Goal: Information Seeking & Learning: Learn about a topic

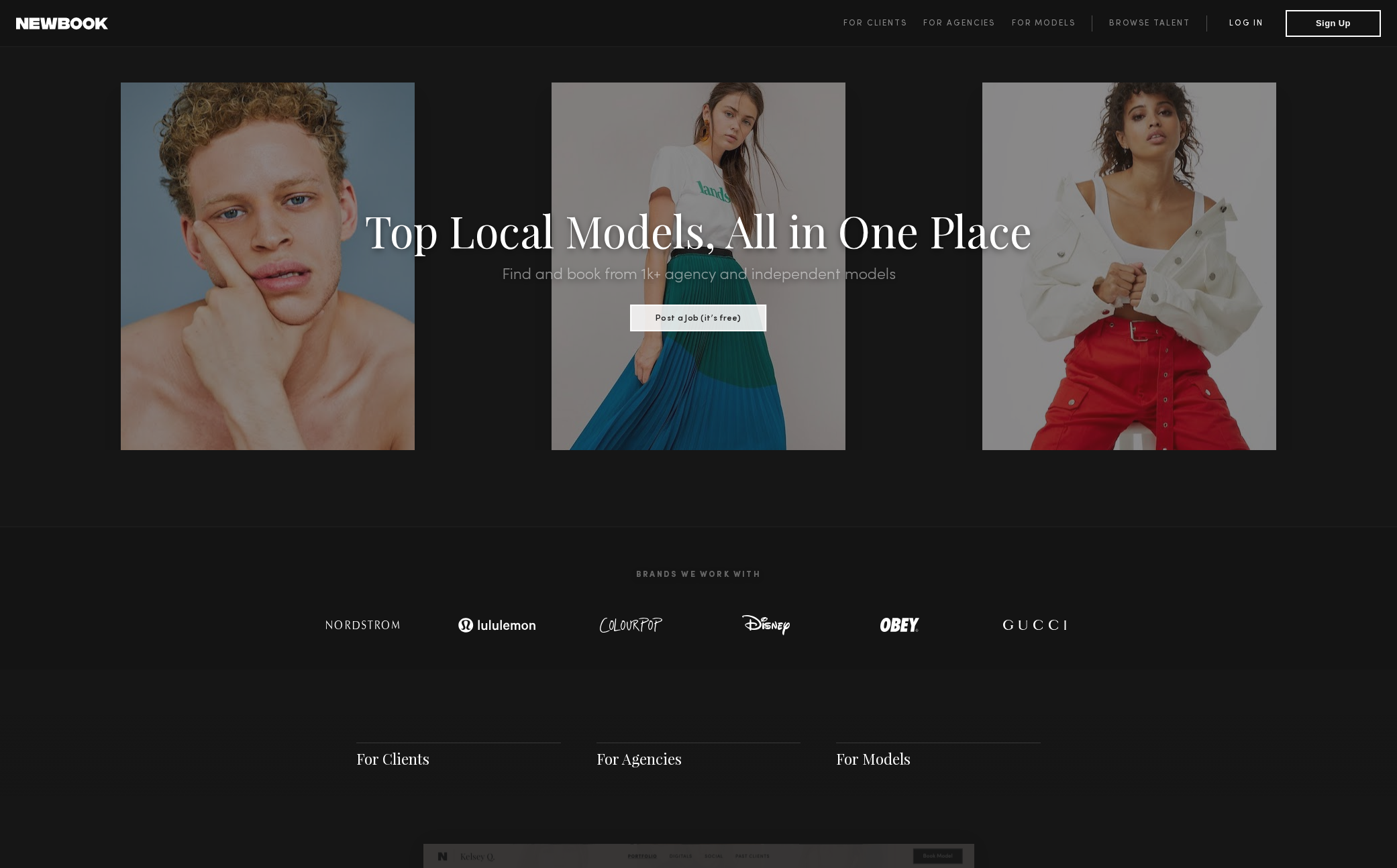
click at [1256, 22] on link "Log in" at bounding box center [1246, 24] width 79 height 16
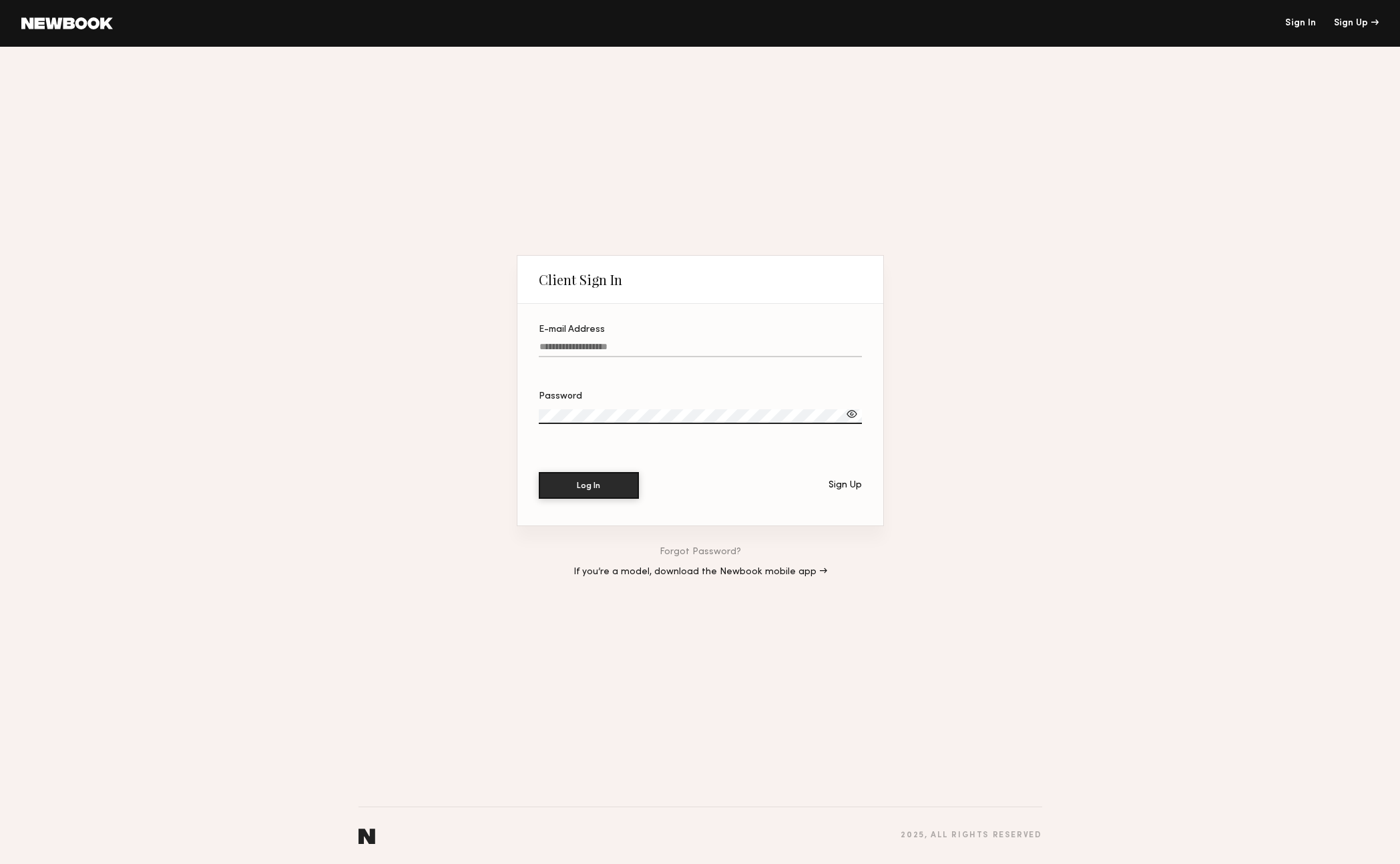
click at [599, 345] on input "E-mail Address" at bounding box center [700, 349] width 323 height 15
type input "**********"
click at [539, 472] on button "Log In" at bounding box center [589, 485] width 100 height 27
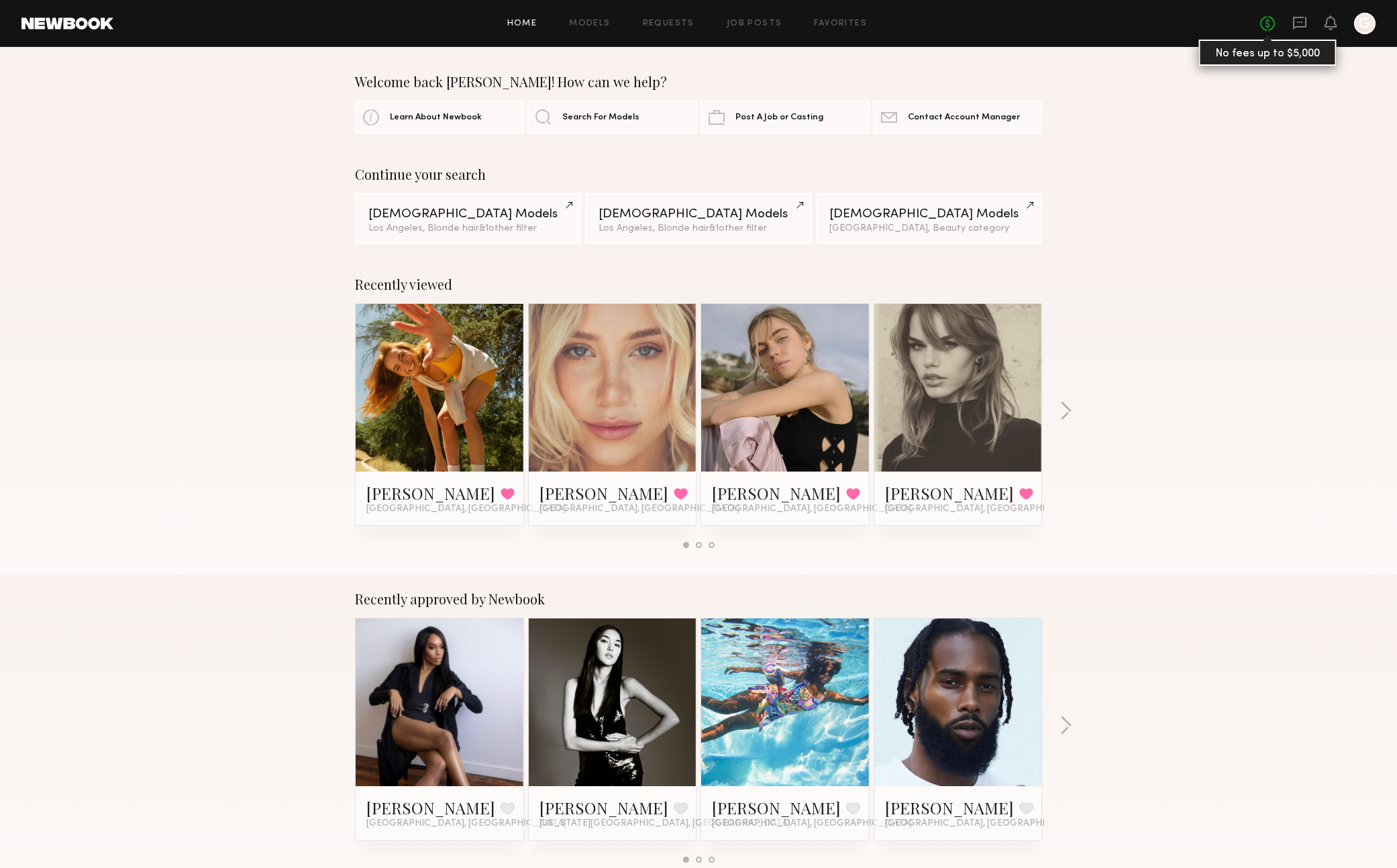
click at [1265, 25] on link "No fees up to $5,000" at bounding box center [1268, 24] width 15 height 15
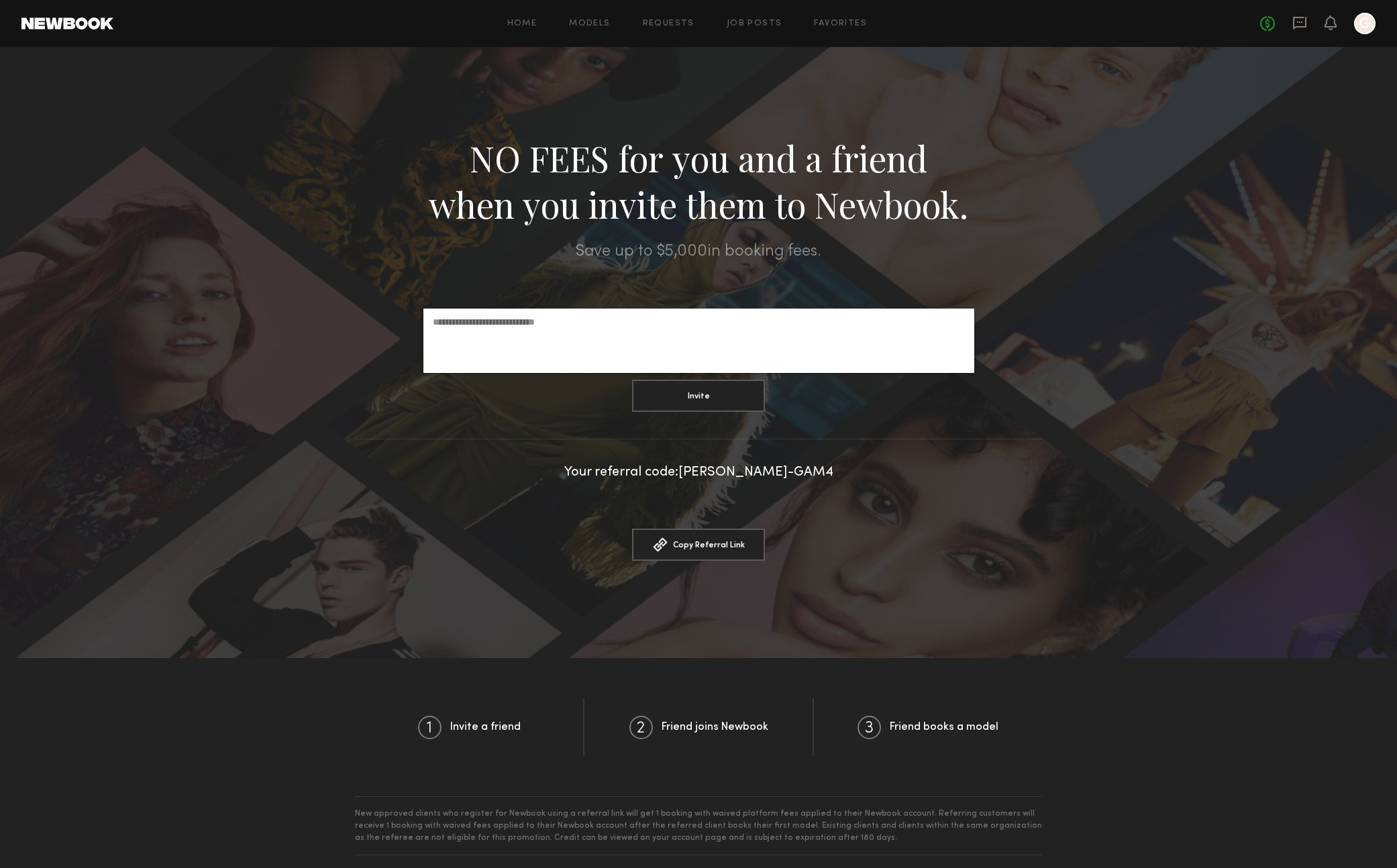
click at [1364, 23] on div at bounding box center [1364, 24] width 21 height 21
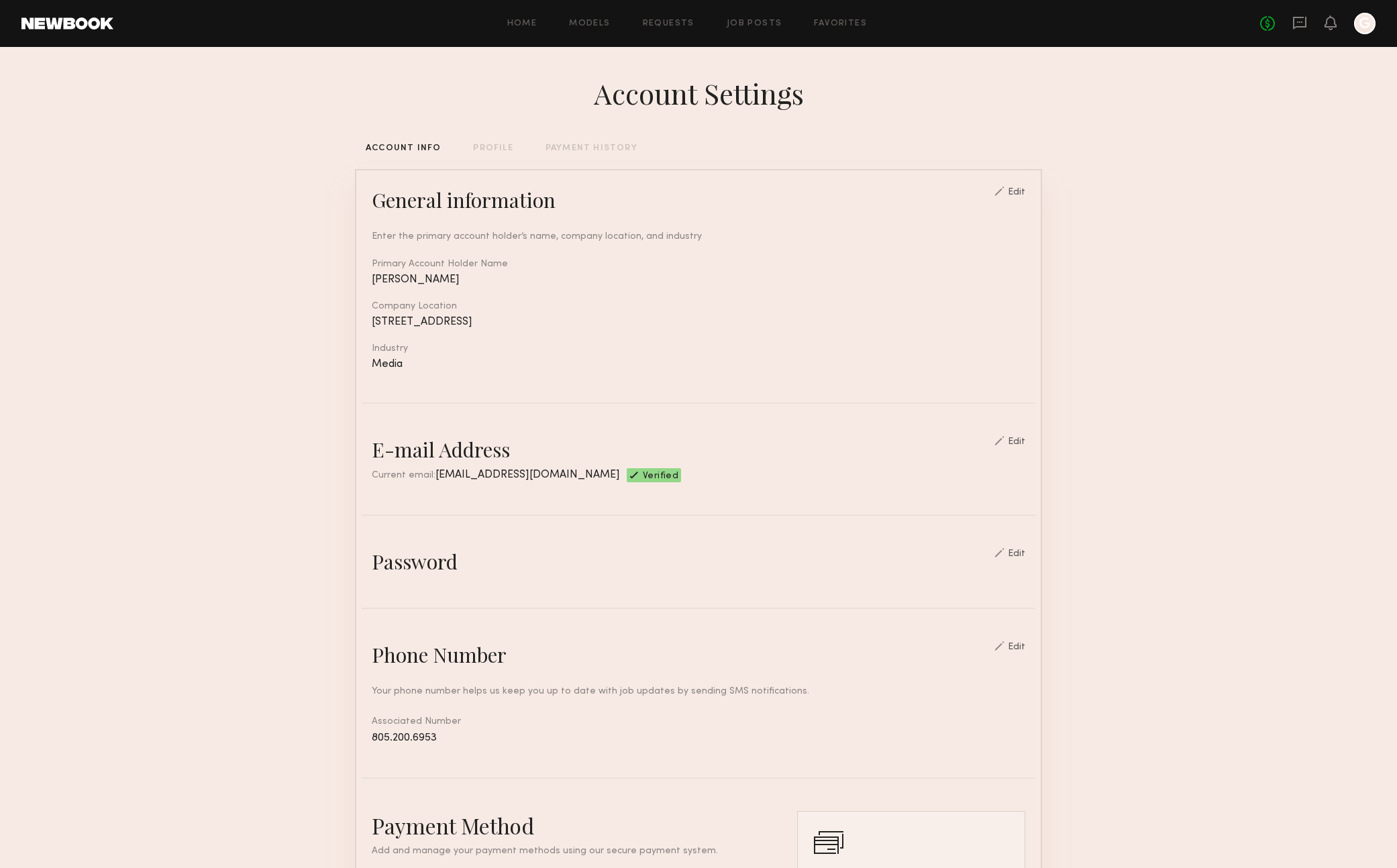
click at [499, 148] on div "PROFILE" at bounding box center [493, 148] width 40 height 9
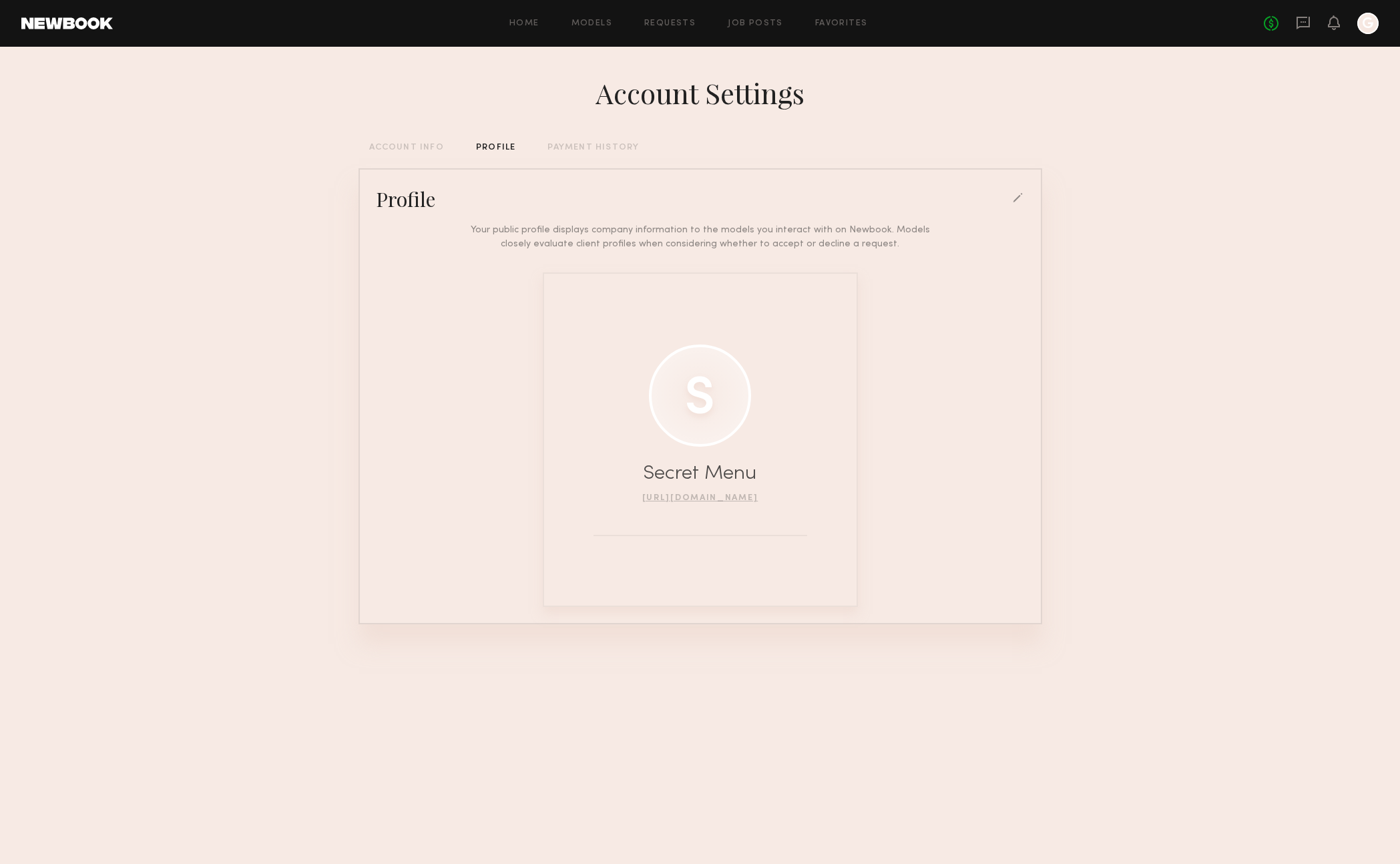
click at [1016, 198] on div at bounding box center [1019, 198] width 12 height 12
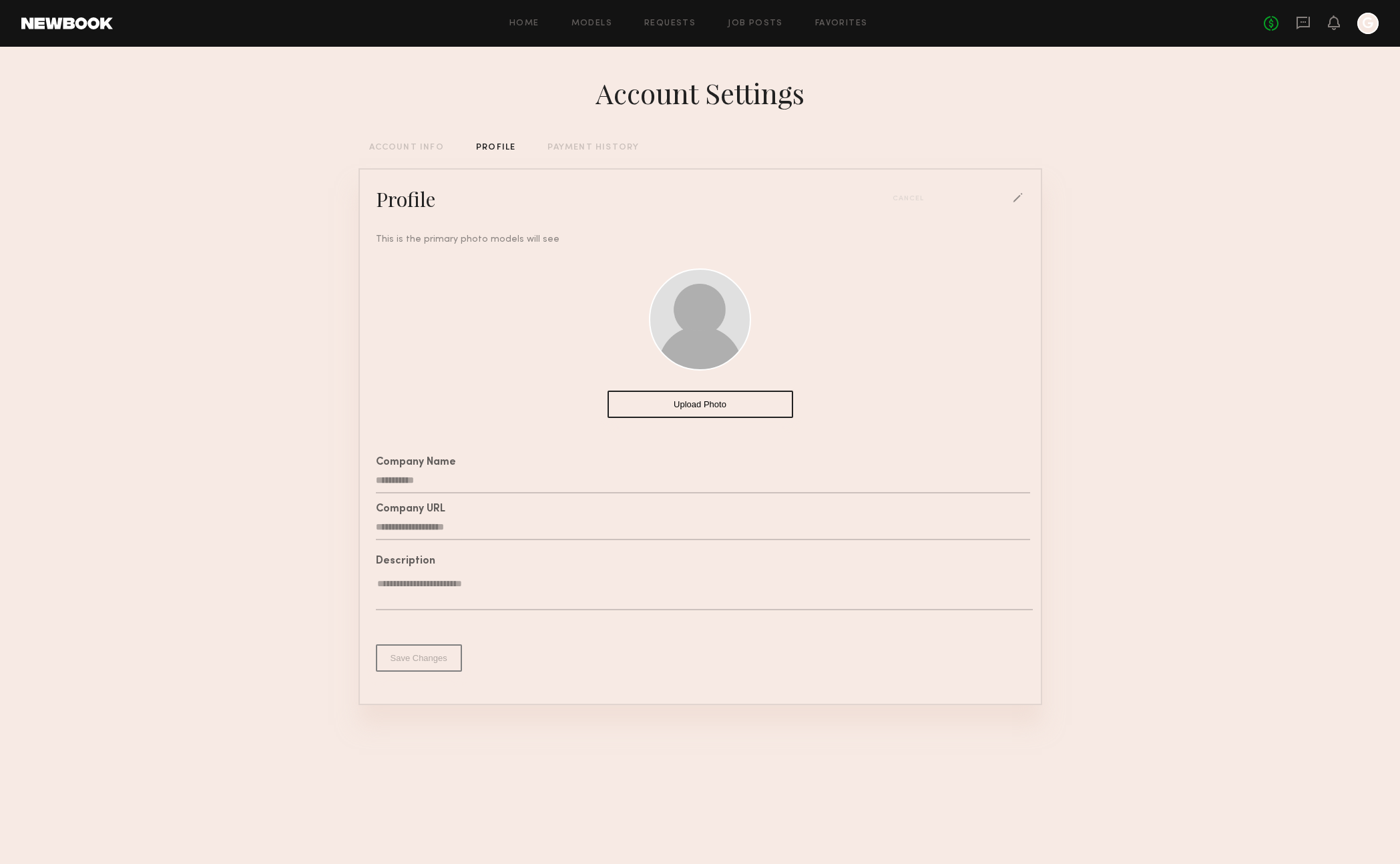
click at [378, 146] on div "ACCOUNT INFO" at bounding box center [406, 147] width 74 height 9
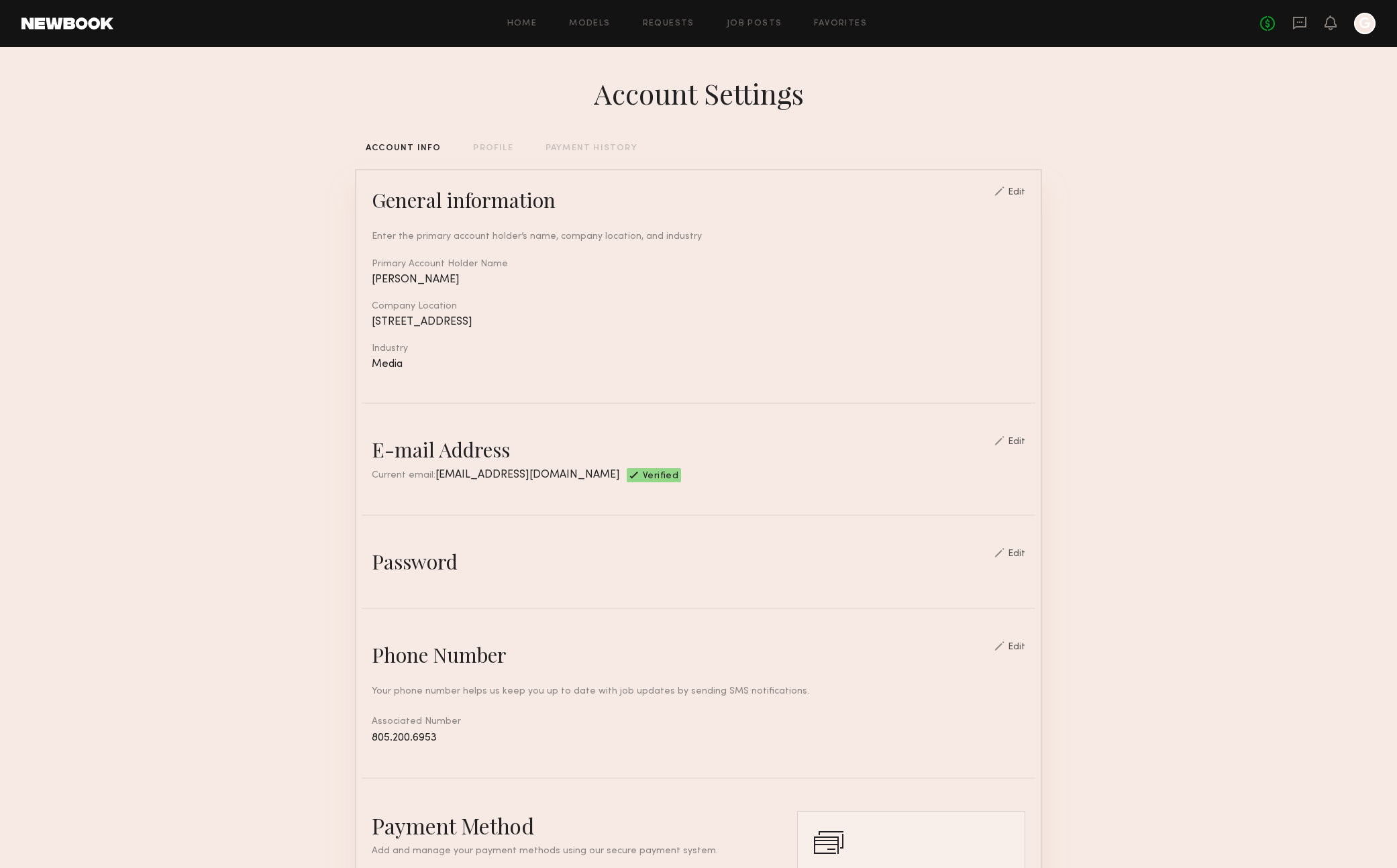
click at [481, 144] on div "PROFILE" at bounding box center [493, 148] width 40 height 9
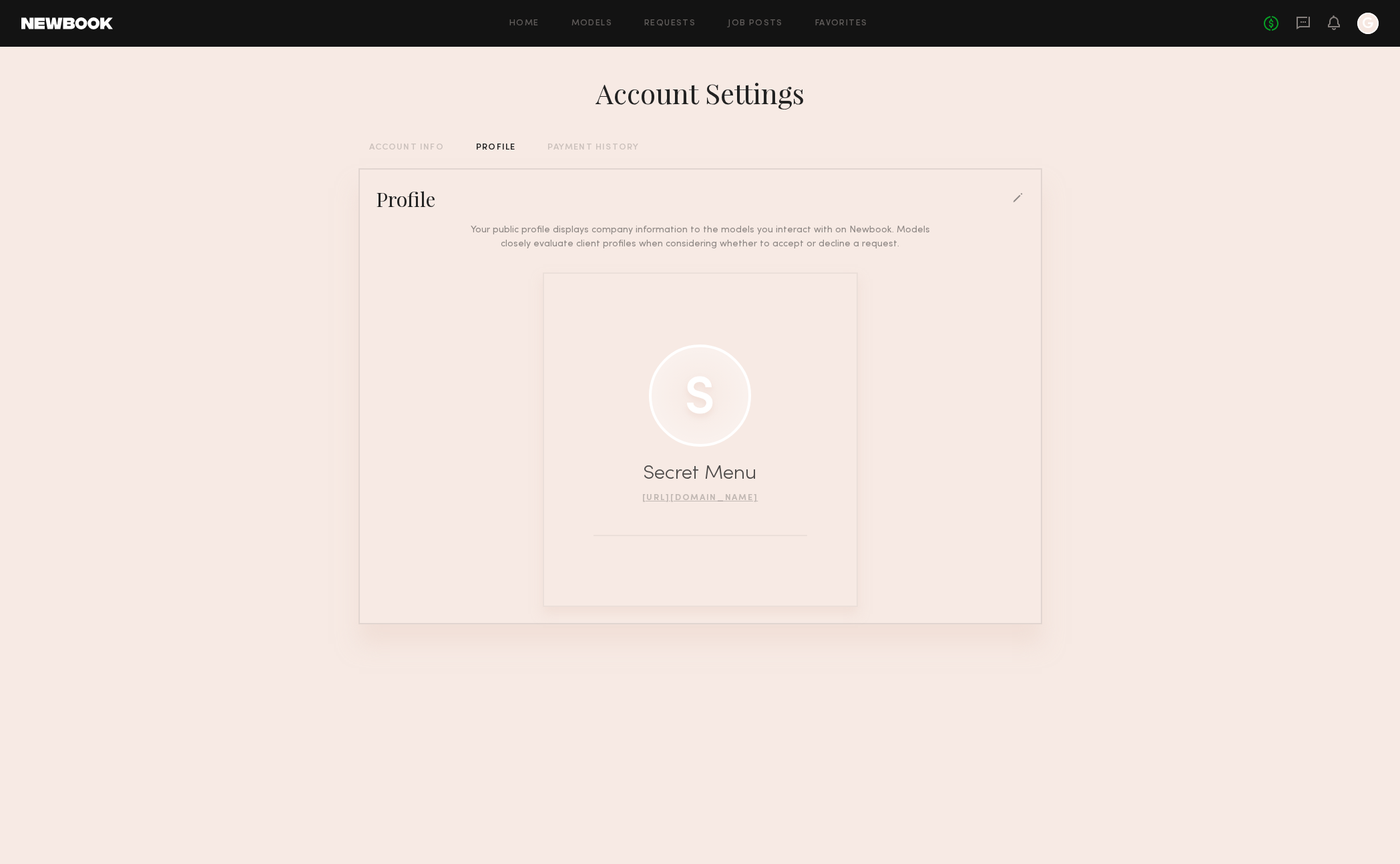
click at [715, 410] on div at bounding box center [700, 396] width 102 height 102
click at [1015, 197] on div at bounding box center [1019, 198] width 12 height 12
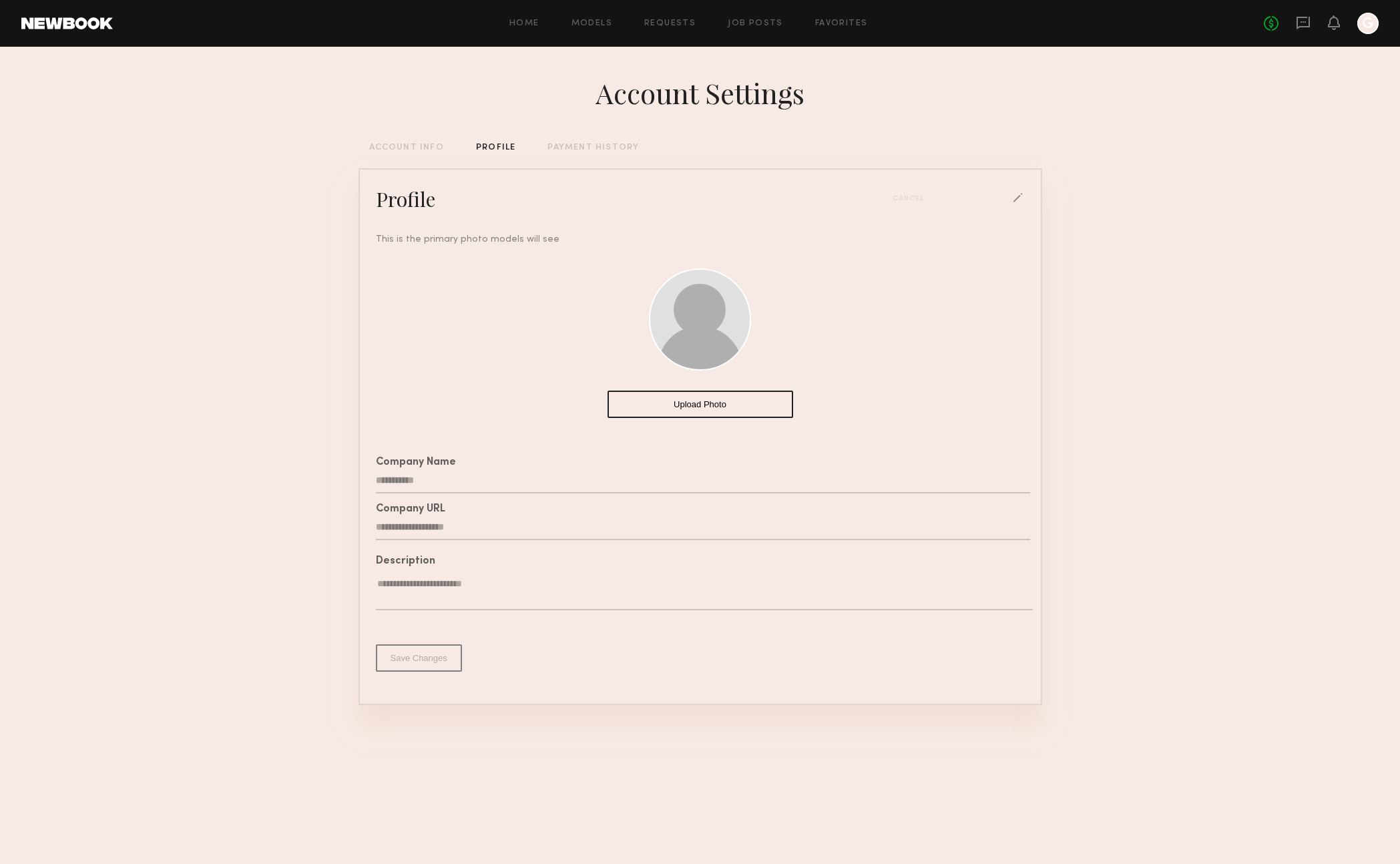
click at [418, 147] on div "ACCOUNT INFO" at bounding box center [406, 147] width 74 height 9
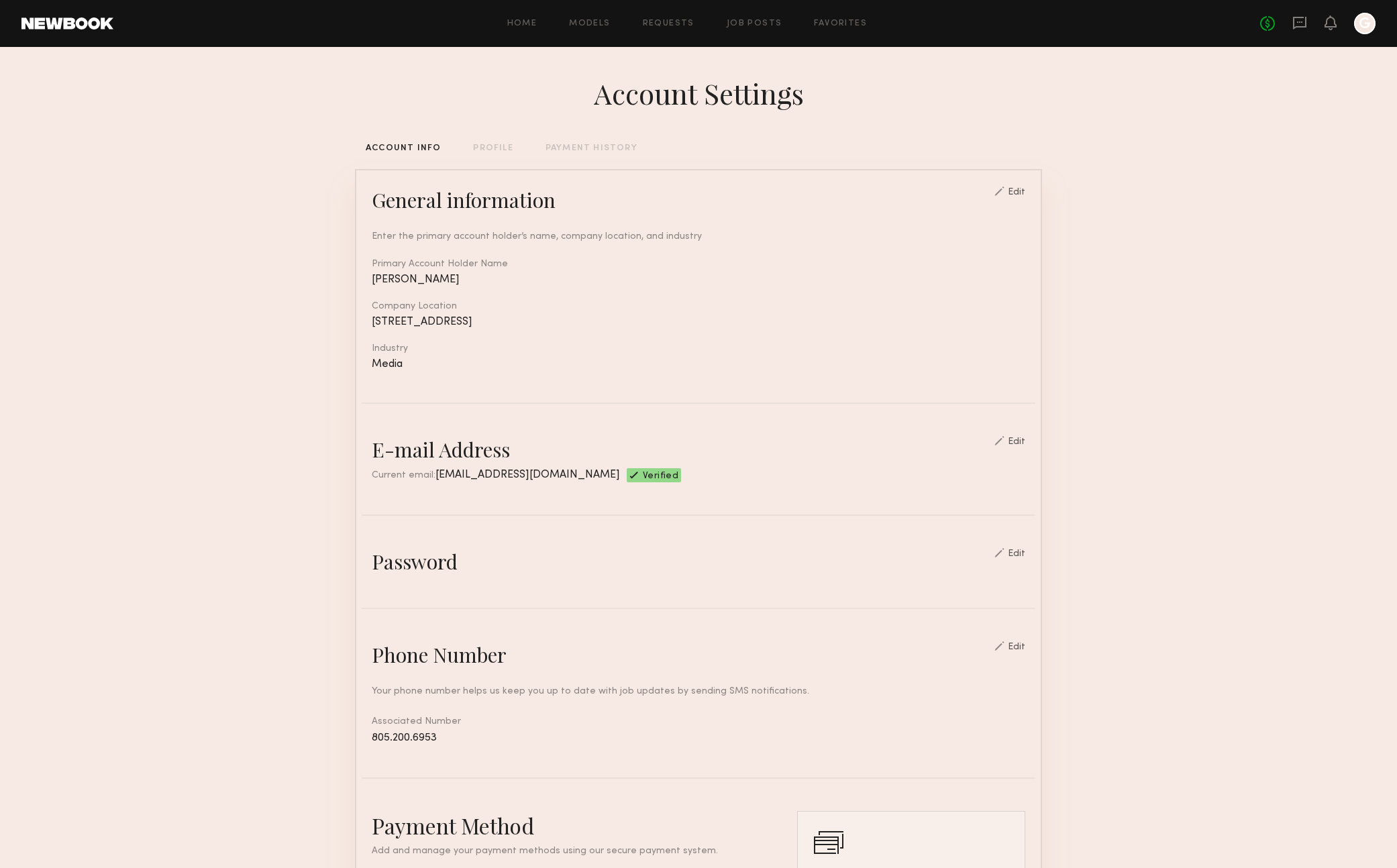
click at [497, 151] on div "PROFILE" at bounding box center [493, 148] width 40 height 9
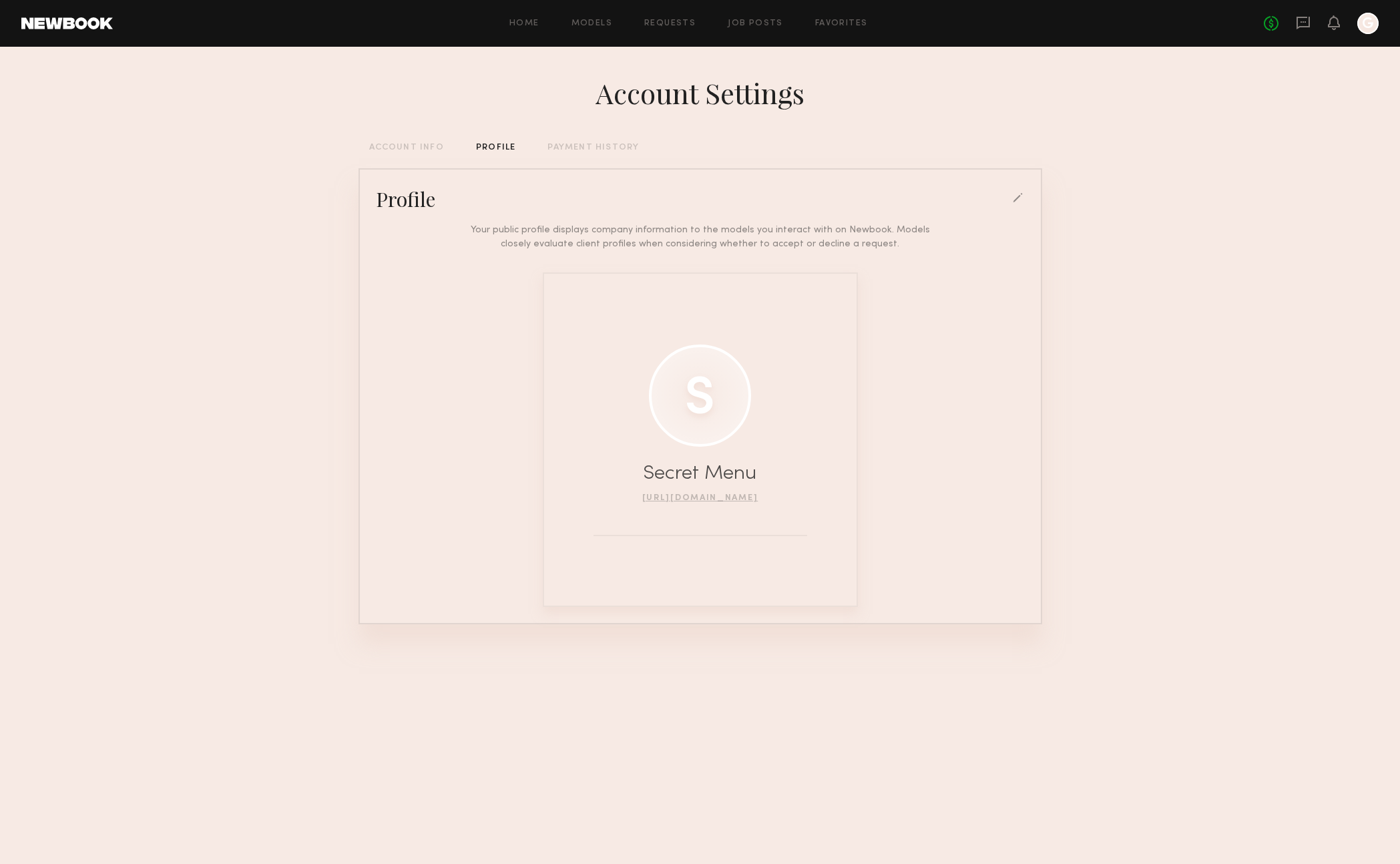
click at [1013, 202] on div at bounding box center [1019, 198] width 12 height 12
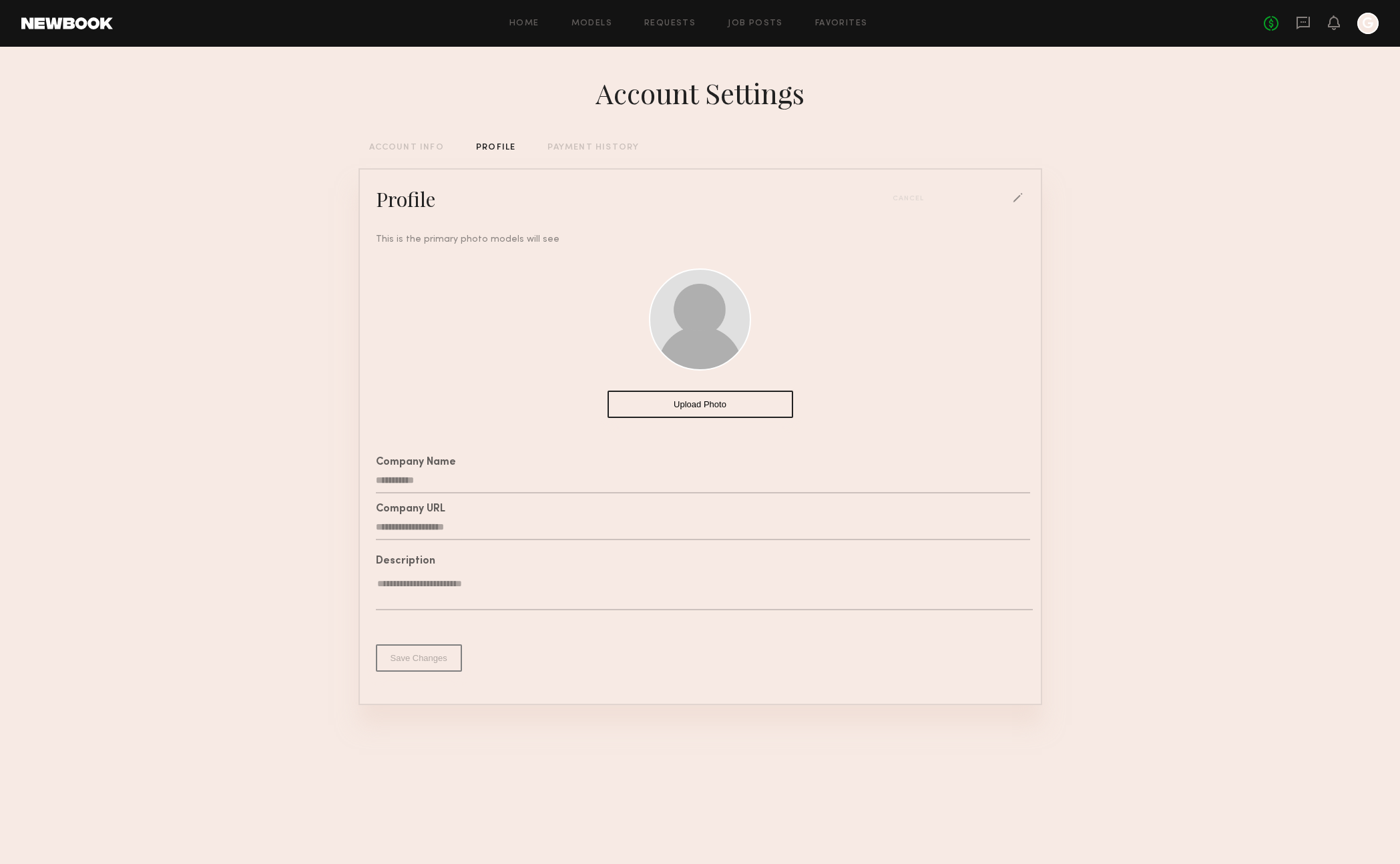
drag, startPoint x: 441, startPoint y: 478, endPoint x: 322, endPoint y: 480, distance: 119.0
click at [322, 480] on section "**********" at bounding box center [700, 455] width 1400 height 817
click at [419, 477] on input "**********" at bounding box center [703, 480] width 655 height 25
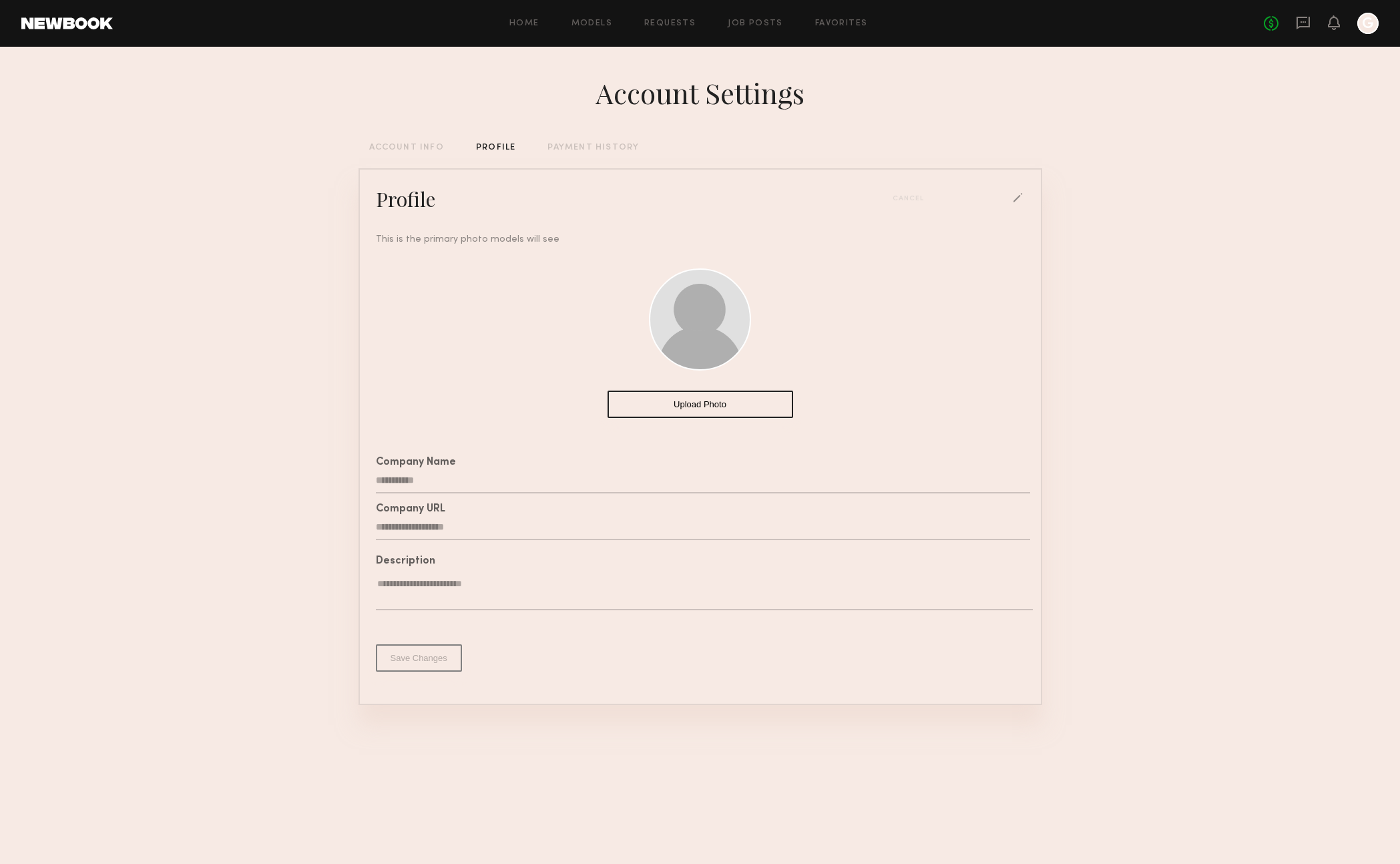
click at [446, 478] on input "**********" at bounding box center [703, 480] width 655 height 25
drag, startPoint x: 415, startPoint y: 478, endPoint x: 350, endPoint y: 477, distance: 65.0
click at [350, 477] on section "**********" at bounding box center [700, 455] width 1400 height 817
type input "**********"
drag, startPoint x: 483, startPoint y: 532, endPoint x: 372, endPoint y: 526, distance: 111.2
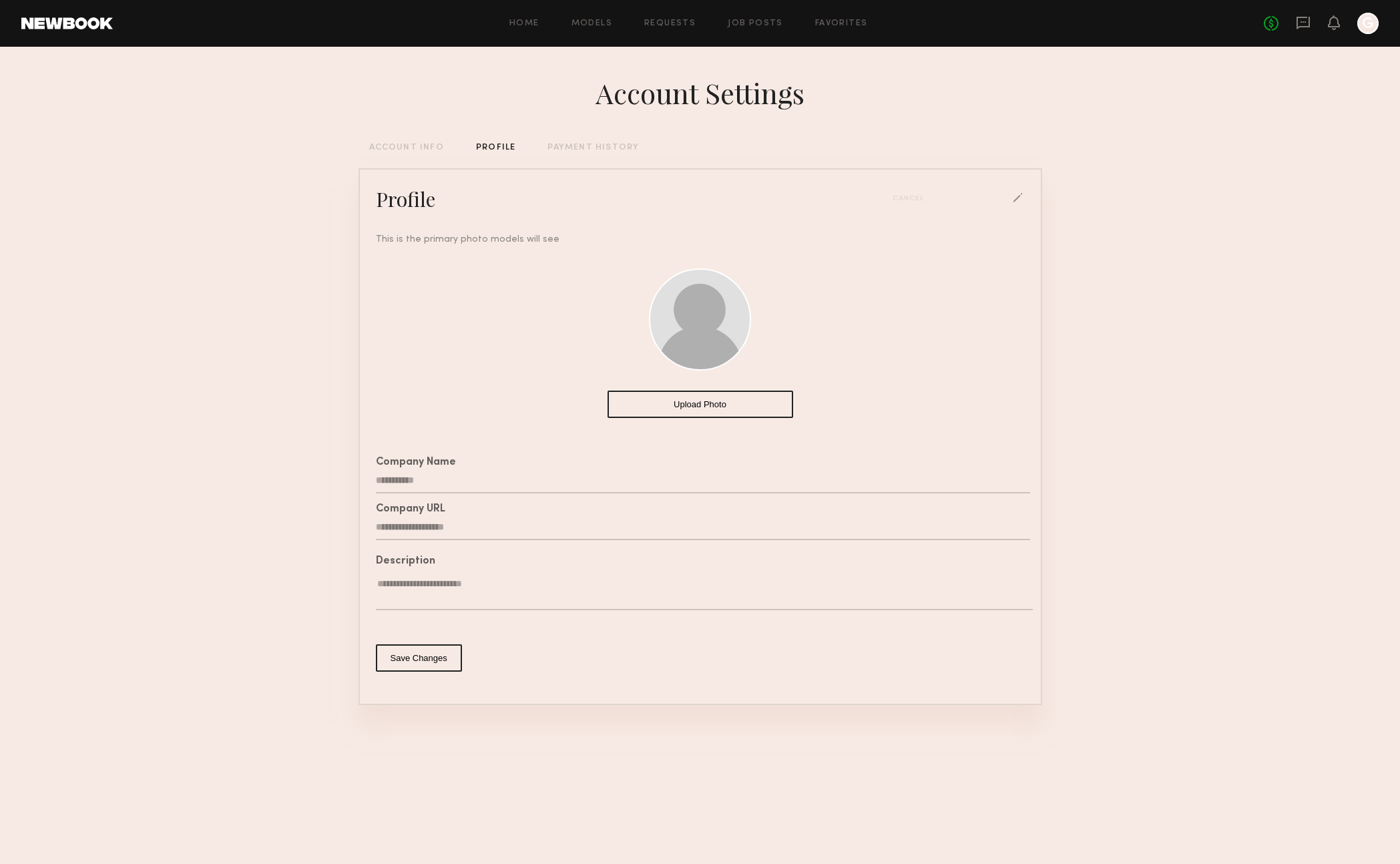
click at [372, 526] on div "**********" at bounding box center [700, 522] width 670 height 47
type input "**********"
click at [719, 400] on button "Upload Photo" at bounding box center [700, 404] width 185 height 28
click at [434, 655] on button "Save Changes" at bounding box center [419, 658] width 86 height 28
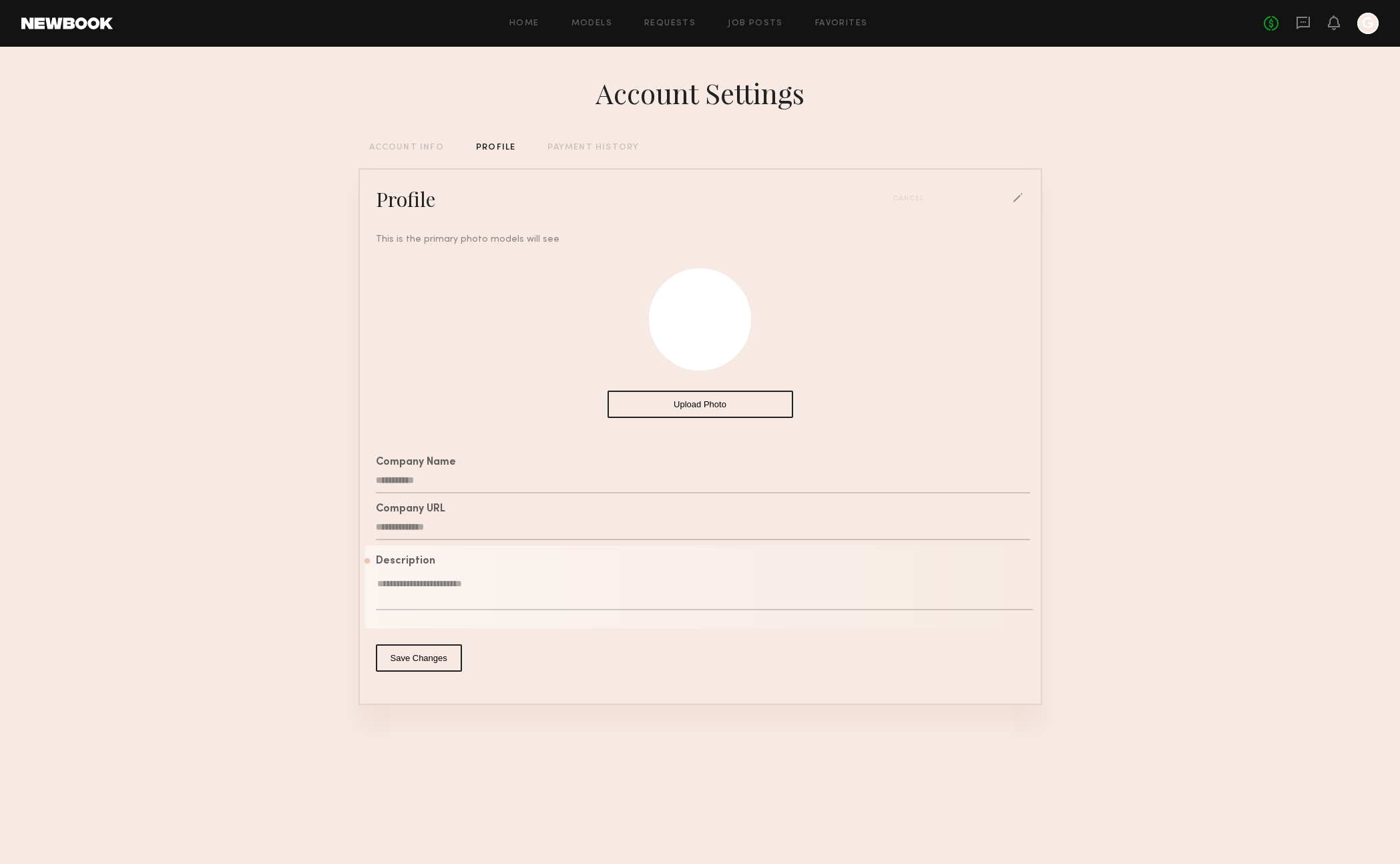
click at [434, 600] on textarea at bounding box center [705, 594] width 657 height 32
drag, startPoint x: 415, startPoint y: 586, endPoint x: 351, endPoint y: 578, distance: 64.5
click at [351, 578] on section "**********" at bounding box center [700, 455] width 1400 height 817
type textarea "*"
type textarea "**********"
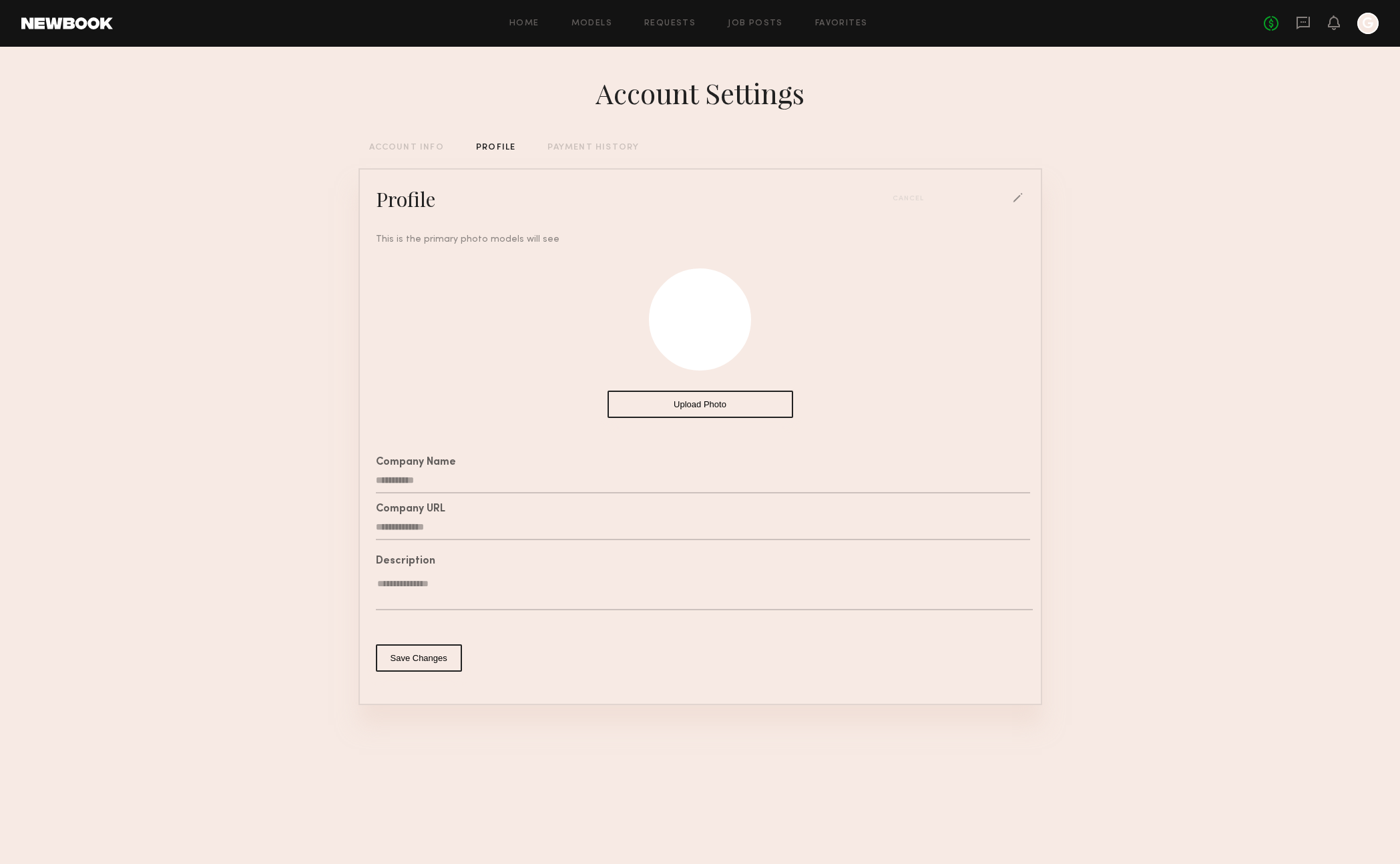
click at [433, 658] on button "Save Changes" at bounding box center [419, 658] width 86 height 28
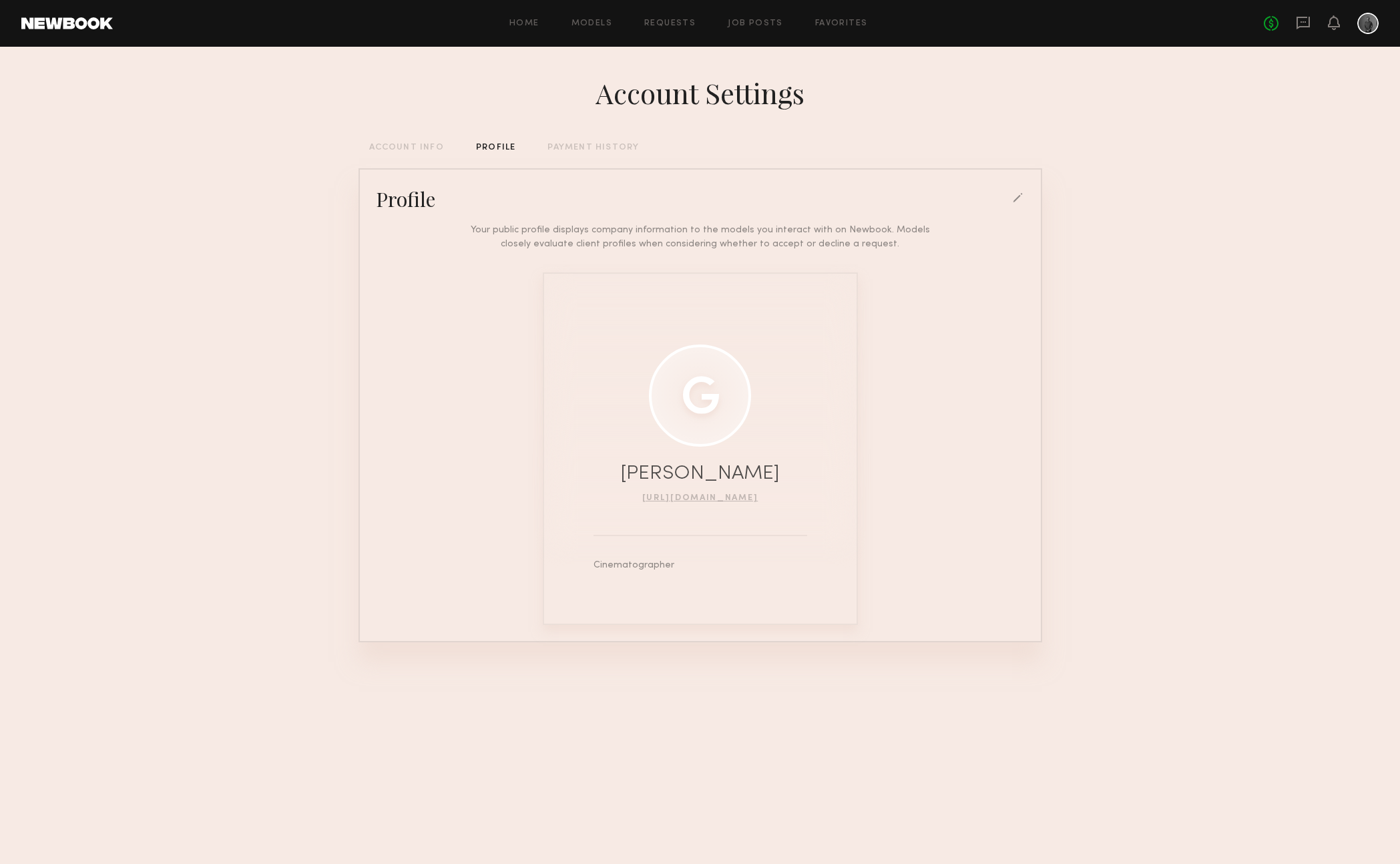
click at [577, 146] on div "PAYMENT HISTORY" at bounding box center [593, 147] width 91 height 9
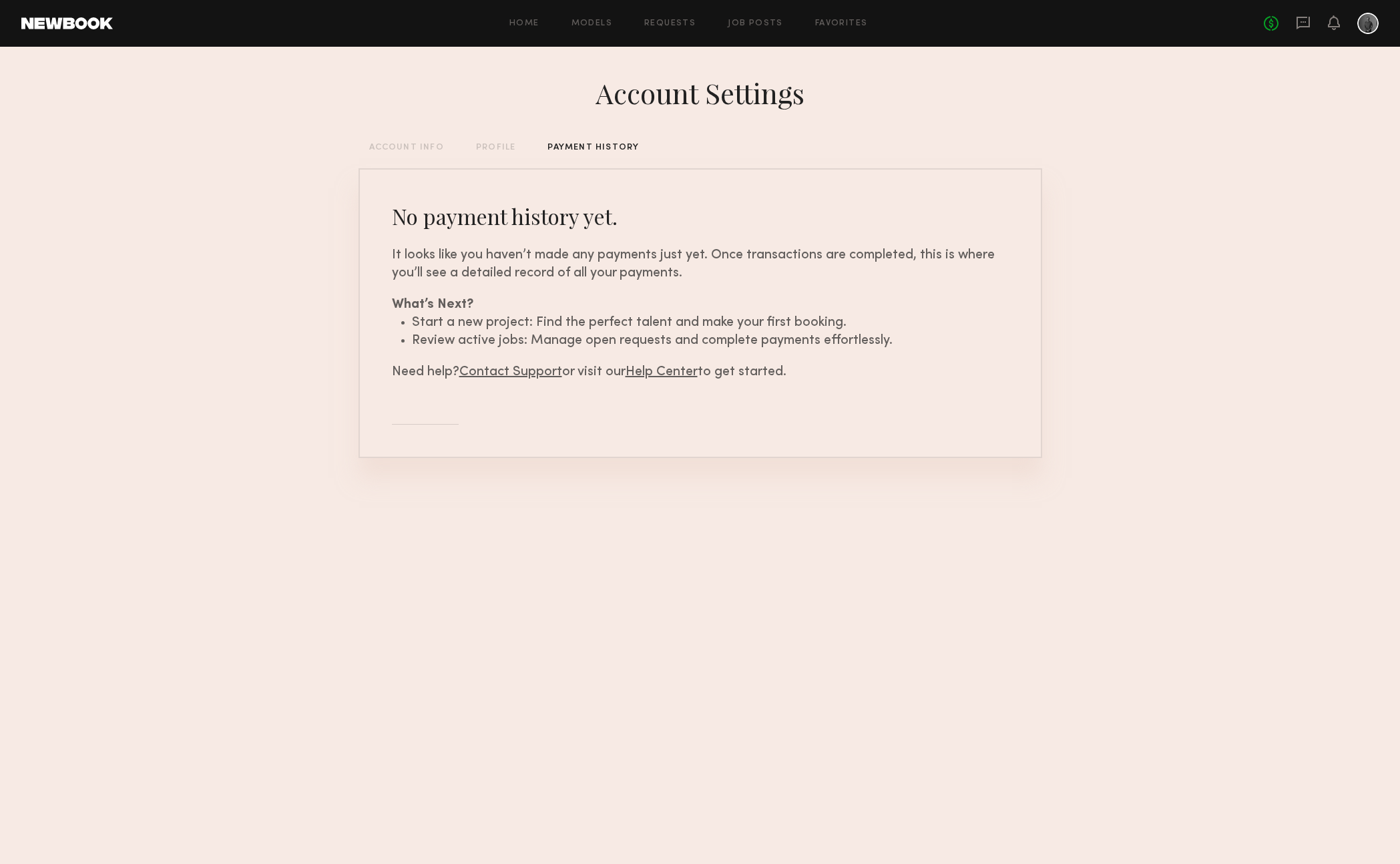
click at [418, 146] on div "ACCOUNT INFO" at bounding box center [406, 147] width 74 height 9
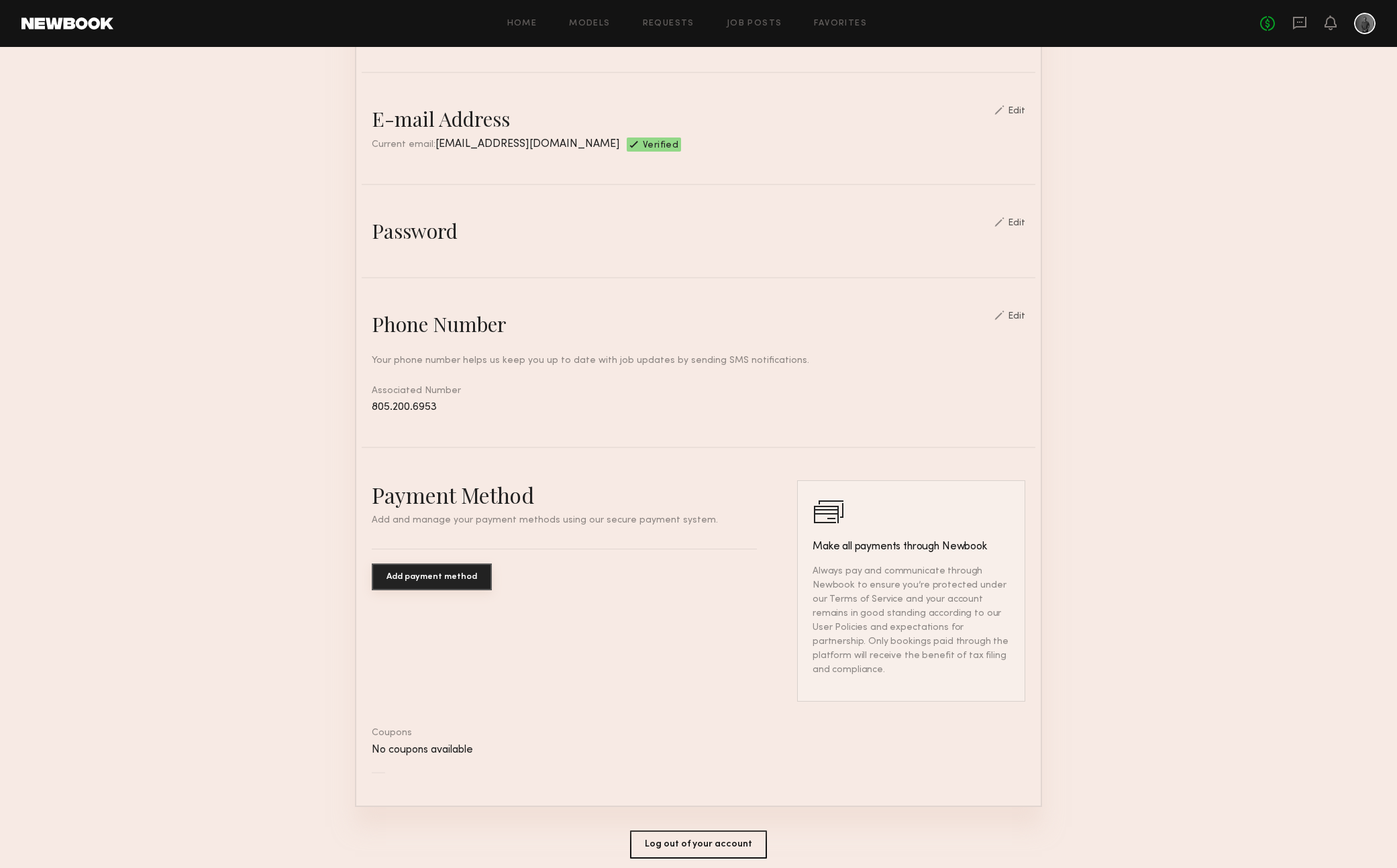
scroll to position [371, 0]
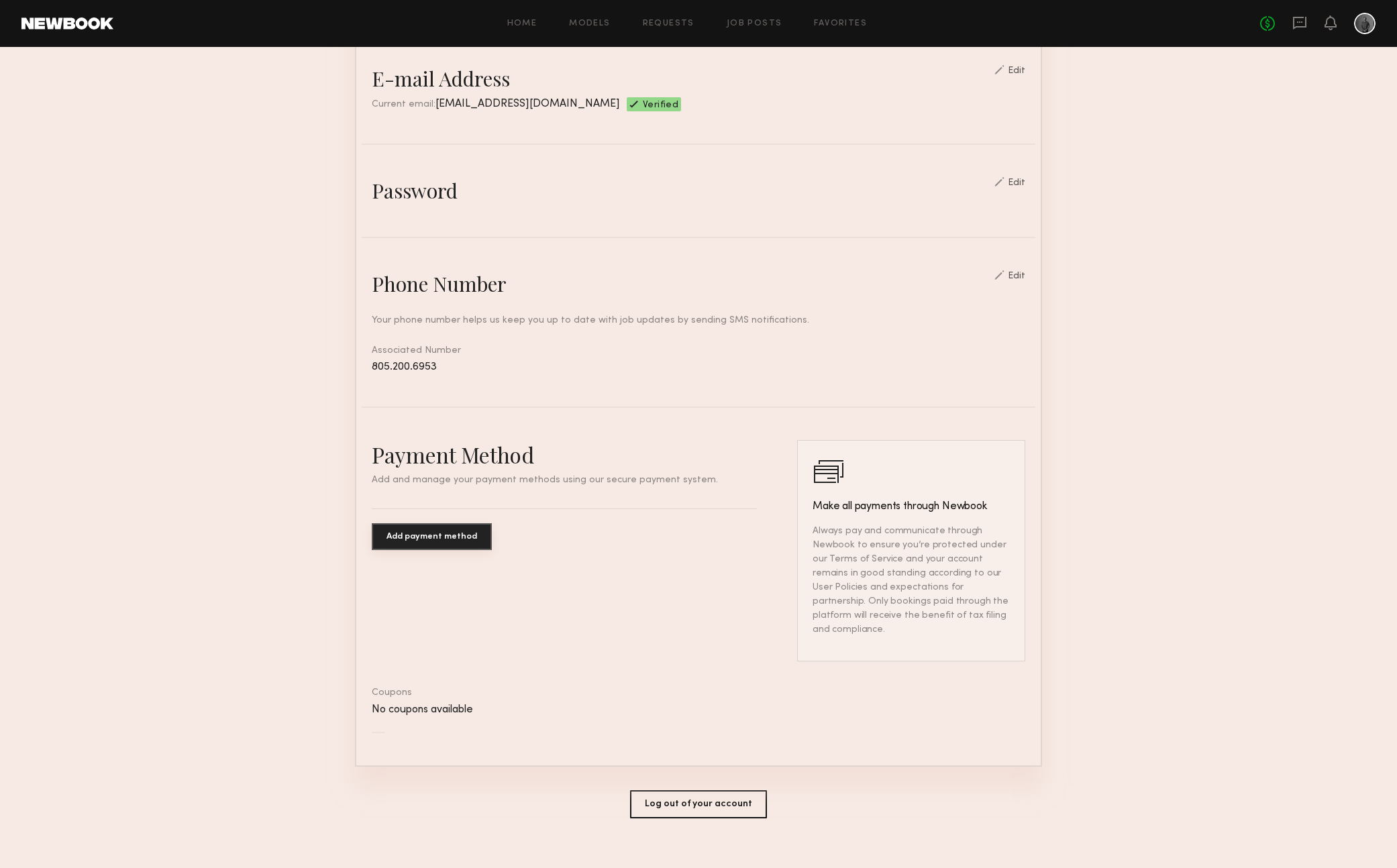
click at [433, 536] on button "Add payment method" at bounding box center [432, 536] width 120 height 27
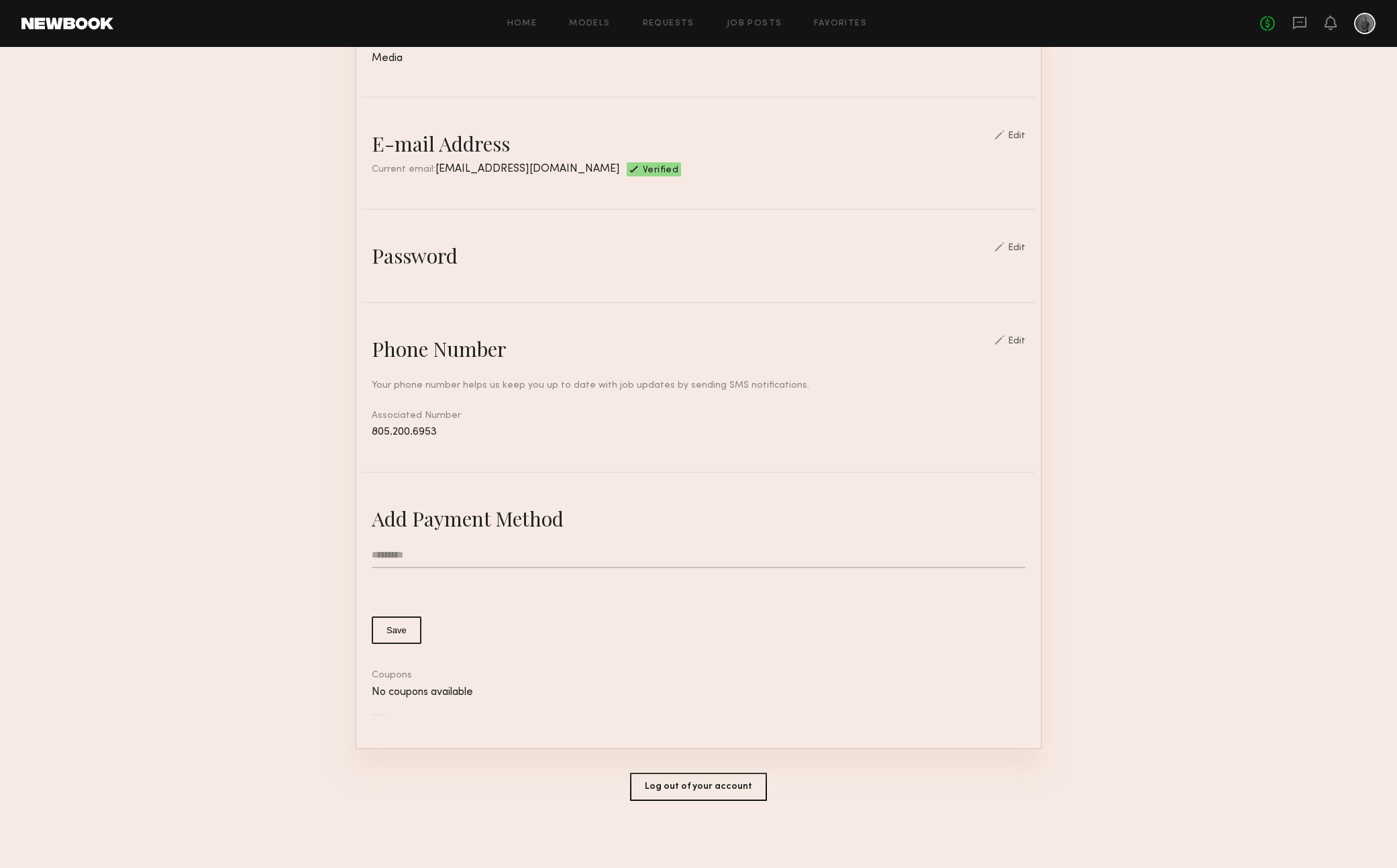
scroll to position [303, 0]
click at [398, 559] on input "text" at bounding box center [698, 558] width 654 height 25
type input "**********"
click at [391, 635] on button "Save" at bounding box center [396, 633] width 50 height 28
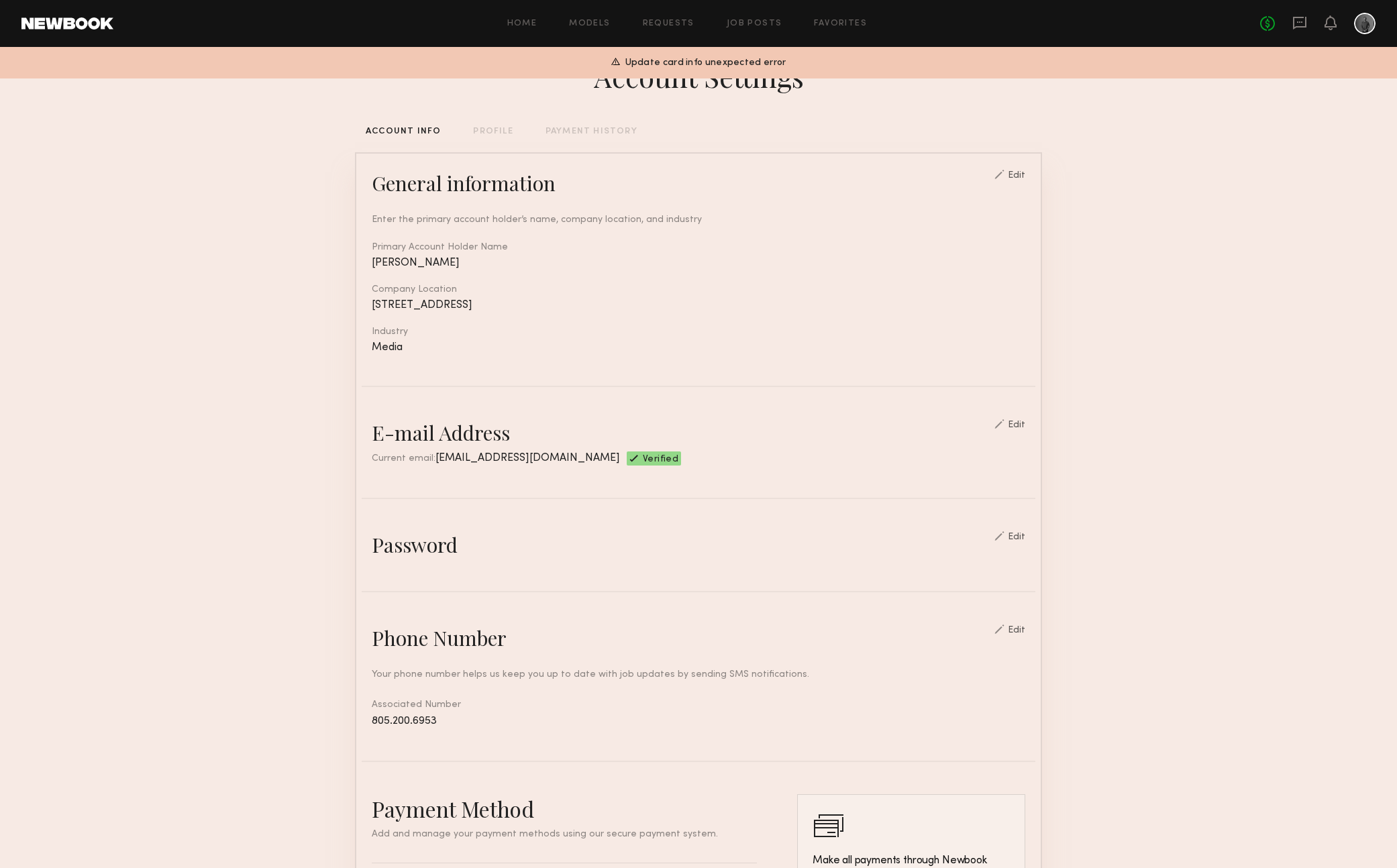
scroll to position [0, 0]
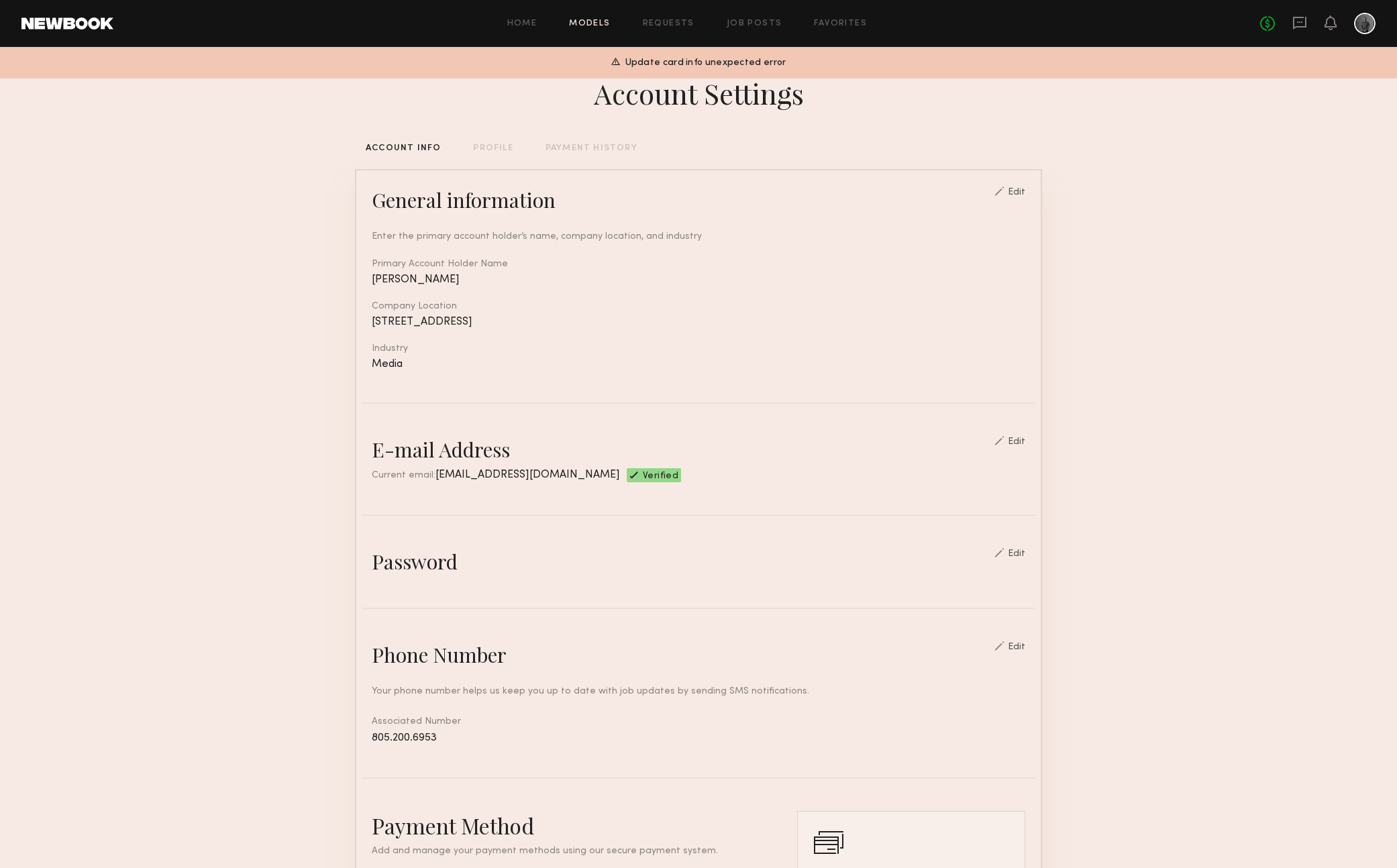
click at [572, 23] on link "Models" at bounding box center [590, 24] width 41 height 9
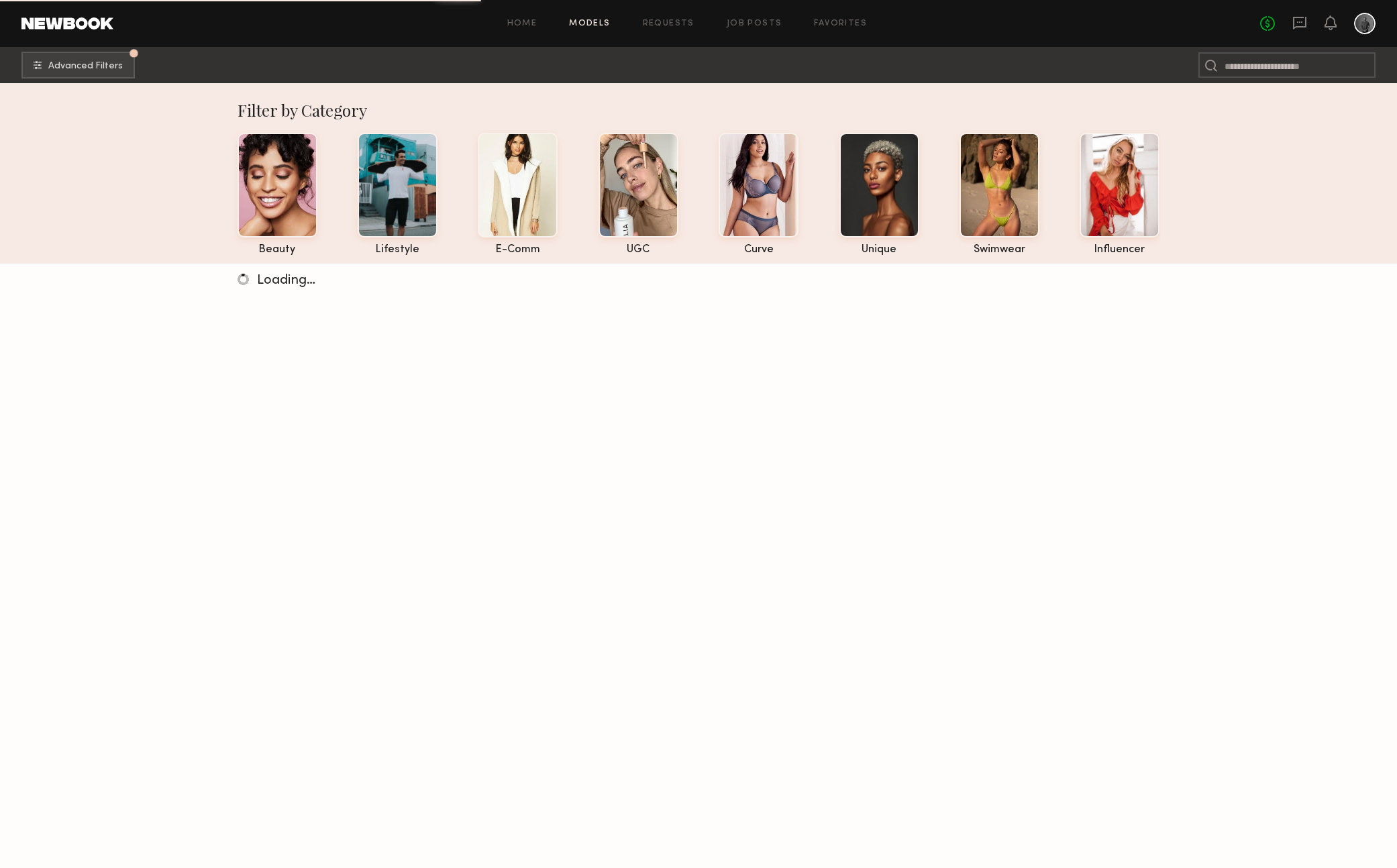
click at [842, 28] on div "Home Models Requests Job Posts Favorites Sign Out No fees up to $5,000" at bounding box center [744, 24] width 1262 height 21
click at [837, 20] on link "Favorites" at bounding box center [840, 24] width 53 height 9
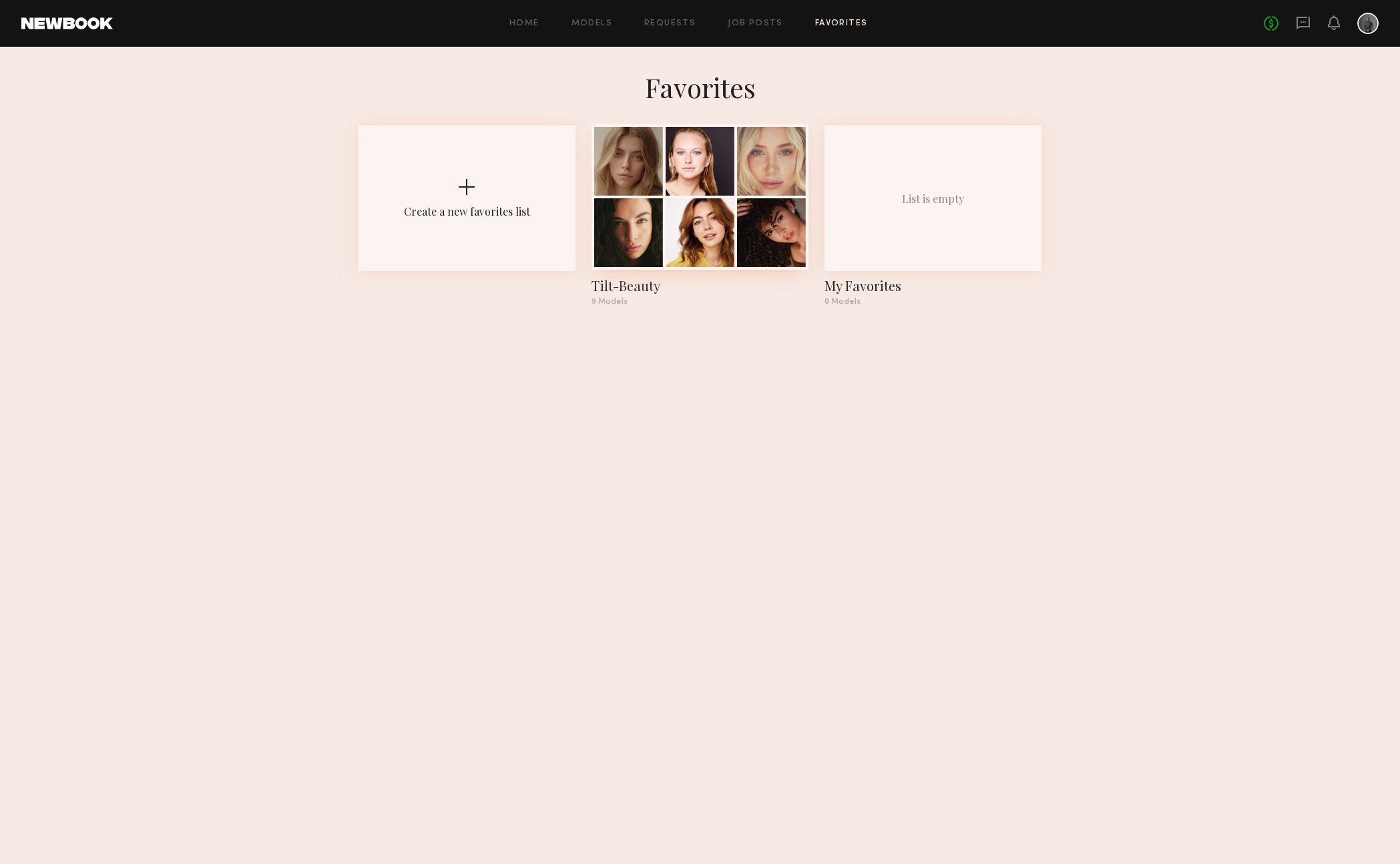
click at [701, 204] on div at bounding box center [700, 232] width 69 height 69
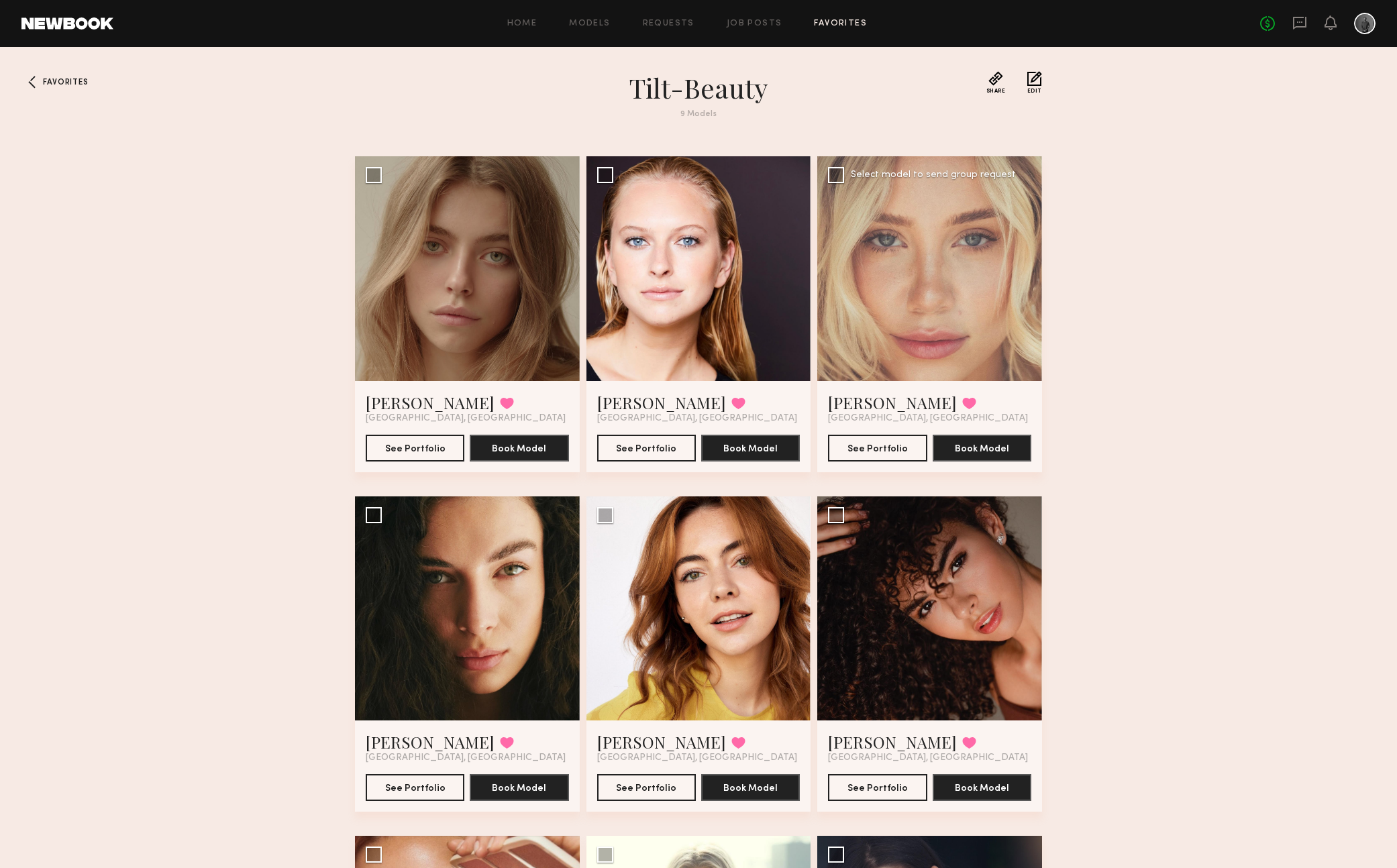
click at [969, 303] on div at bounding box center [929, 268] width 224 height 224
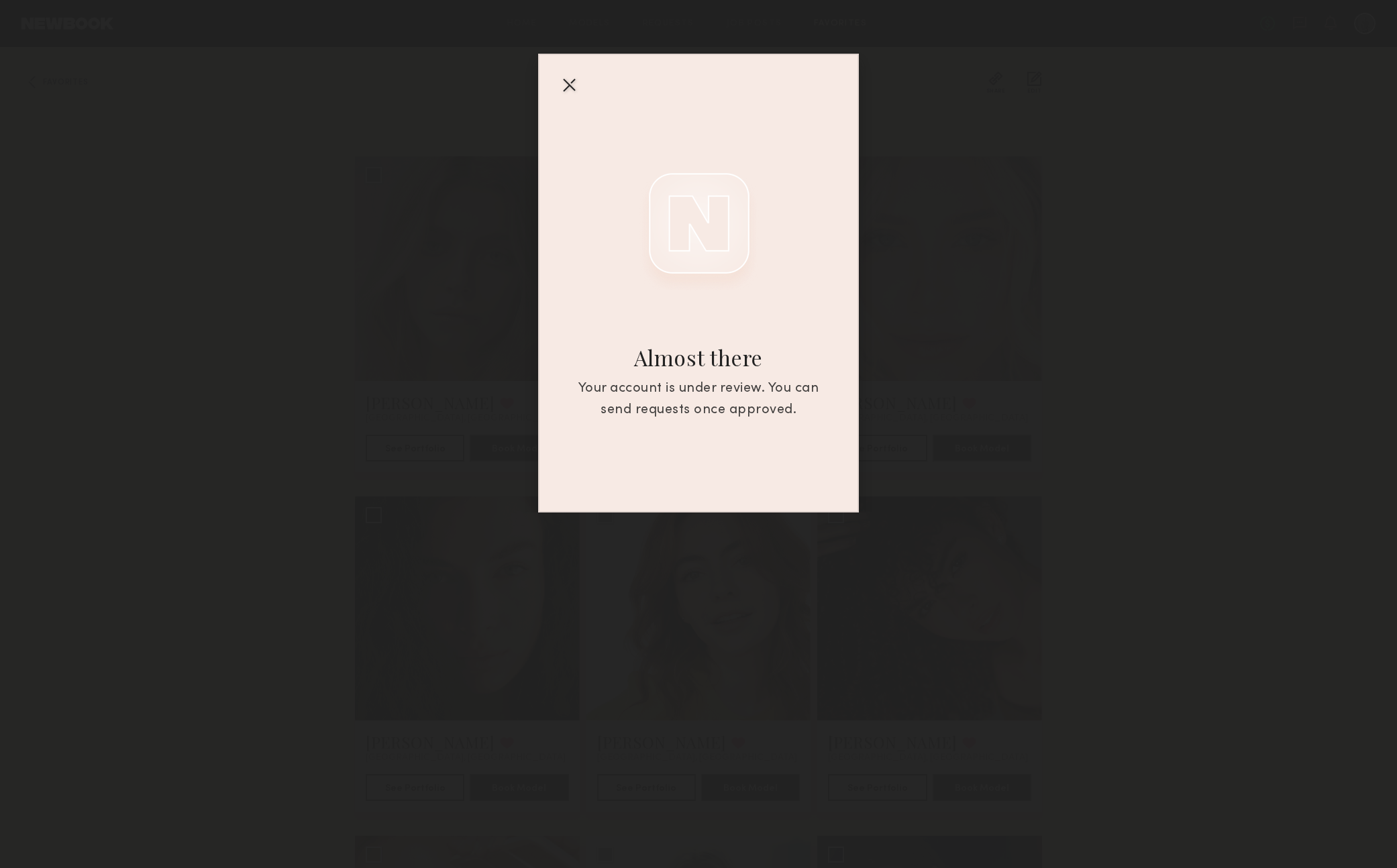
click at [575, 85] on div at bounding box center [569, 85] width 21 height 21
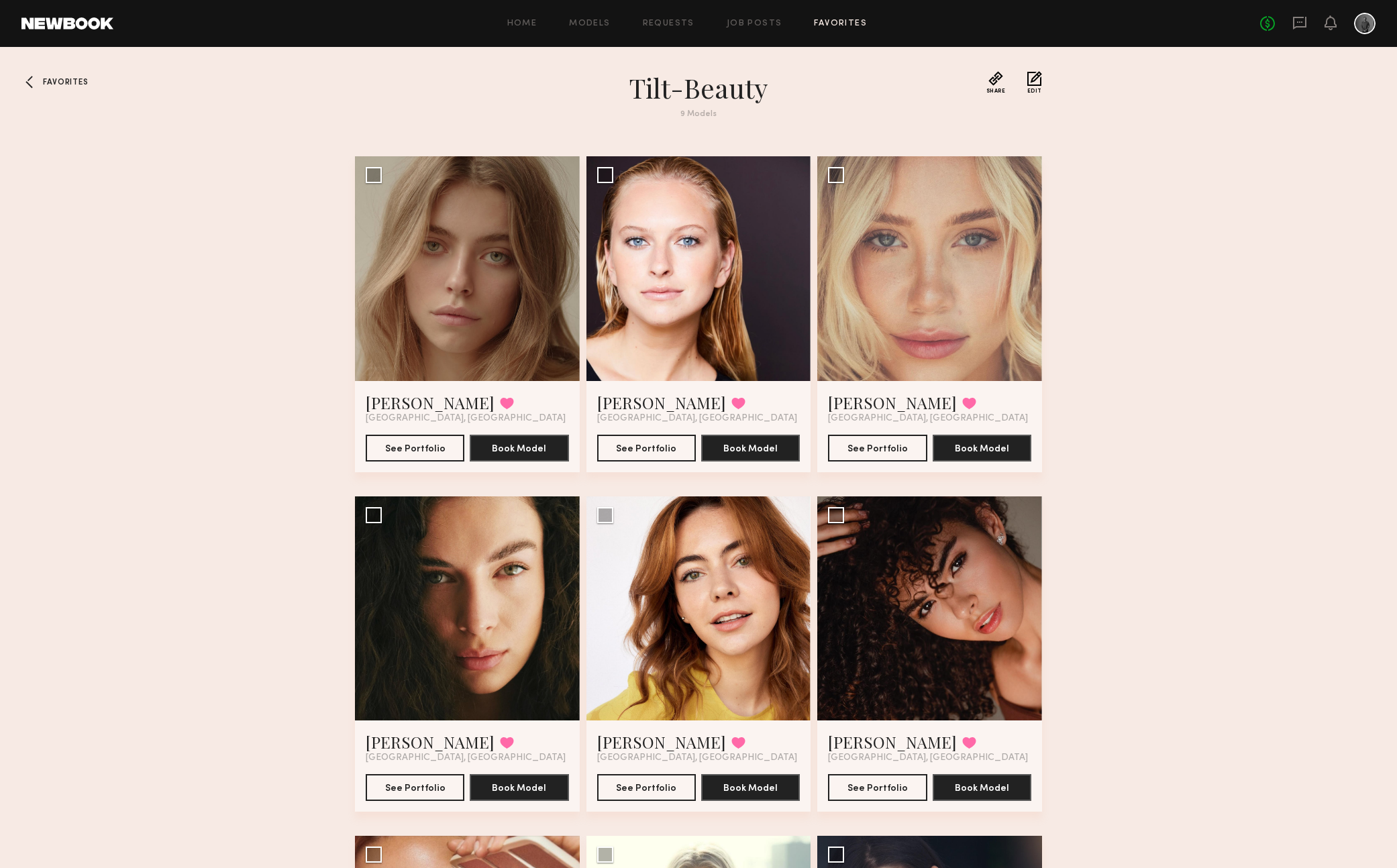
click at [57, 79] on span "Favorites" at bounding box center [65, 83] width 45 height 8
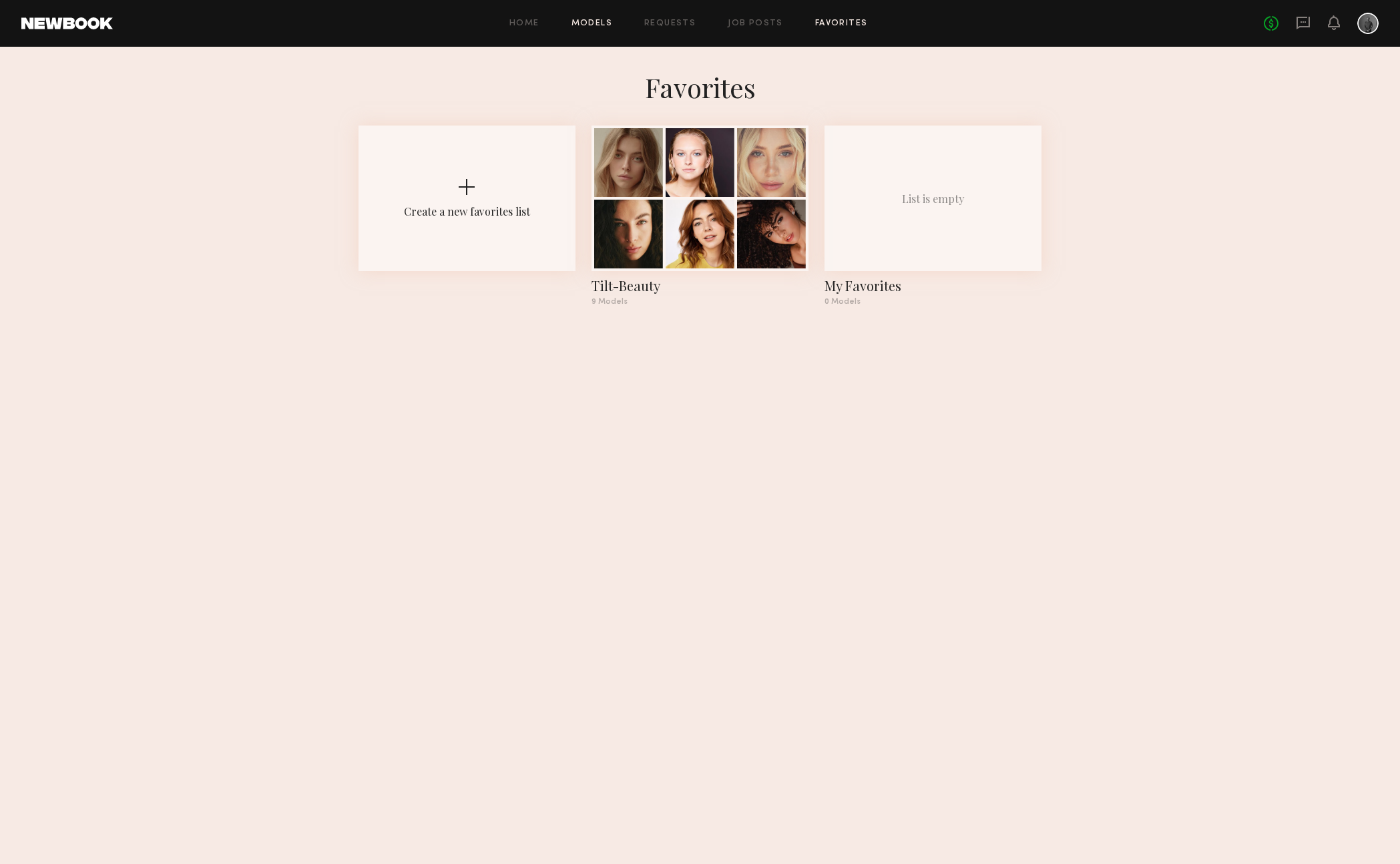
click at [592, 24] on link "Models" at bounding box center [592, 23] width 40 height 9
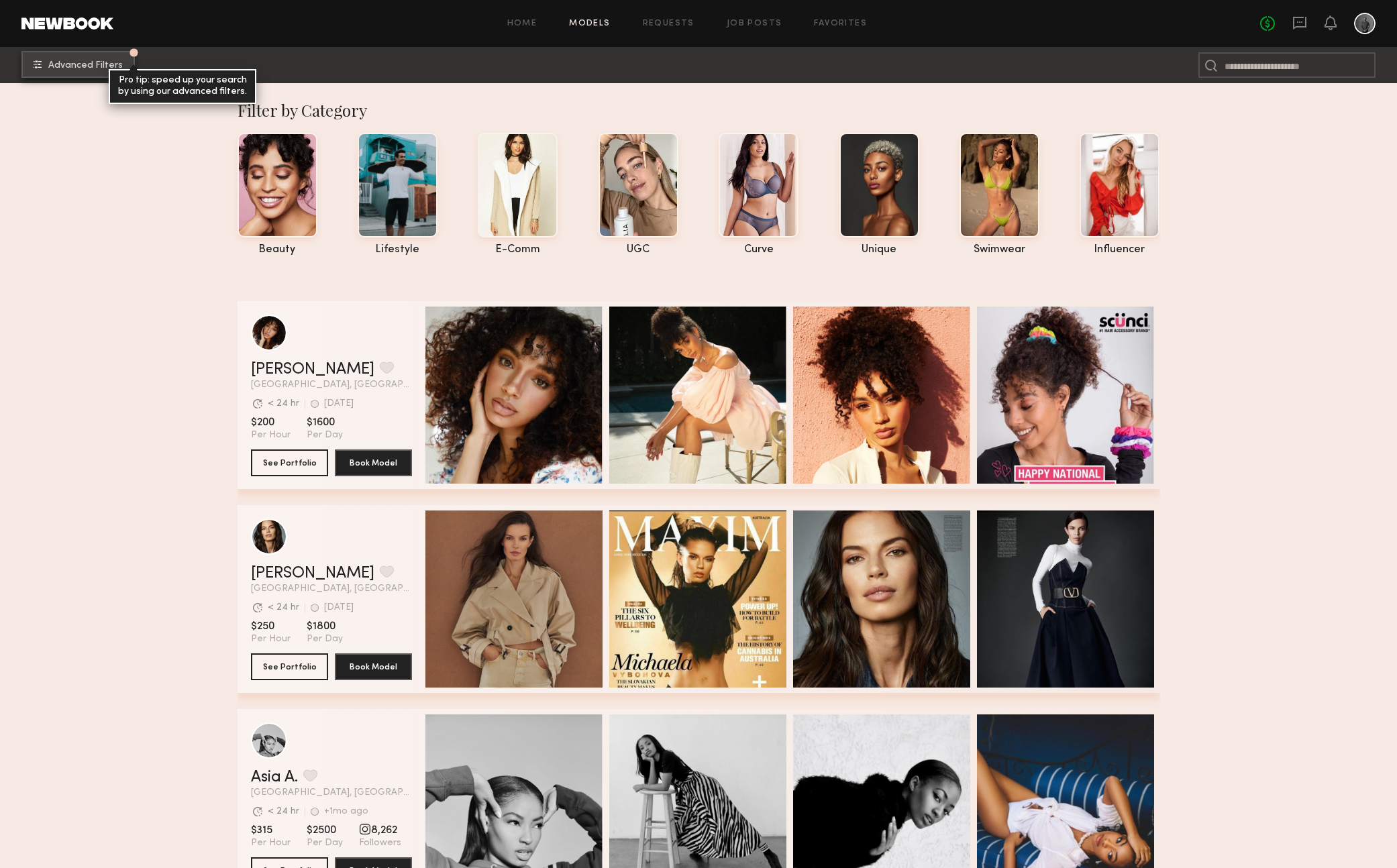
click at [50, 63] on span "Advanced Filters" at bounding box center [85, 66] width 75 height 10
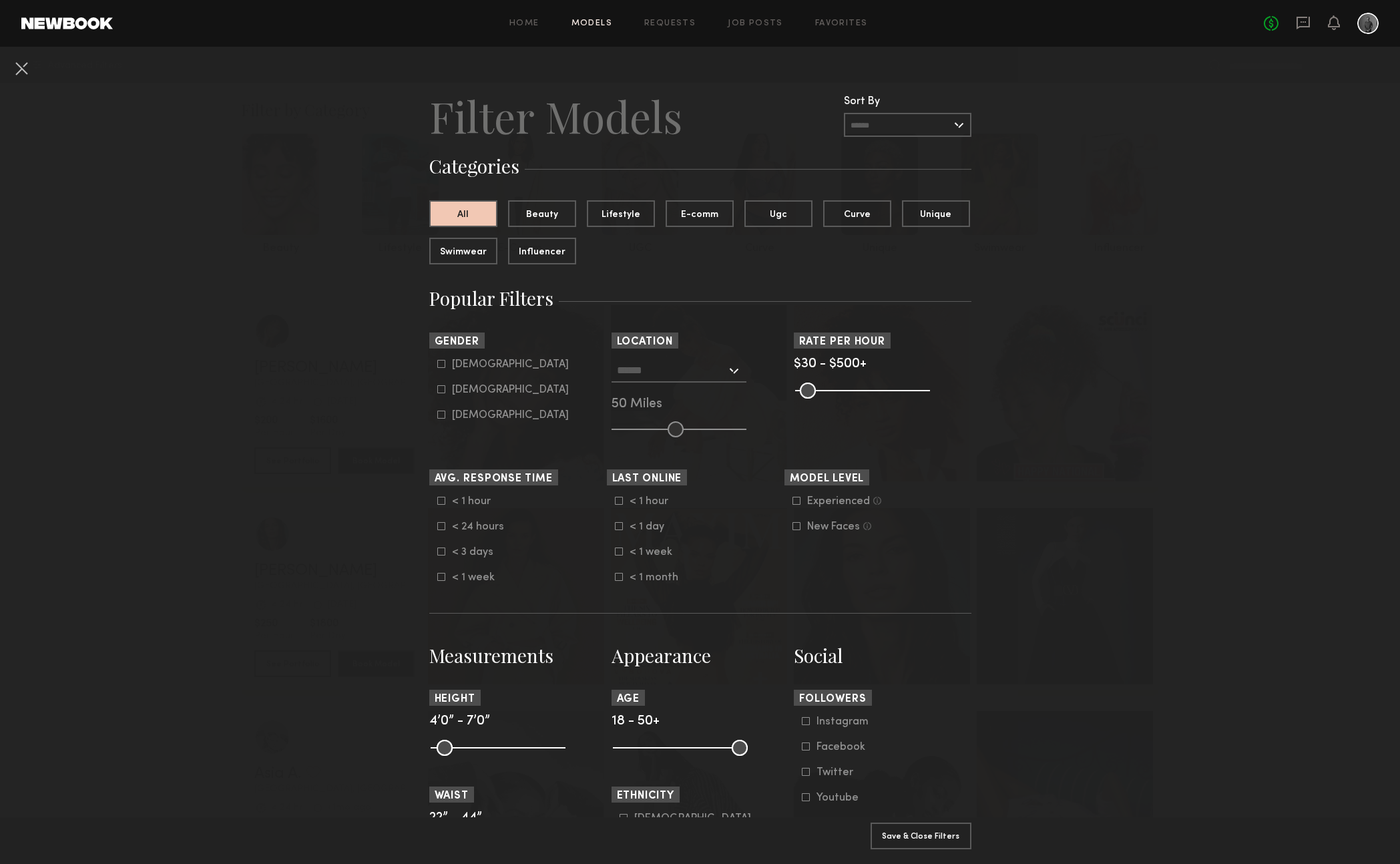
click at [793, 502] on icon at bounding box center [797, 501] width 8 height 8
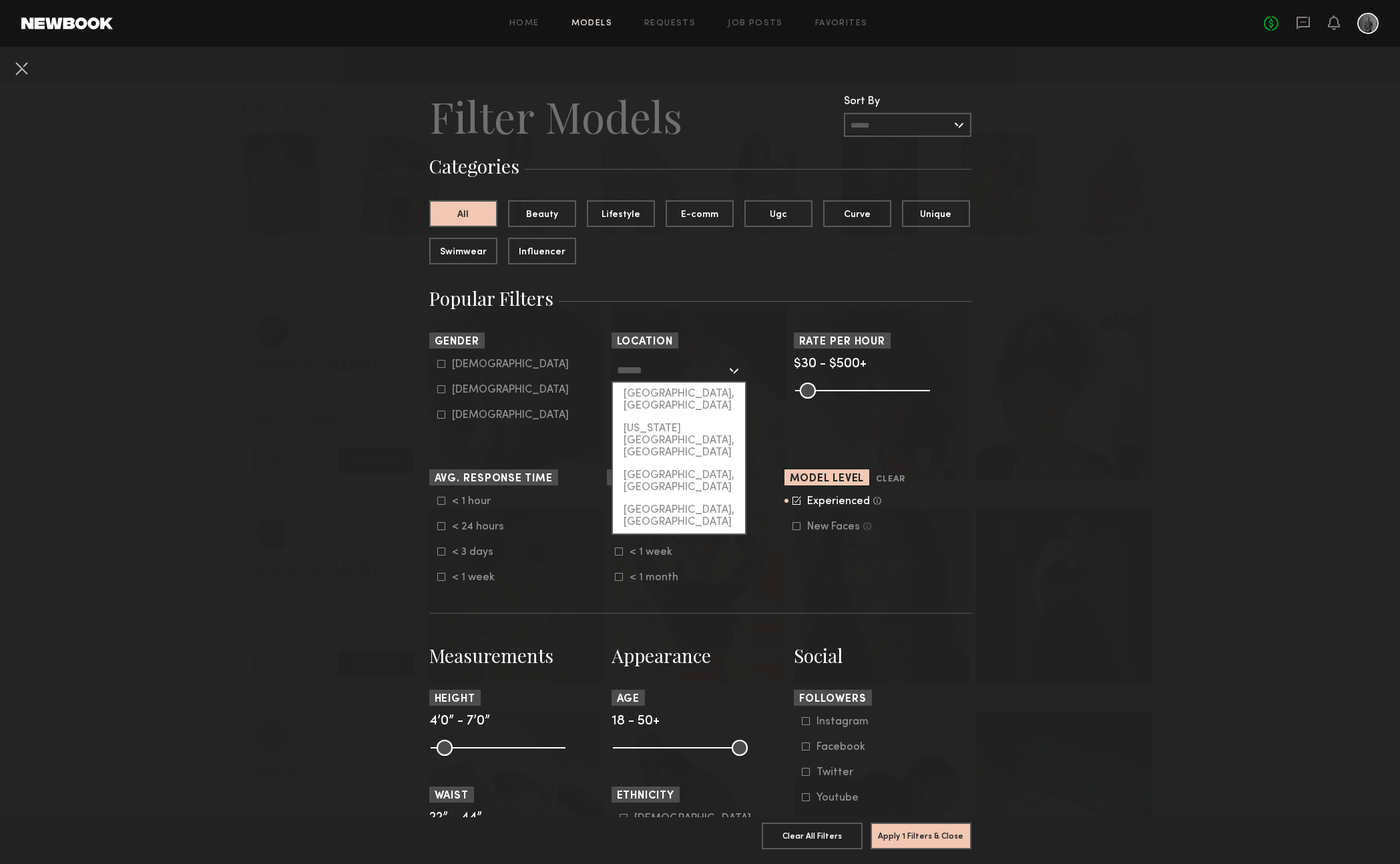
click at [689, 375] on input "text" at bounding box center [671, 370] width 109 height 23
click at [657, 393] on div "[GEOGRAPHIC_DATA], [GEOGRAPHIC_DATA]" at bounding box center [679, 400] width 132 height 35
type input "**********"
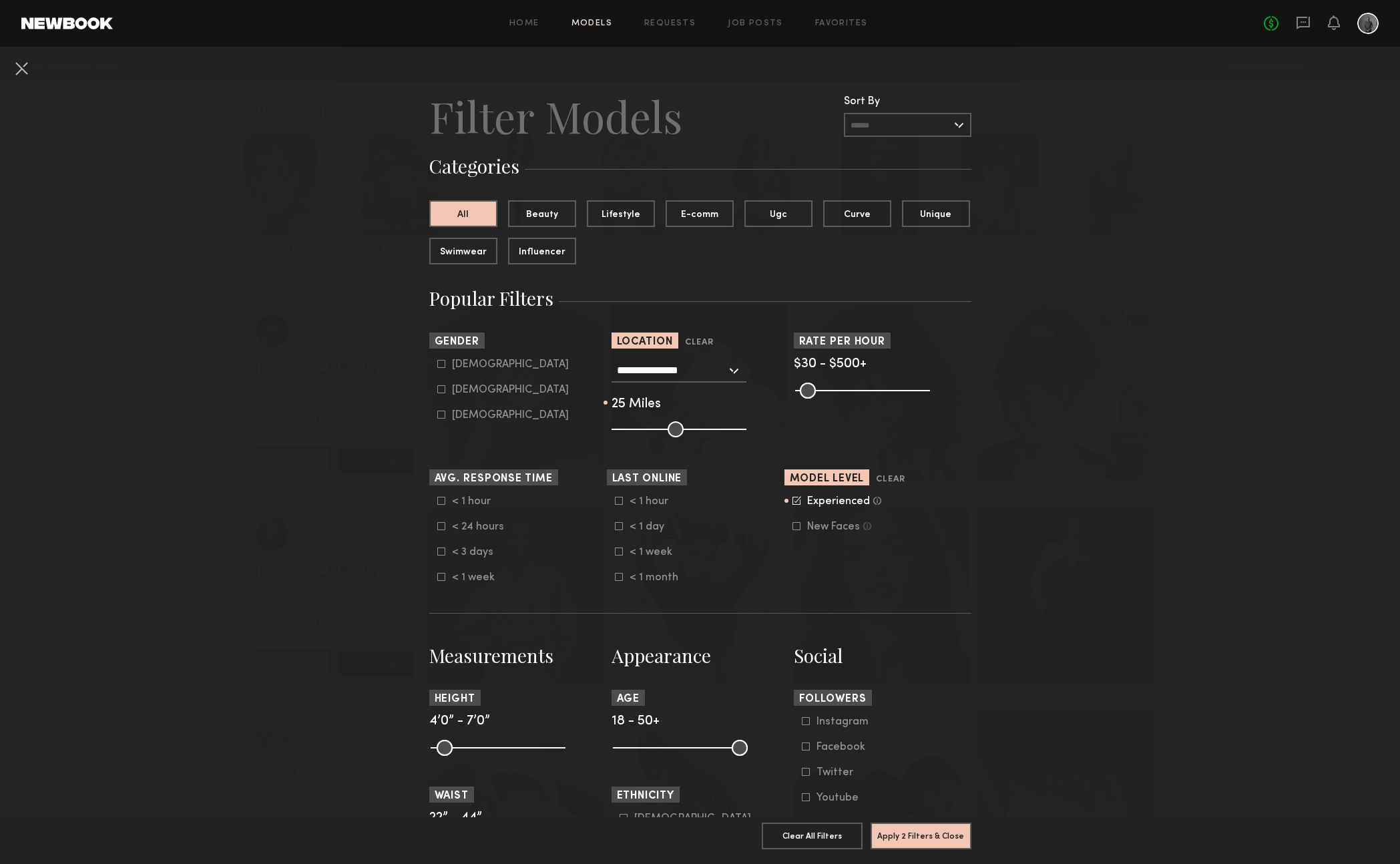
drag, startPoint x: 667, startPoint y: 427, endPoint x: 636, endPoint y: 426, distance: 31.0
type input "**"
click at [636, 426] on input "range" at bounding box center [679, 430] width 135 height 16
click at [438, 390] on icon at bounding box center [442, 389] width 8 height 8
type input "**"
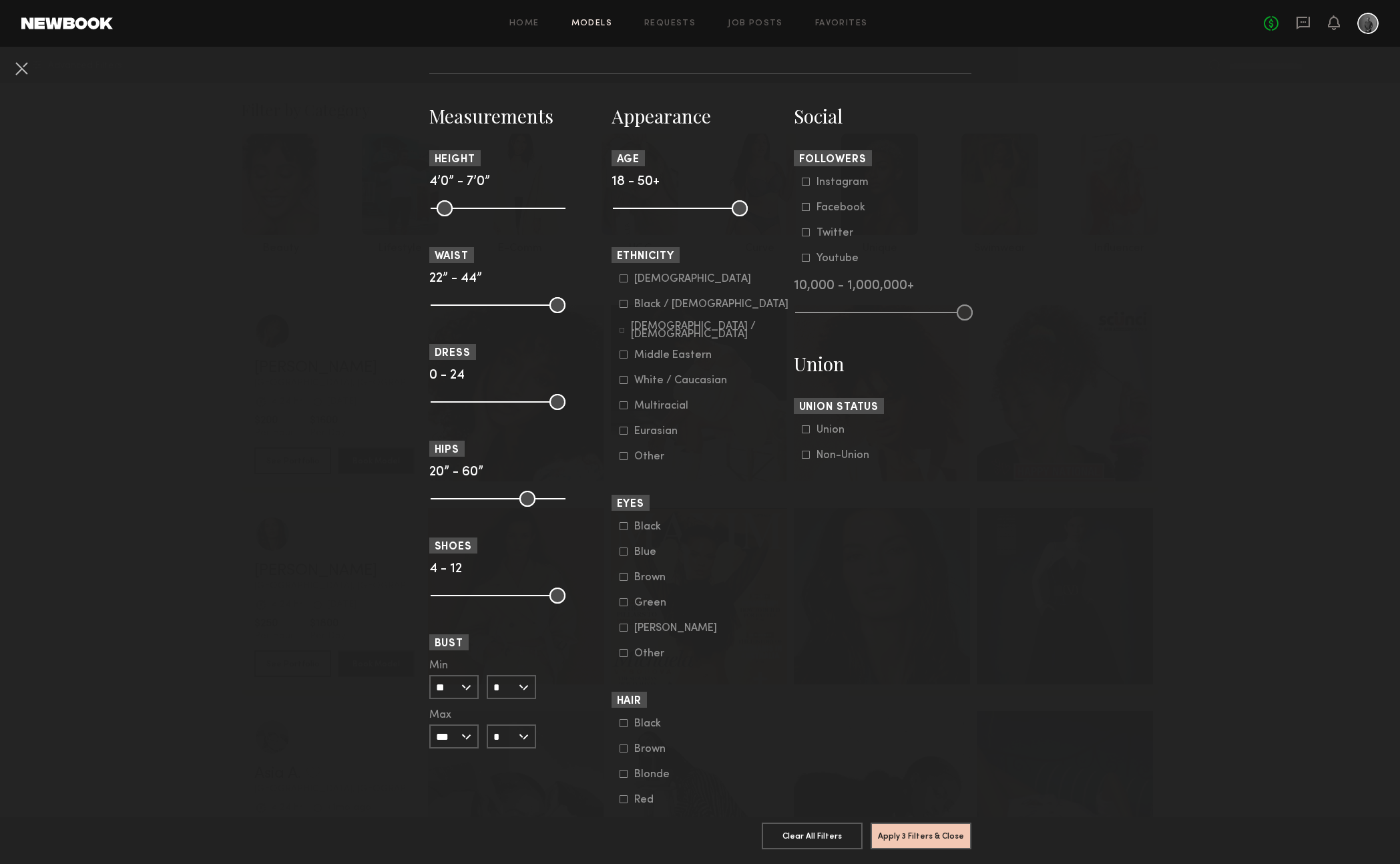
scroll to position [665, 0]
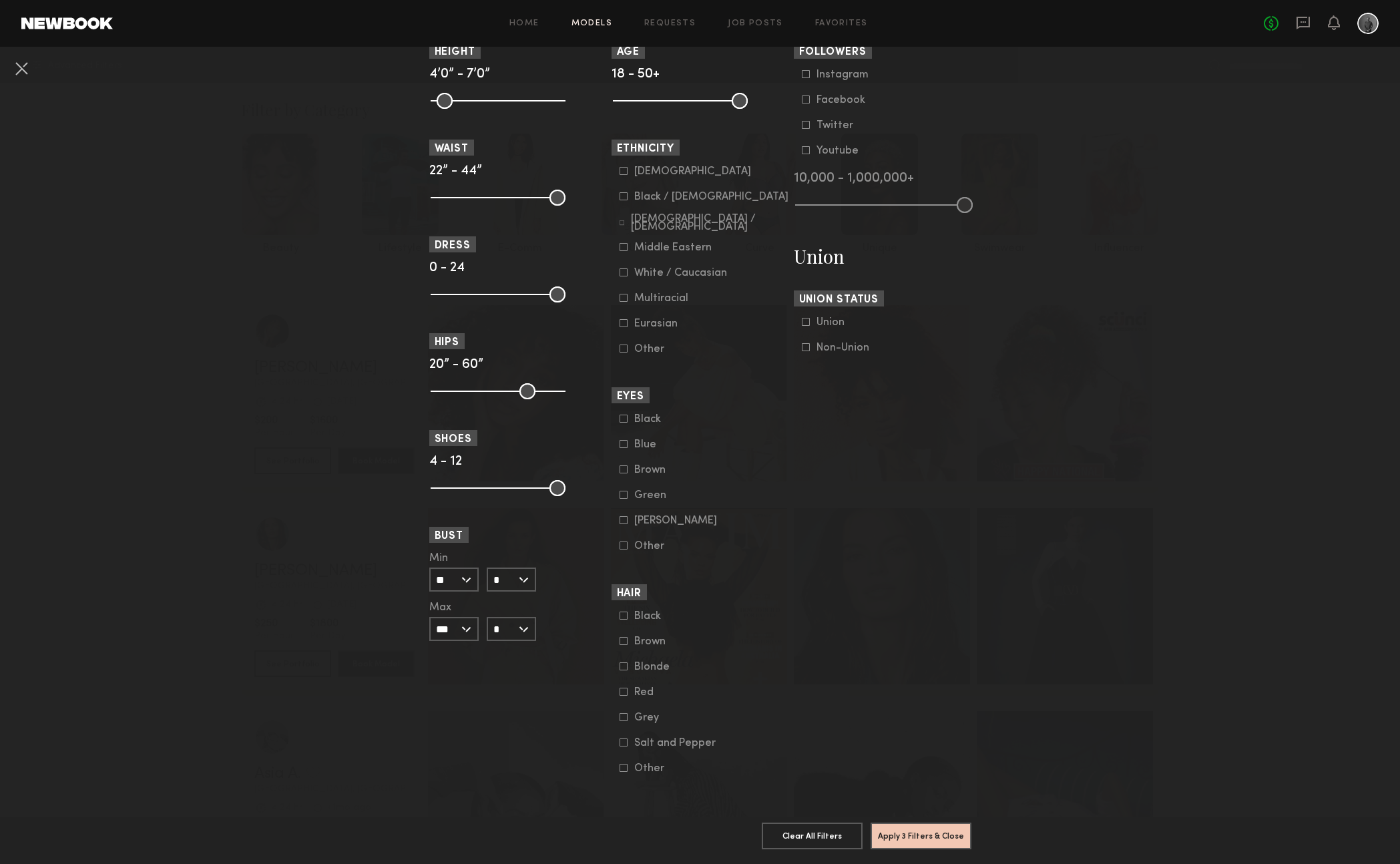
click at [620, 663] on icon at bounding box center [624, 667] width 8 height 8
click at [620, 688] on icon at bounding box center [624, 692] width 8 height 8
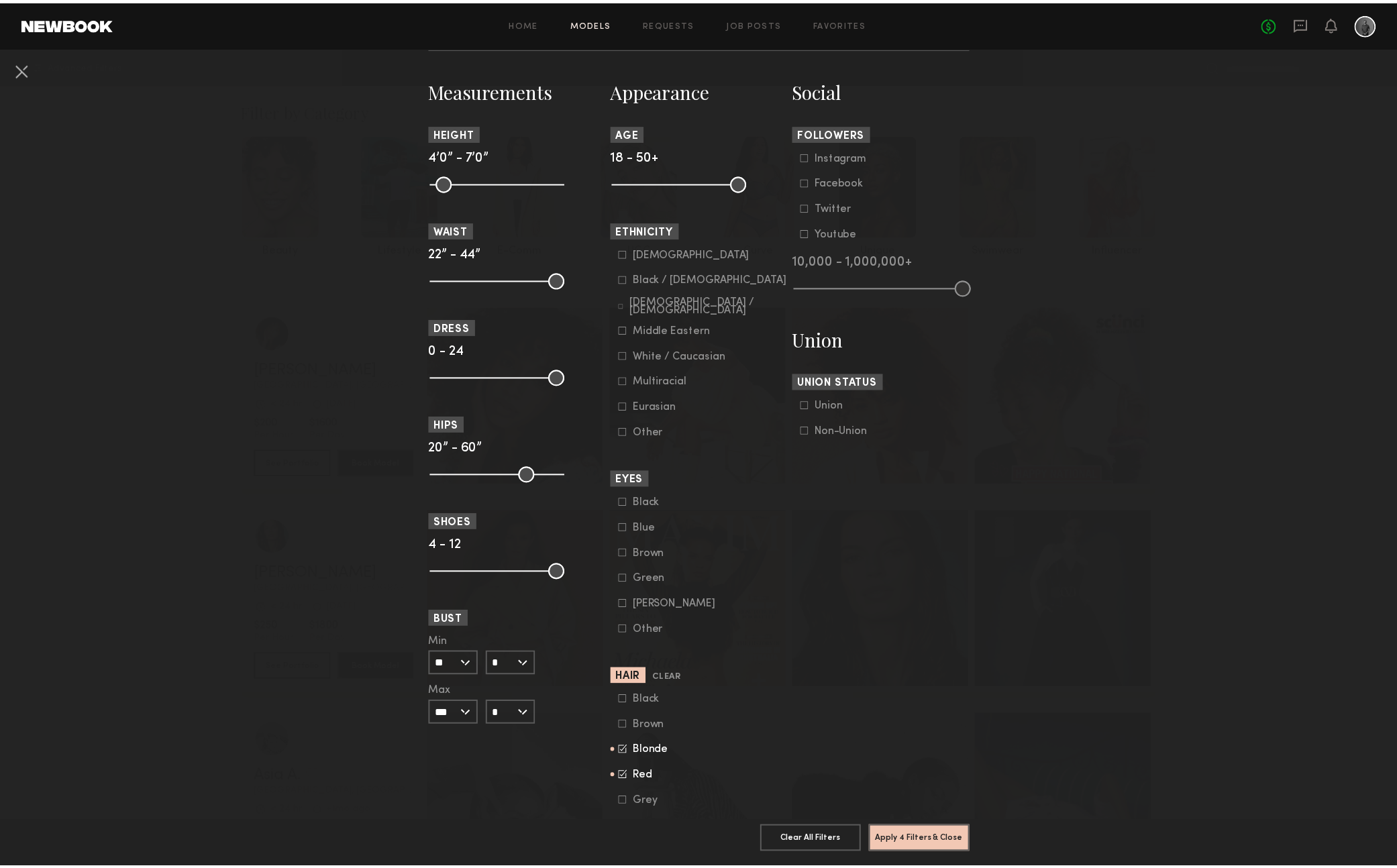
scroll to position [571, 0]
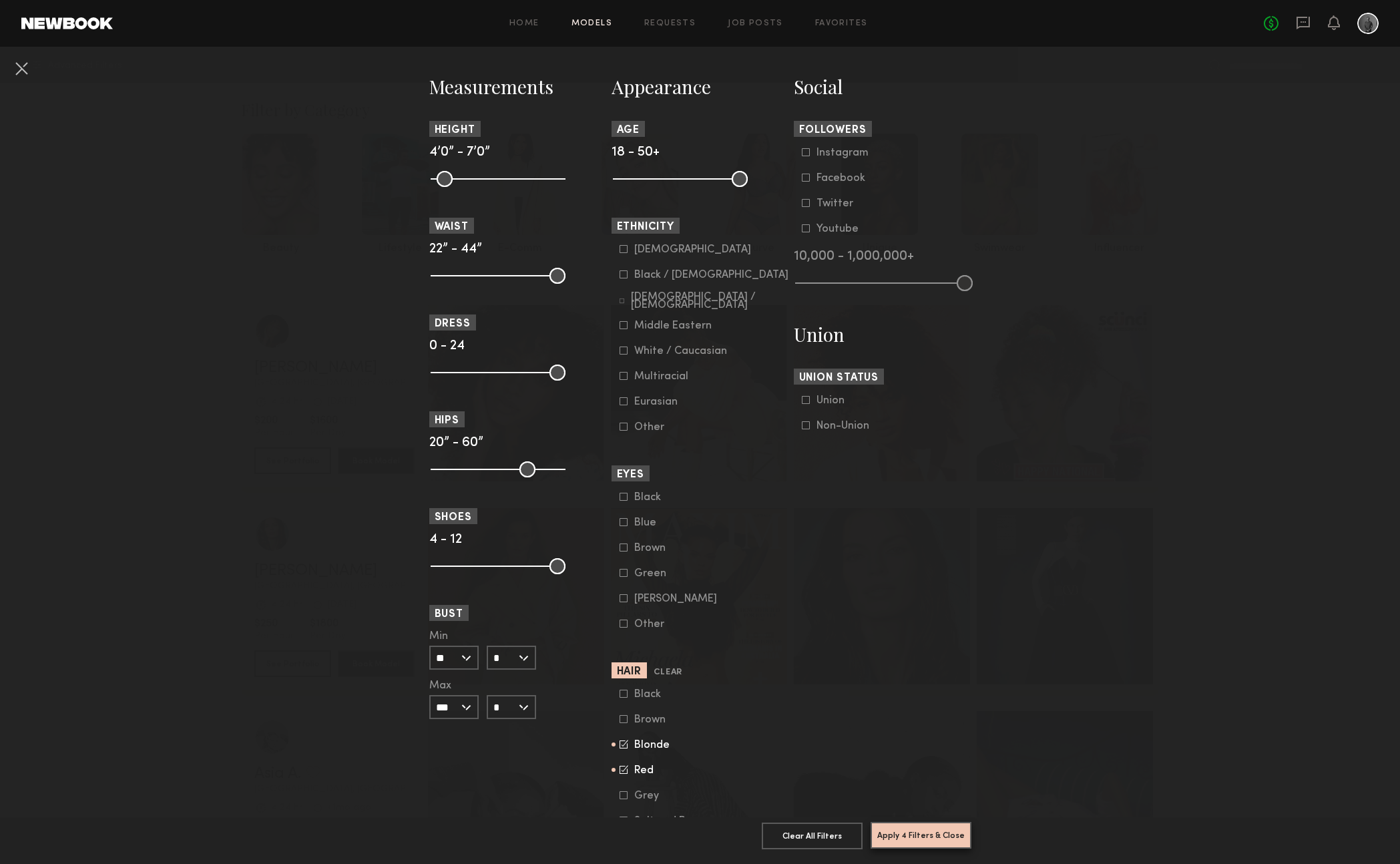
click at [911, 823] on button "Apply 4 Filters & Close" at bounding box center [921, 835] width 101 height 27
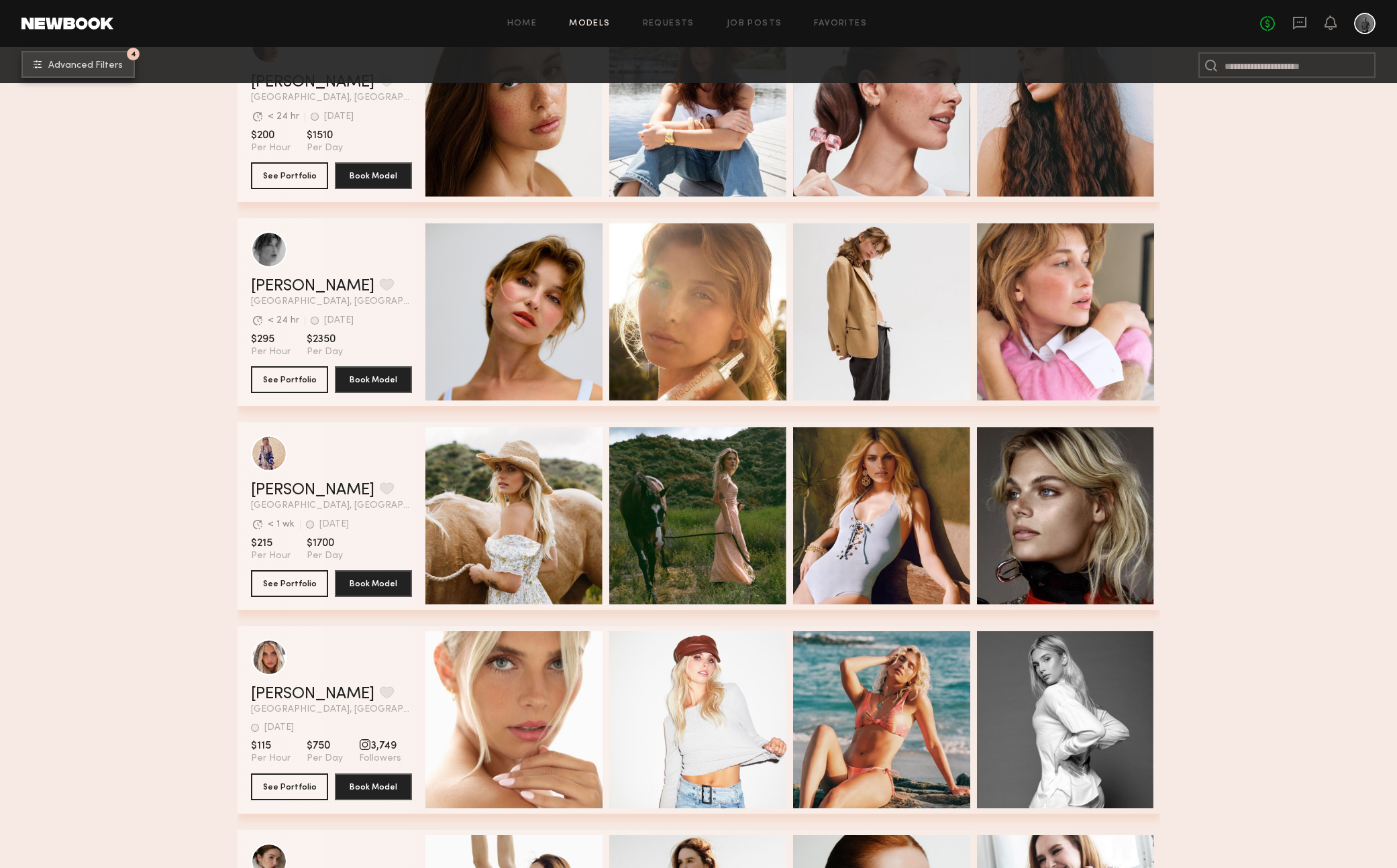
scroll to position [2394, 0]
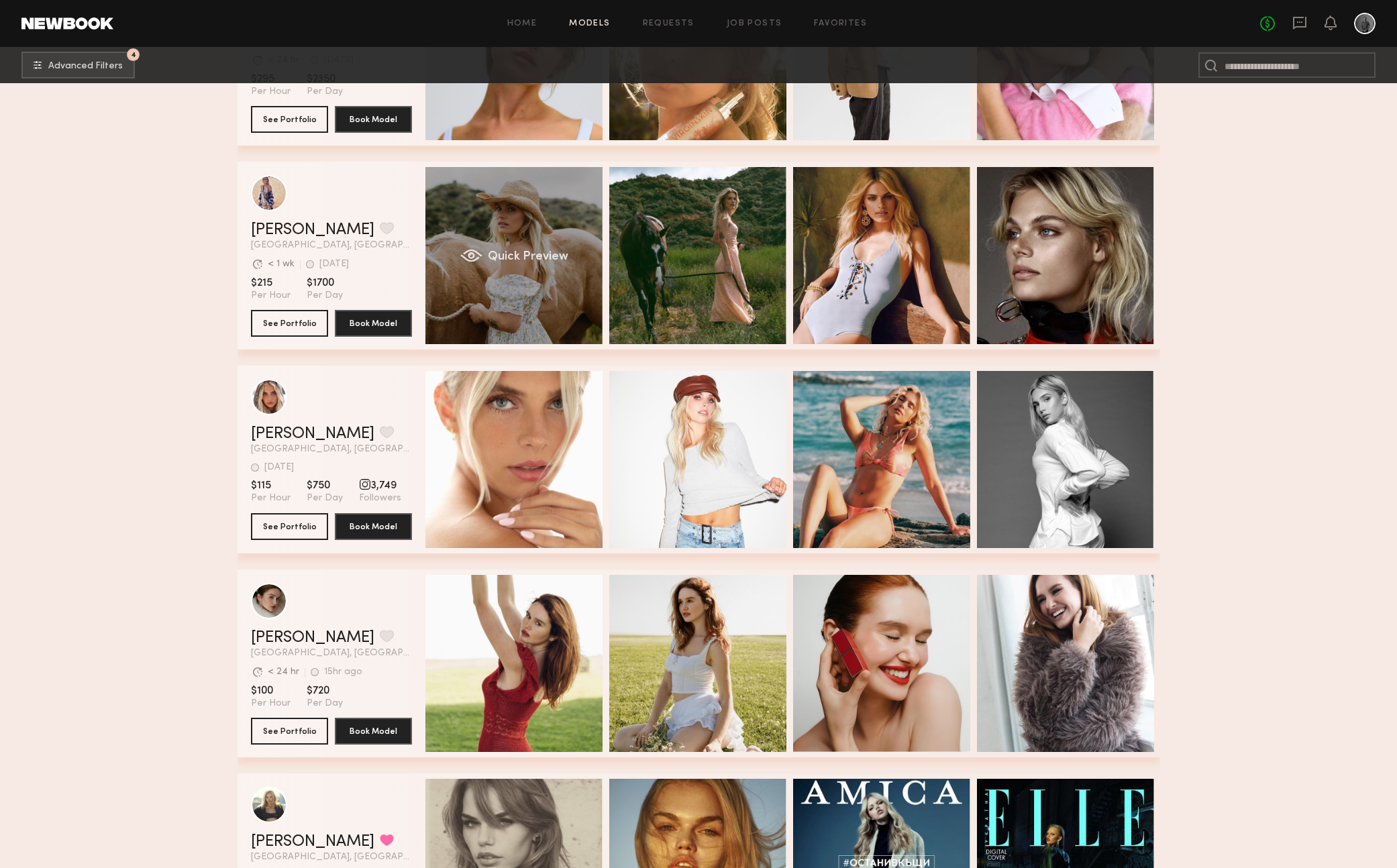
click at [524, 254] on span "Quick Preview" at bounding box center [527, 257] width 81 height 12
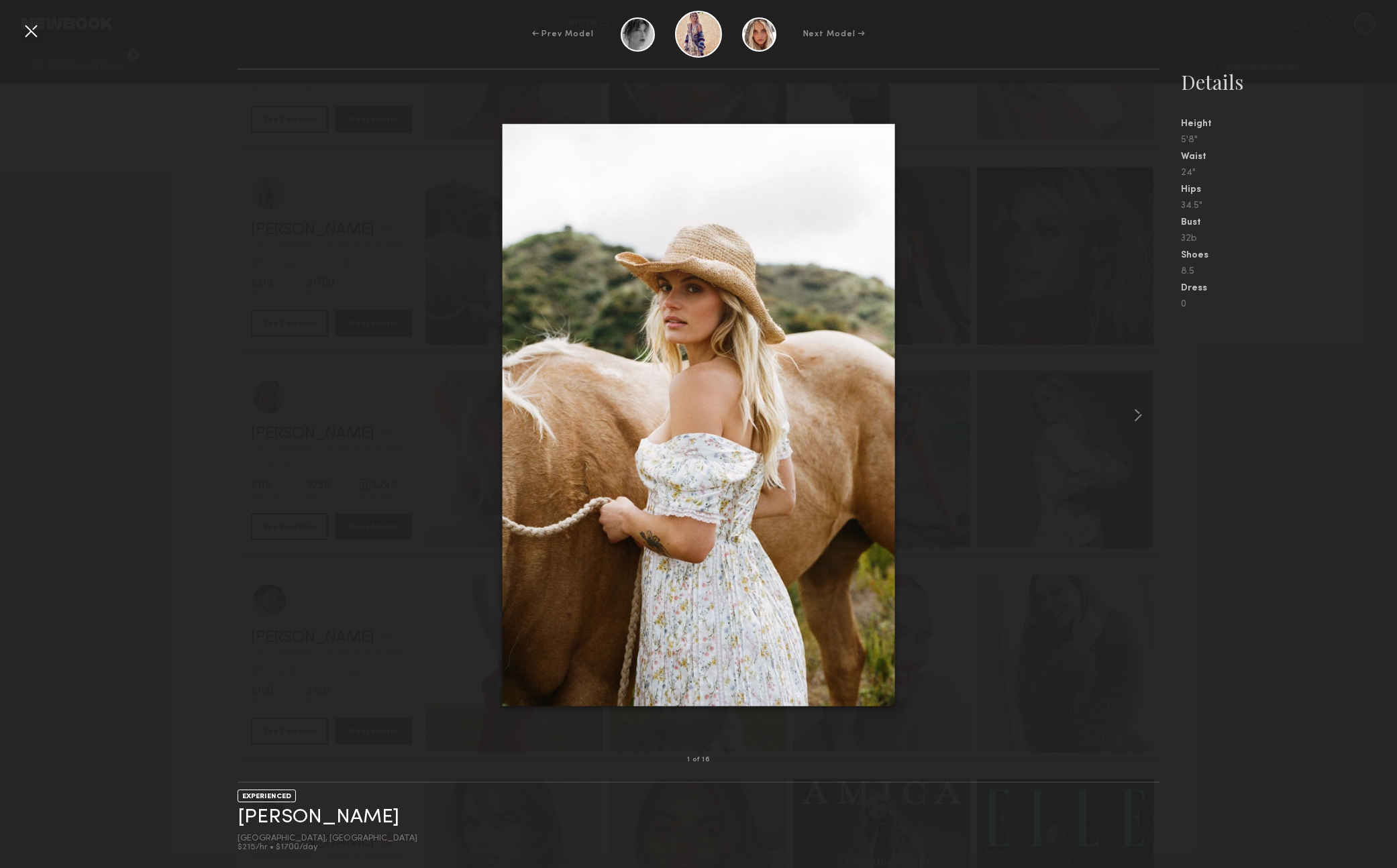
click at [1116, 406] on div at bounding box center [698, 414] width 922 height 647
click at [1138, 412] on common-icon at bounding box center [1138, 415] width 21 height 21
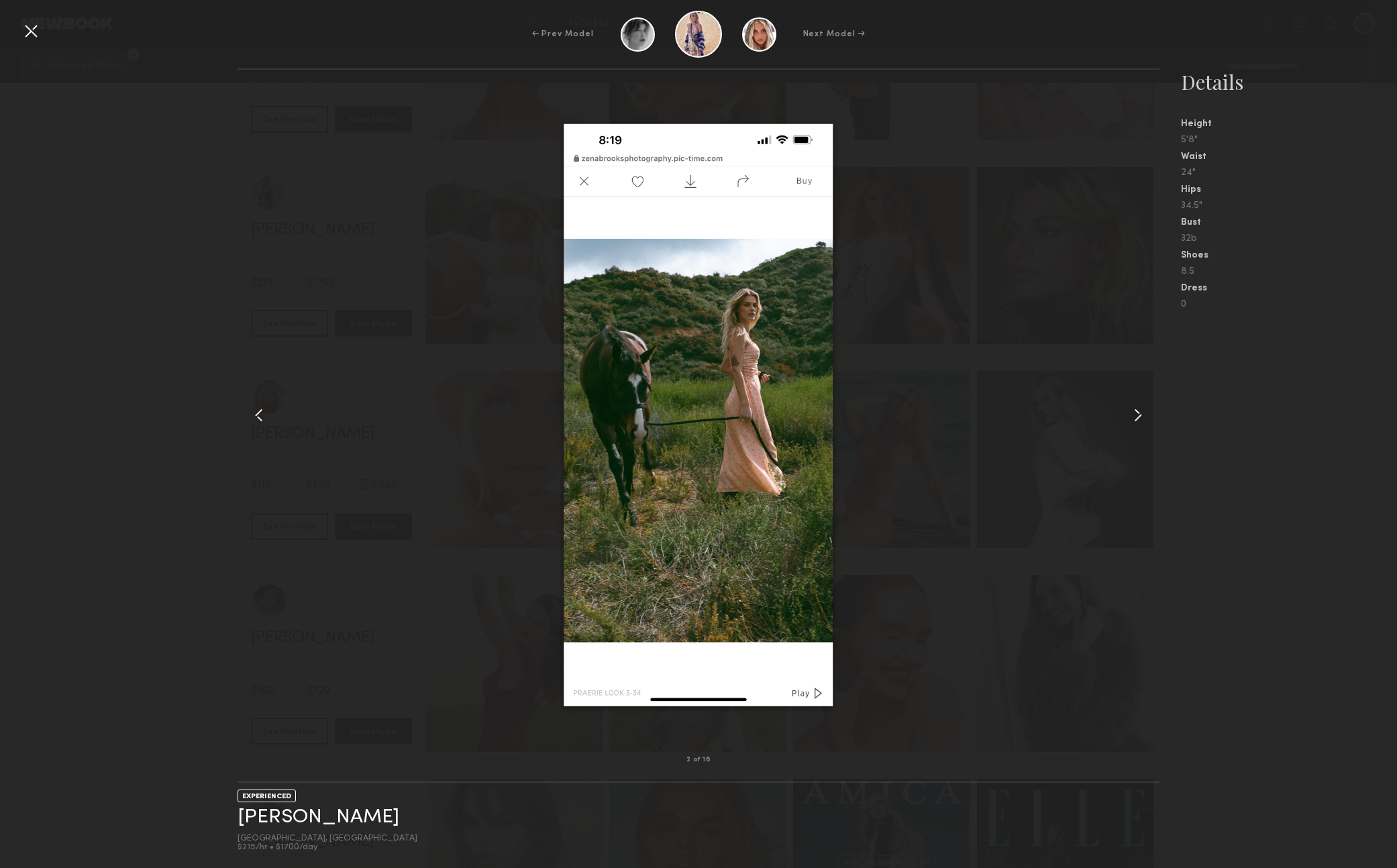
click at [1137, 413] on common-icon at bounding box center [1138, 415] width 21 height 21
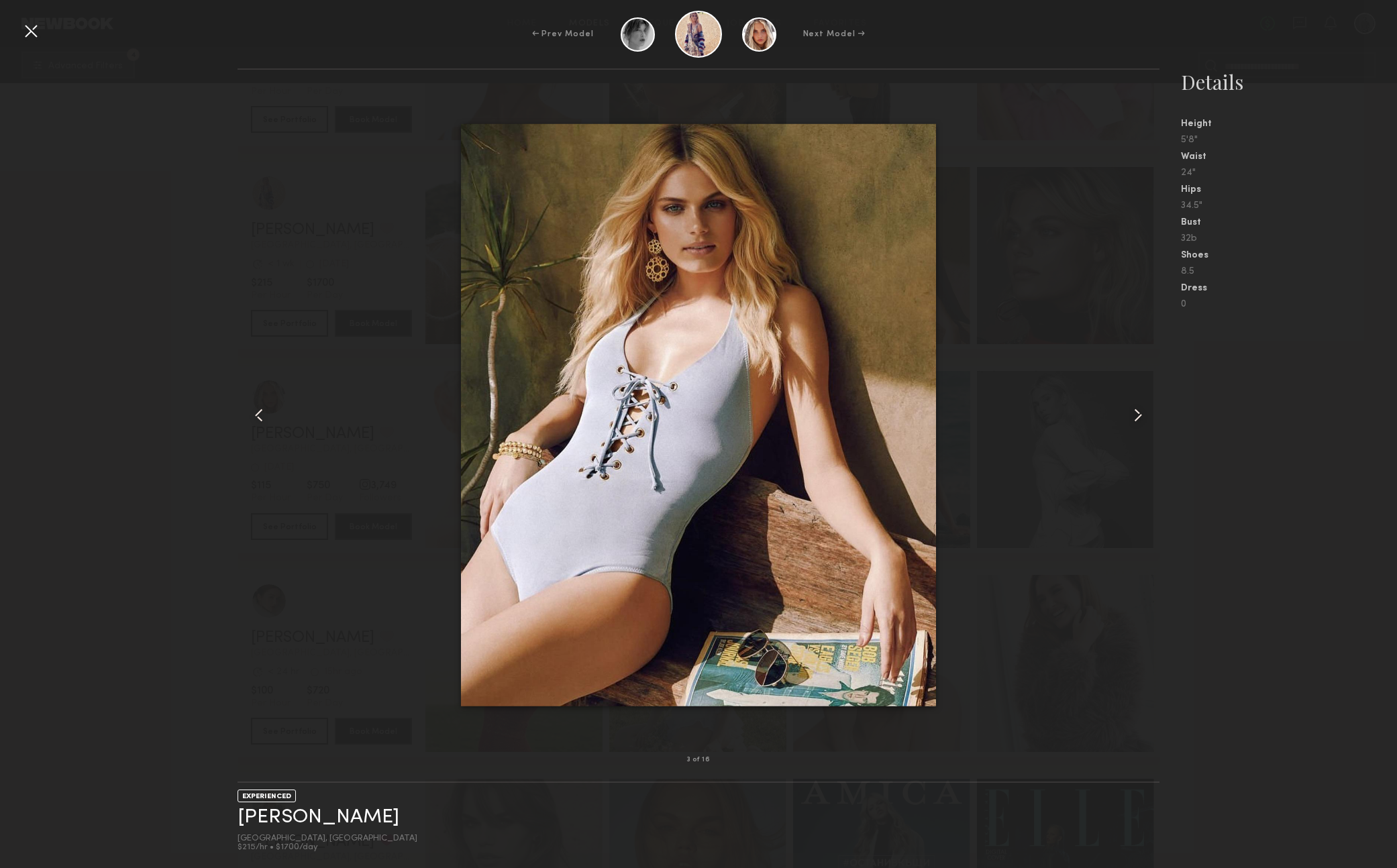
click at [1137, 413] on common-icon at bounding box center [1138, 415] width 21 height 21
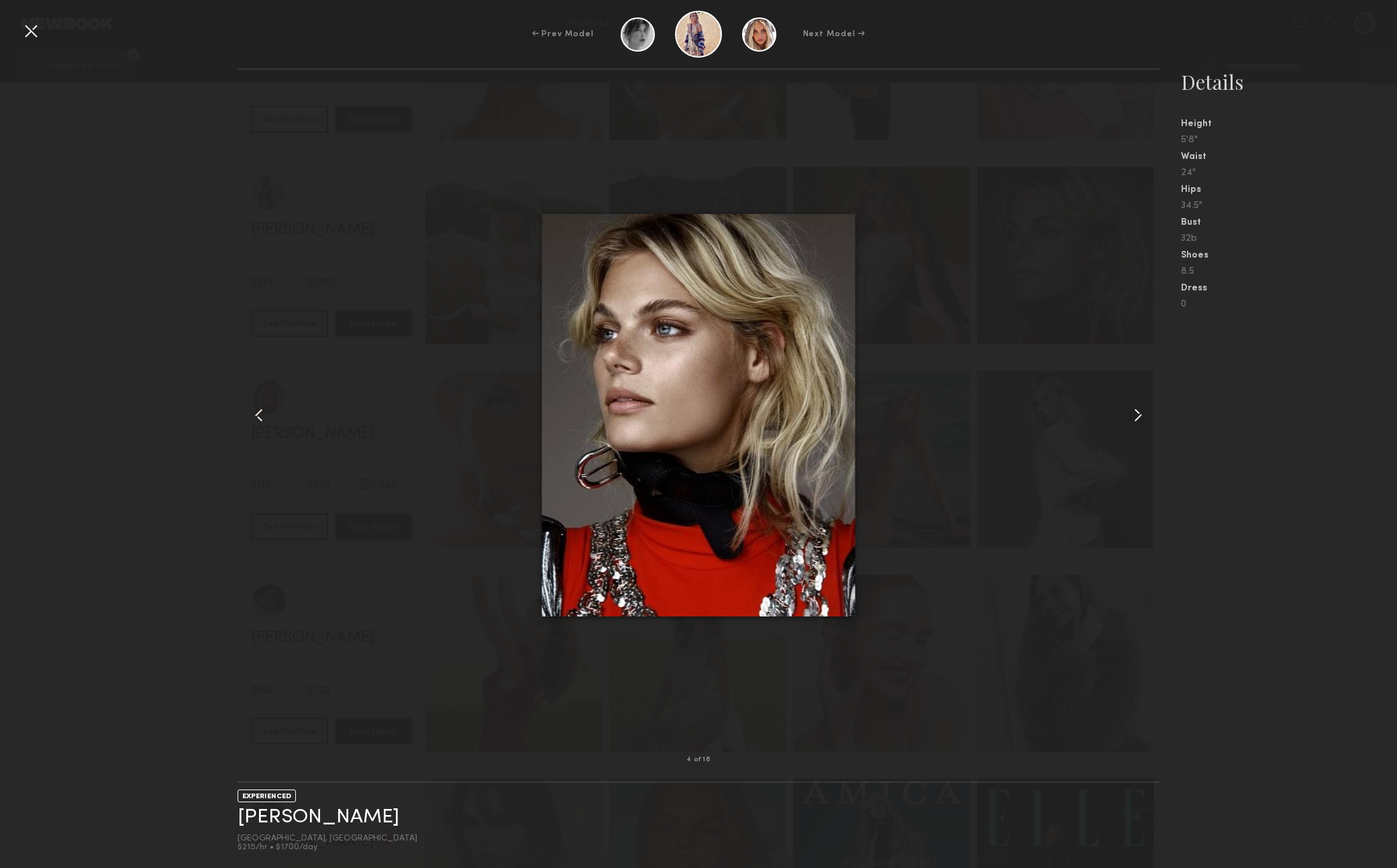
click at [1137, 413] on common-icon at bounding box center [1138, 415] width 21 height 21
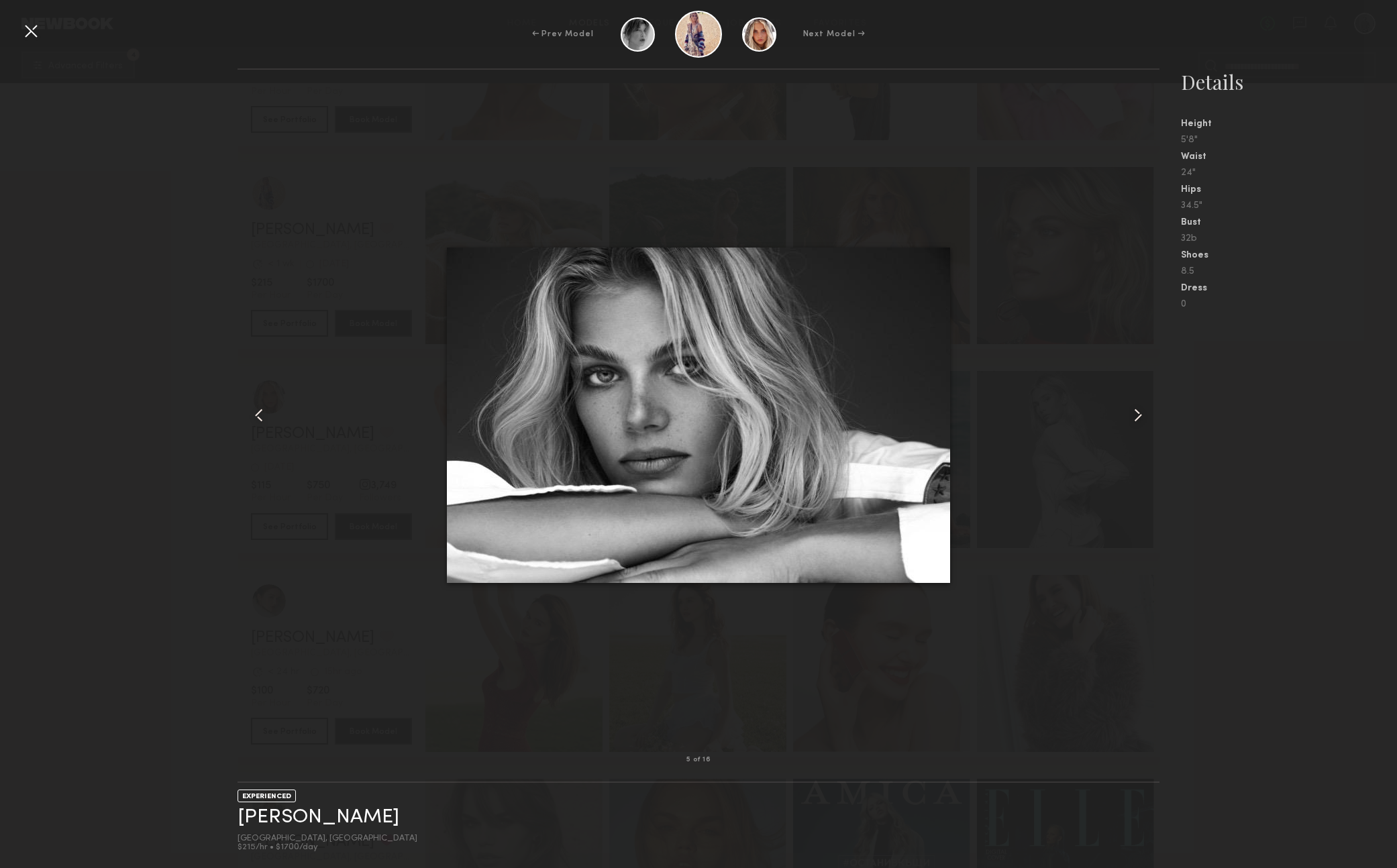
click at [1137, 413] on common-icon at bounding box center [1138, 415] width 21 height 21
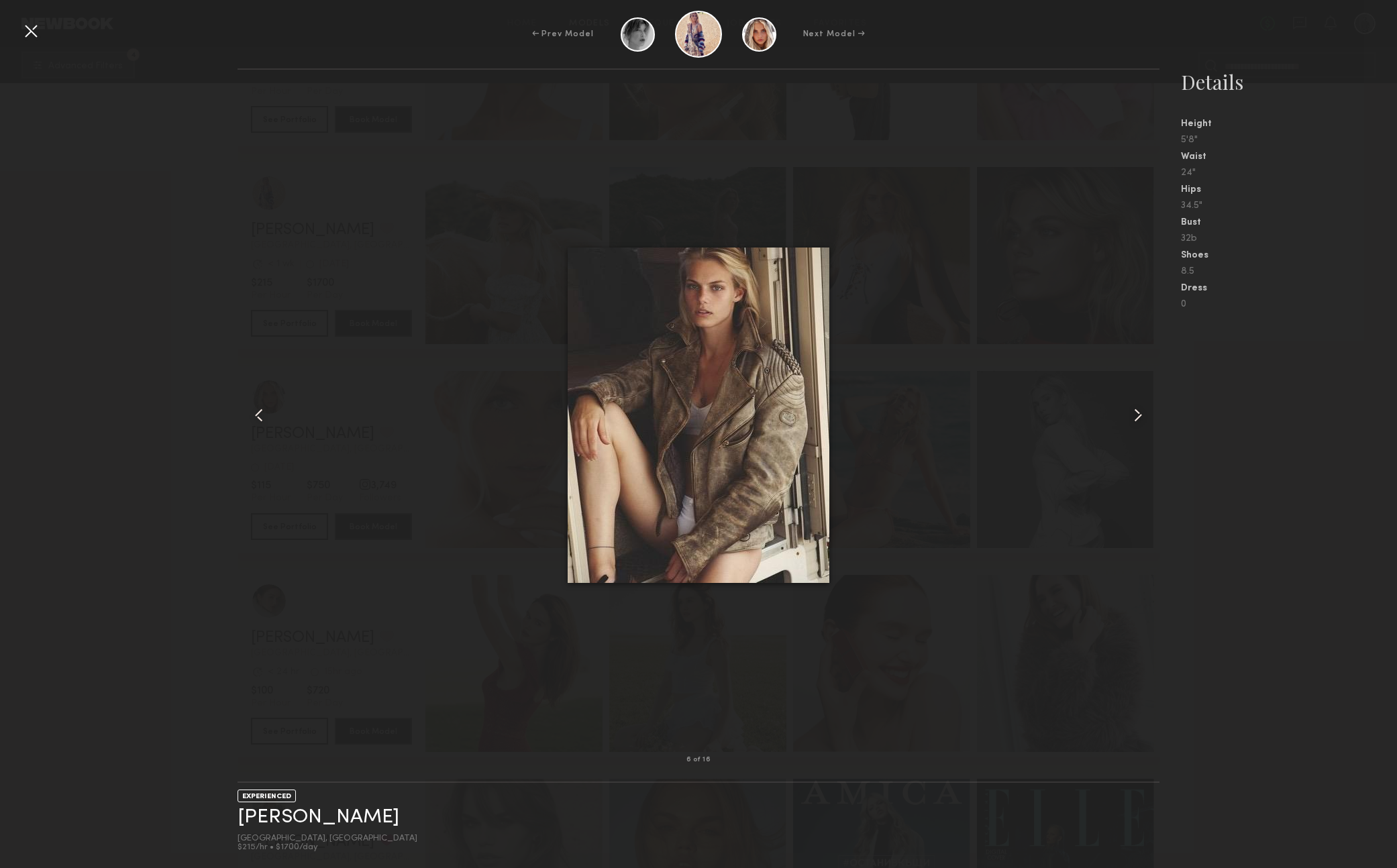
click at [1137, 413] on common-icon at bounding box center [1138, 415] width 21 height 21
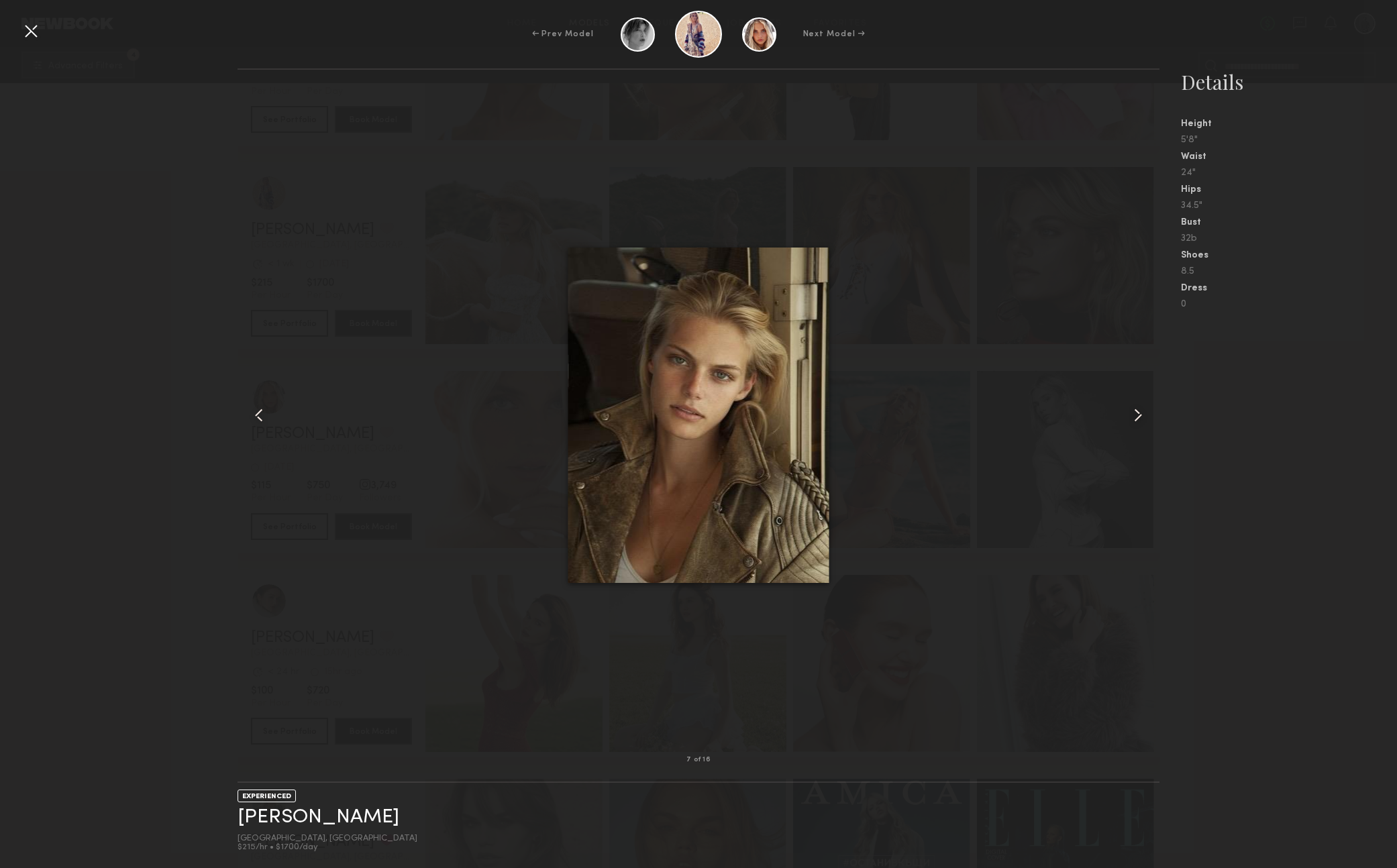
click at [1137, 413] on common-icon at bounding box center [1138, 415] width 21 height 21
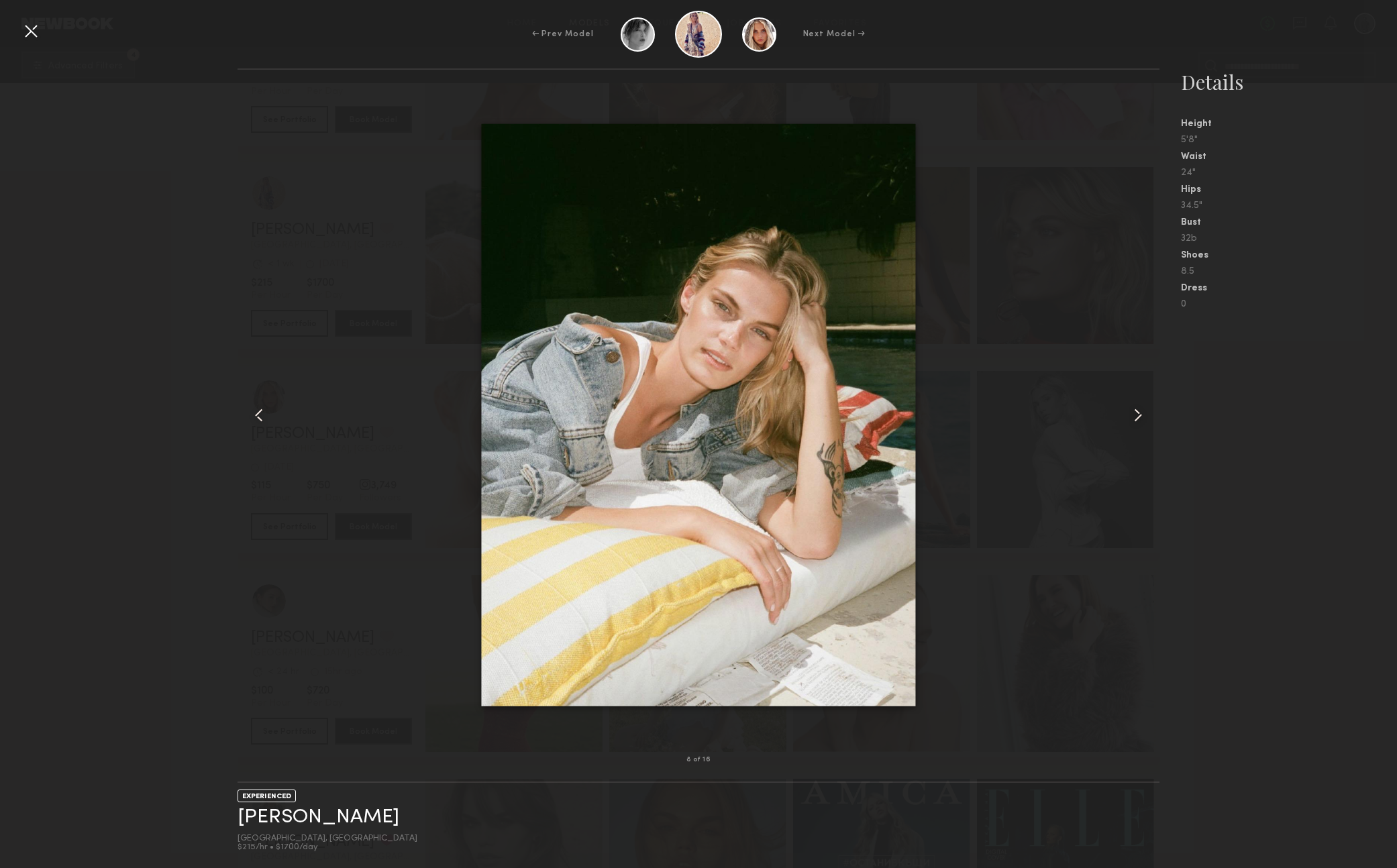
click at [1137, 413] on common-icon at bounding box center [1138, 415] width 21 height 21
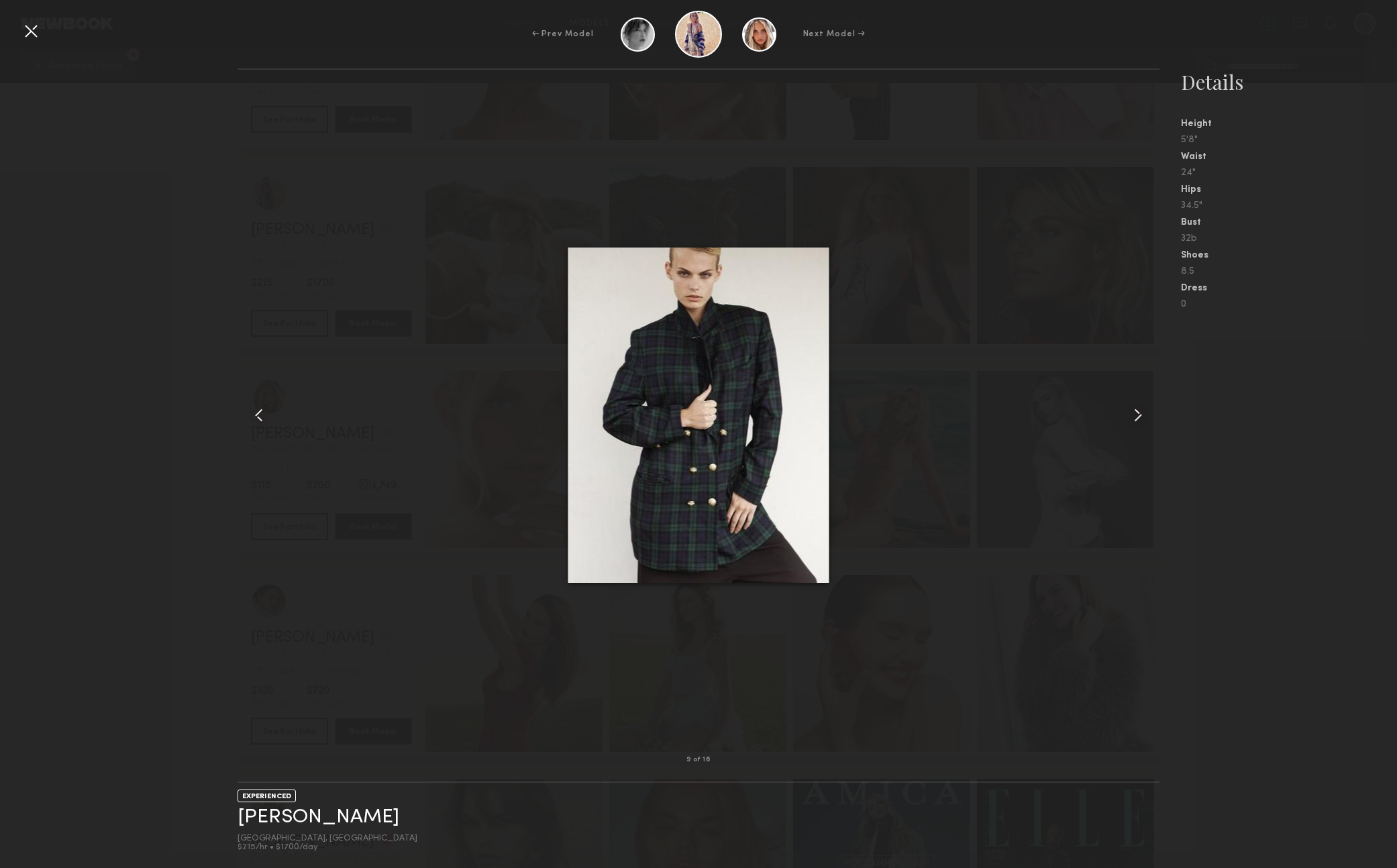
click at [1137, 413] on common-icon at bounding box center [1138, 415] width 21 height 21
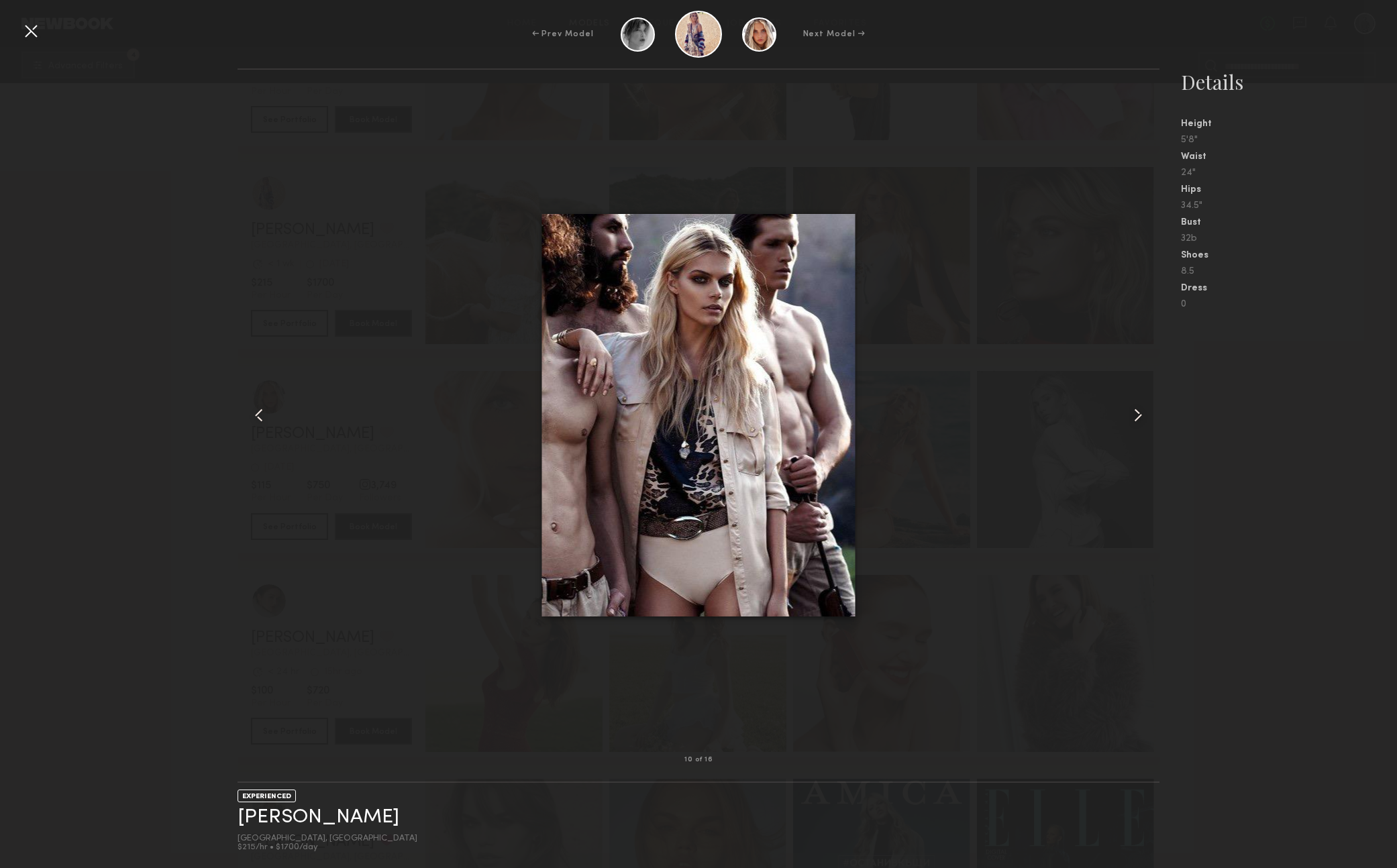
click at [1137, 413] on common-icon at bounding box center [1138, 415] width 21 height 21
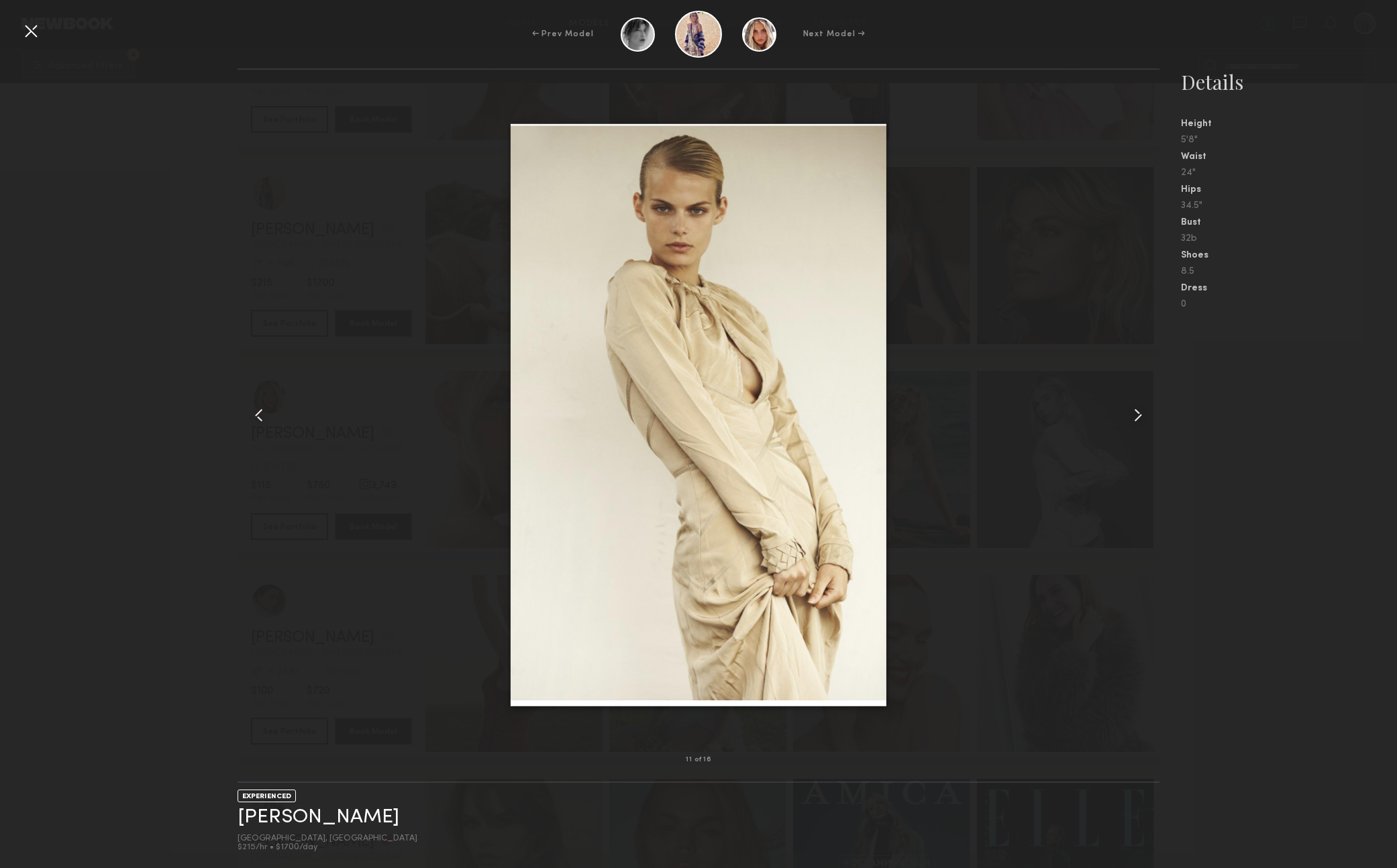
click at [1137, 413] on common-icon at bounding box center [1138, 415] width 21 height 21
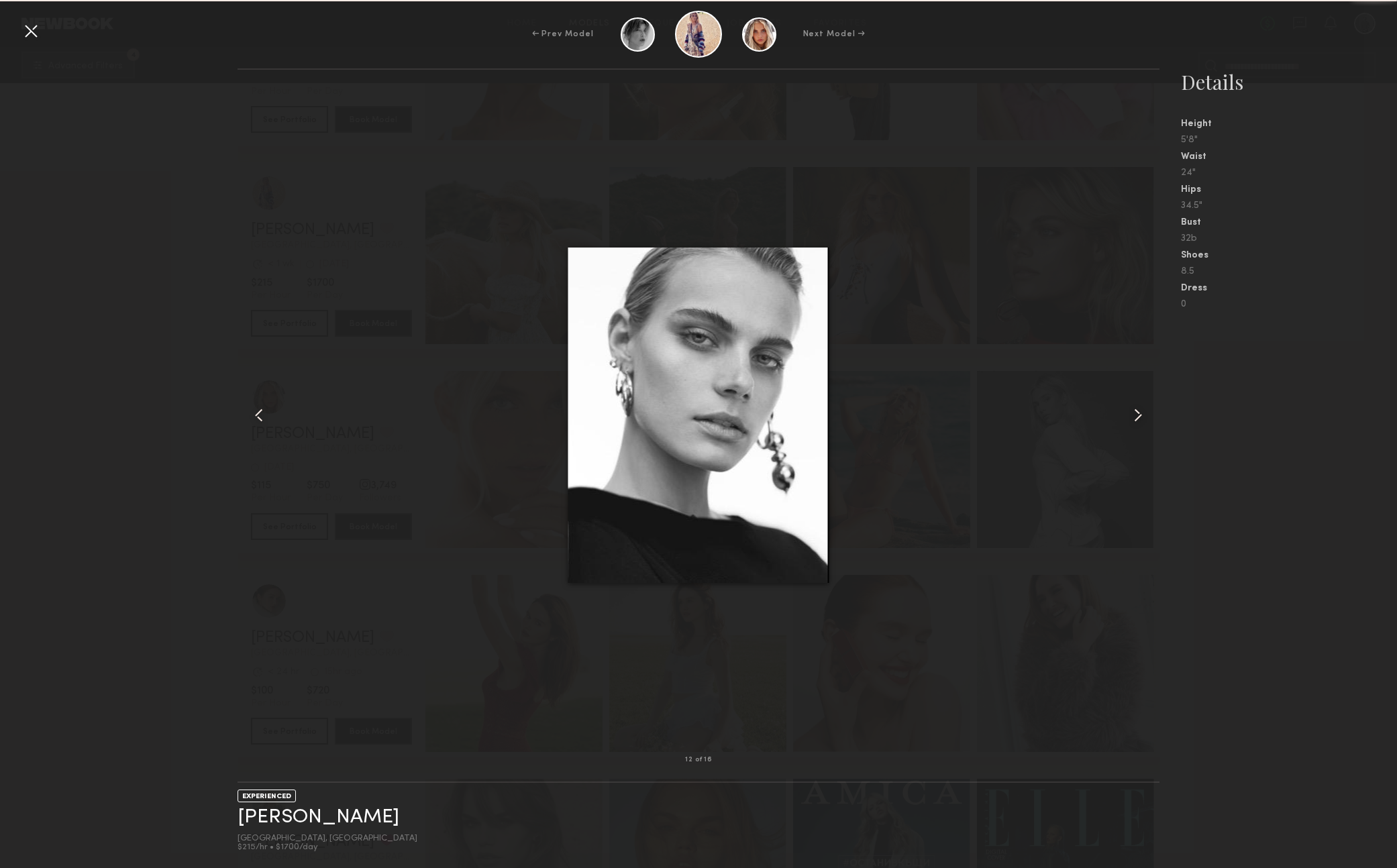
click at [1137, 413] on common-icon at bounding box center [1138, 415] width 21 height 21
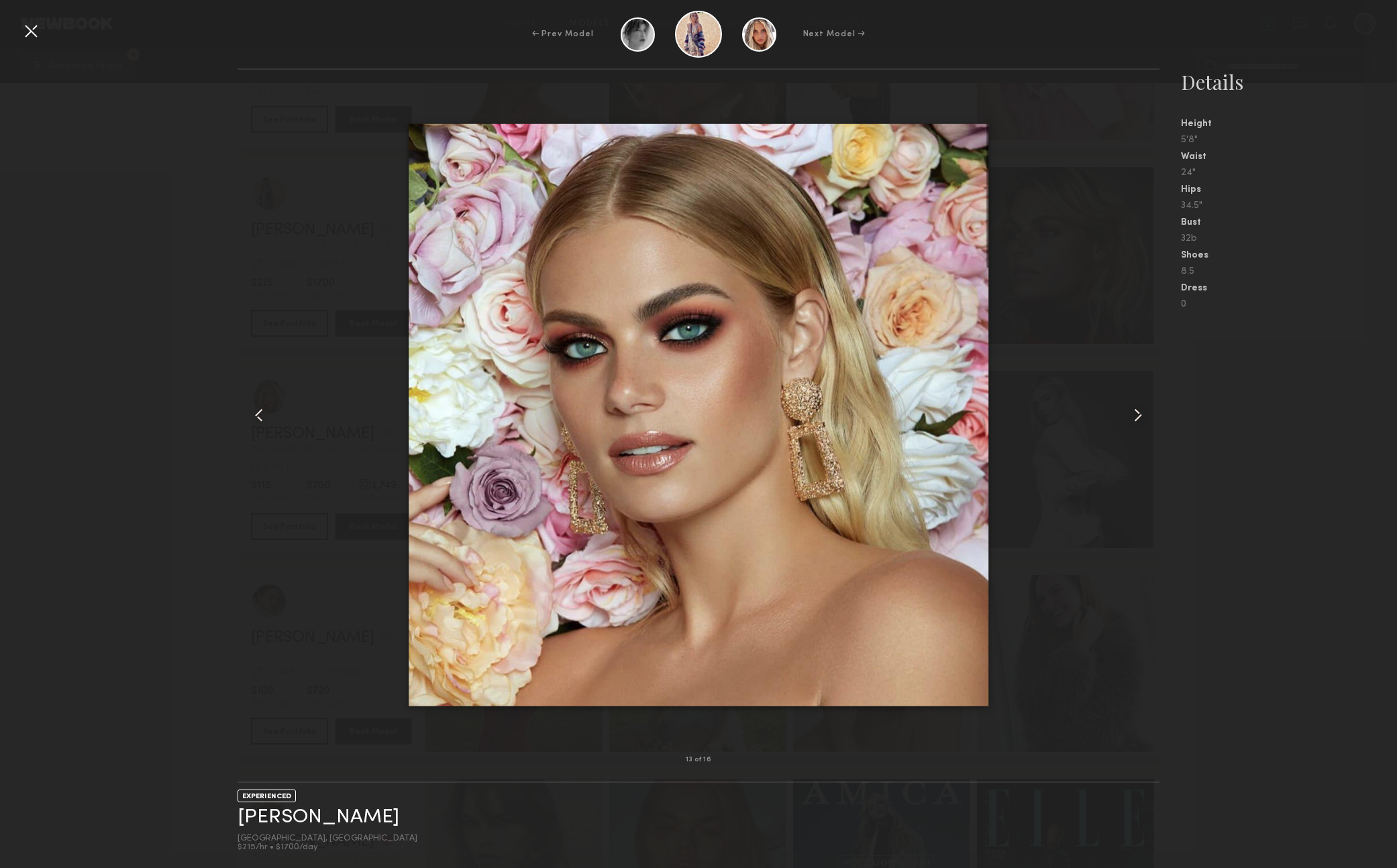
click at [32, 29] on div at bounding box center [31, 31] width 21 height 21
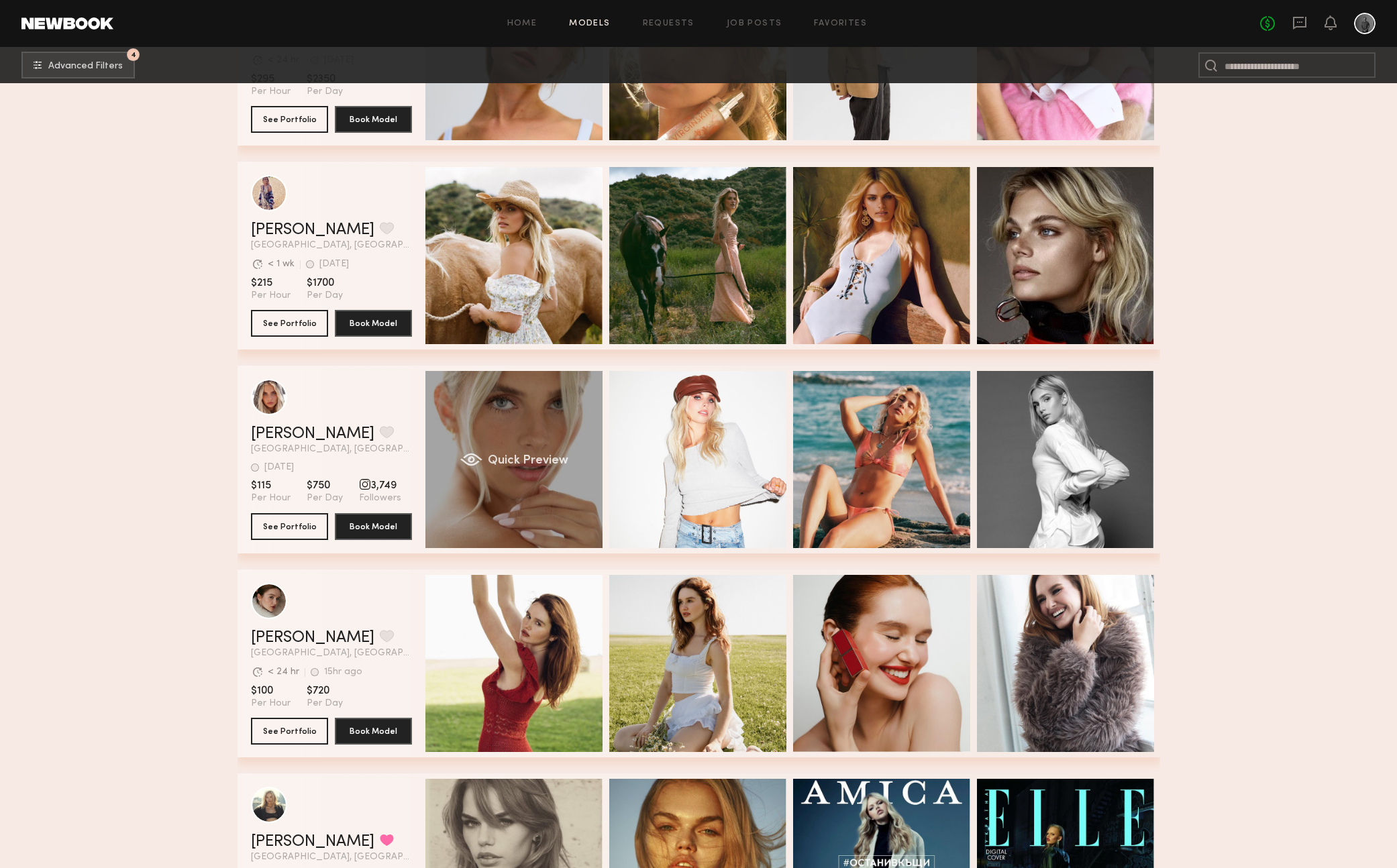
click at [522, 472] on div "Quick Preview" at bounding box center [514, 459] width 177 height 177
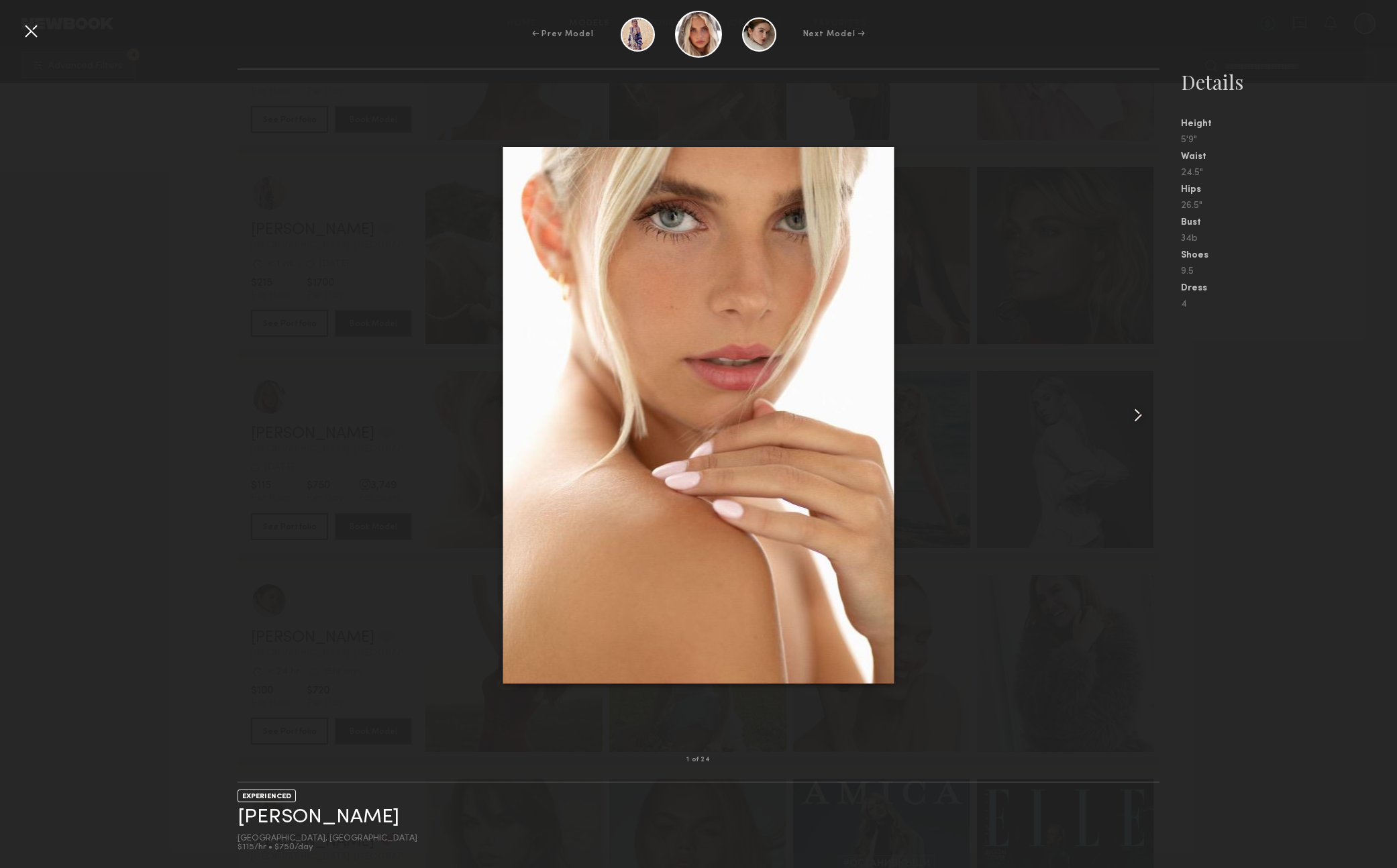
click at [1134, 412] on common-icon at bounding box center [1138, 415] width 21 height 21
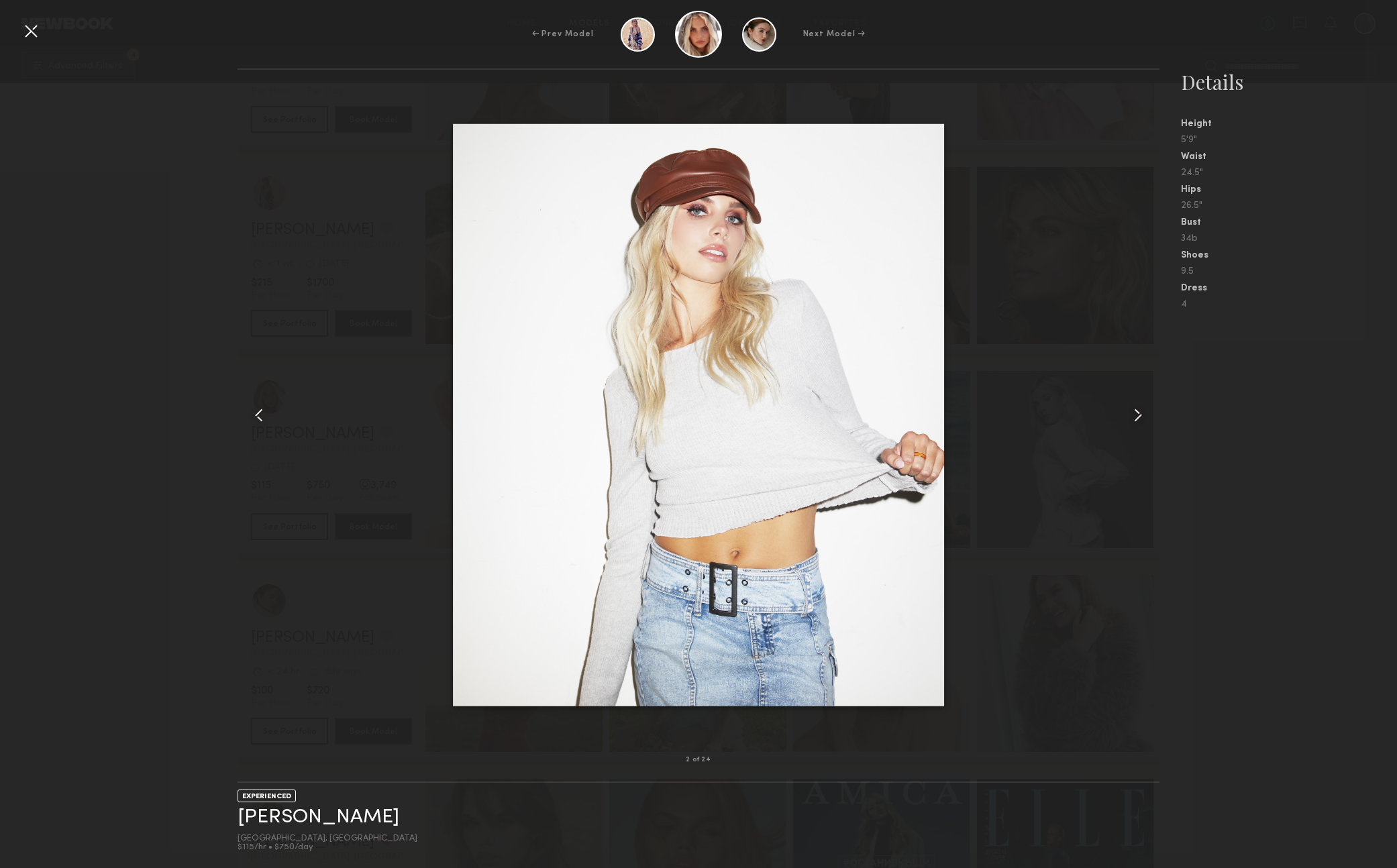
click at [1134, 412] on common-icon at bounding box center [1138, 415] width 21 height 21
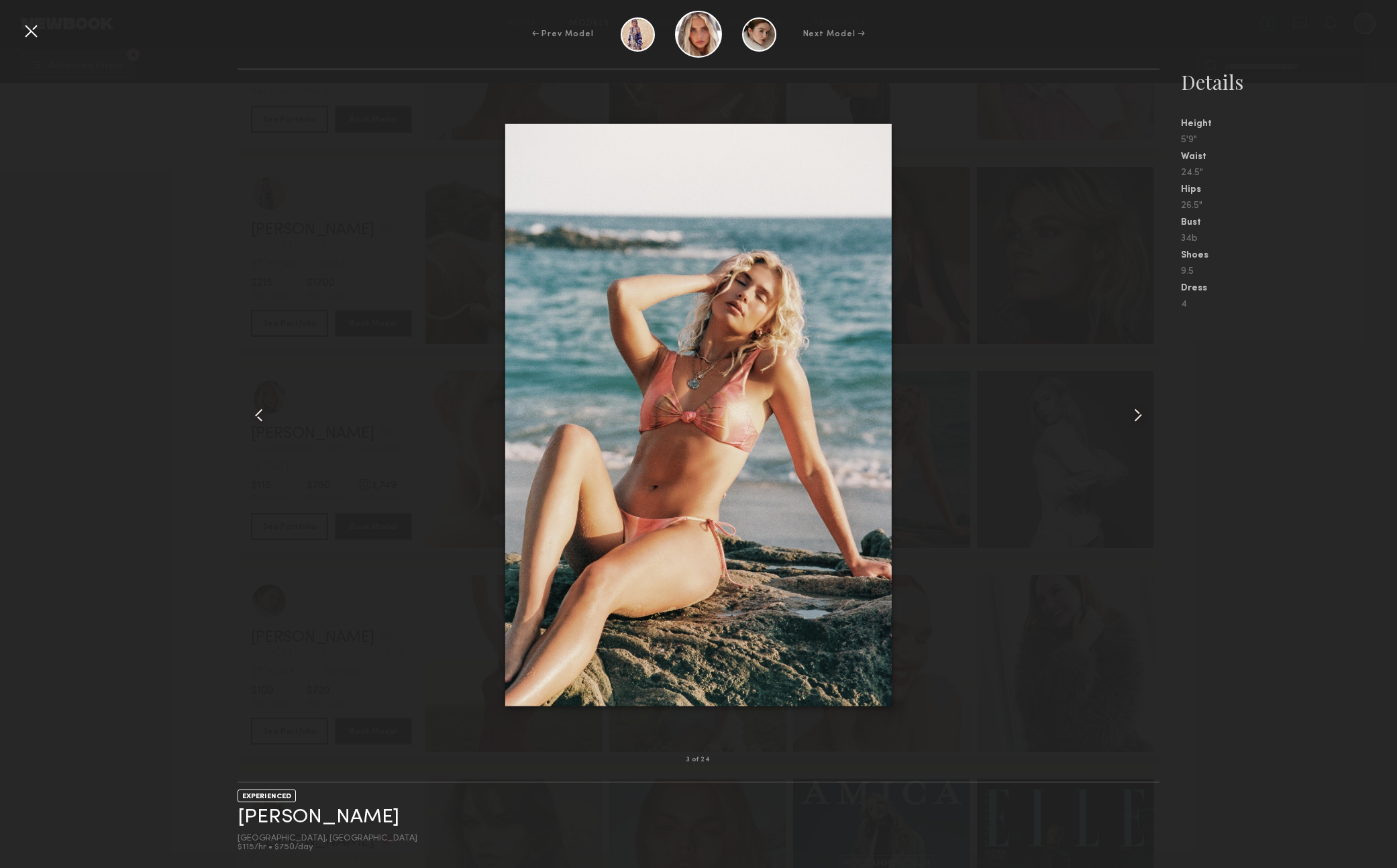
click at [1134, 412] on common-icon at bounding box center [1138, 415] width 21 height 21
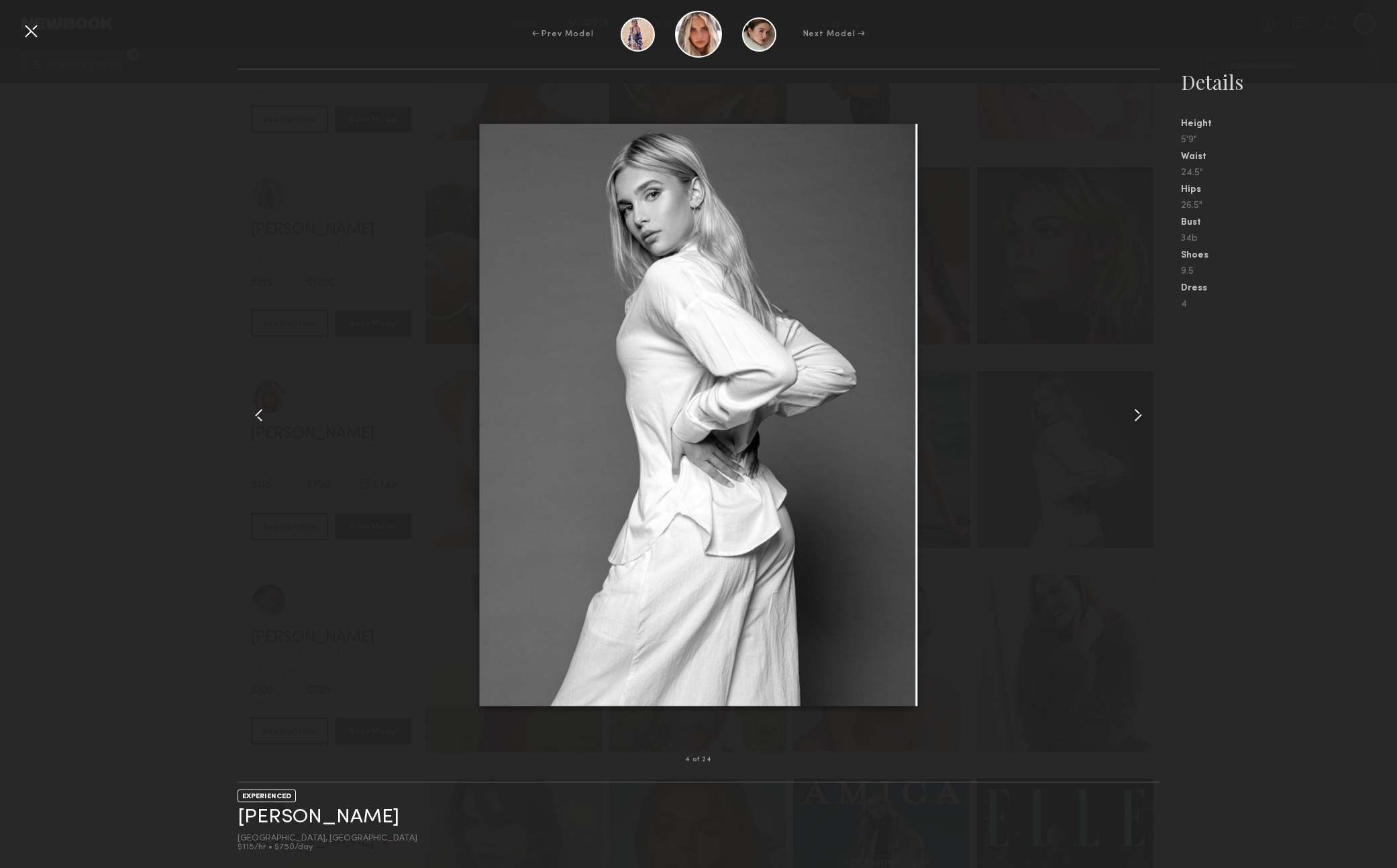
click at [1134, 412] on common-icon at bounding box center [1138, 415] width 21 height 21
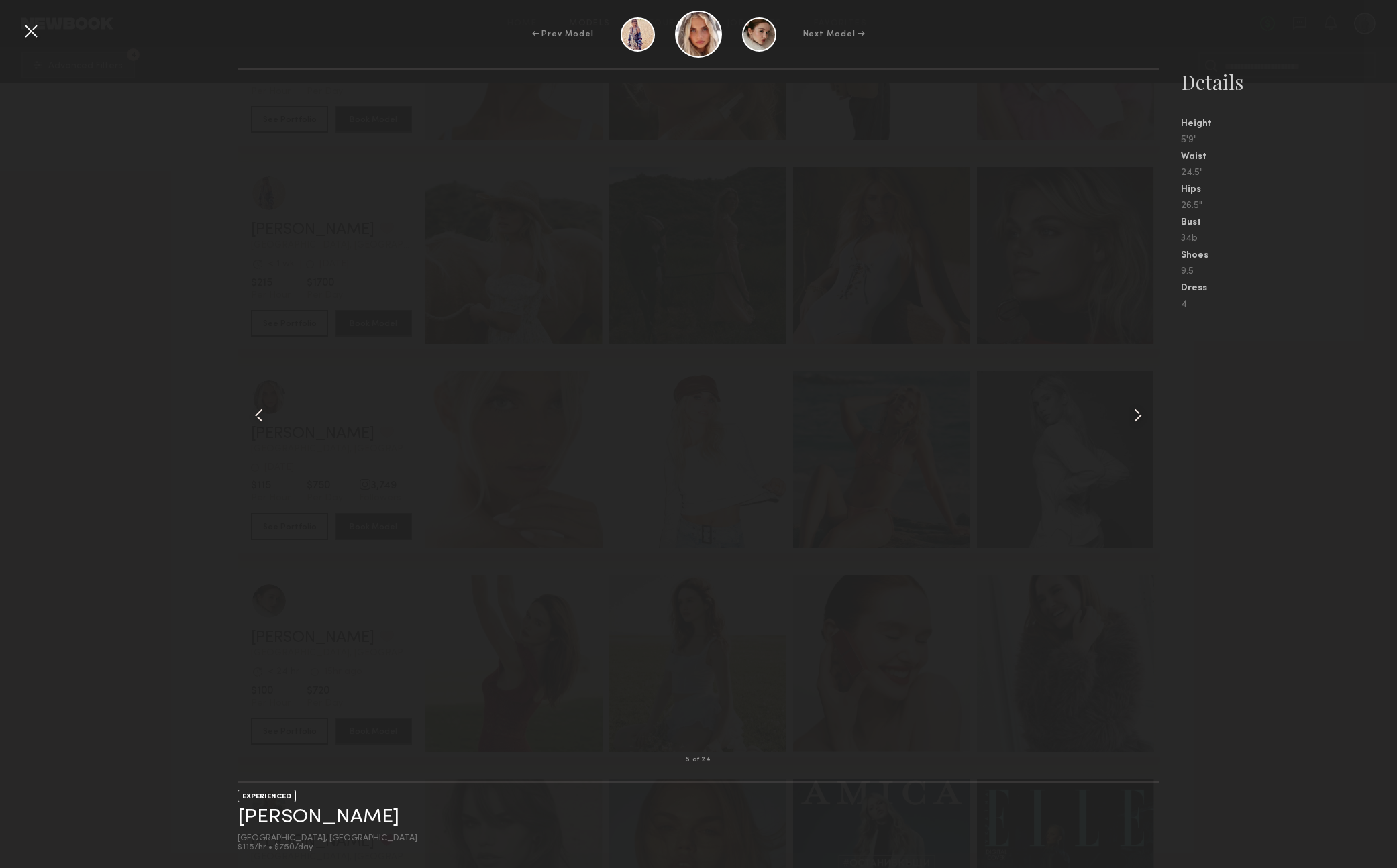
click at [1134, 412] on common-icon at bounding box center [1138, 415] width 21 height 21
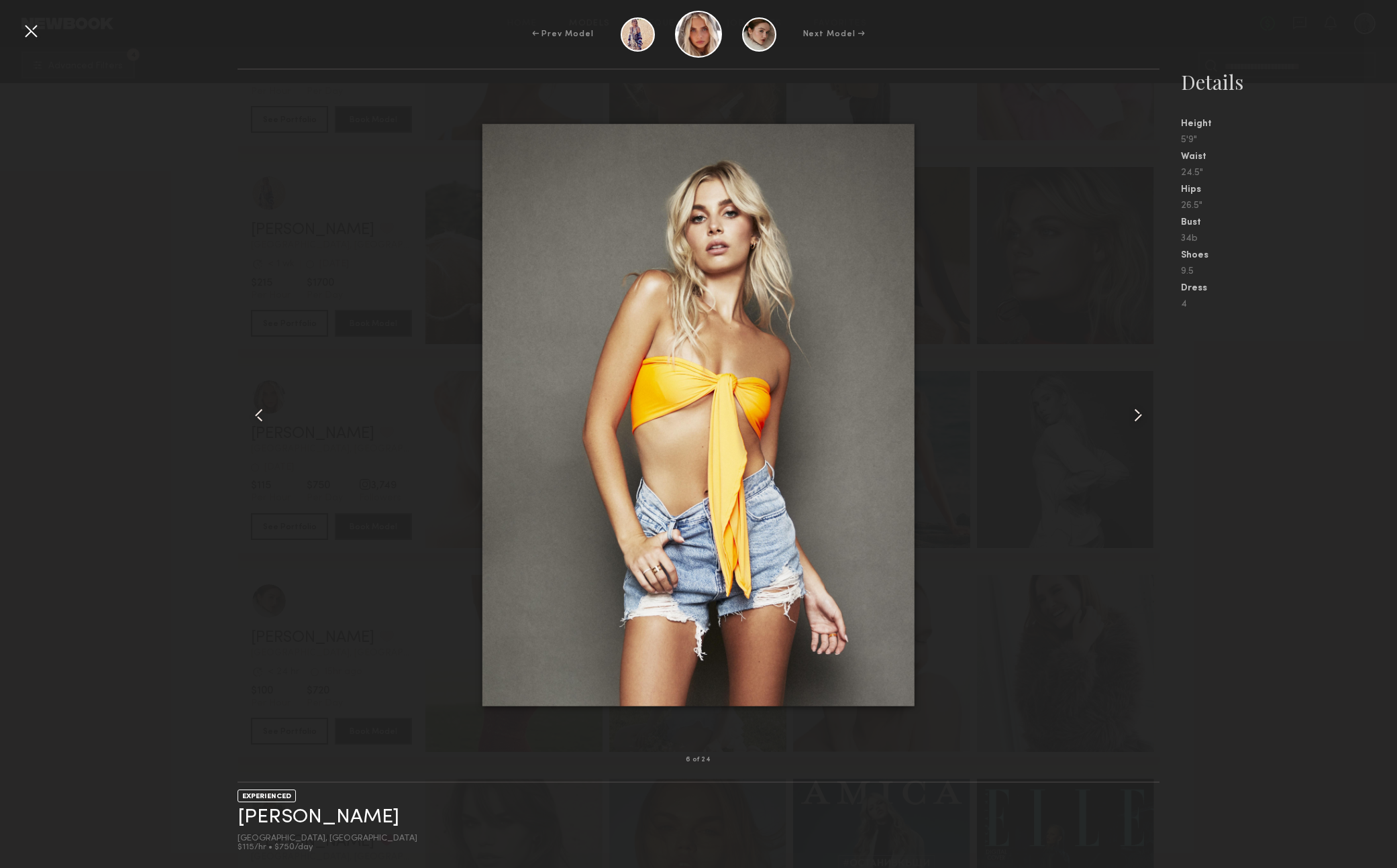
click at [1134, 412] on common-icon at bounding box center [1138, 415] width 21 height 21
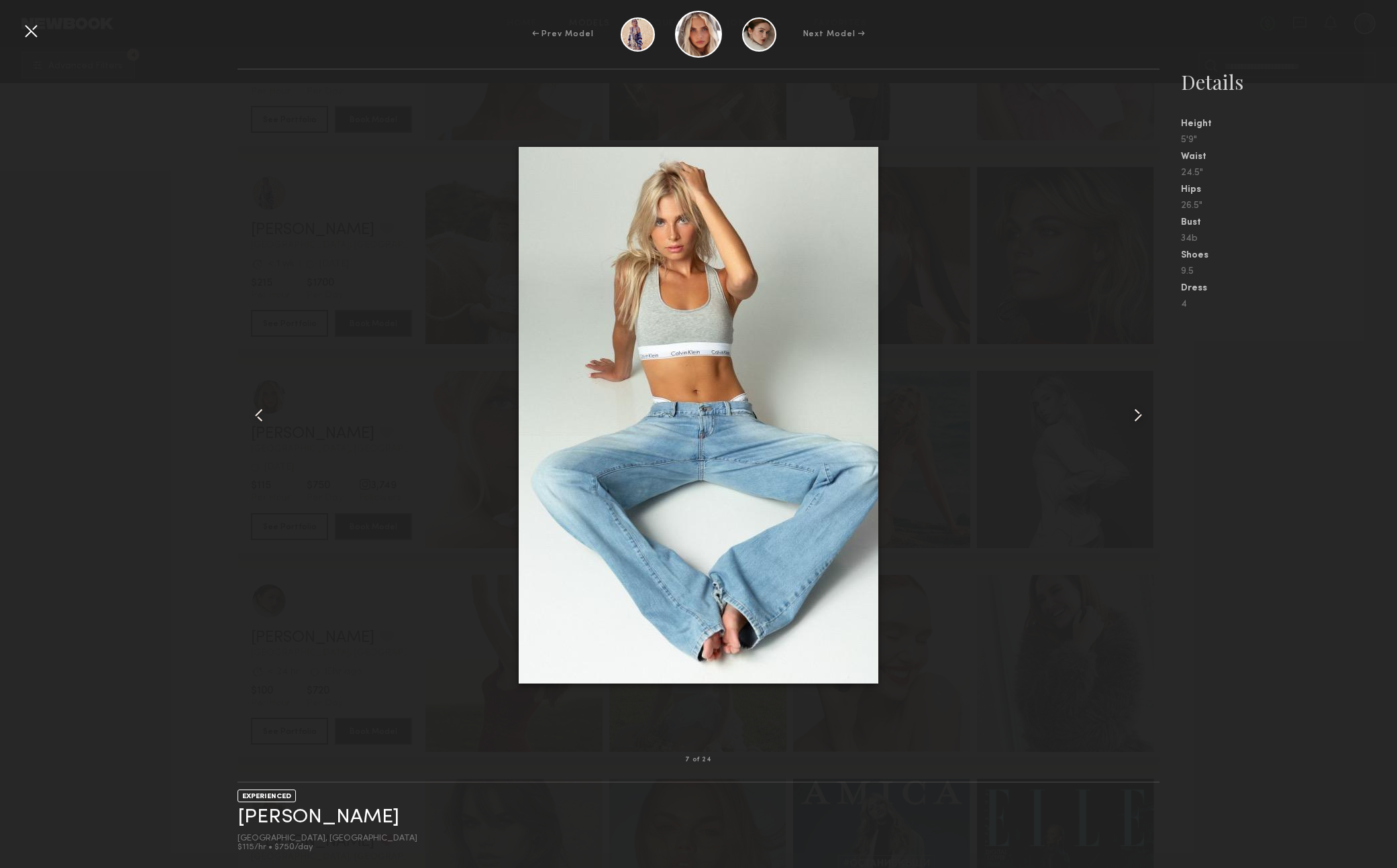
click at [34, 33] on div at bounding box center [31, 31] width 21 height 21
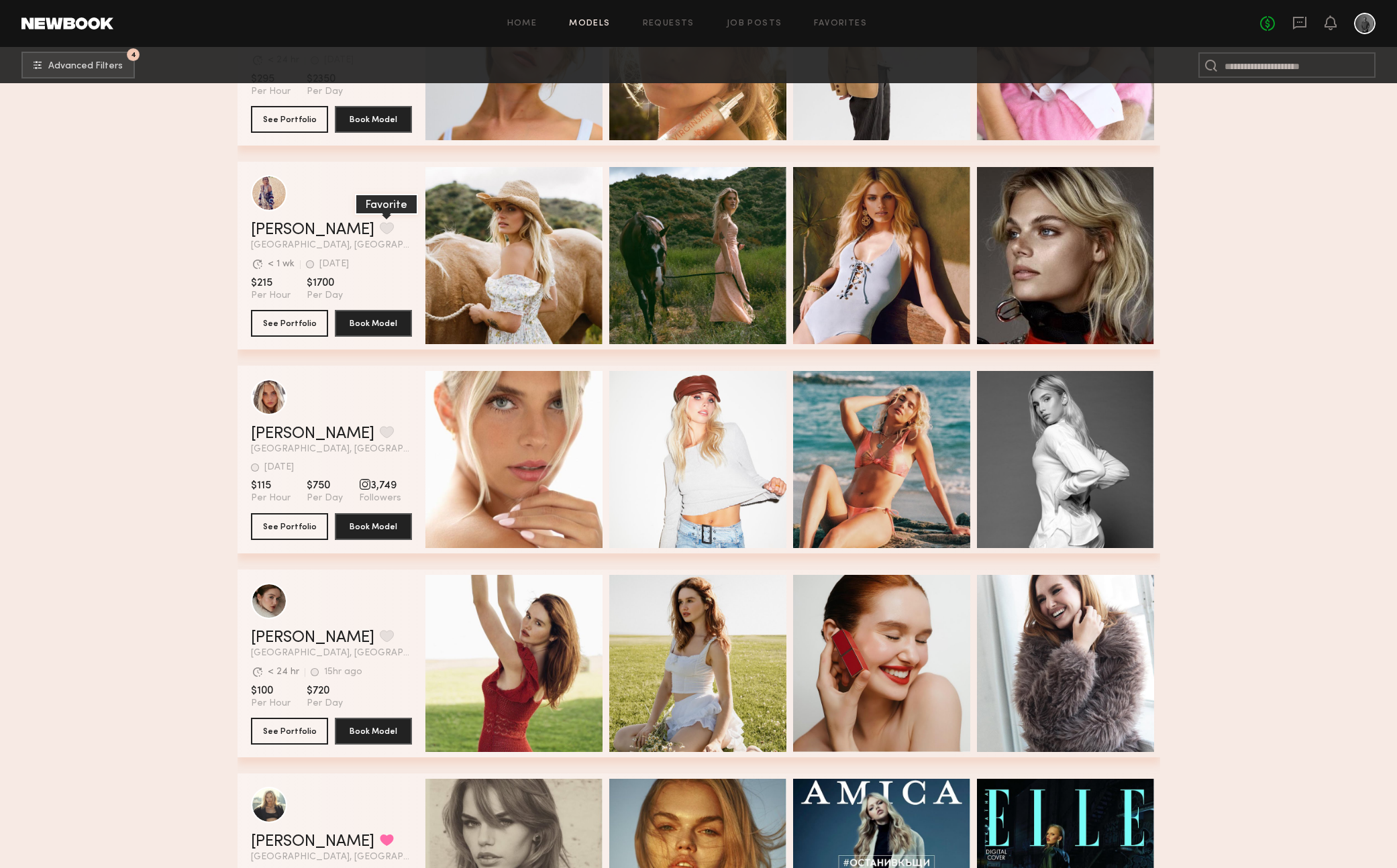
click at [380, 229] on button "grid" at bounding box center [386, 228] width 14 height 12
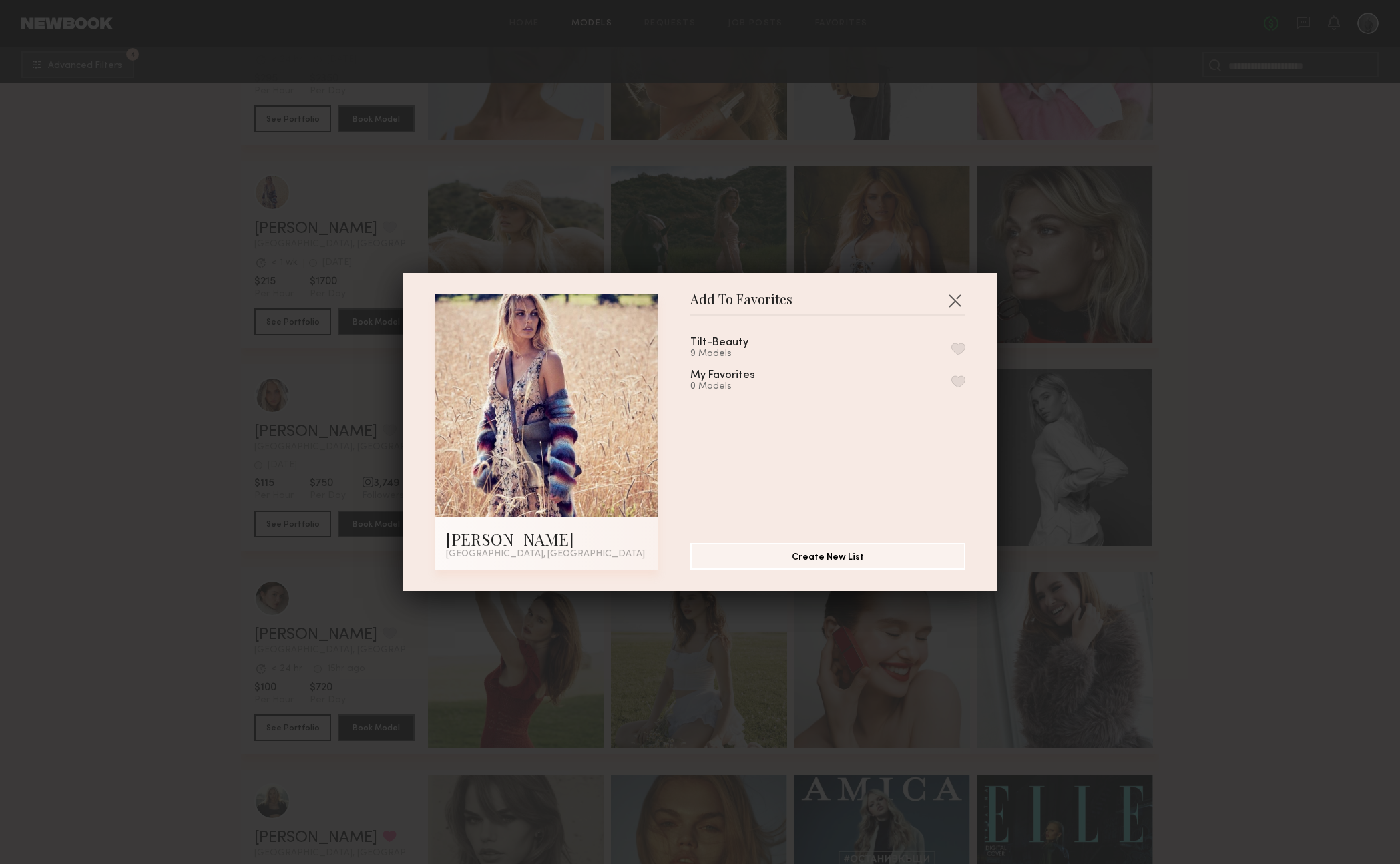
click at [952, 345] on button "button" at bounding box center [958, 348] width 14 height 12
click at [952, 299] on button "button" at bounding box center [955, 300] width 21 height 21
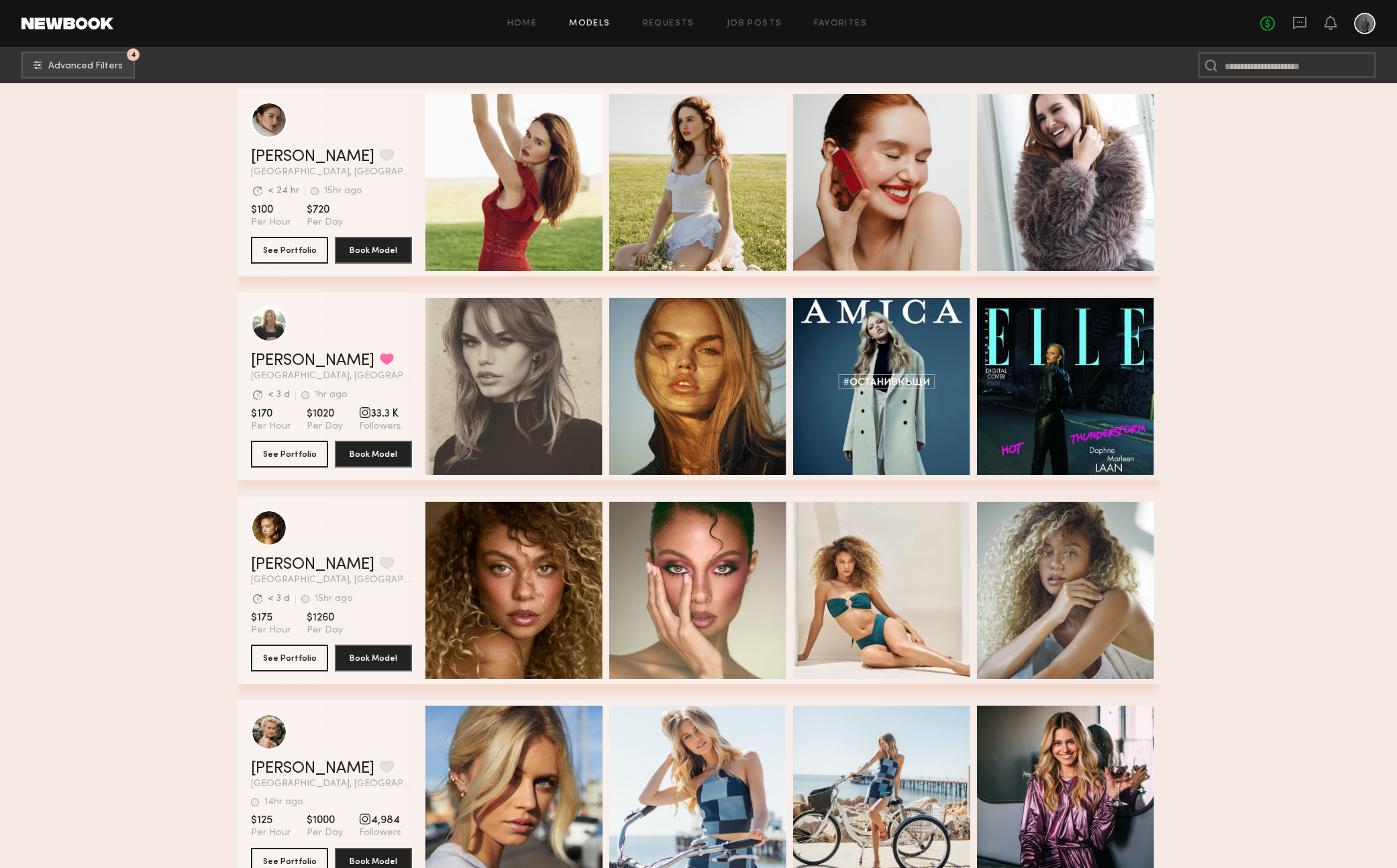
scroll to position [3162, 0]
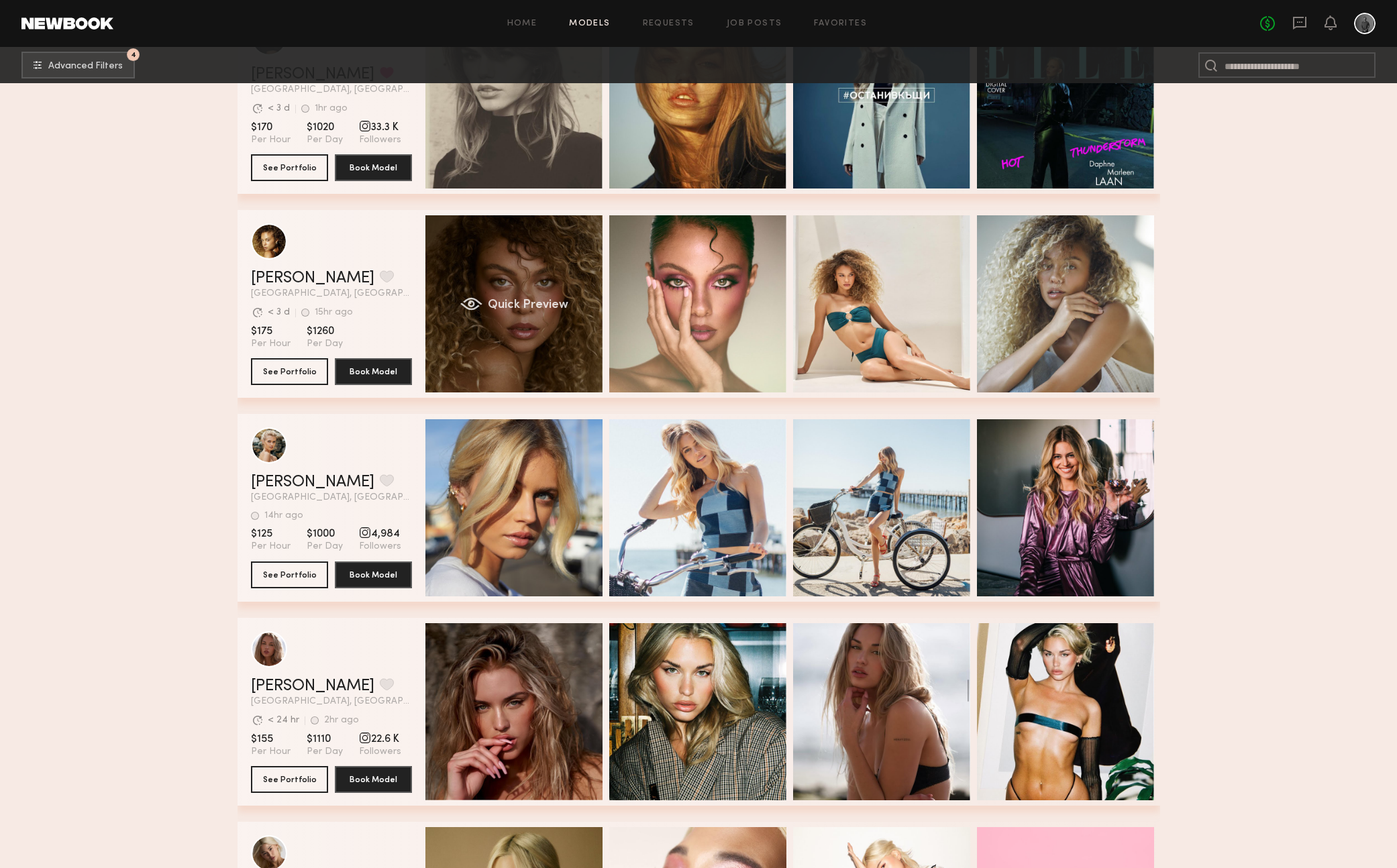
click at [501, 326] on div "Quick Preview" at bounding box center [514, 304] width 177 height 177
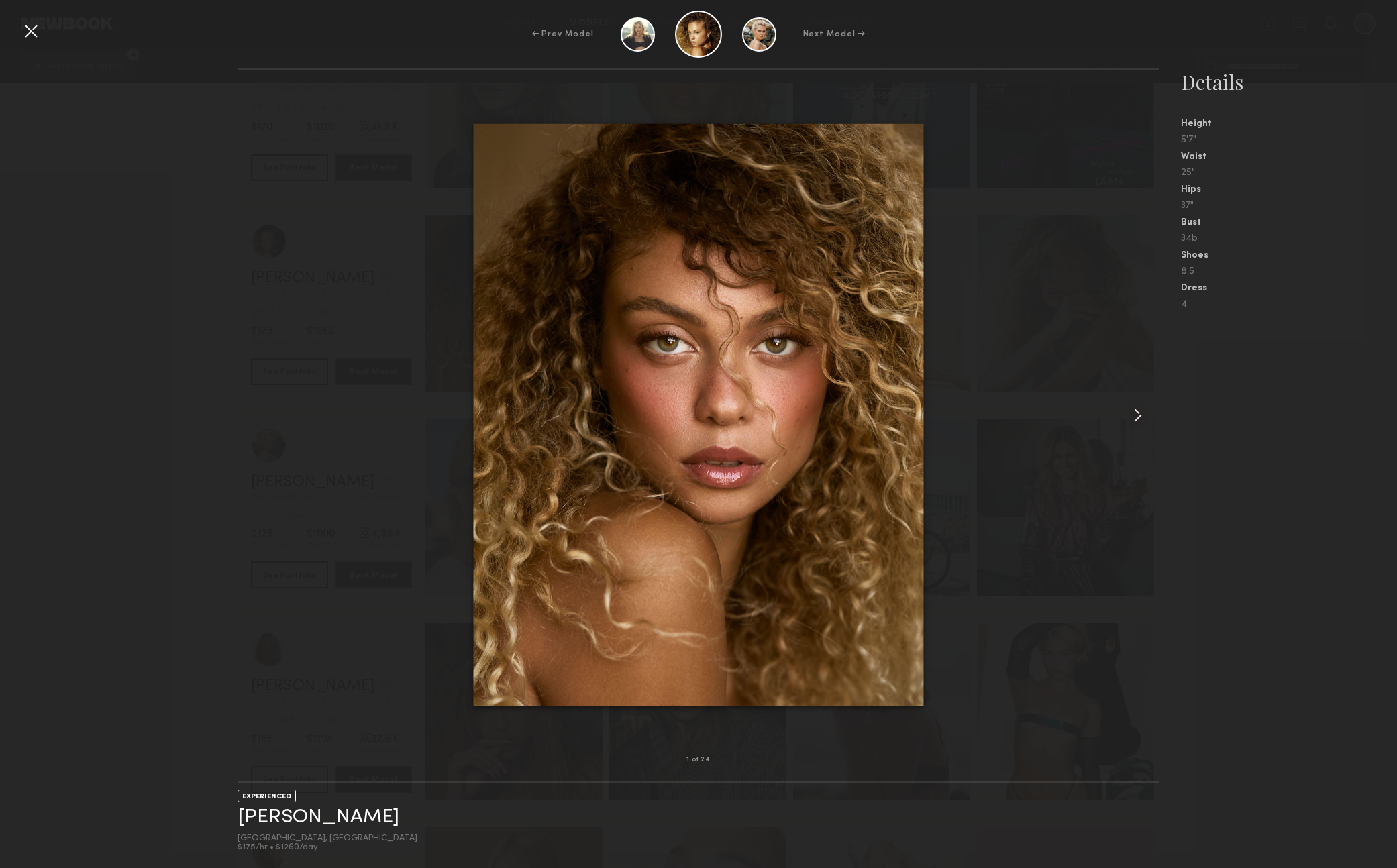
click at [1142, 420] on common-icon at bounding box center [1138, 415] width 21 height 21
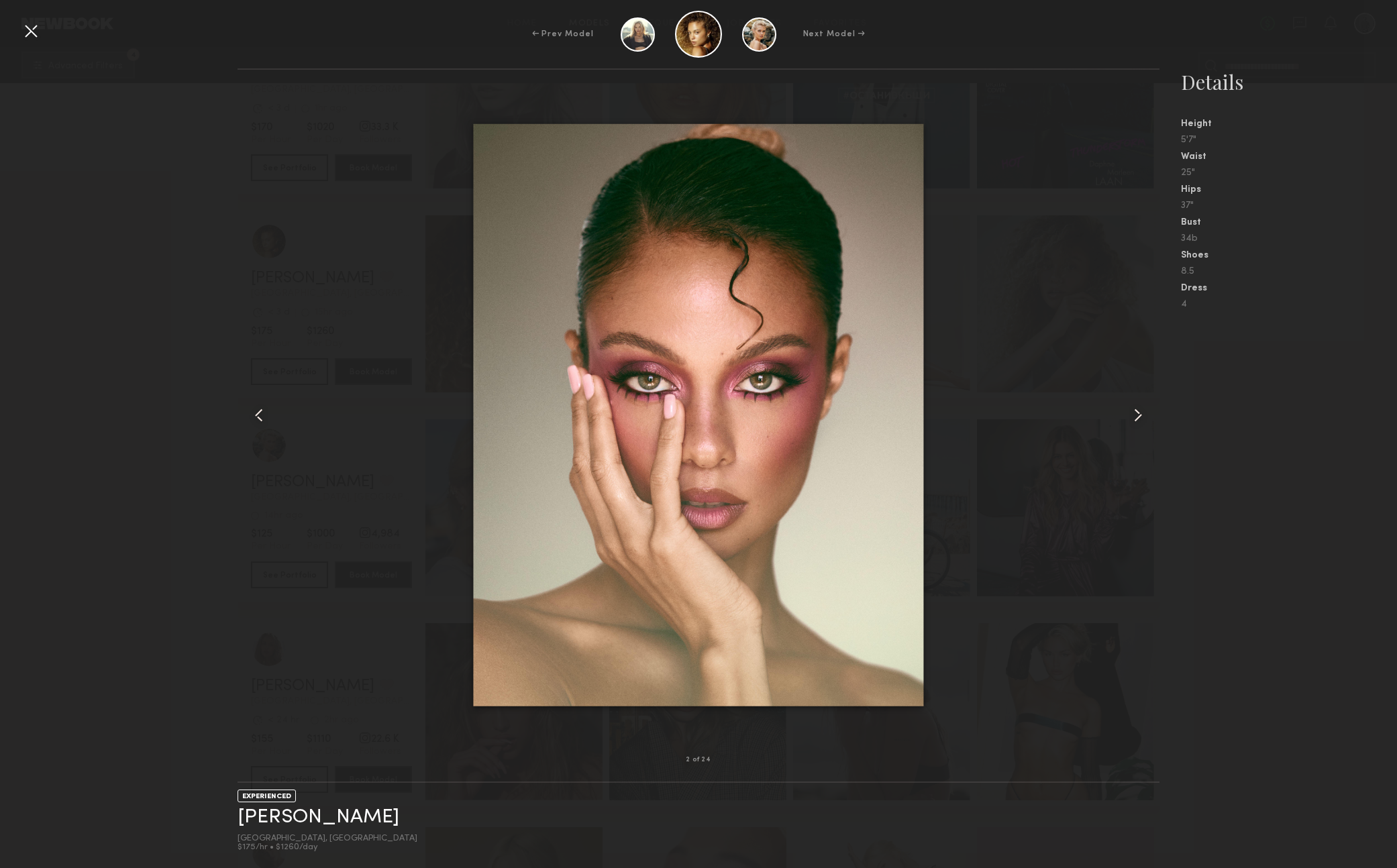
click at [1142, 420] on common-icon at bounding box center [1138, 415] width 21 height 21
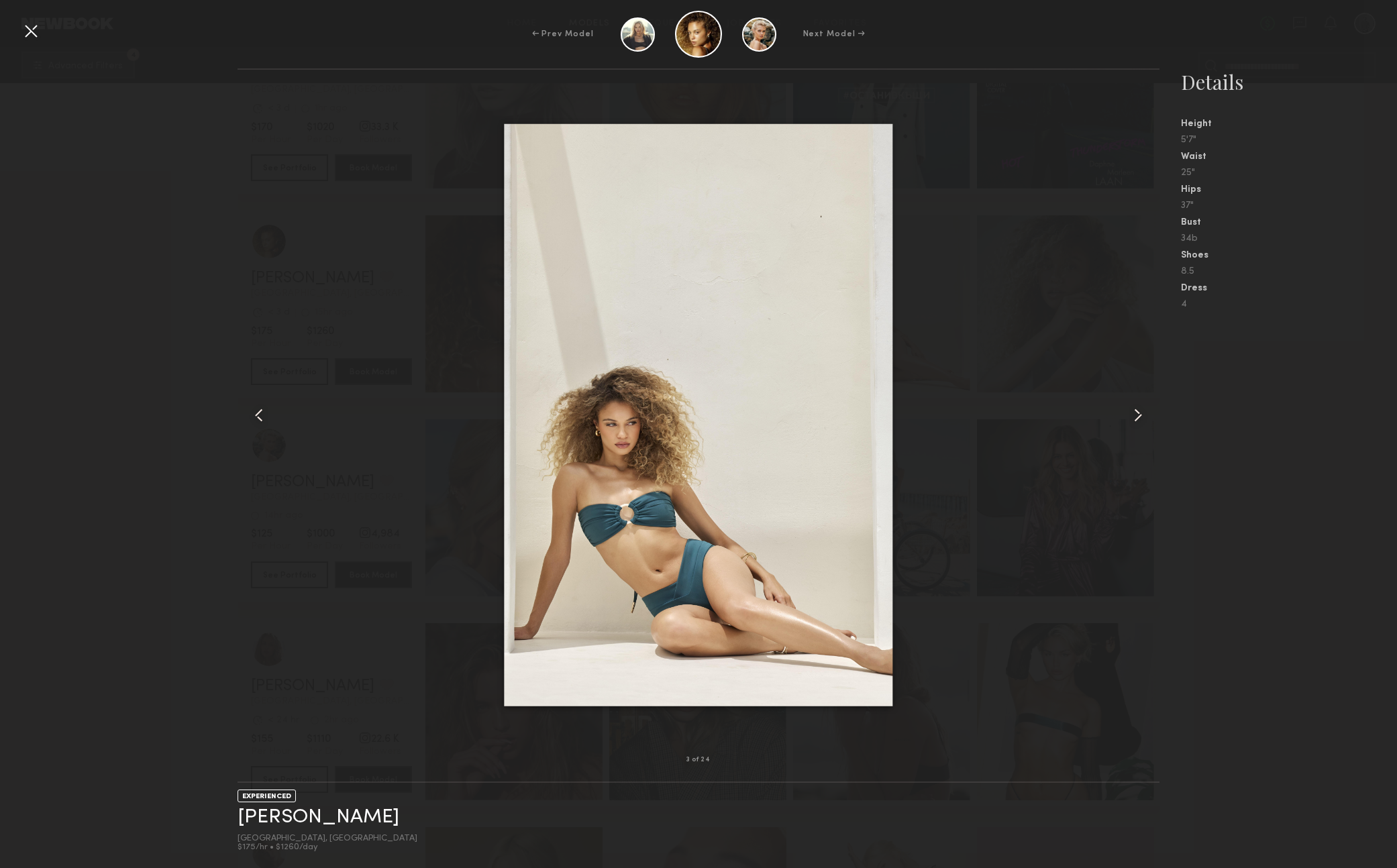
click at [1142, 420] on common-icon at bounding box center [1138, 415] width 21 height 21
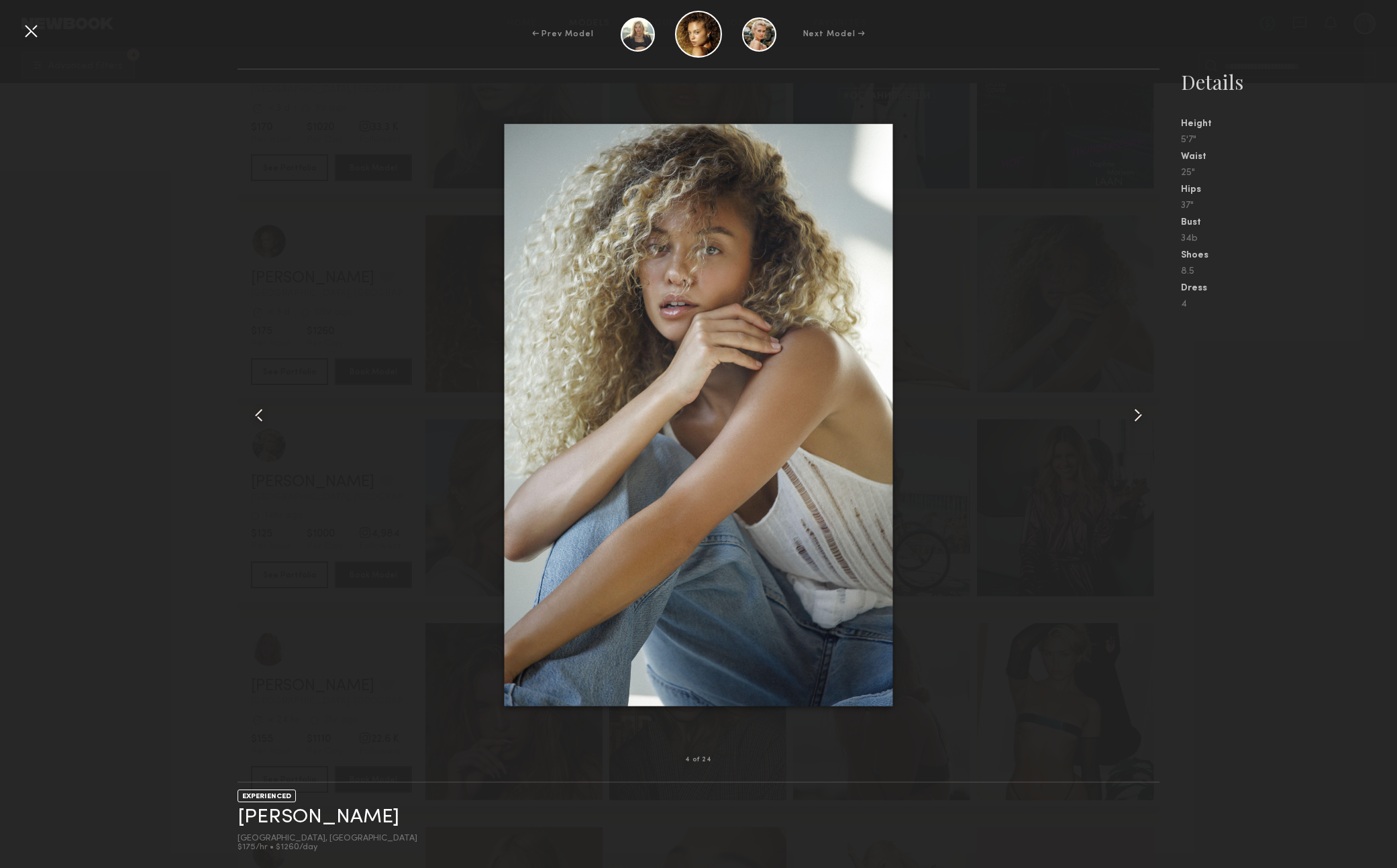
click at [1142, 420] on common-icon at bounding box center [1138, 415] width 21 height 21
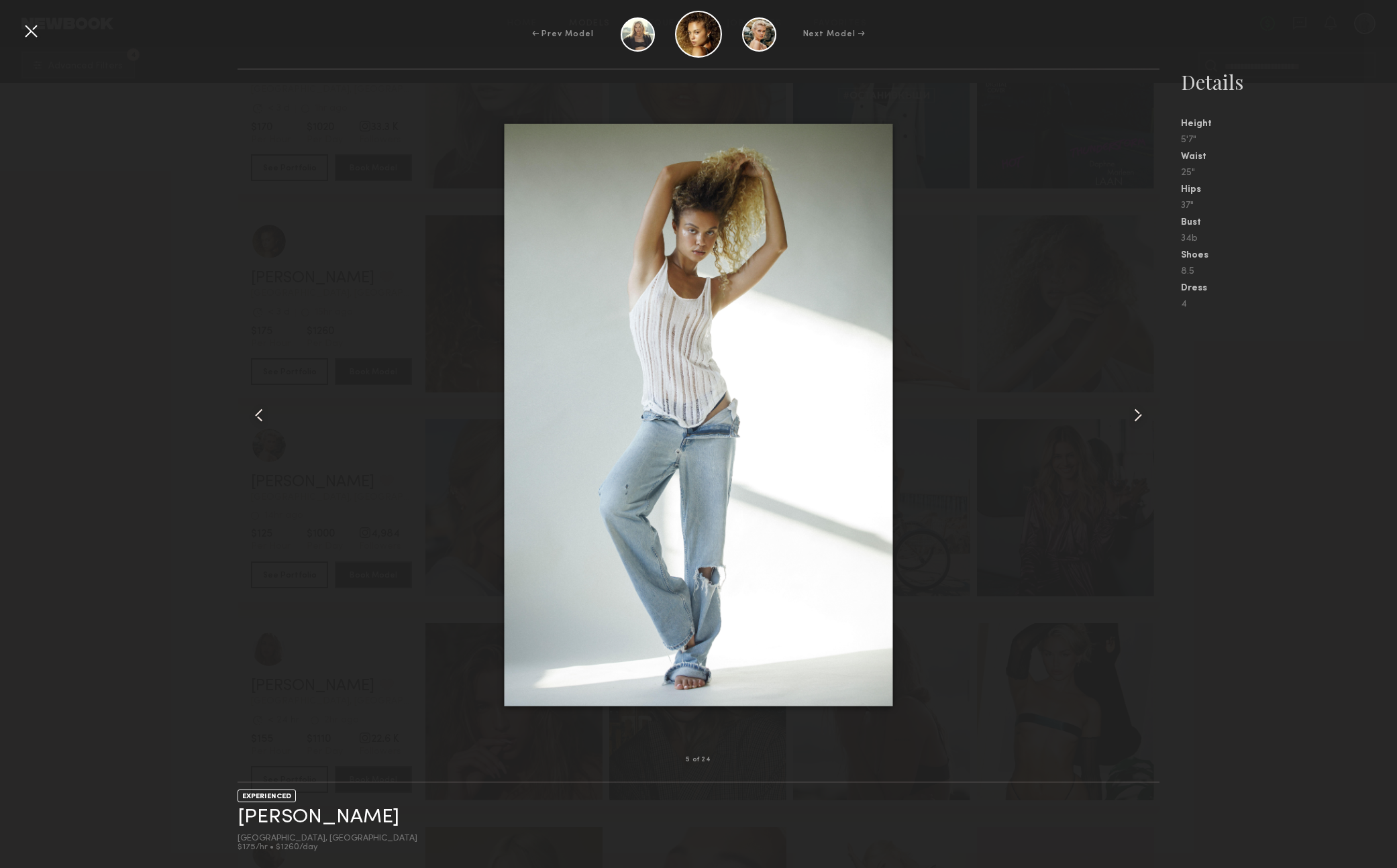
click at [1142, 420] on common-icon at bounding box center [1138, 415] width 21 height 21
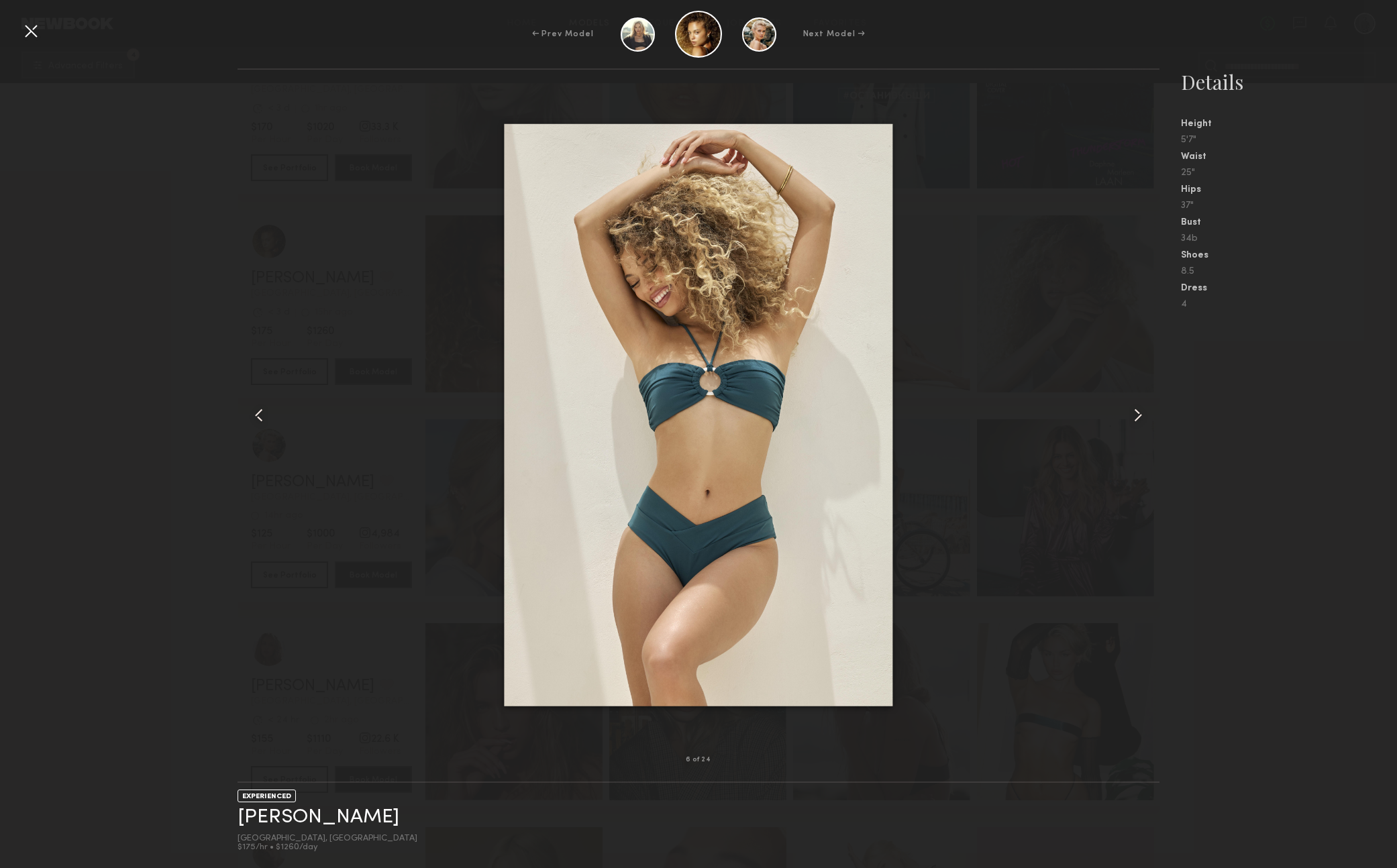
click at [1142, 420] on common-icon at bounding box center [1138, 415] width 21 height 21
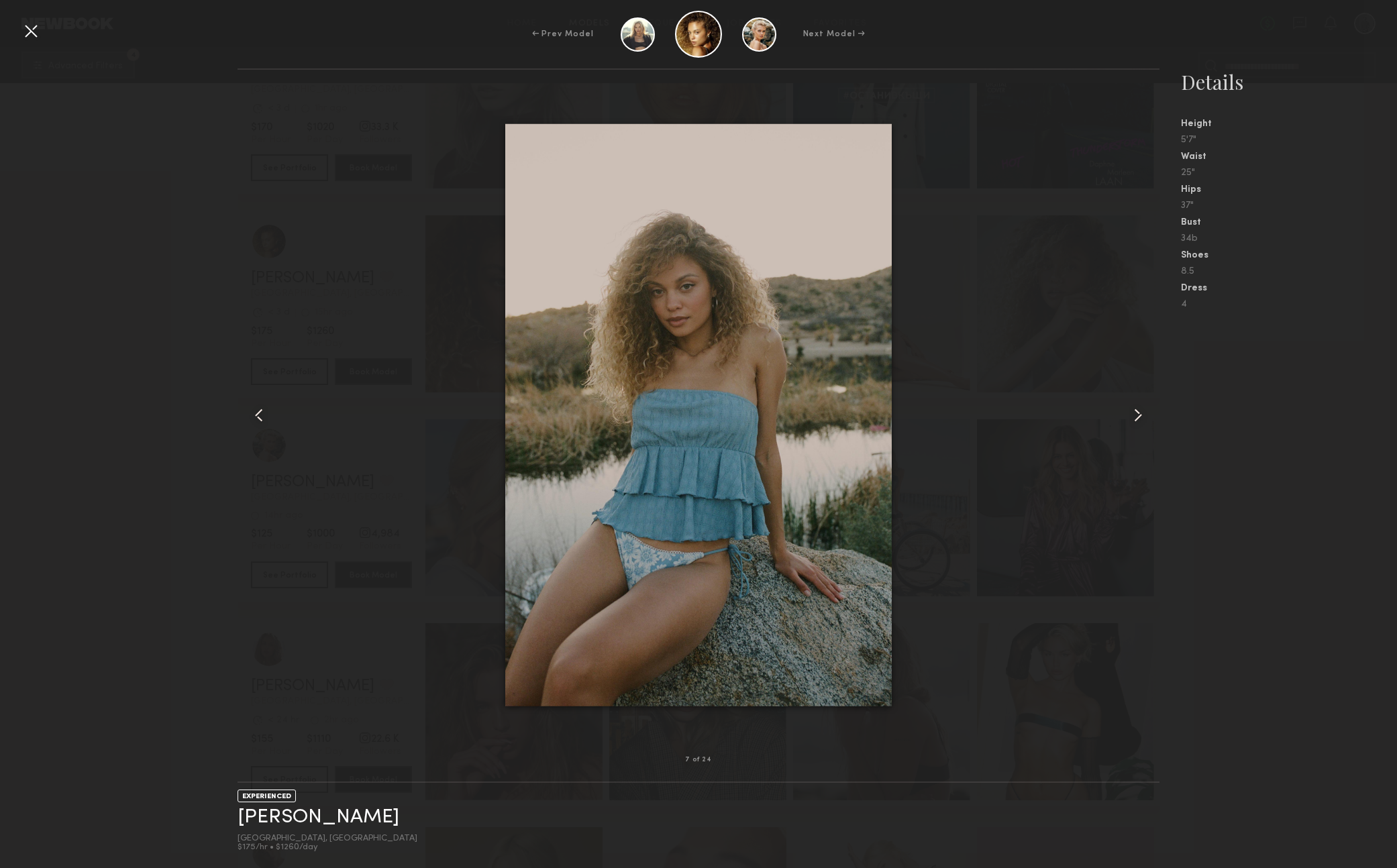
click at [1142, 420] on common-icon at bounding box center [1138, 415] width 21 height 21
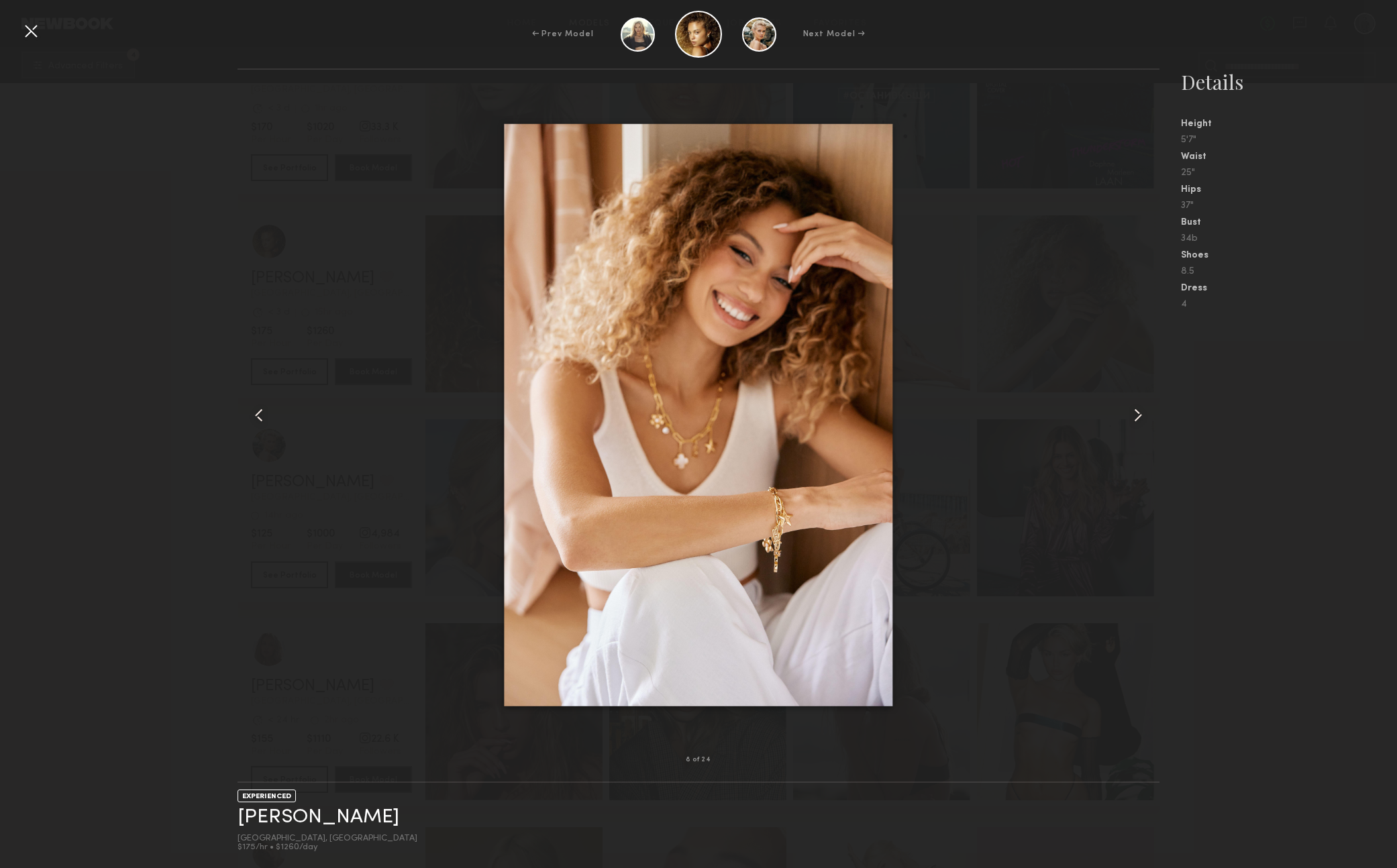
click at [1142, 420] on common-icon at bounding box center [1138, 415] width 21 height 21
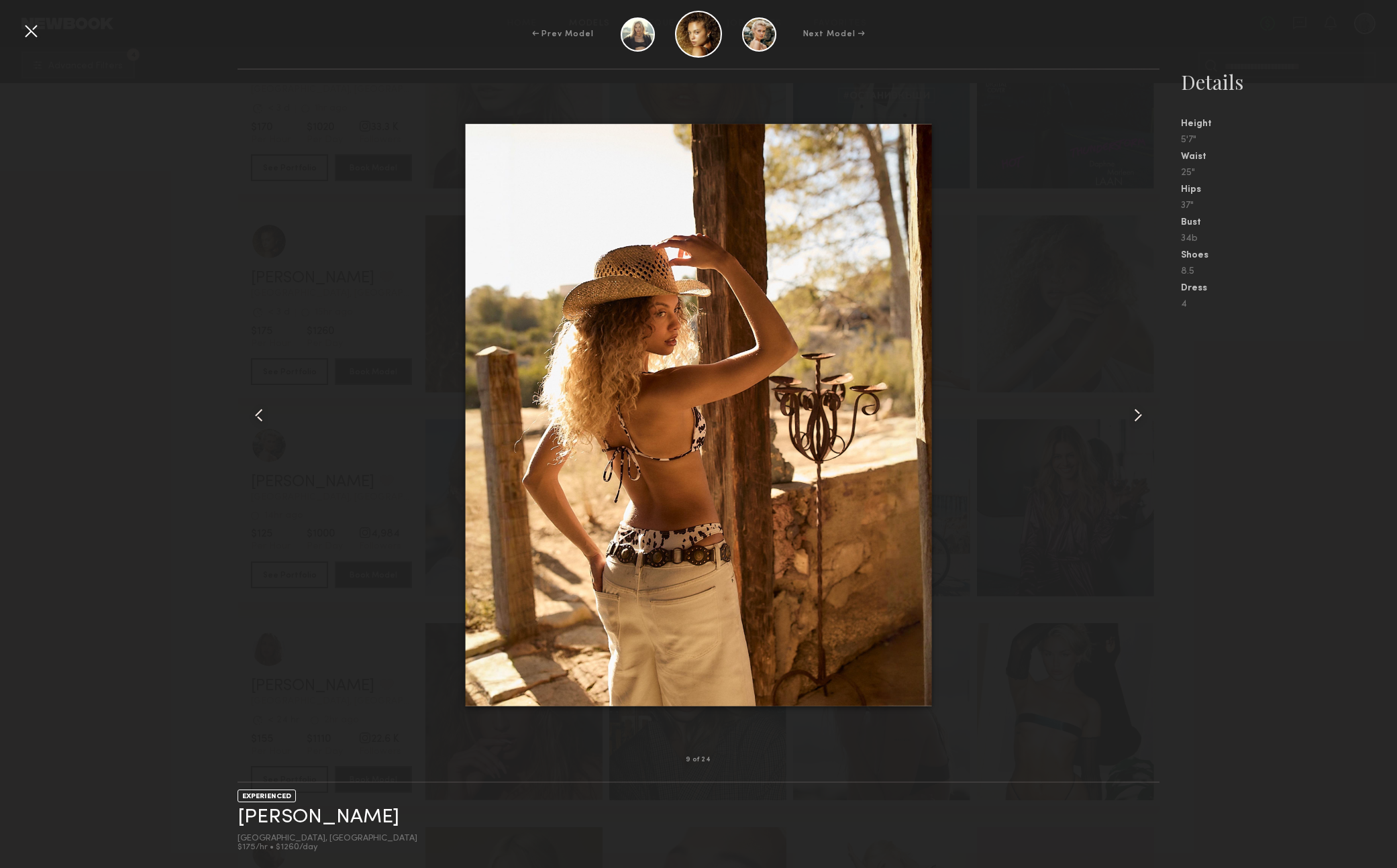
click at [1142, 420] on common-icon at bounding box center [1138, 415] width 21 height 21
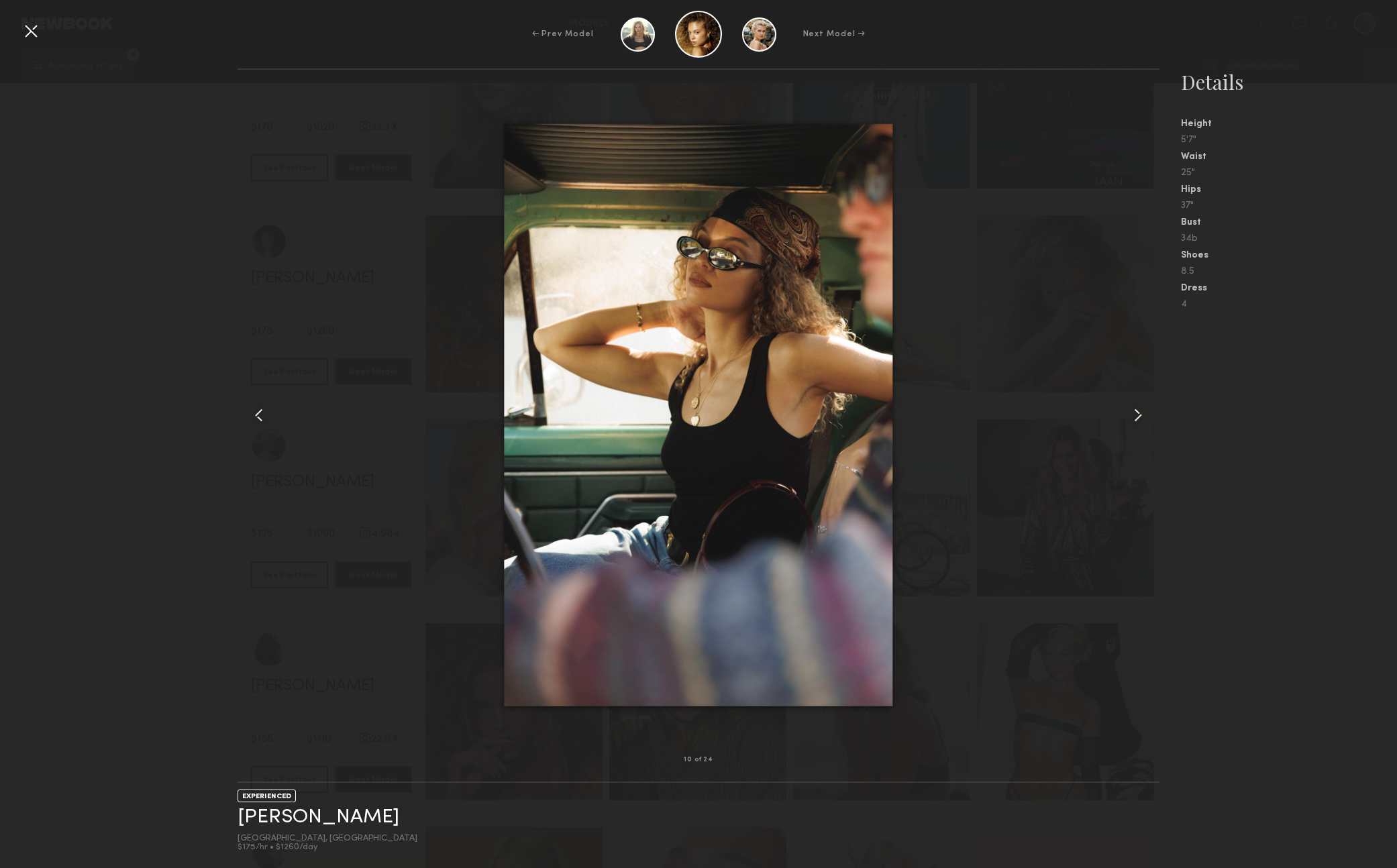
click at [1142, 420] on common-icon at bounding box center [1138, 415] width 21 height 21
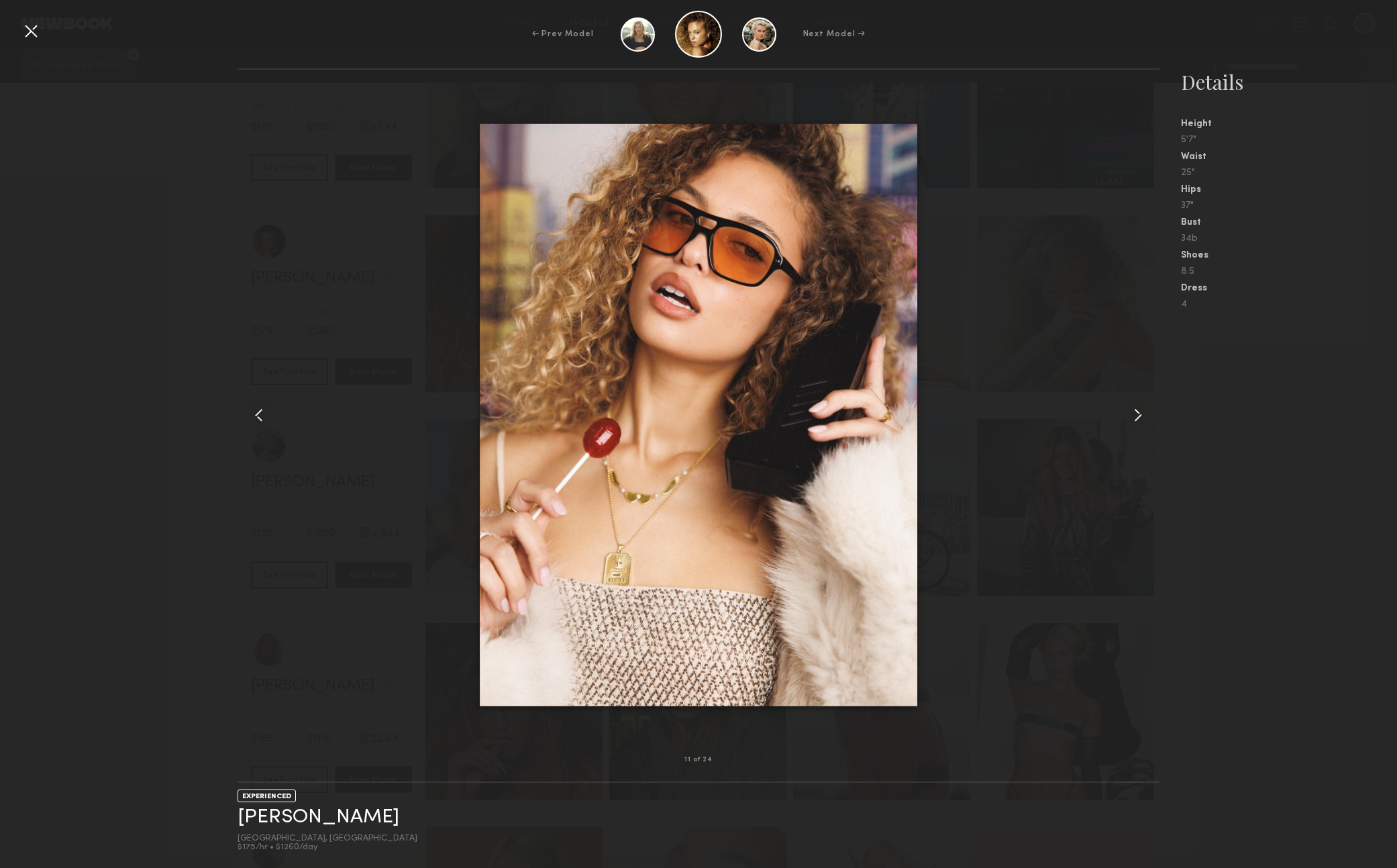
click at [1142, 420] on common-icon at bounding box center [1138, 415] width 21 height 21
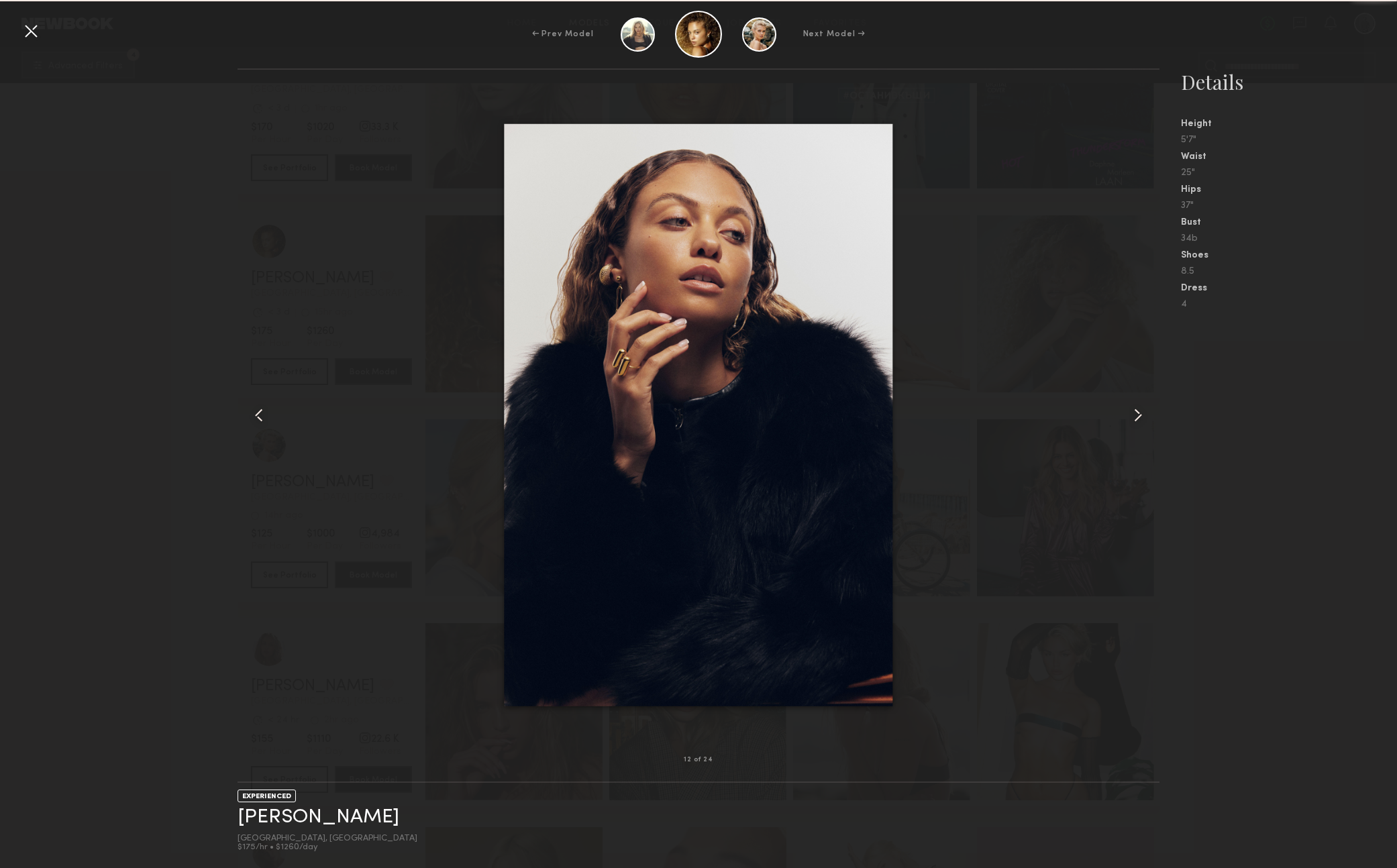
click at [1142, 420] on common-icon at bounding box center [1138, 415] width 21 height 21
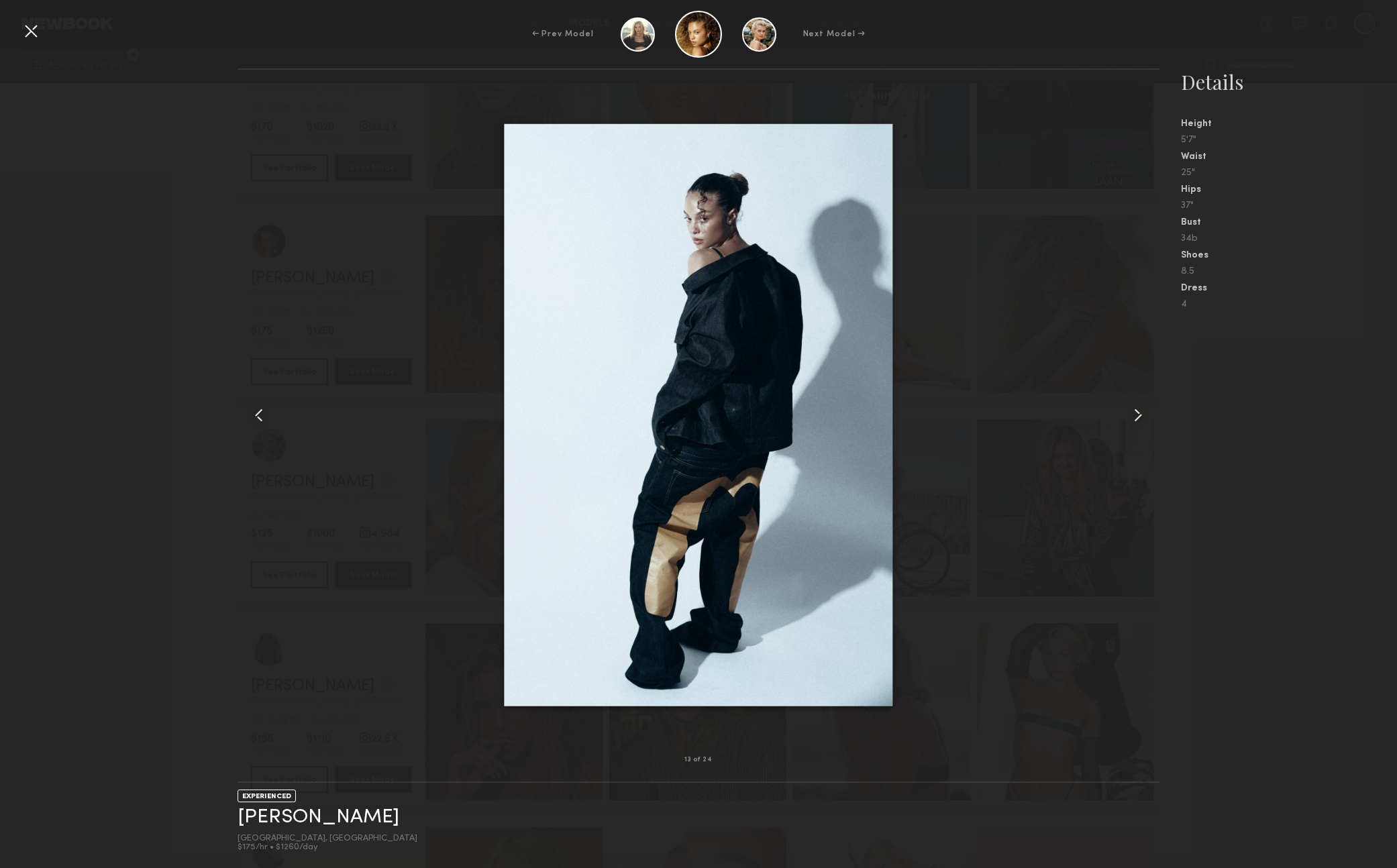
click at [1142, 420] on common-icon at bounding box center [1138, 415] width 21 height 21
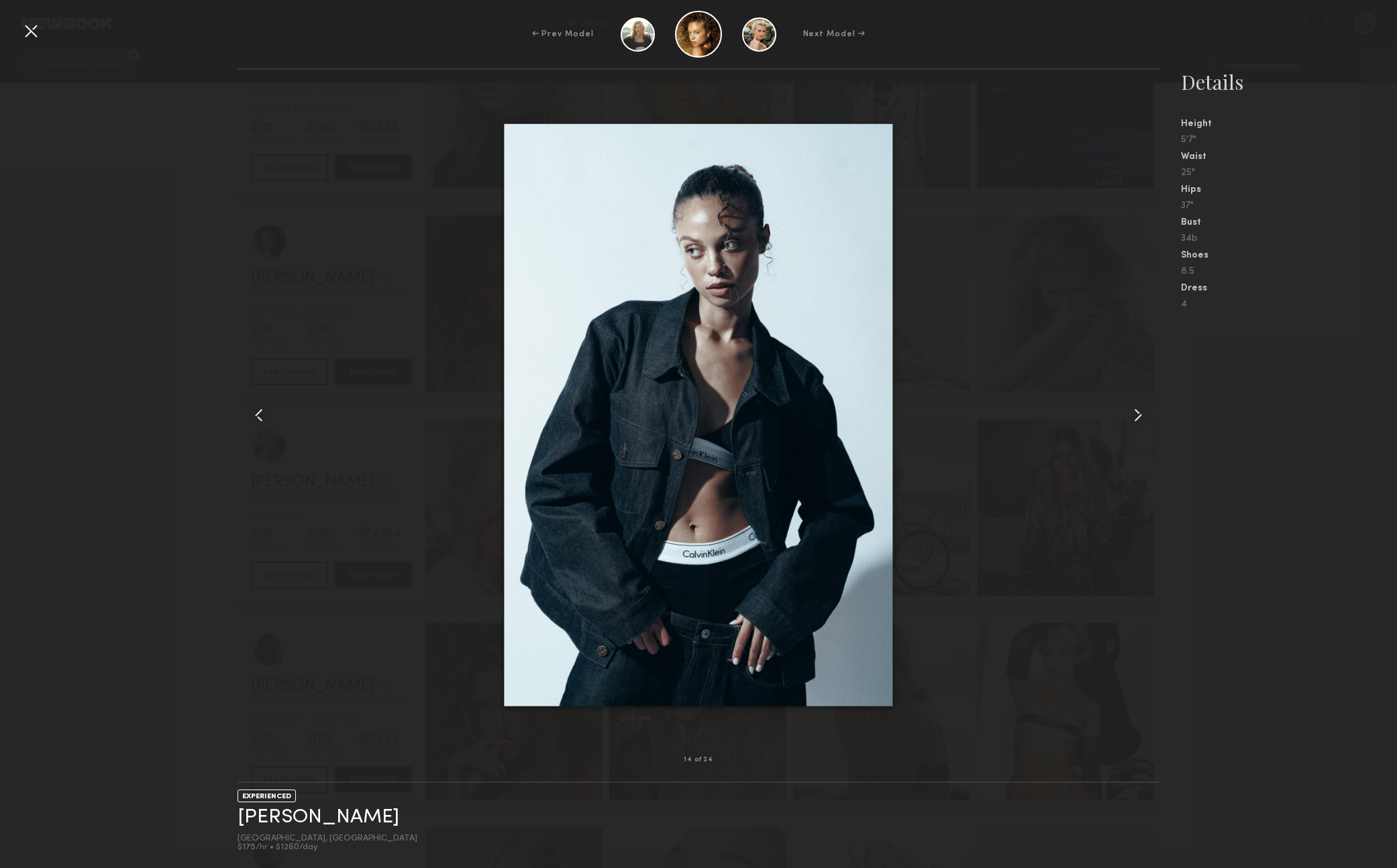
click at [28, 34] on div at bounding box center [31, 31] width 21 height 21
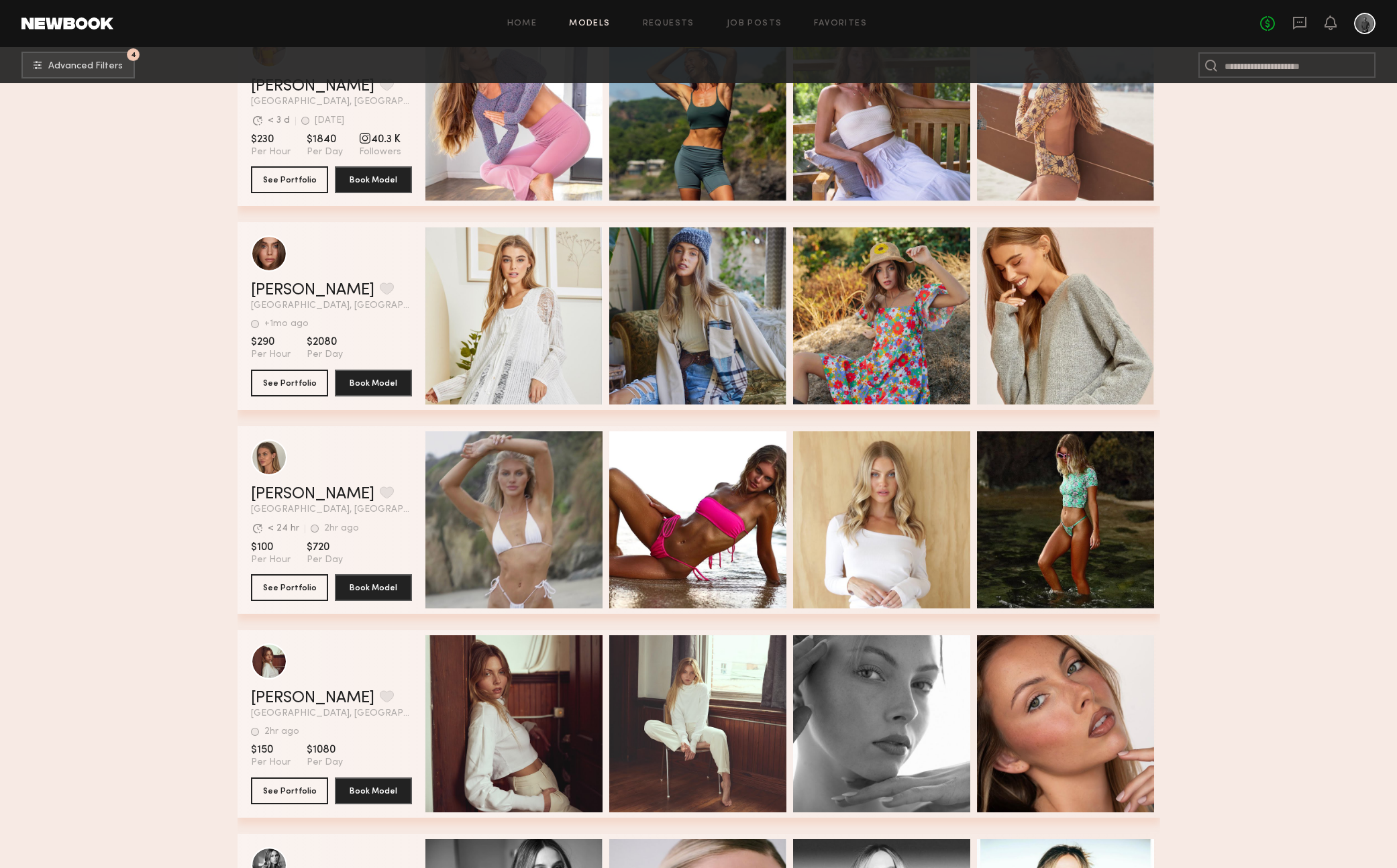
scroll to position [17401, 0]
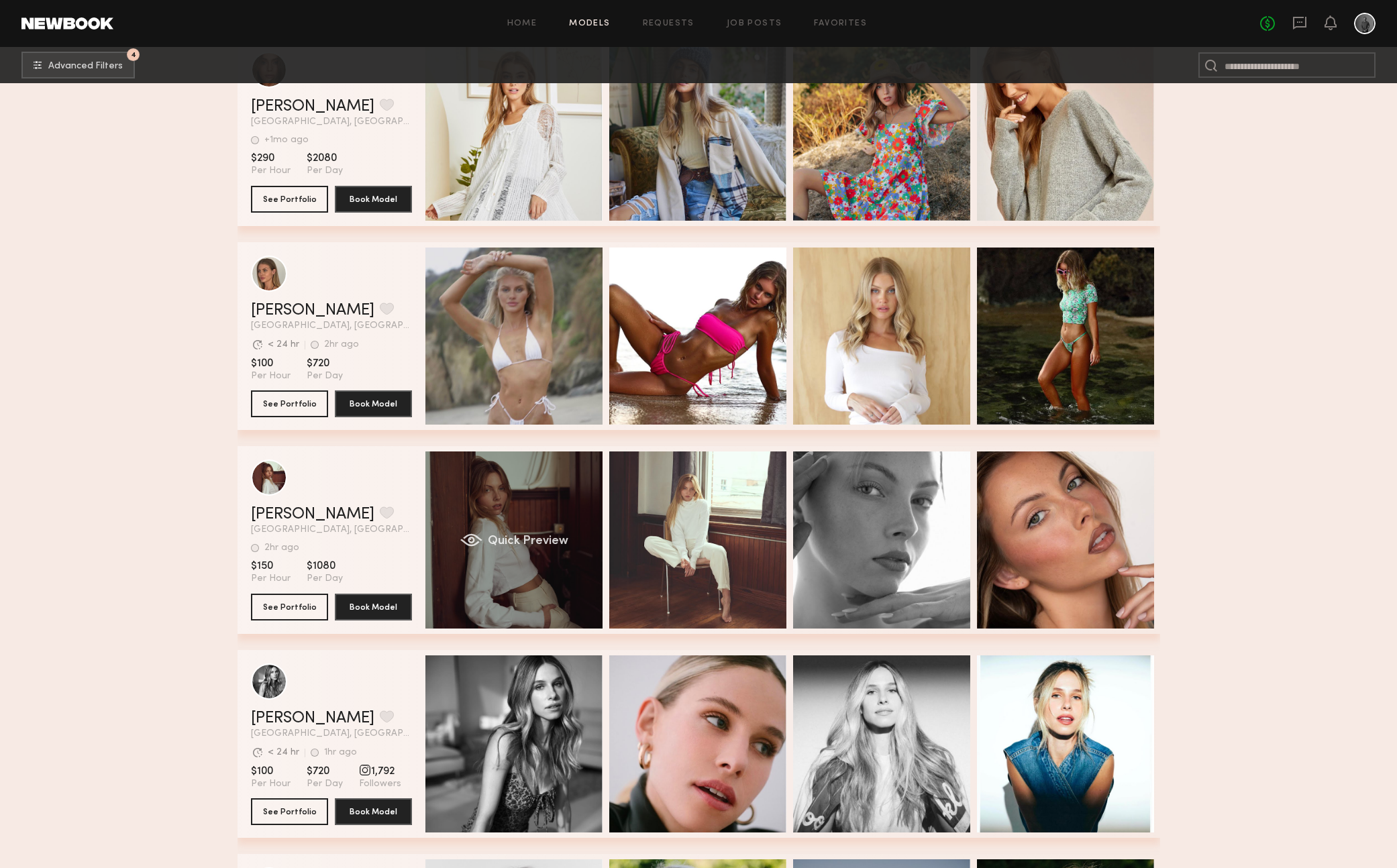
click at [549, 508] on div "Quick Preview" at bounding box center [514, 540] width 177 height 177
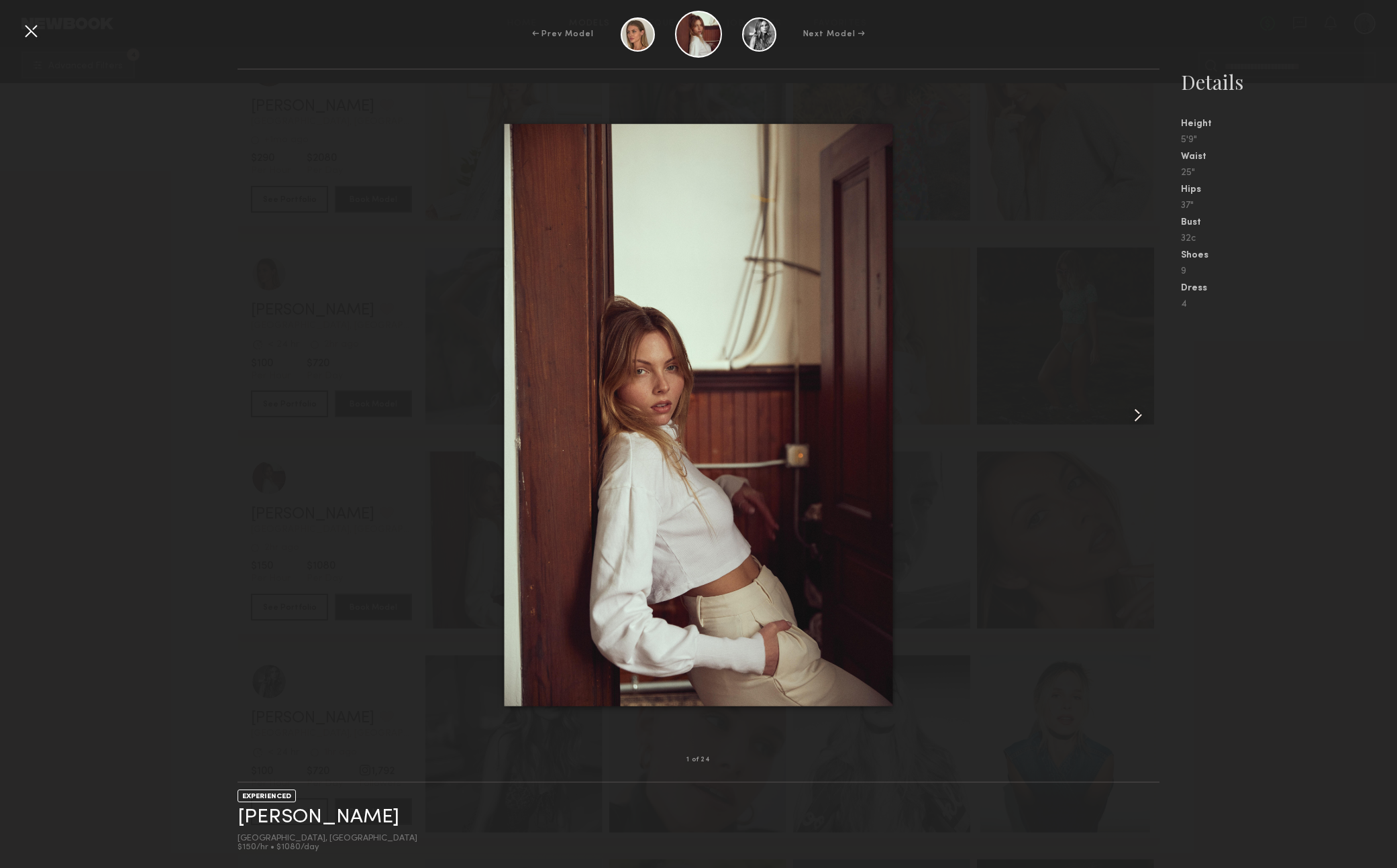
click at [1130, 409] on common-icon at bounding box center [1138, 415] width 21 height 21
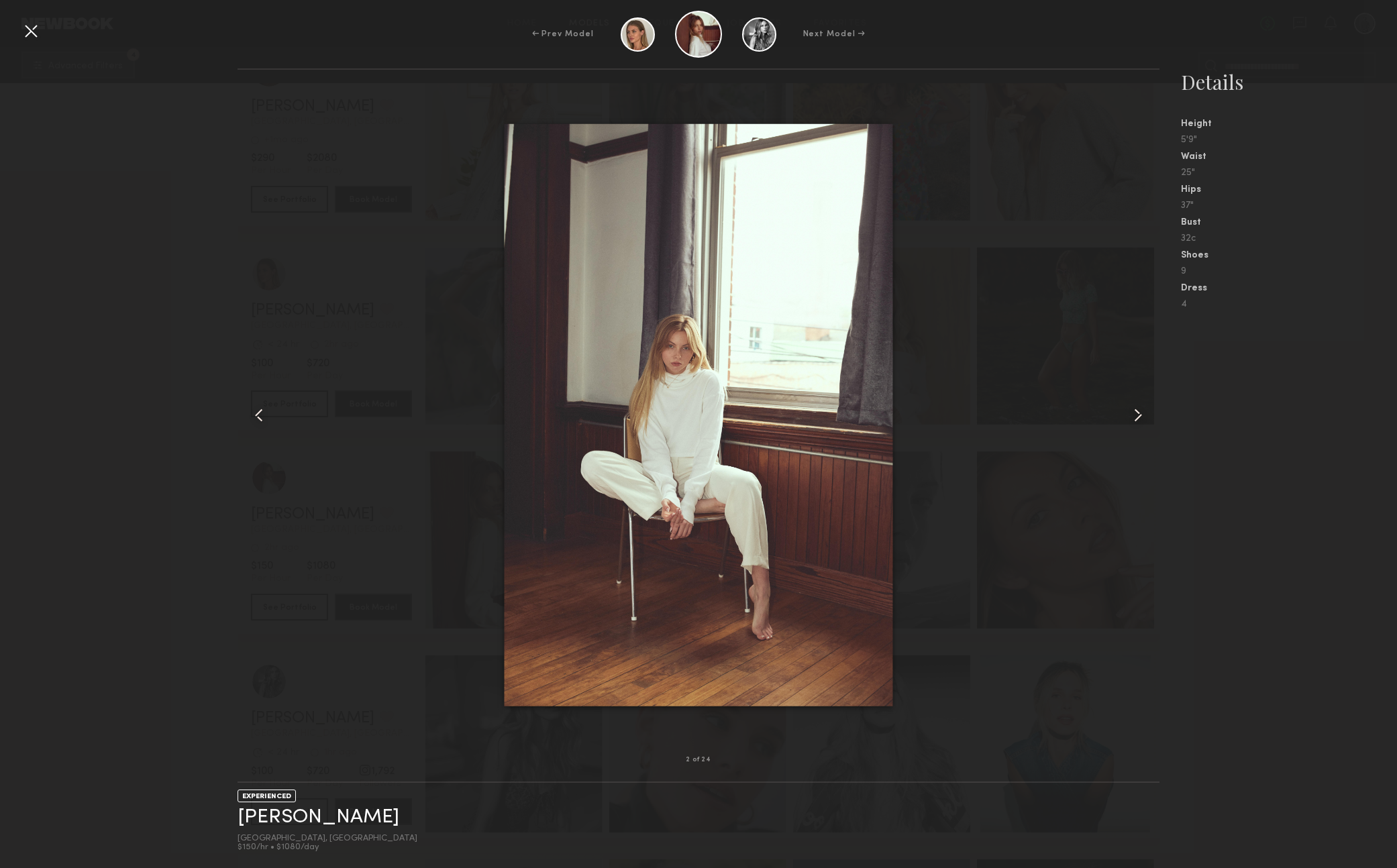
click at [1130, 409] on common-icon at bounding box center [1138, 415] width 21 height 21
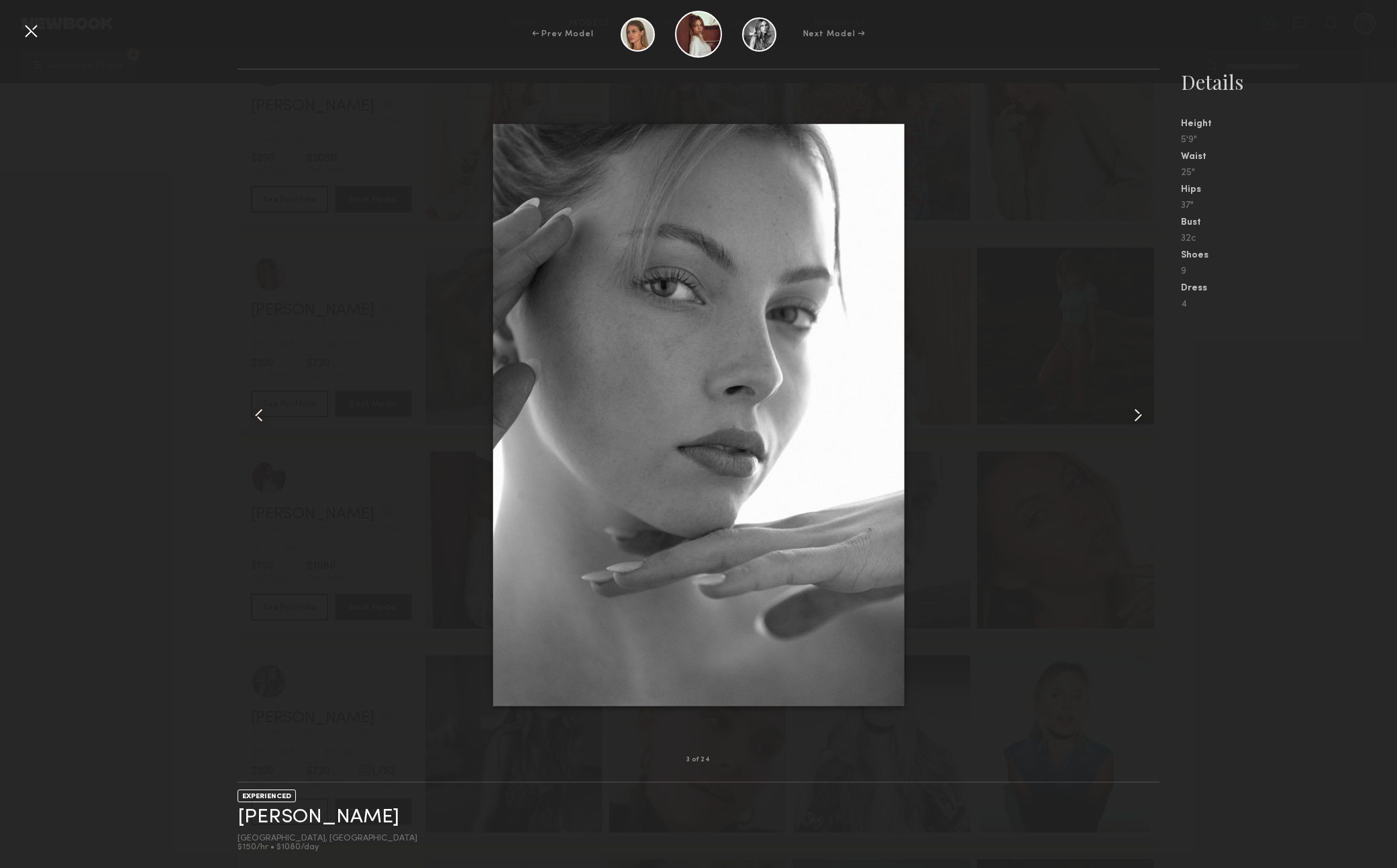
click at [1130, 409] on common-icon at bounding box center [1138, 415] width 21 height 21
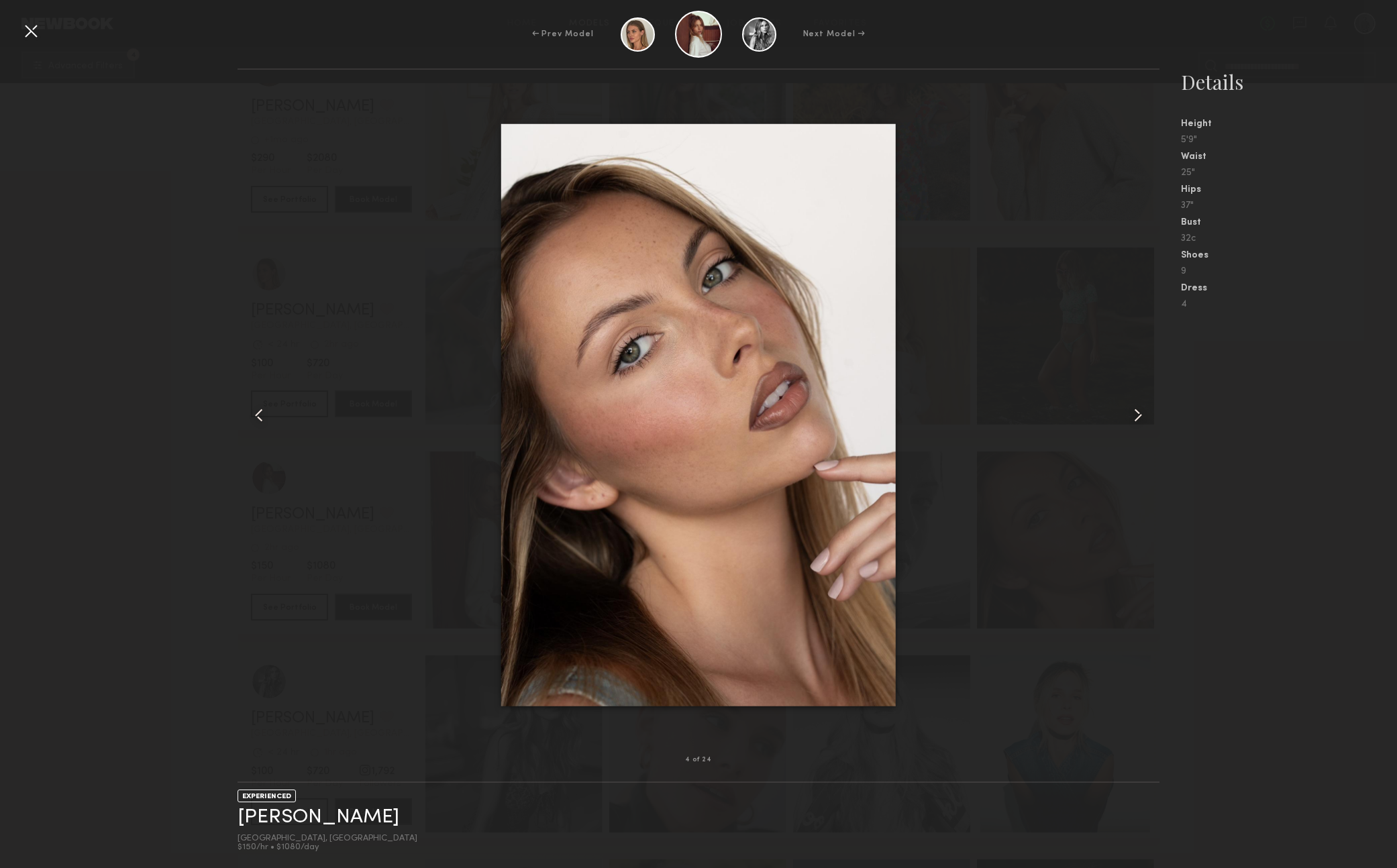
click at [1130, 409] on common-icon at bounding box center [1138, 415] width 21 height 21
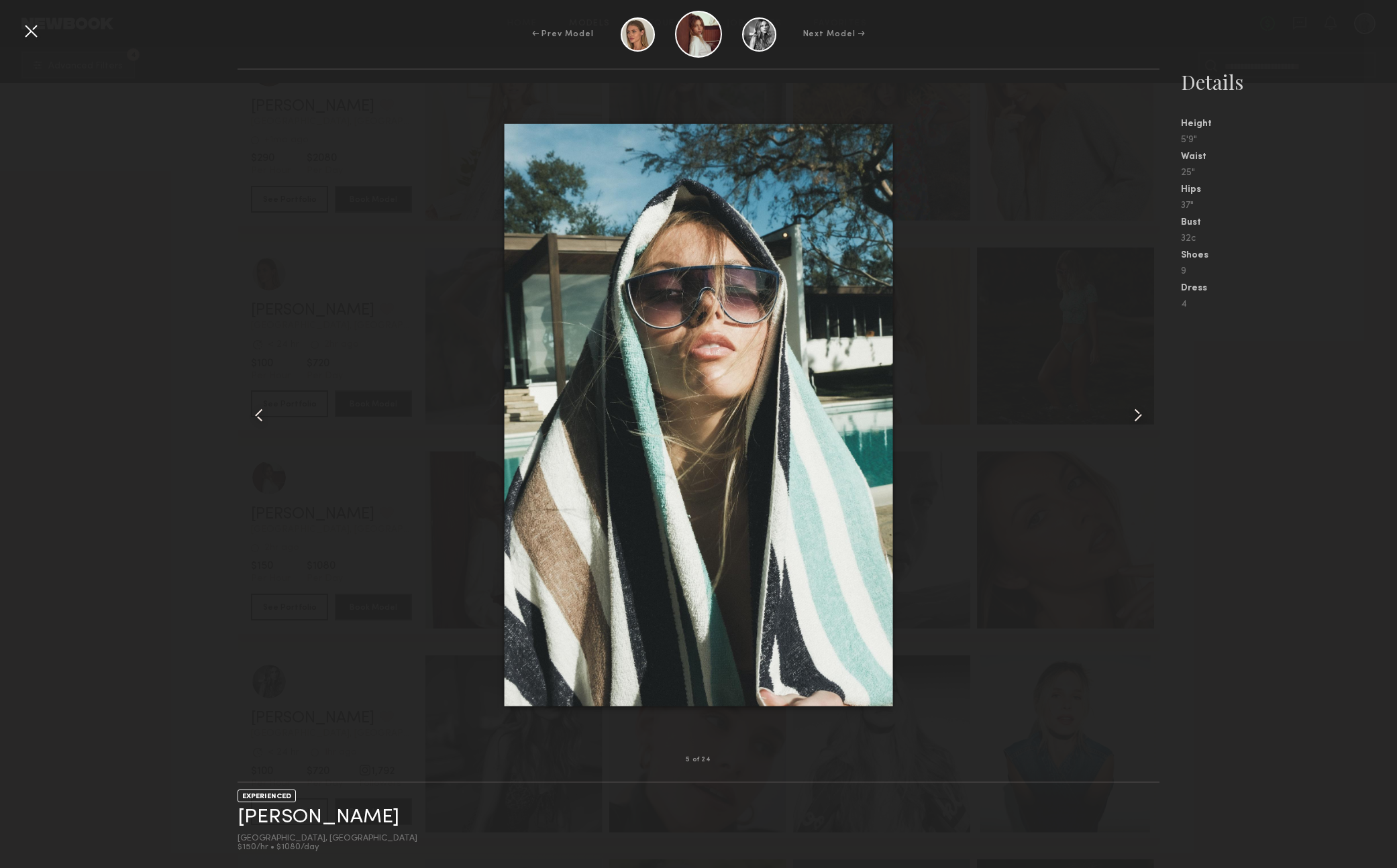
click at [1130, 409] on common-icon at bounding box center [1138, 415] width 21 height 21
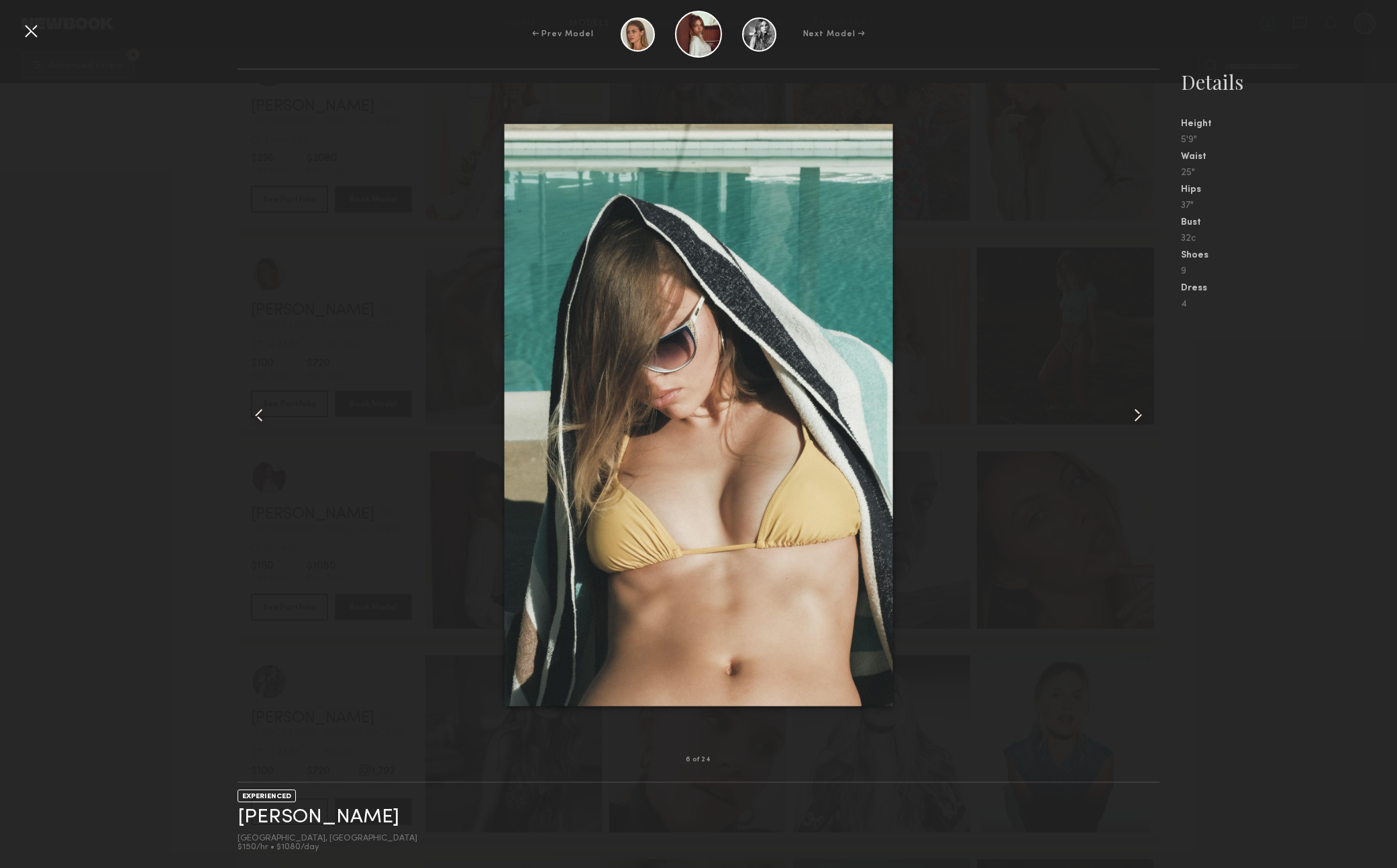
click at [1130, 409] on common-icon at bounding box center [1138, 415] width 21 height 21
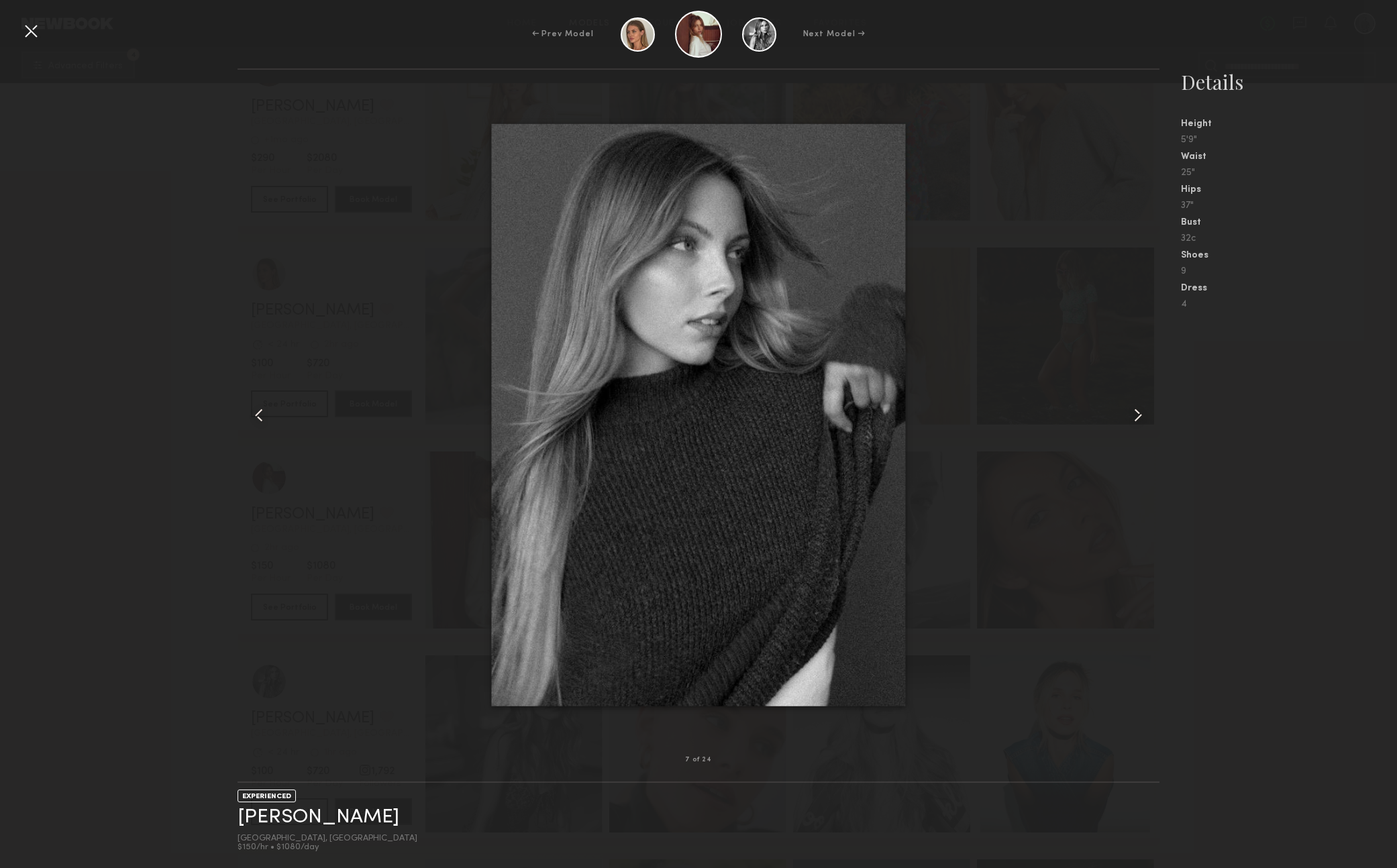
click at [1130, 409] on common-icon at bounding box center [1138, 415] width 21 height 21
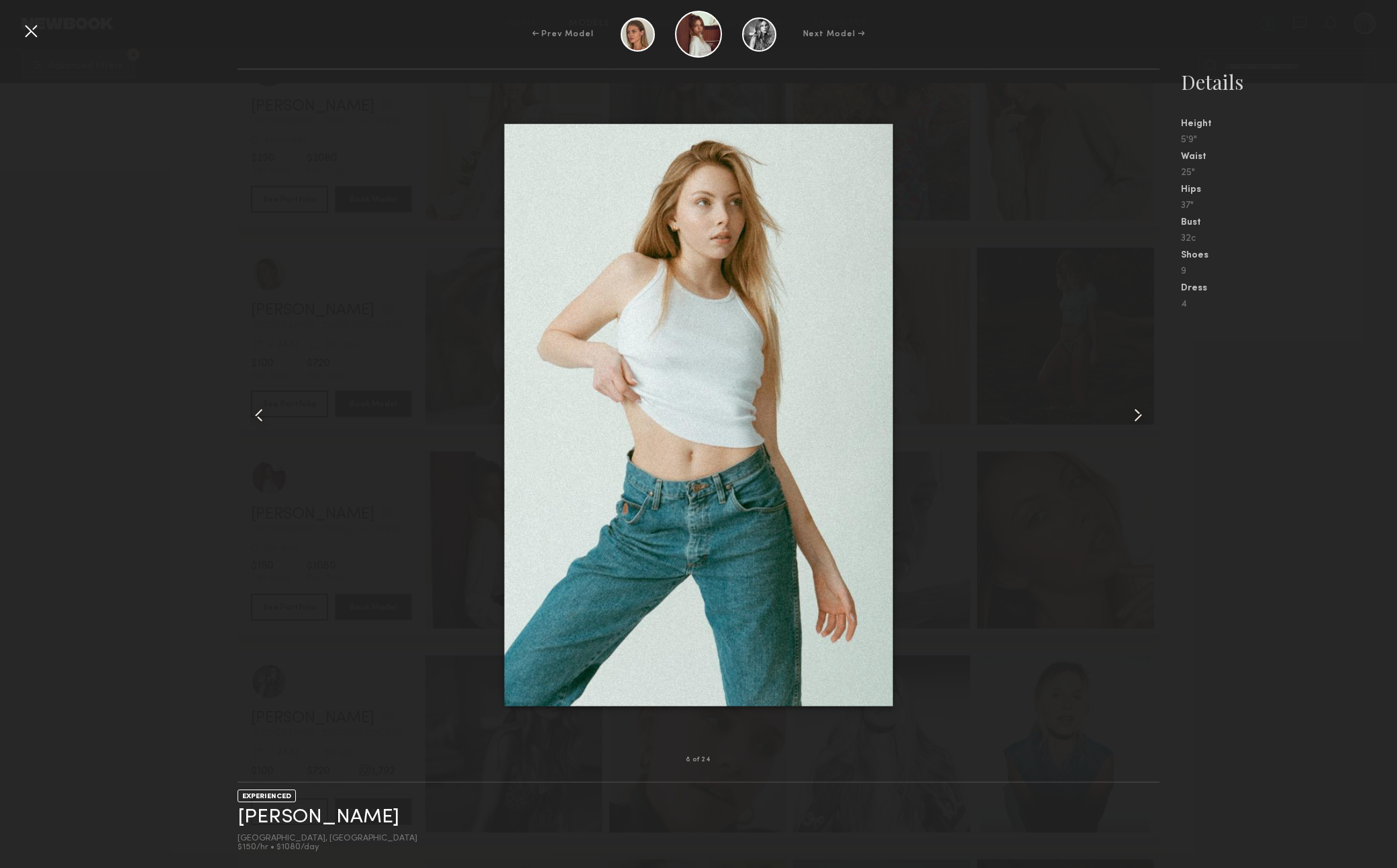
click at [29, 30] on div at bounding box center [31, 31] width 21 height 21
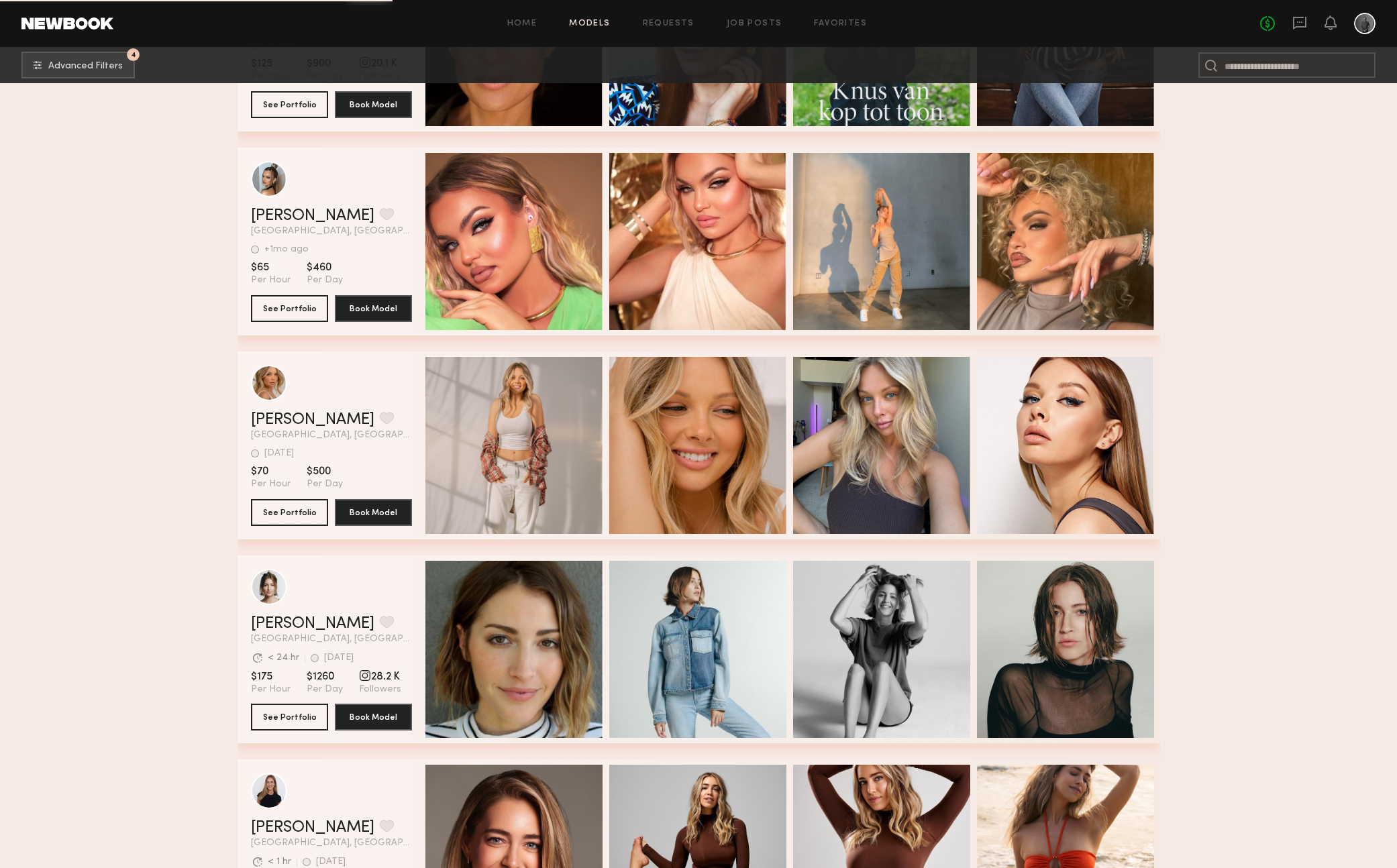
scroll to position [21407, 0]
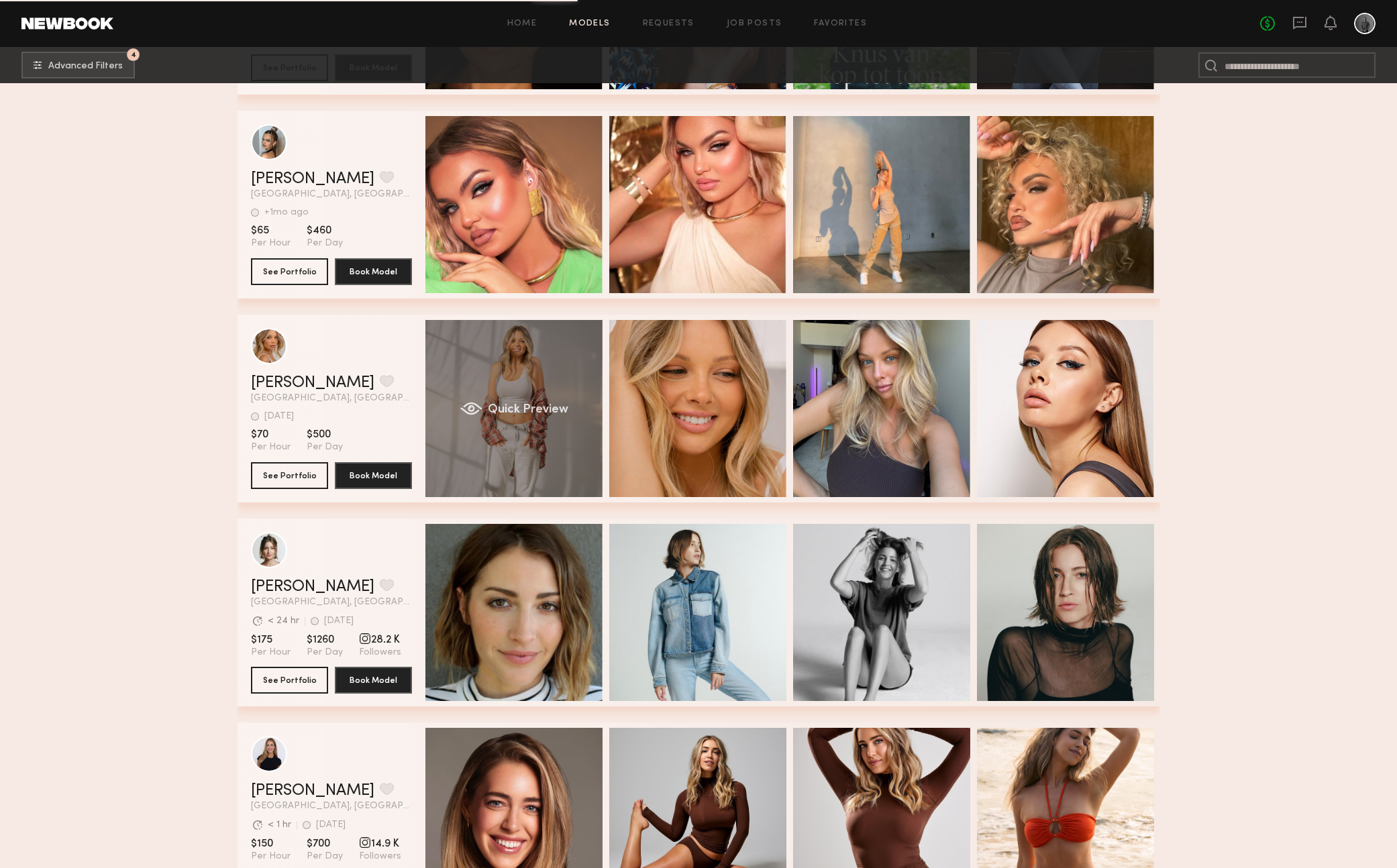
click at [530, 447] on div "Quick Preview" at bounding box center [514, 409] width 177 height 177
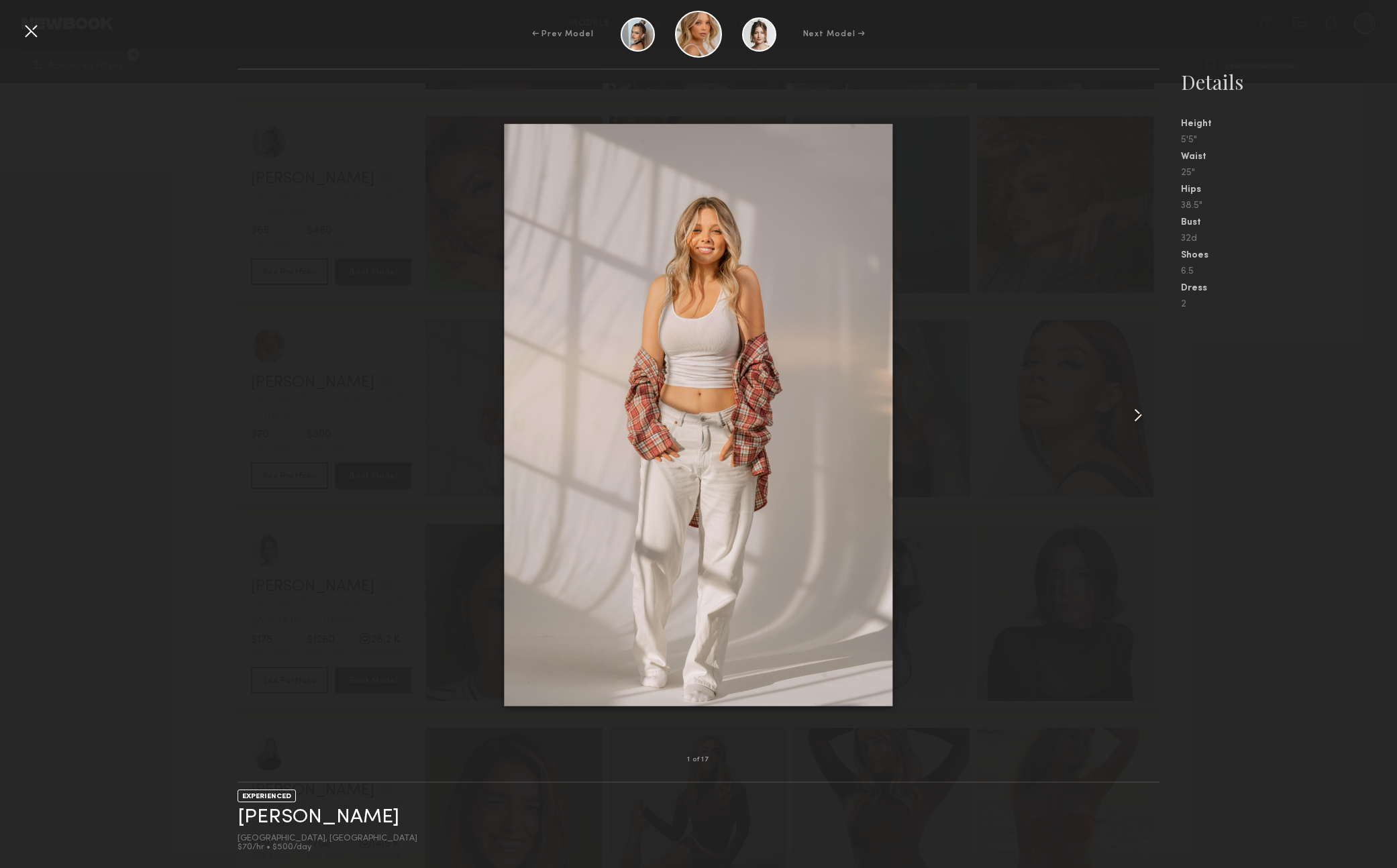
click at [1142, 415] on common-icon at bounding box center [1138, 415] width 21 height 21
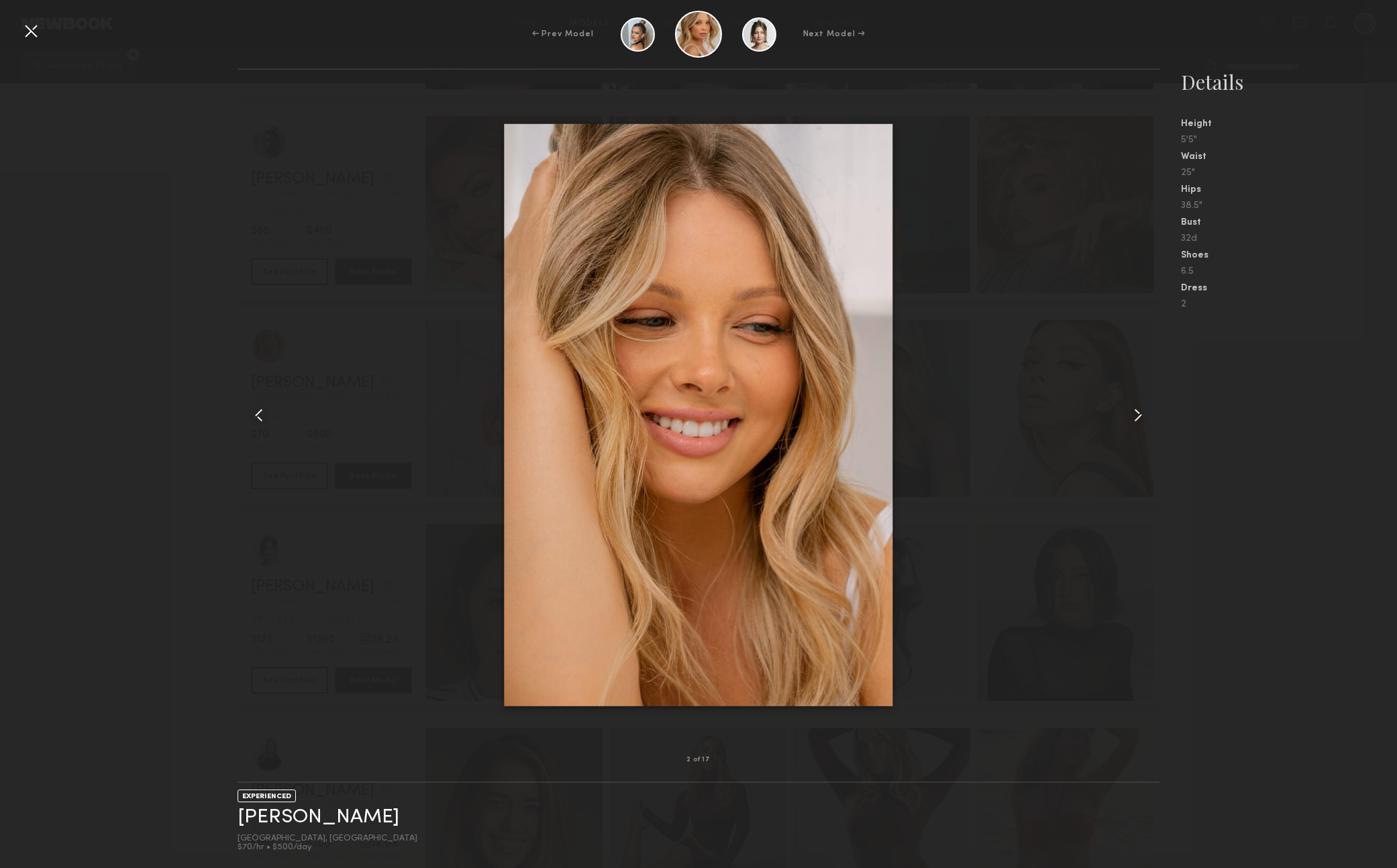
click at [1142, 415] on common-icon at bounding box center [1138, 415] width 21 height 21
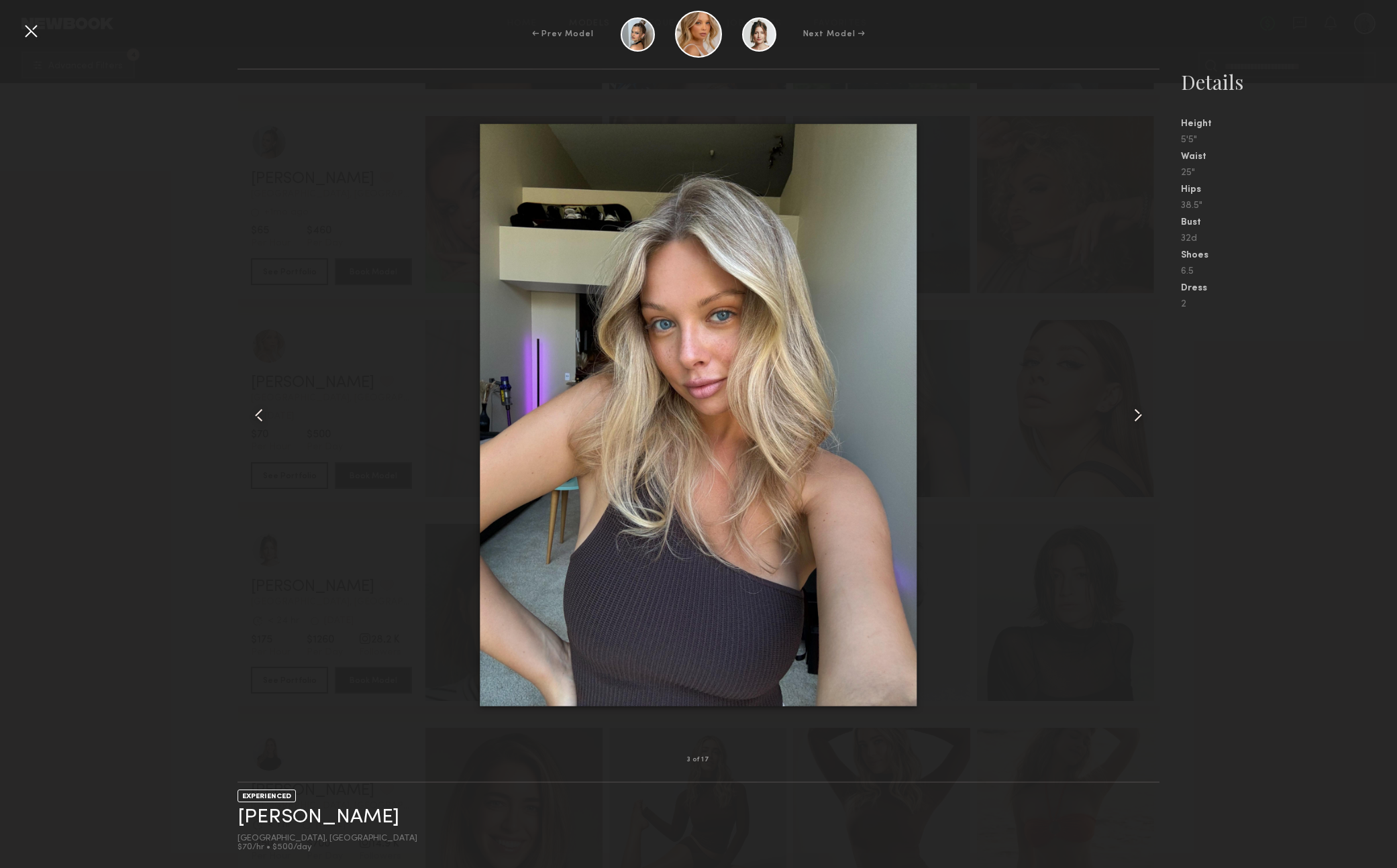
click at [1142, 415] on common-icon at bounding box center [1138, 415] width 21 height 21
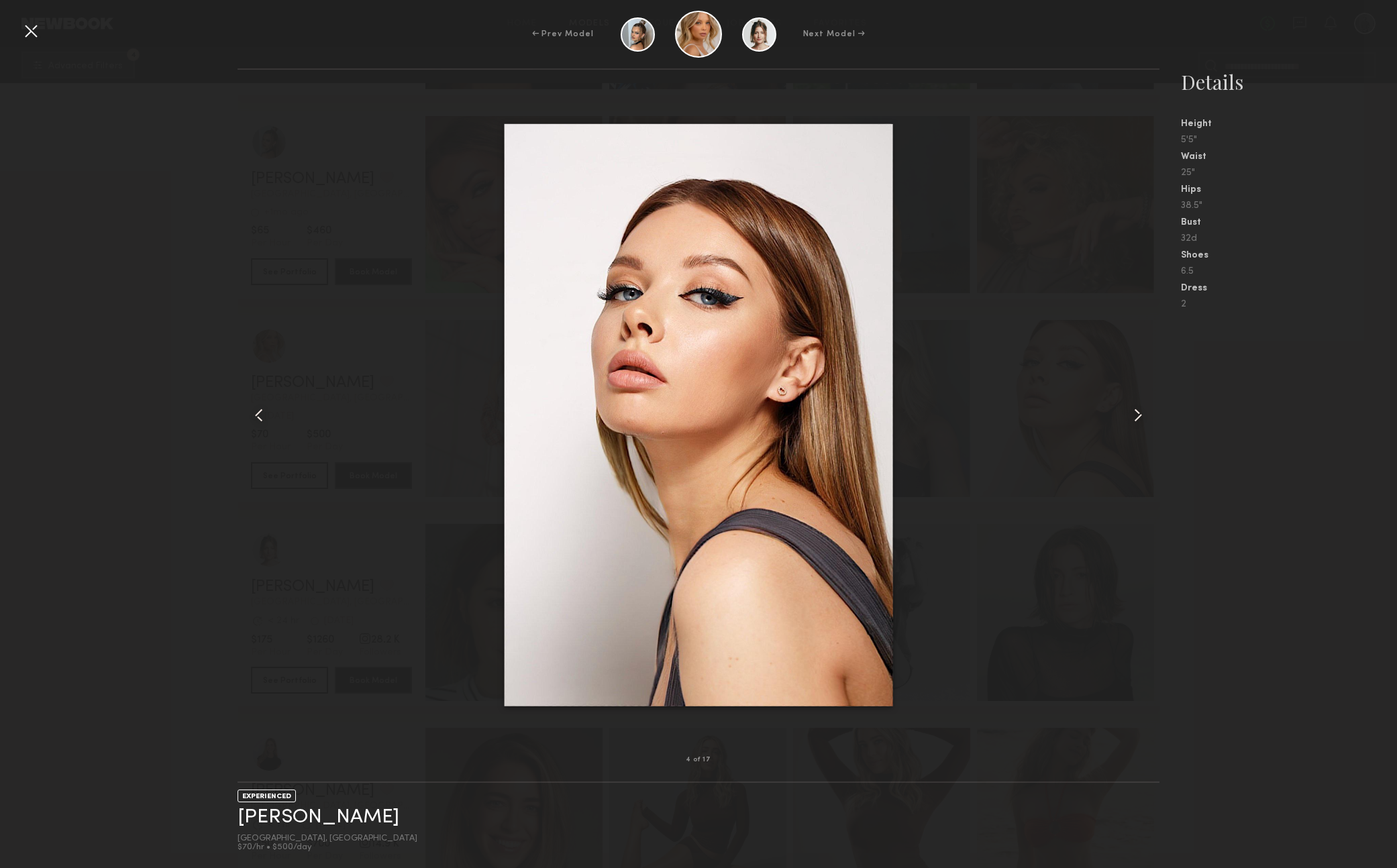
click at [1142, 415] on common-icon at bounding box center [1138, 415] width 21 height 21
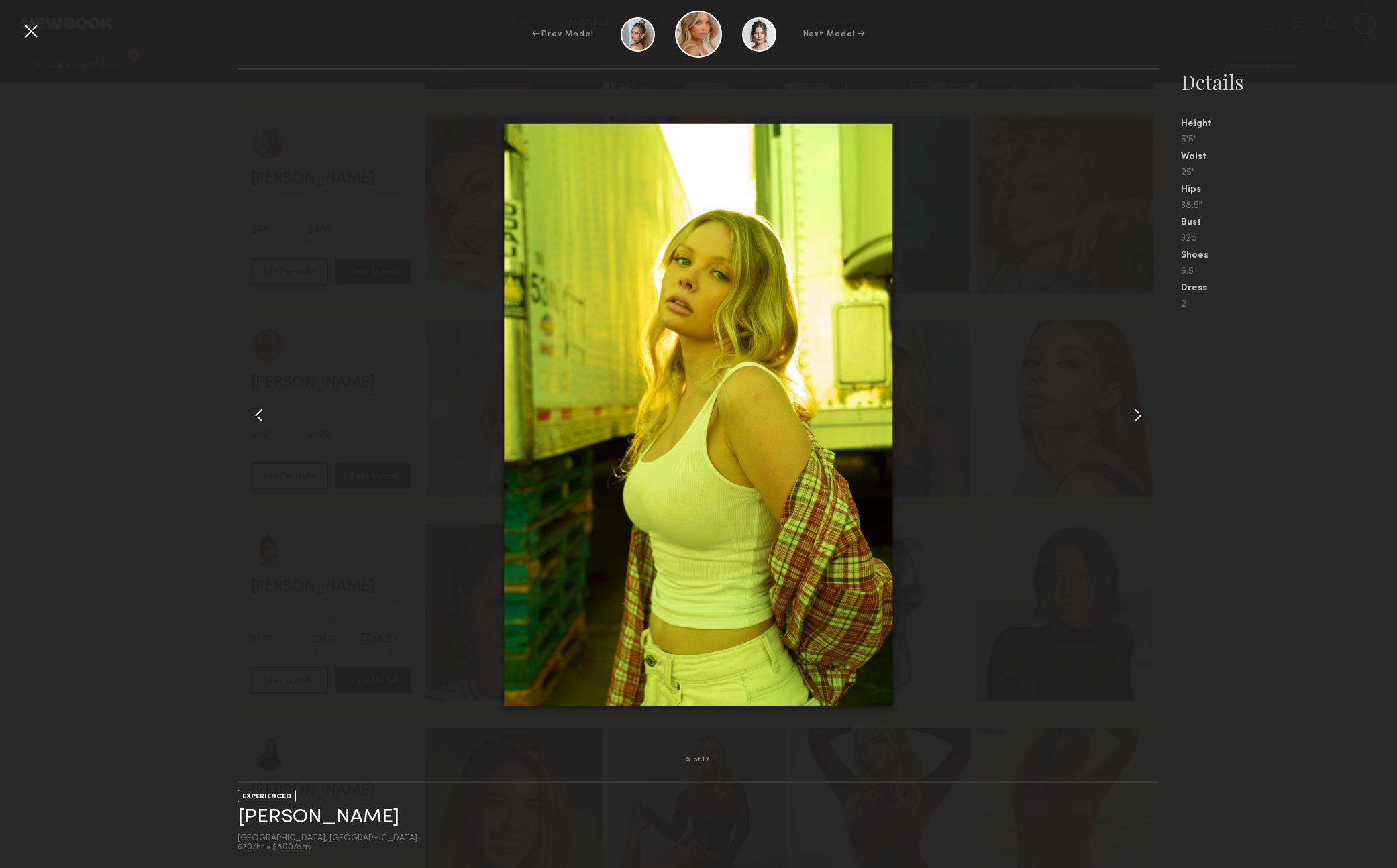
click at [1142, 415] on common-icon at bounding box center [1138, 415] width 21 height 21
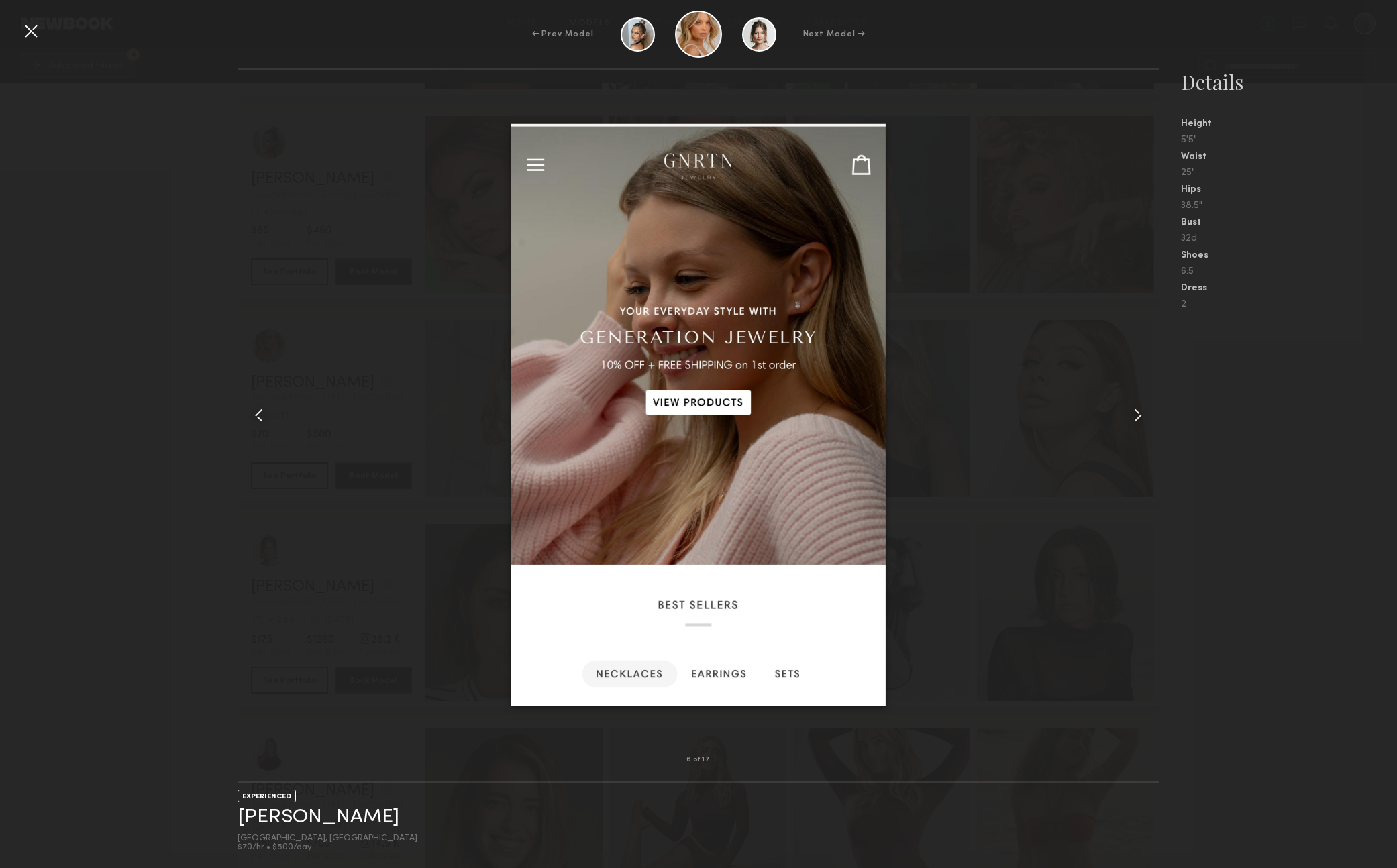
click at [1142, 415] on common-icon at bounding box center [1138, 415] width 21 height 21
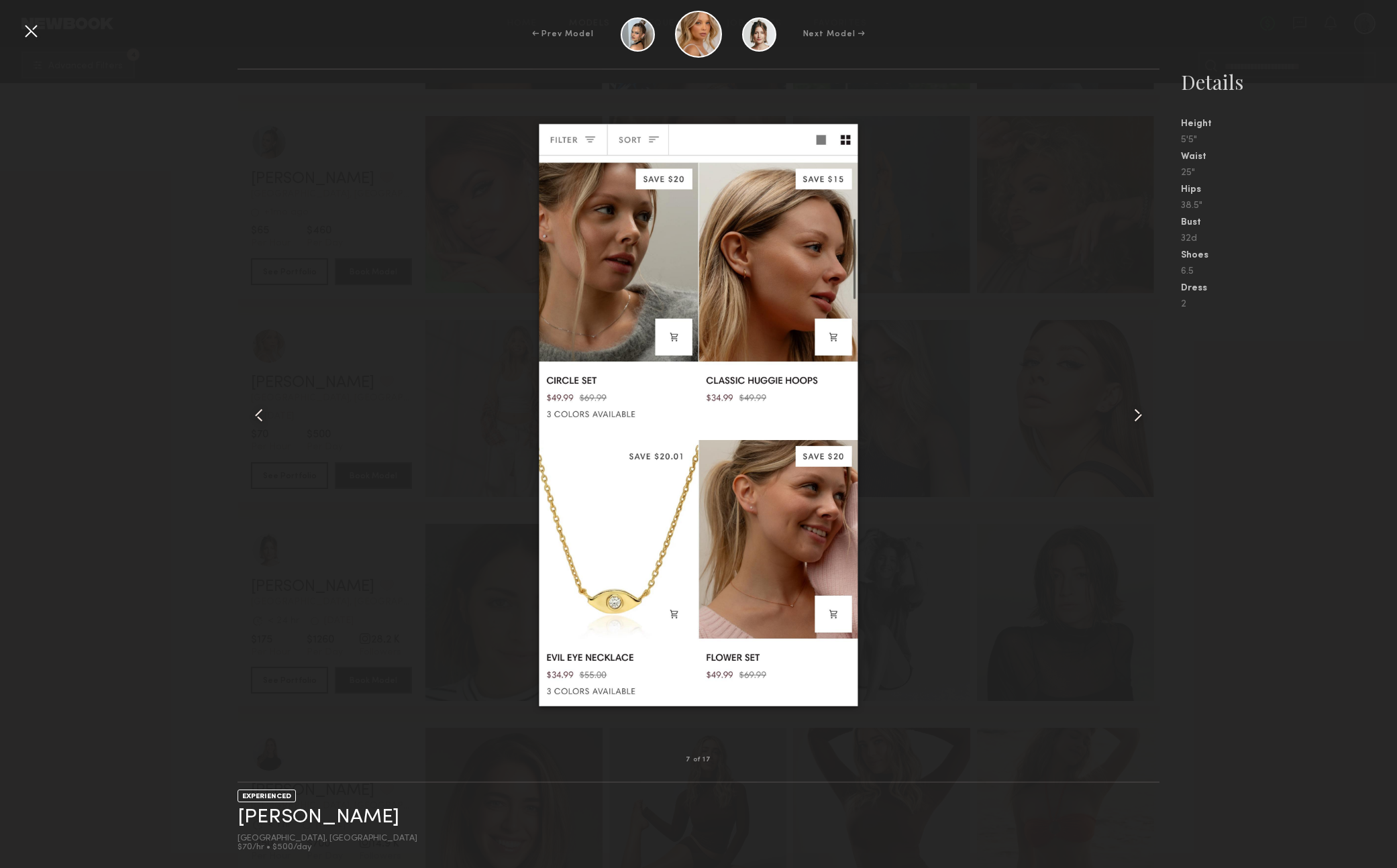
click at [1142, 415] on common-icon at bounding box center [1138, 415] width 21 height 21
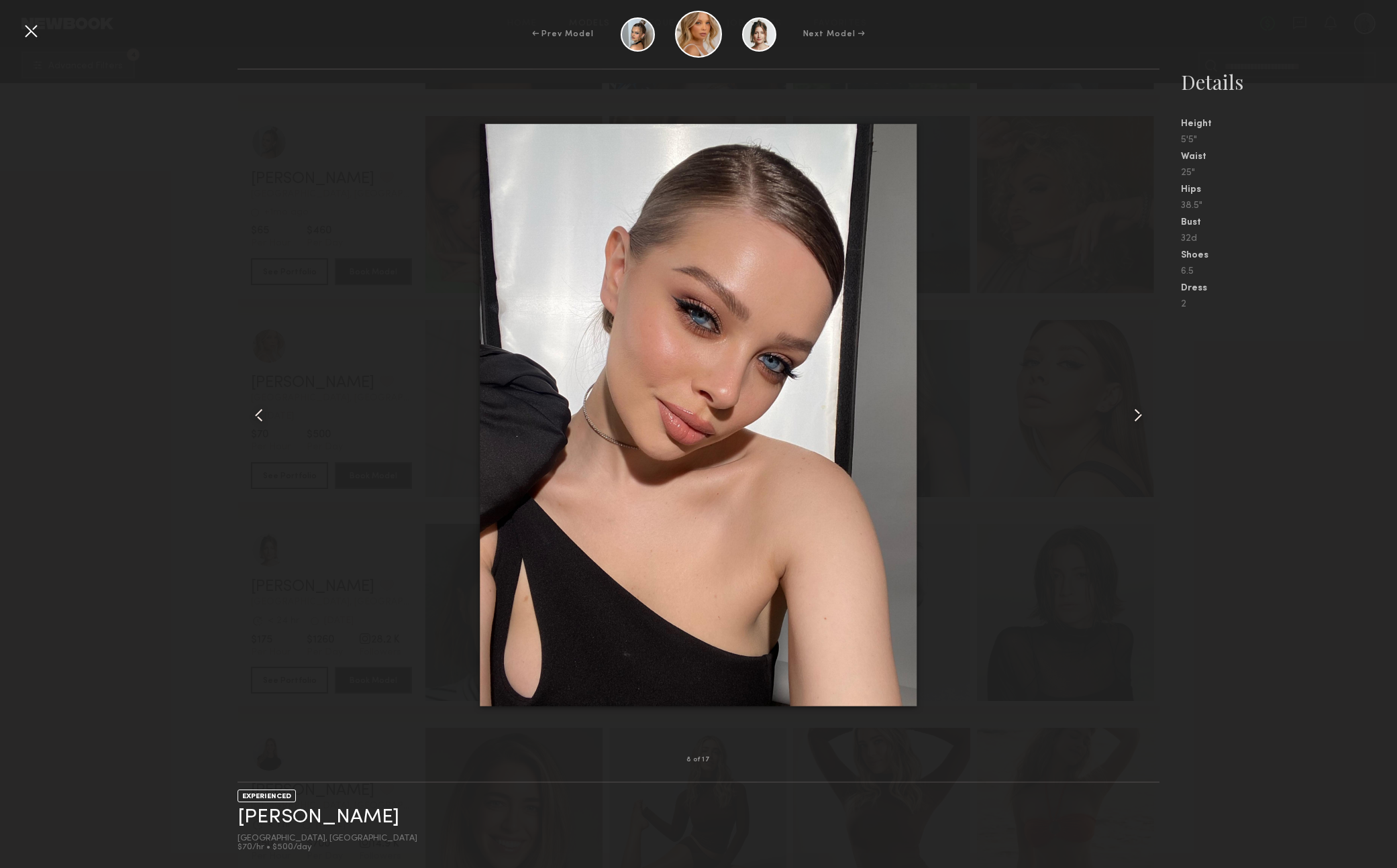
click at [1142, 415] on common-icon at bounding box center [1138, 415] width 21 height 21
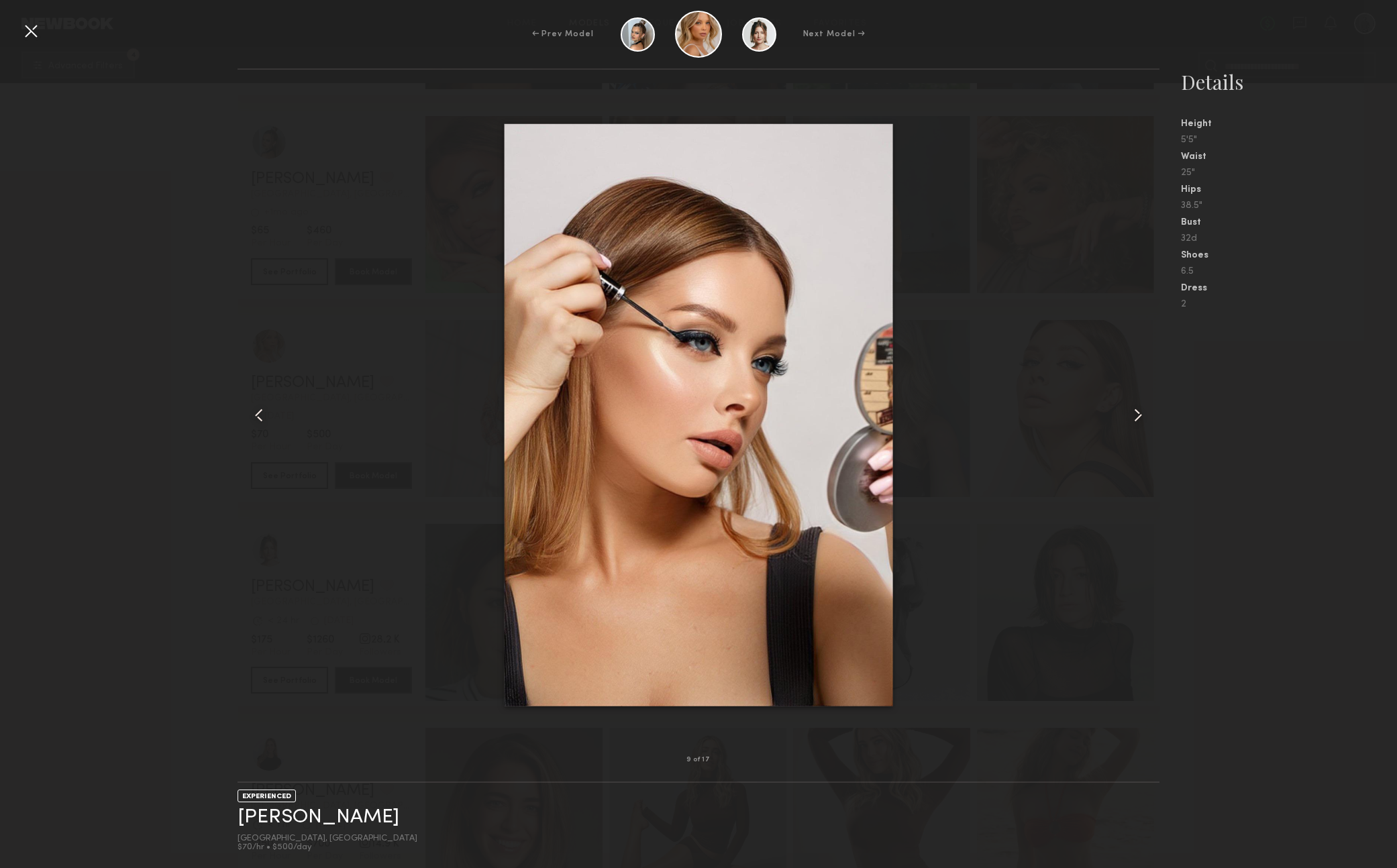
click at [24, 28] on div at bounding box center [31, 31] width 21 height 21
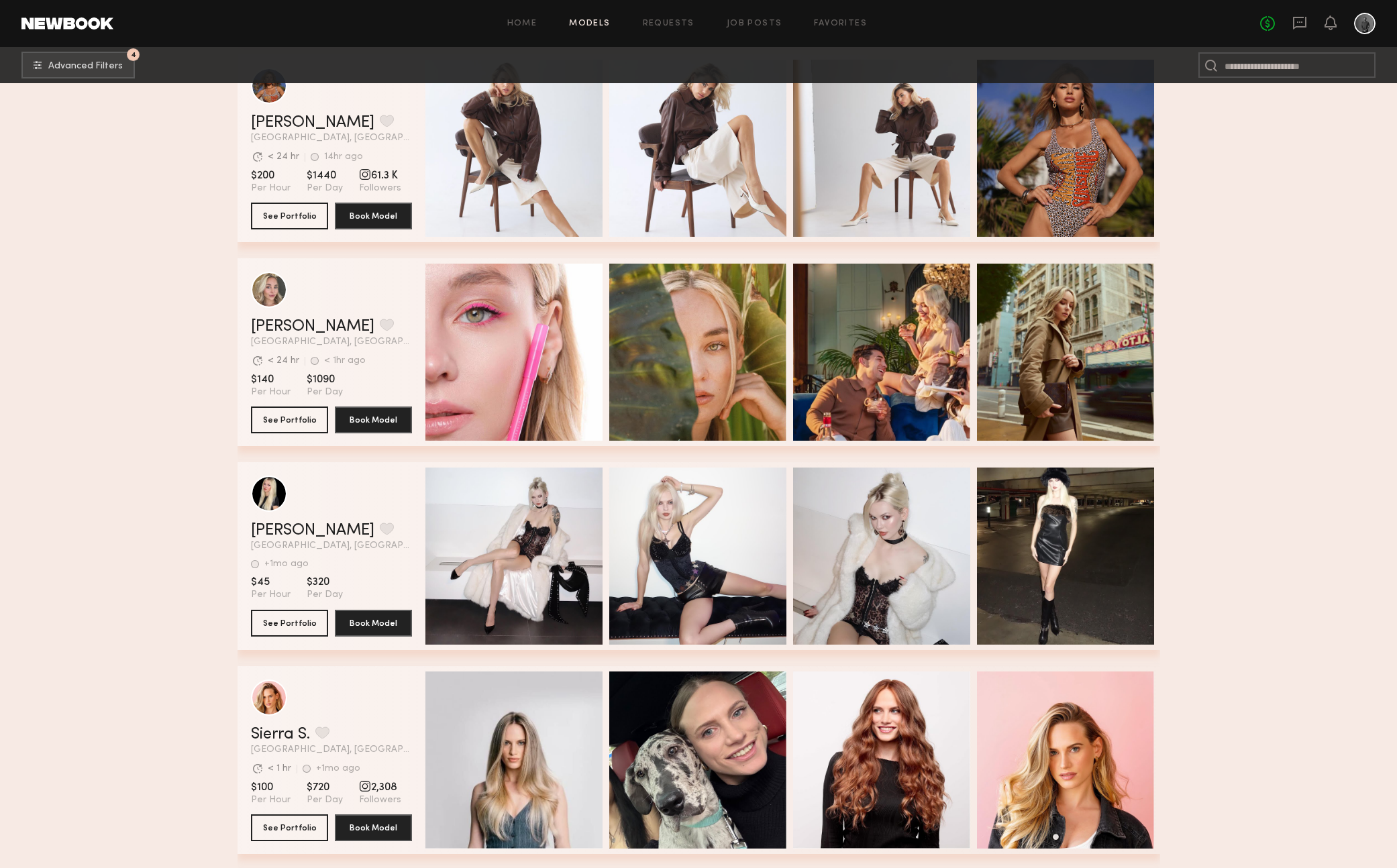
scroll to position [23096, 0]
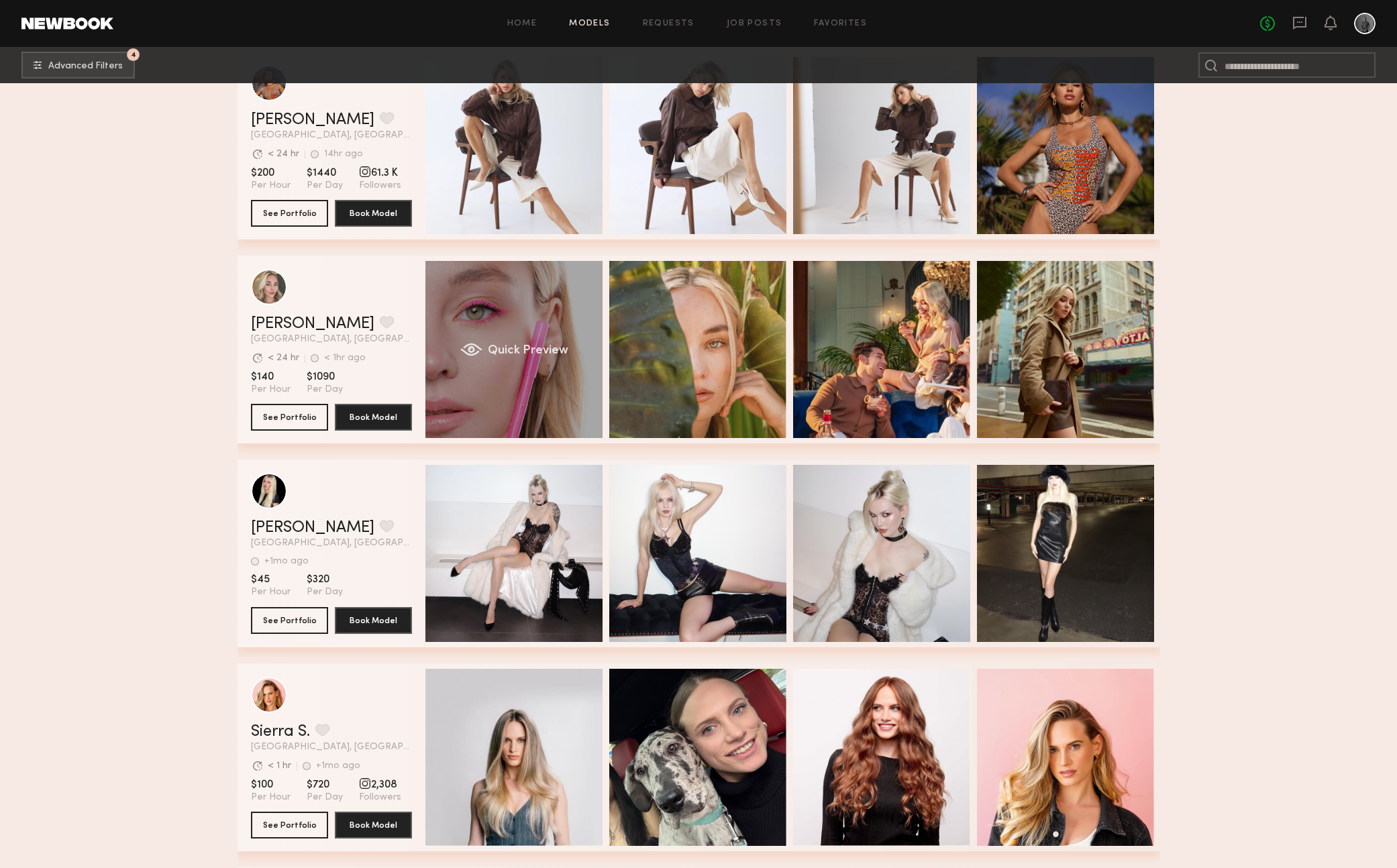
click at [539, 367] on div "Quick Preview" at bounding box center [514, 349] width 177 height 177
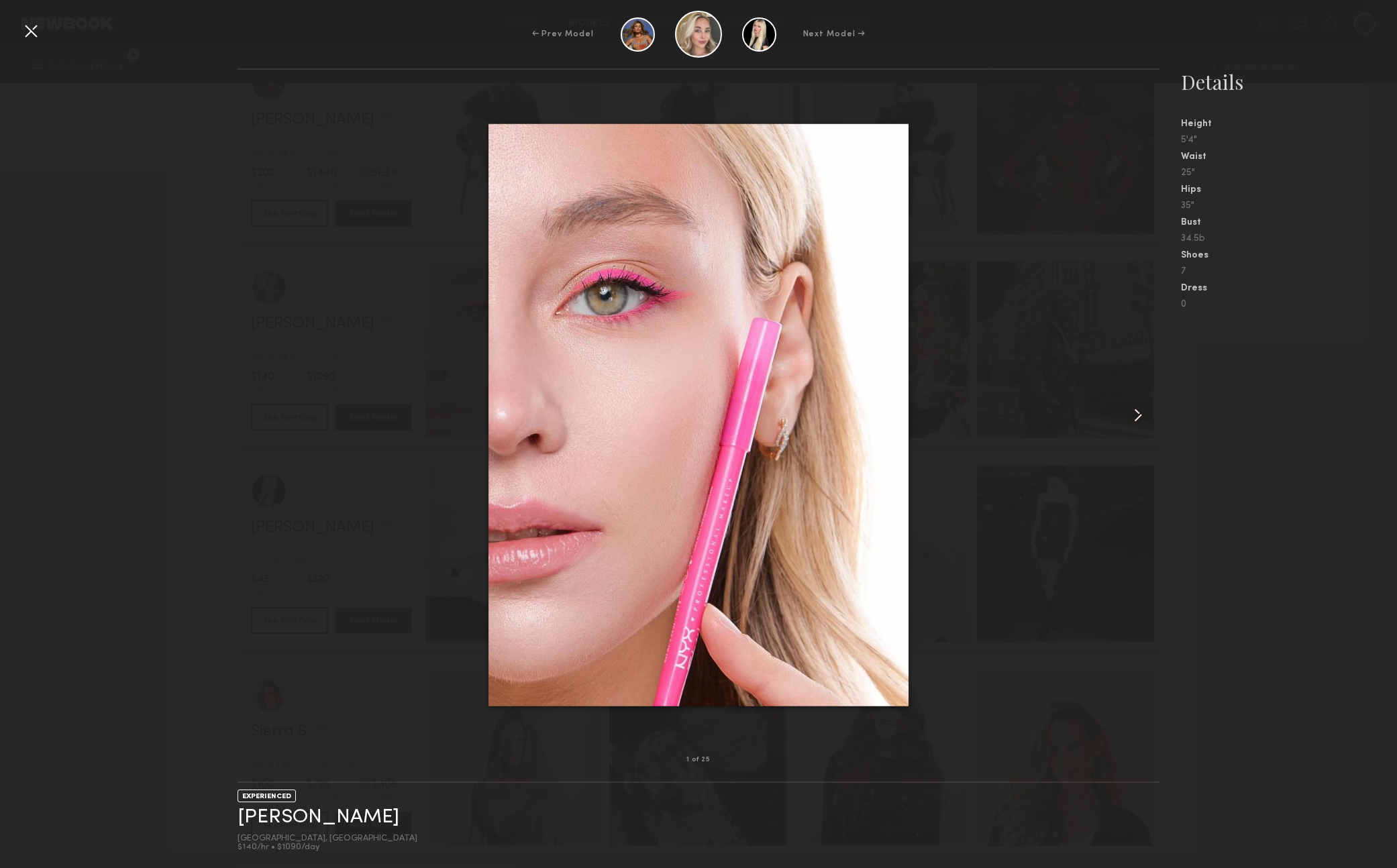
click at [1139, 414] on common-icon at bounding box center [1138, 415] width 21 height 21
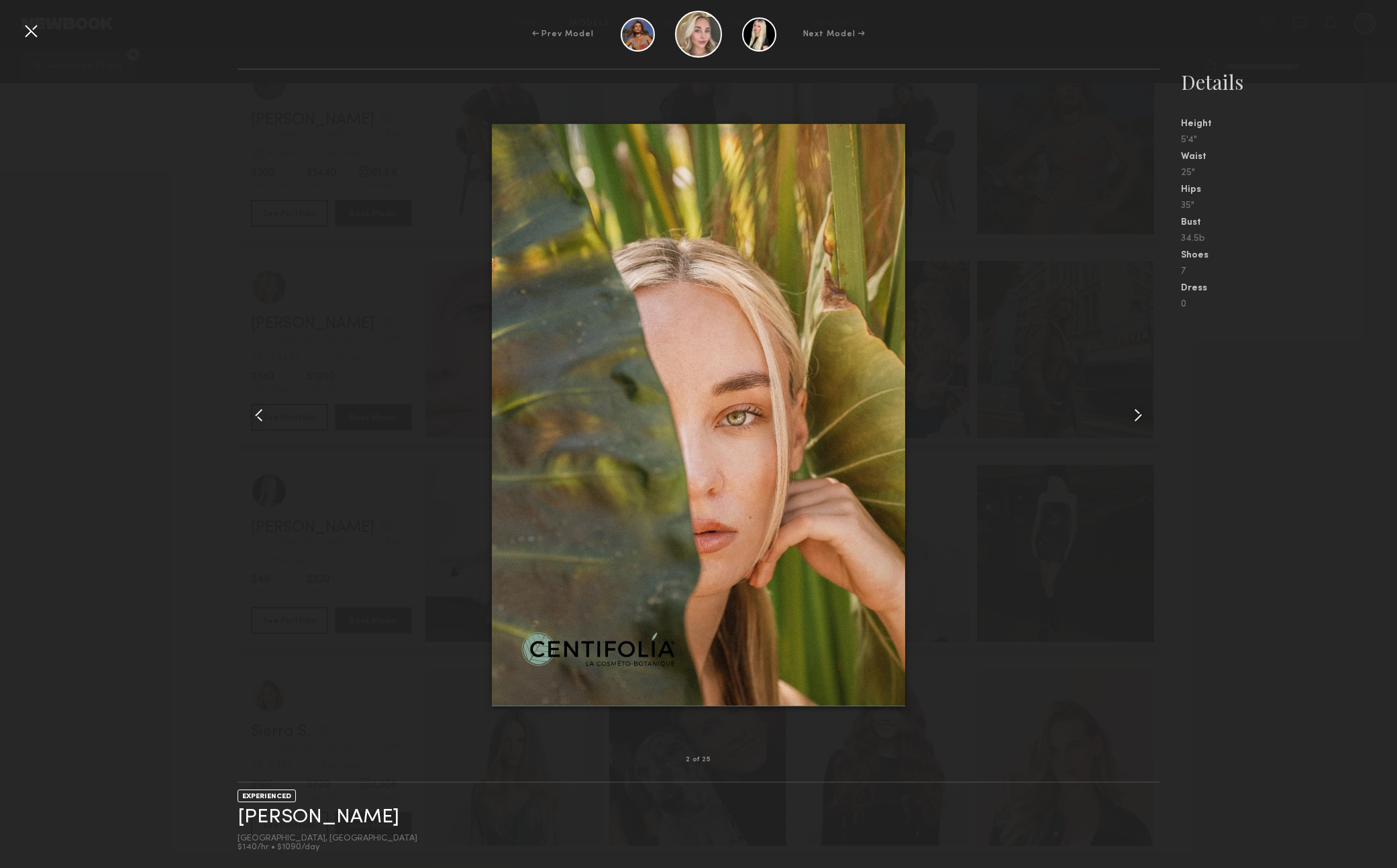
click at [1139, 414] on common-icon at bounding box center [1138, 415] width 21 height 21
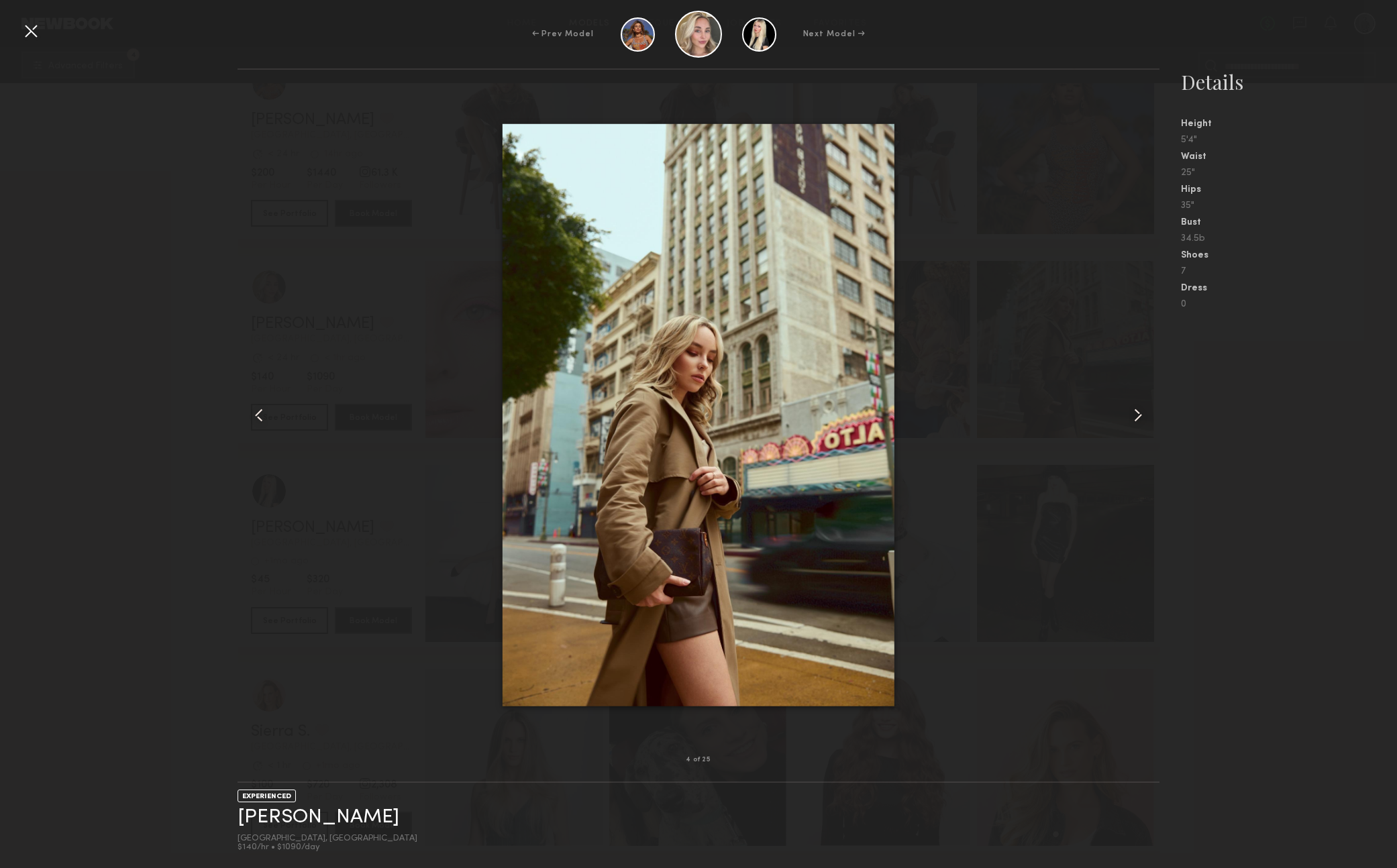
click at [1139, 414] on common-icon at bounding box center [1138, 415] width 21 height 21
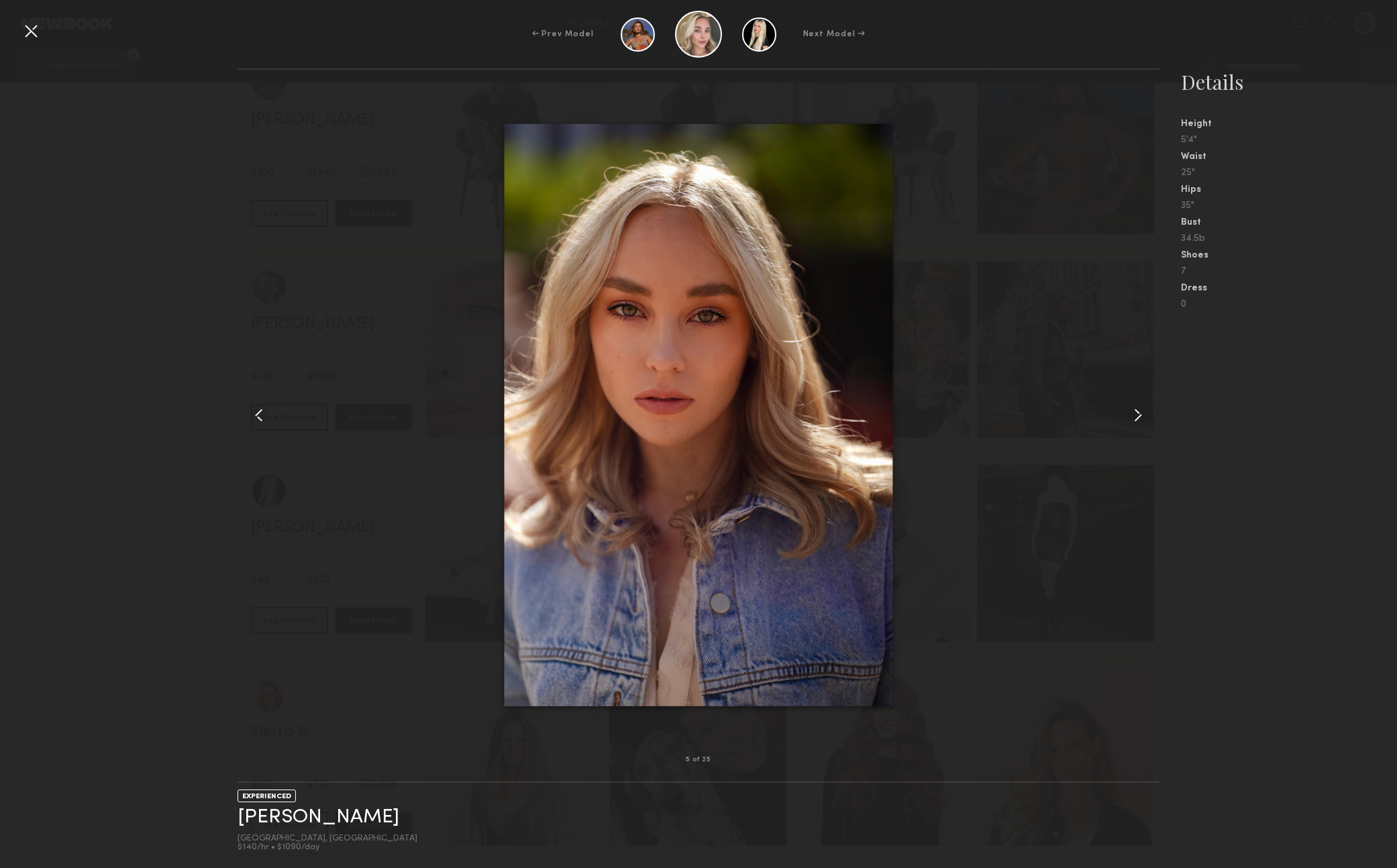
click at [1139, 414] on common-icon at bounding box center [1138, 415] width 21 height 21
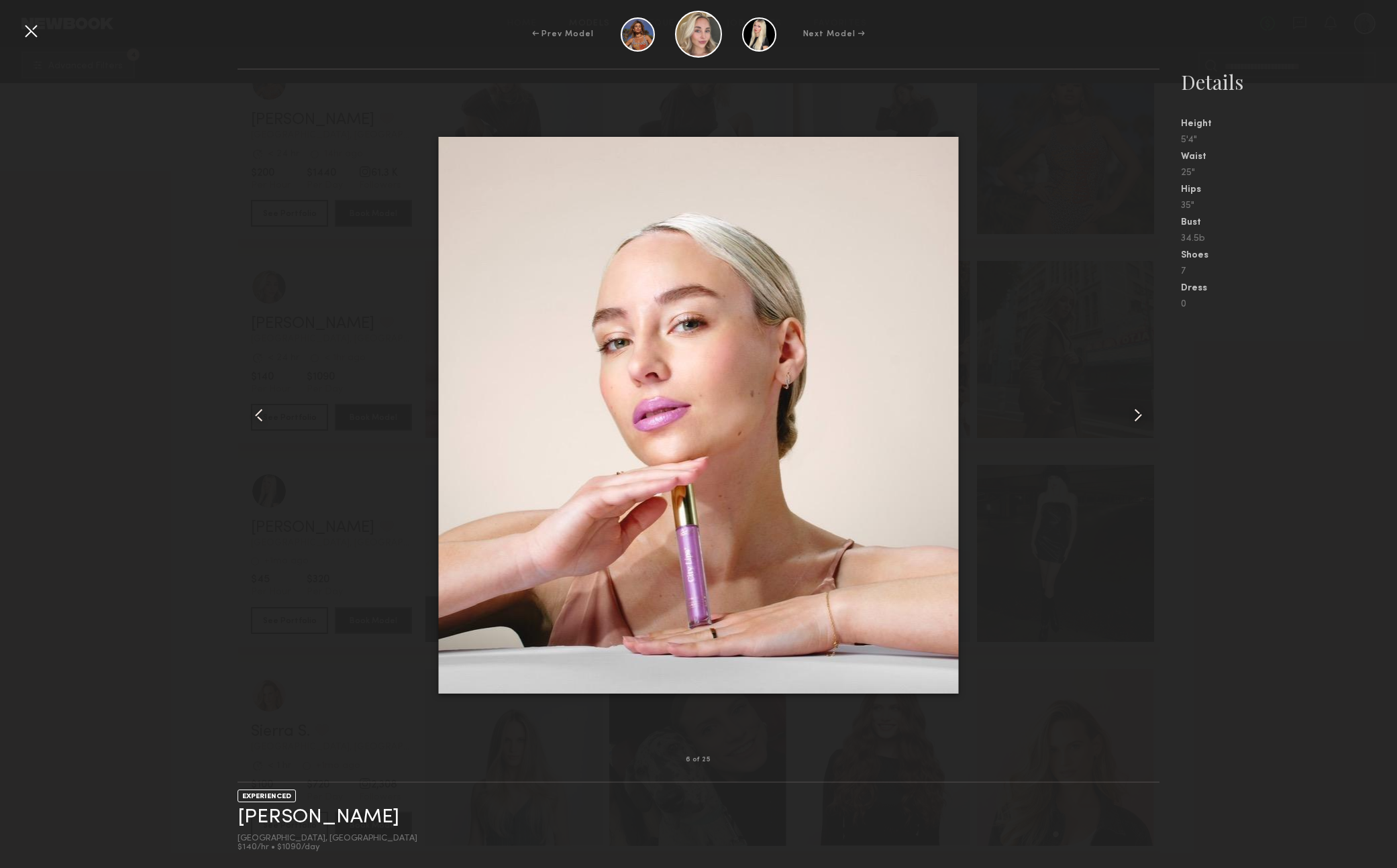
click at [1139, 414] on common-icon at bounding box center [1138, 415] width 21 height 21
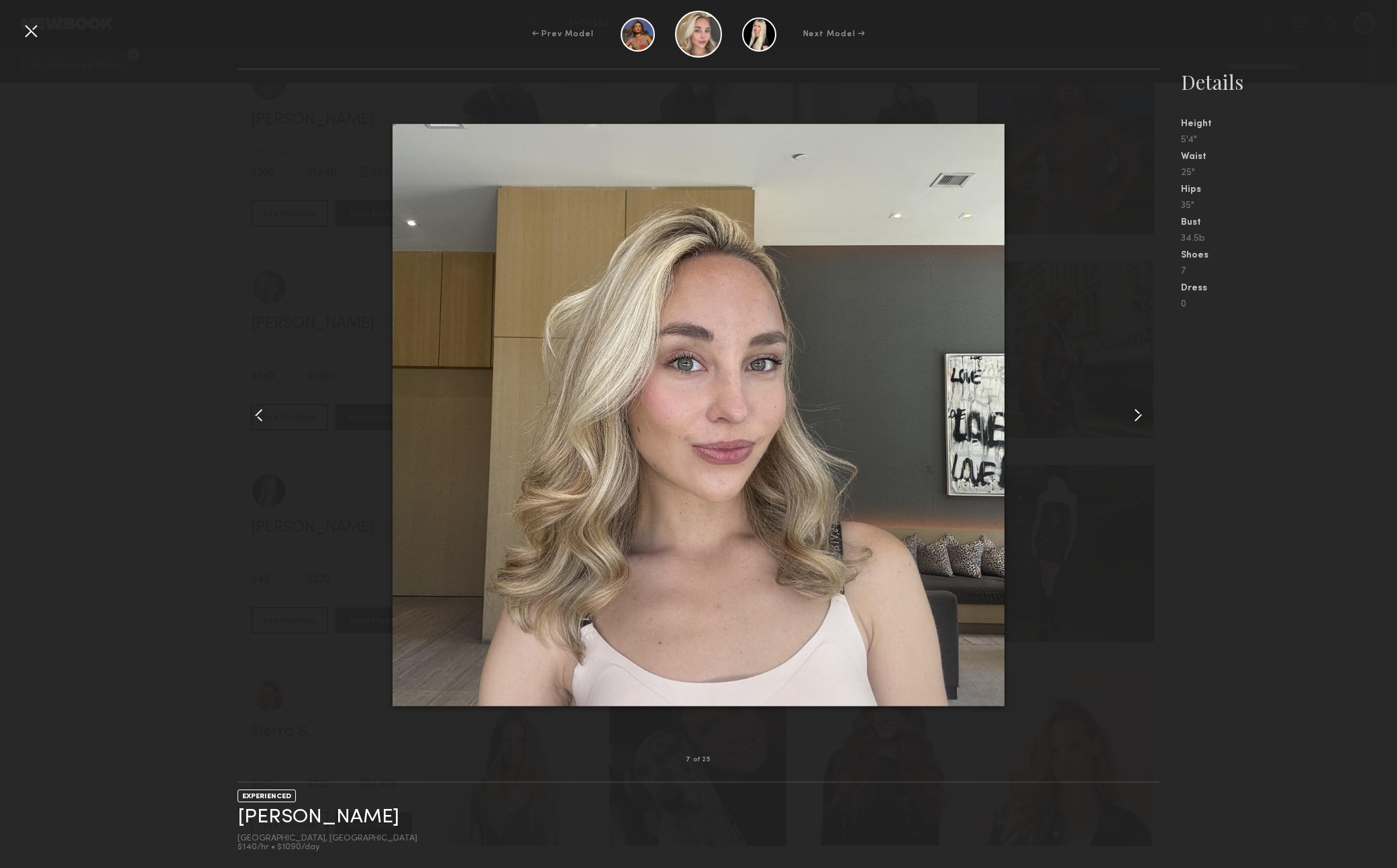
click at [27, 36] on div at bounding box center [31, 31] width 21 height 21
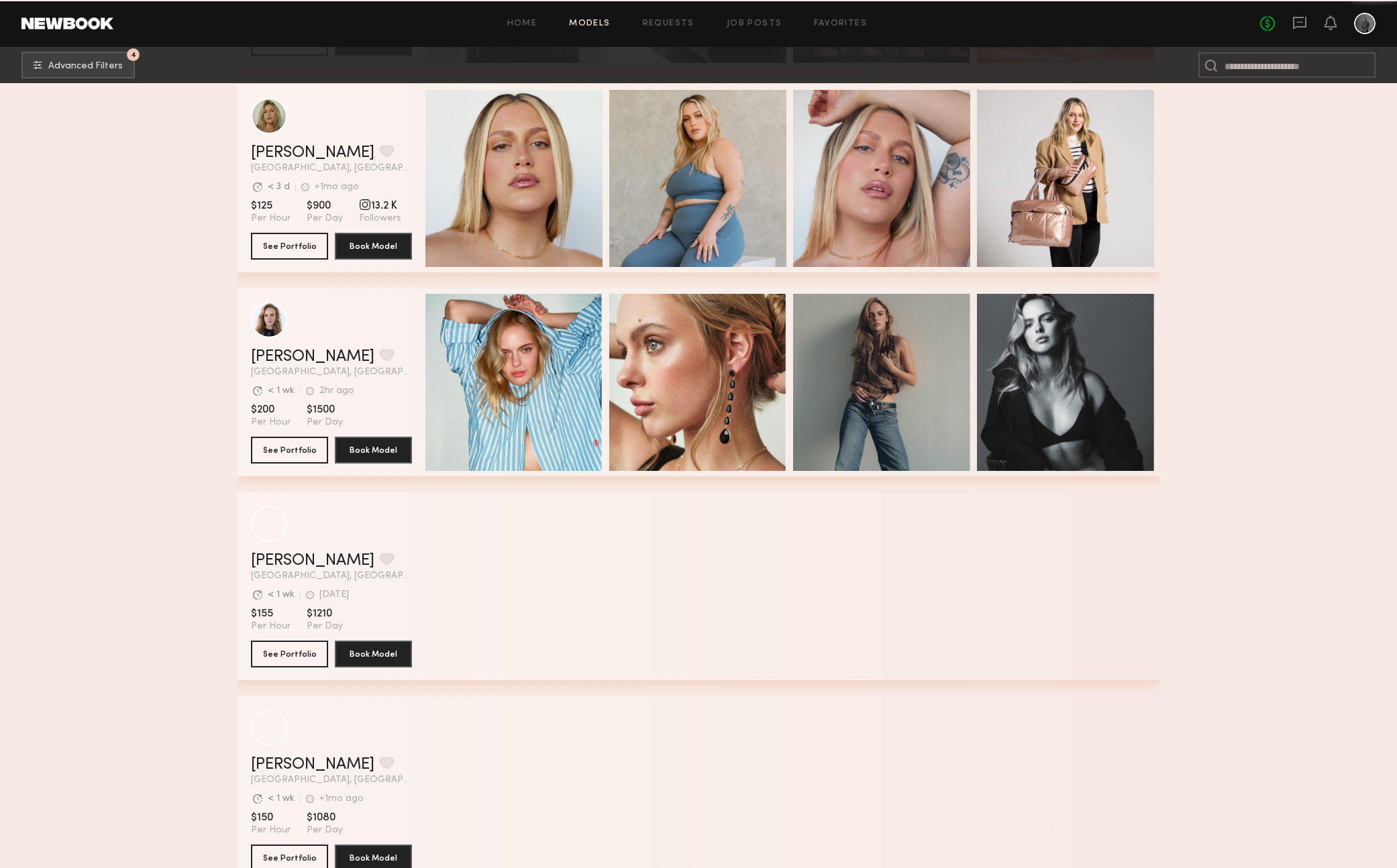
scroll to position [29202, 0]
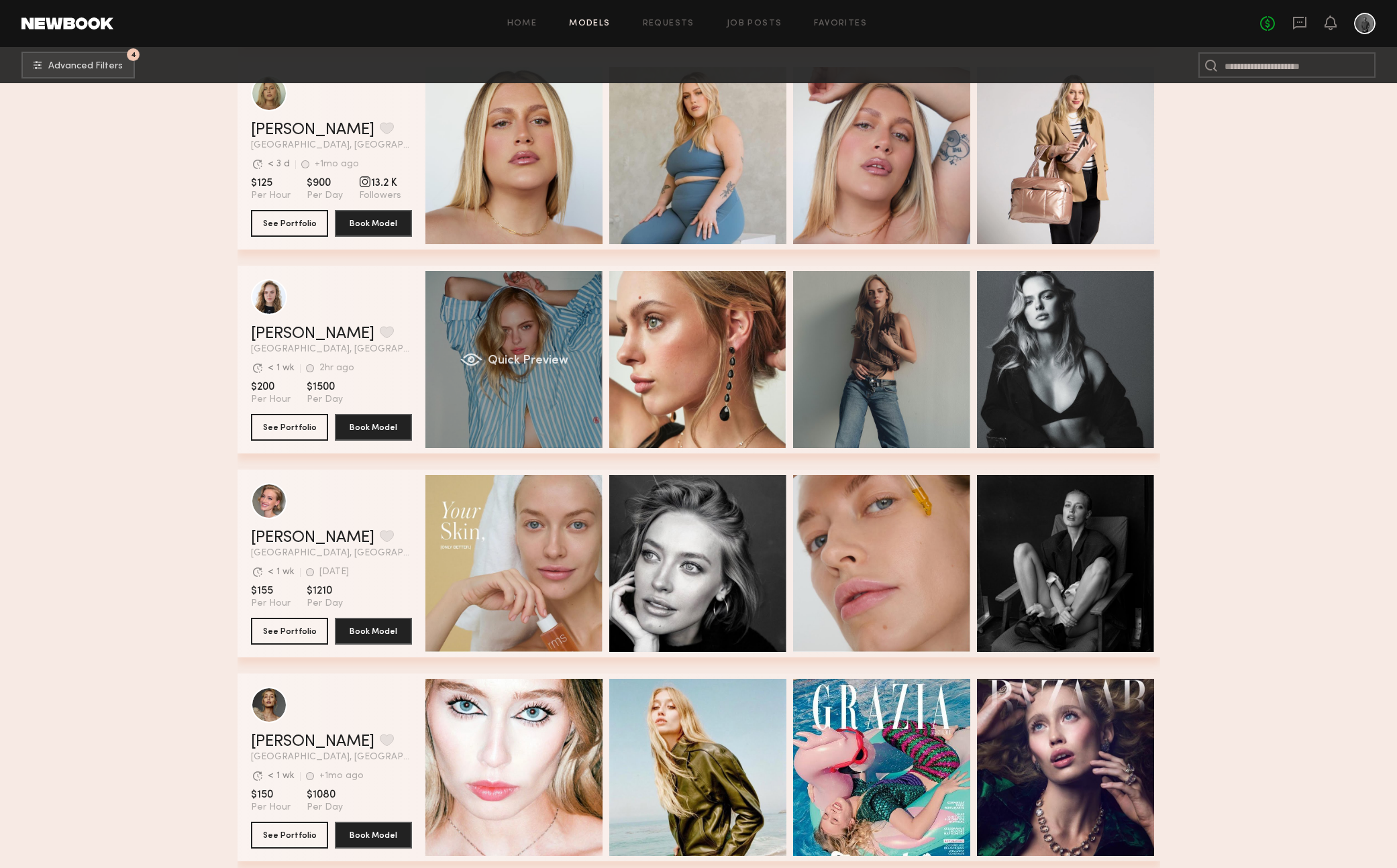
click at [528, 388] on div "Quick Preview" at bounding box center [514, 359] width 177 height 177
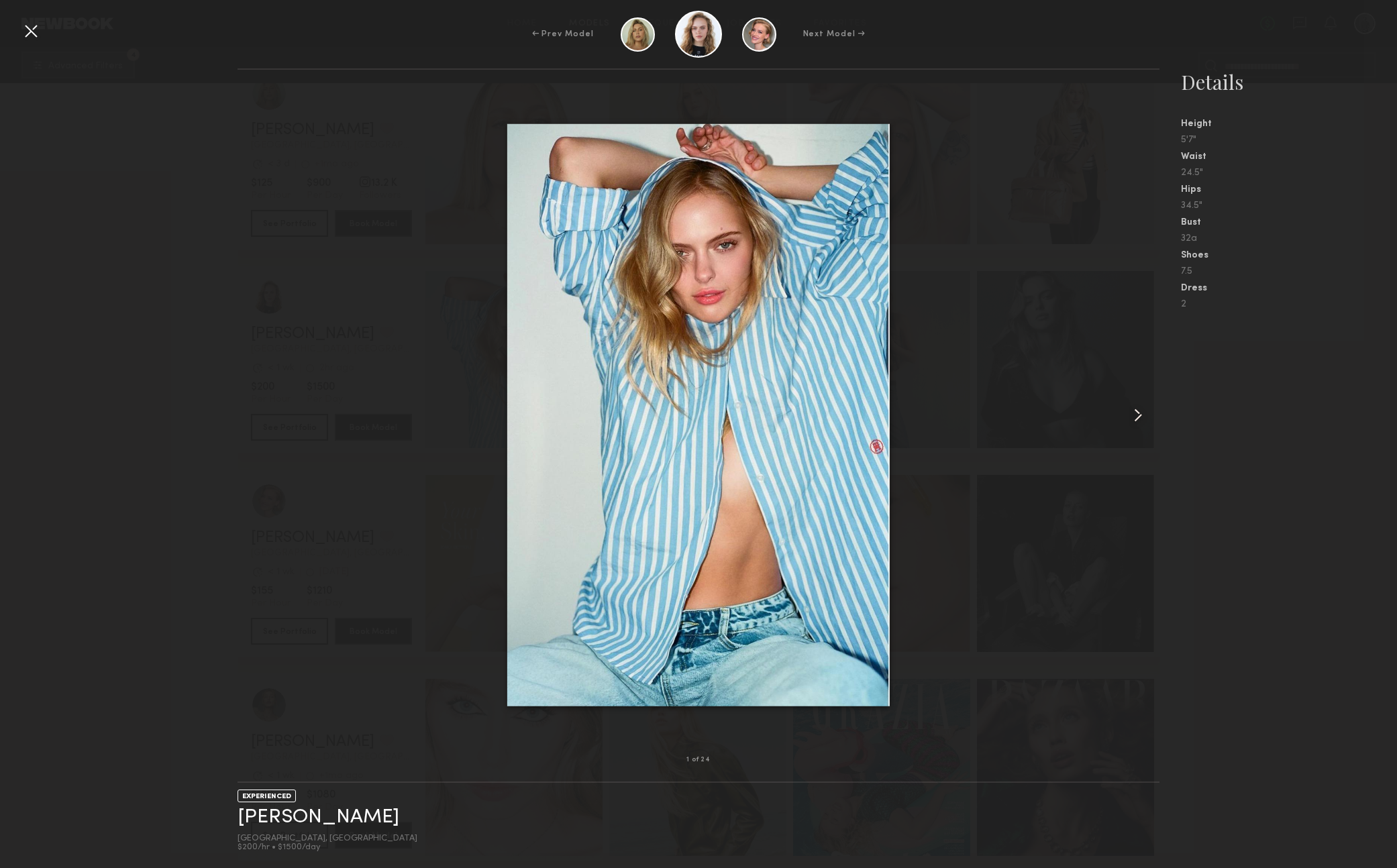
click at [1139, 415] on common-icon at bounding box center [1138, 415] width 21 height 21
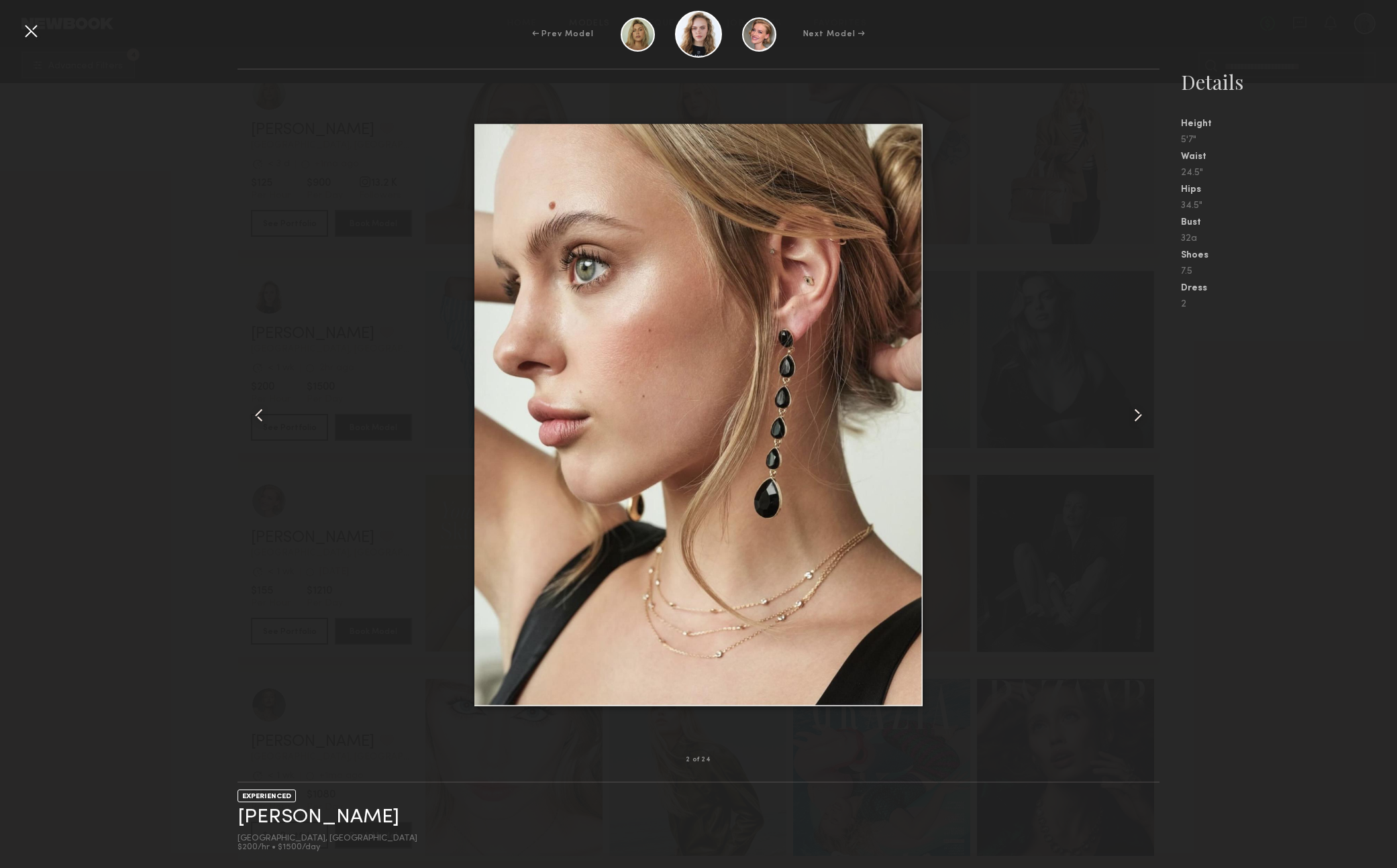
click at [1139, 415] on common-icon at bounding box center [1138, 415] width 21 height 21
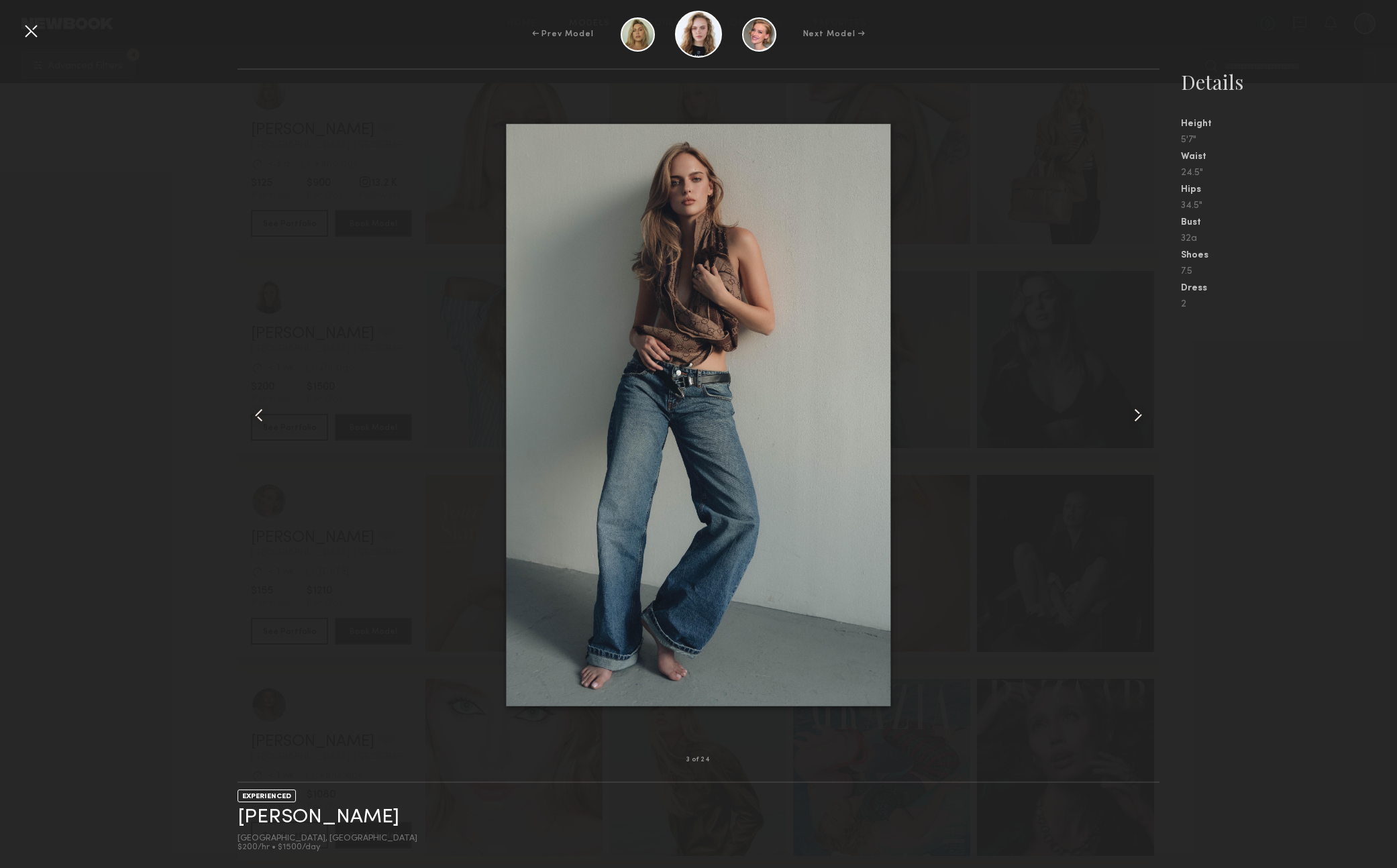
click at [1139, 415] on common-icon at bounding box center [1138, 415] width 21 height 21
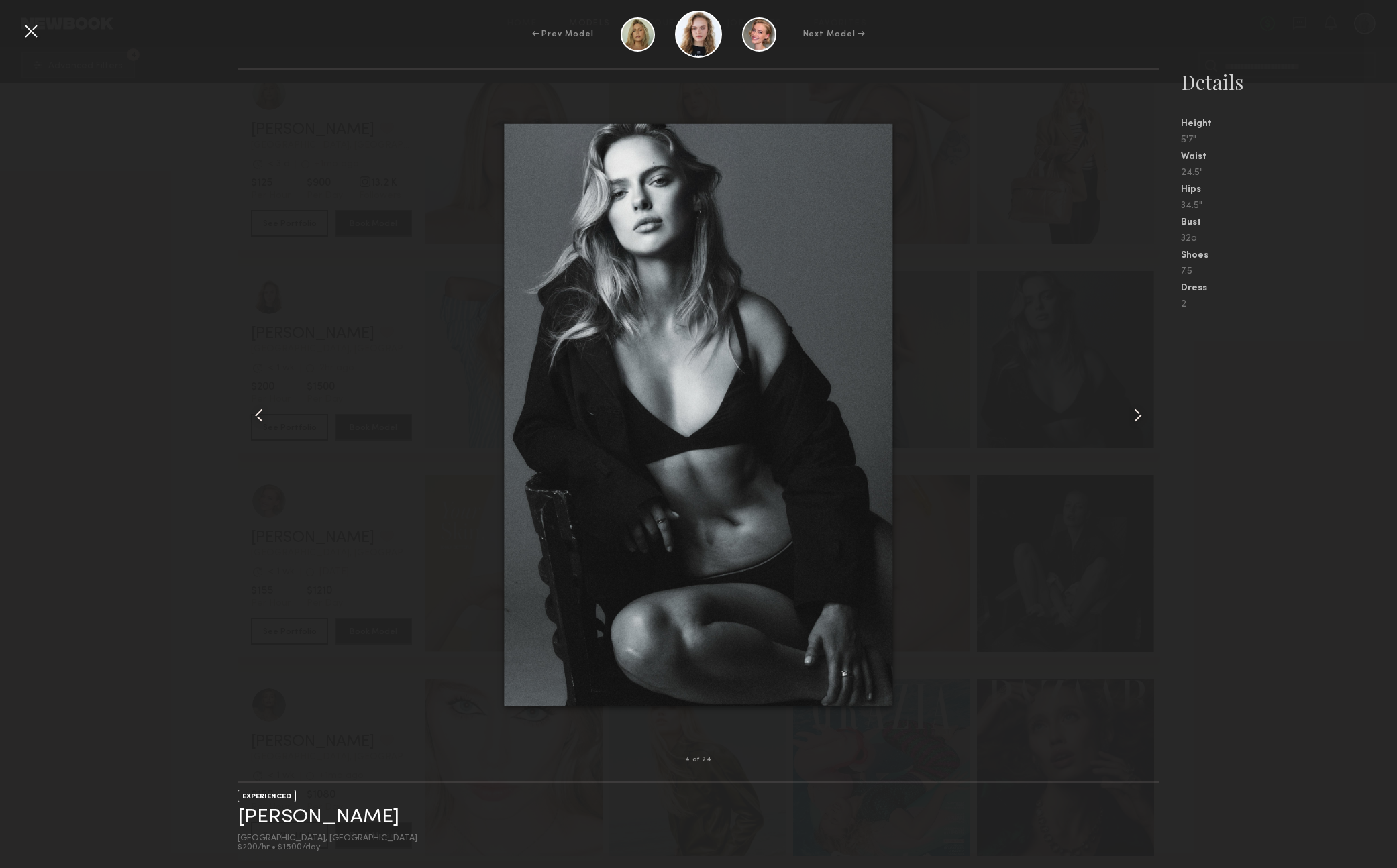
click at [1139, 415] on common-icon at bounding box center [1138, 415] width 21 height 21
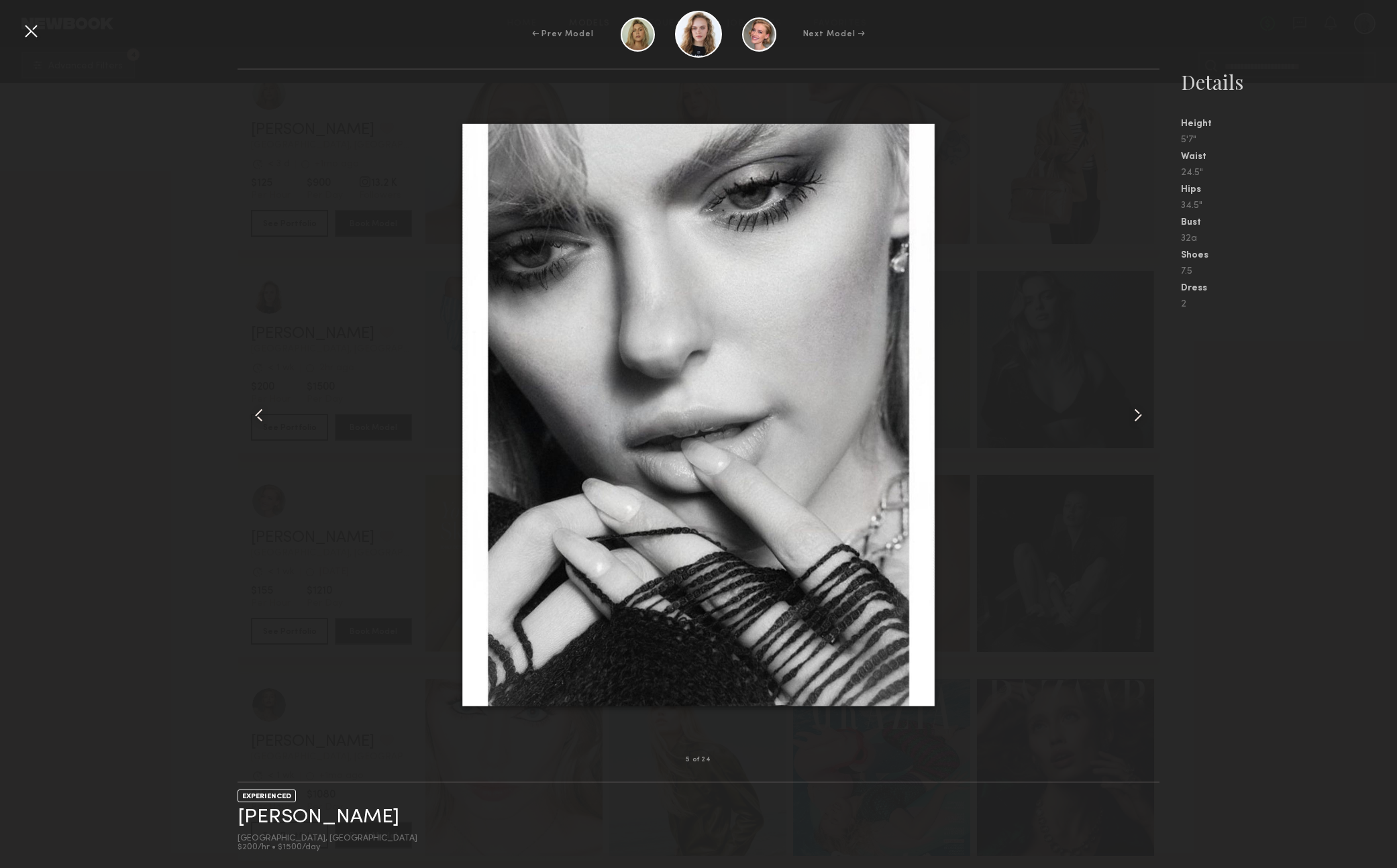
click at [1139, 415] on common-icon at bounding box center [1138, 415] width 21 height 21
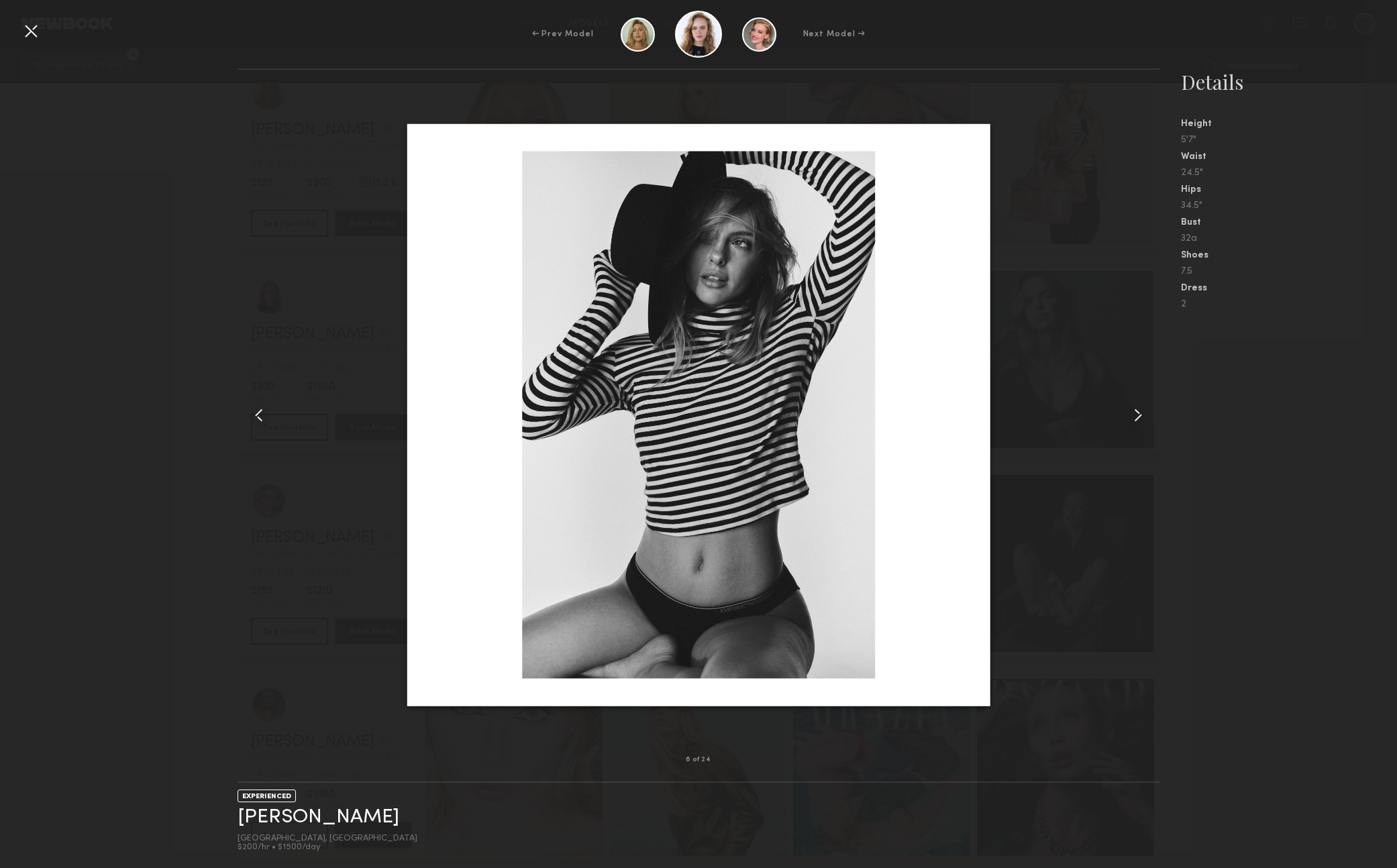
click at [1139, 415] on common-icon at bounding box center [1138, 415] width 21 height 21
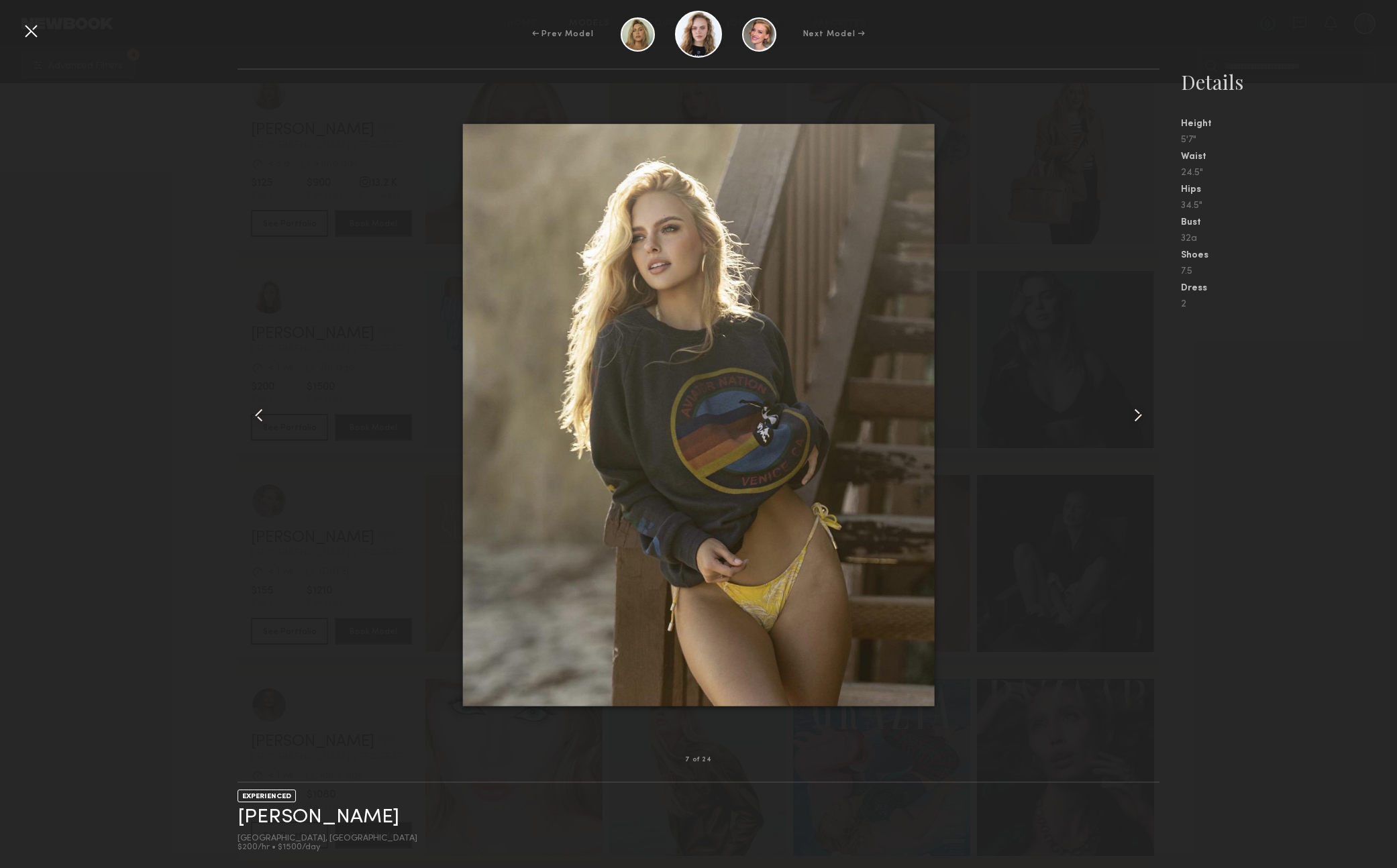
click at [1139, 415] on common-icon at bounding box center [1138, 415] width 21 height 21
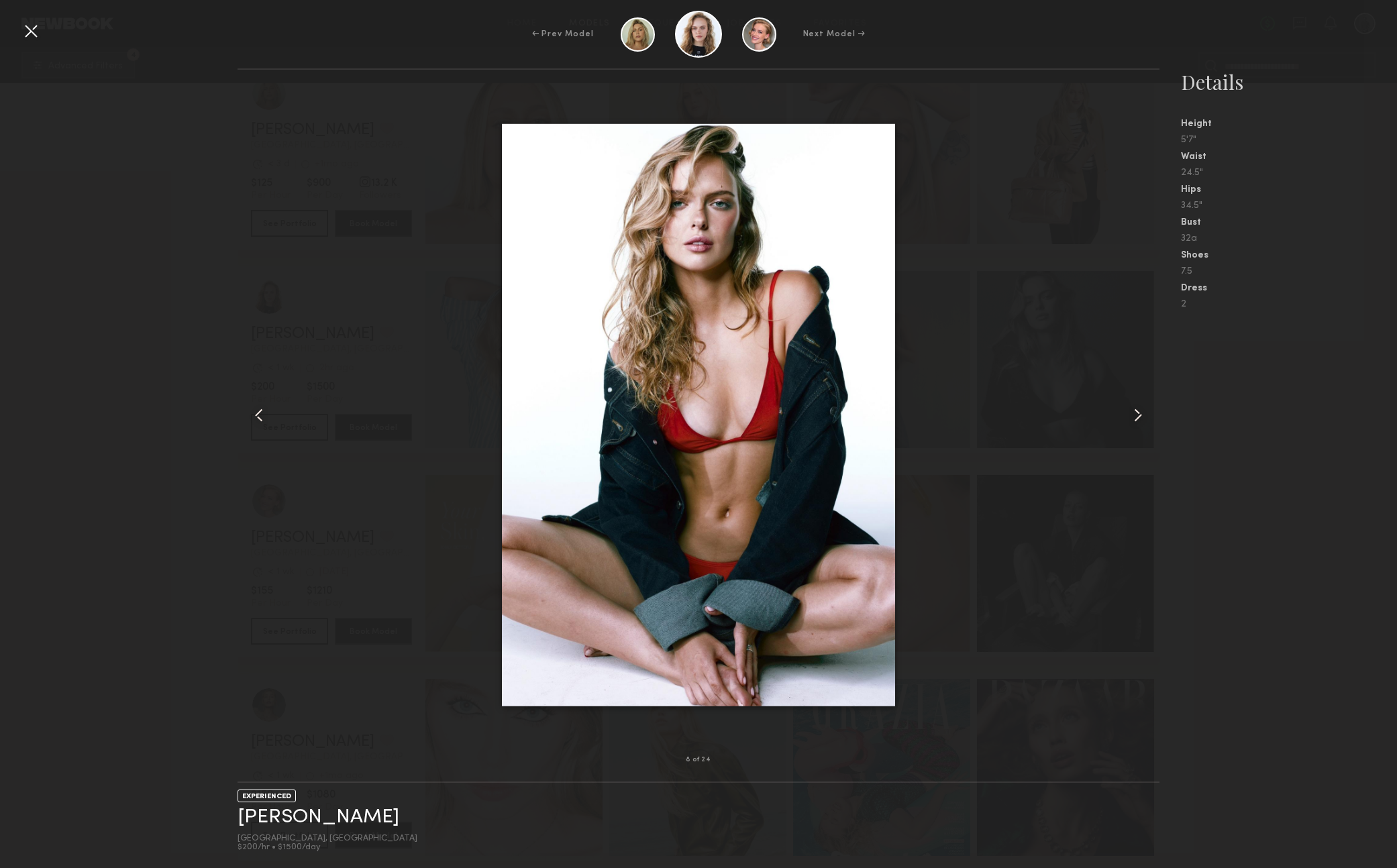
click at [1139, 415] on common-icon at bounding box center [1138, 415] width 21 height 21
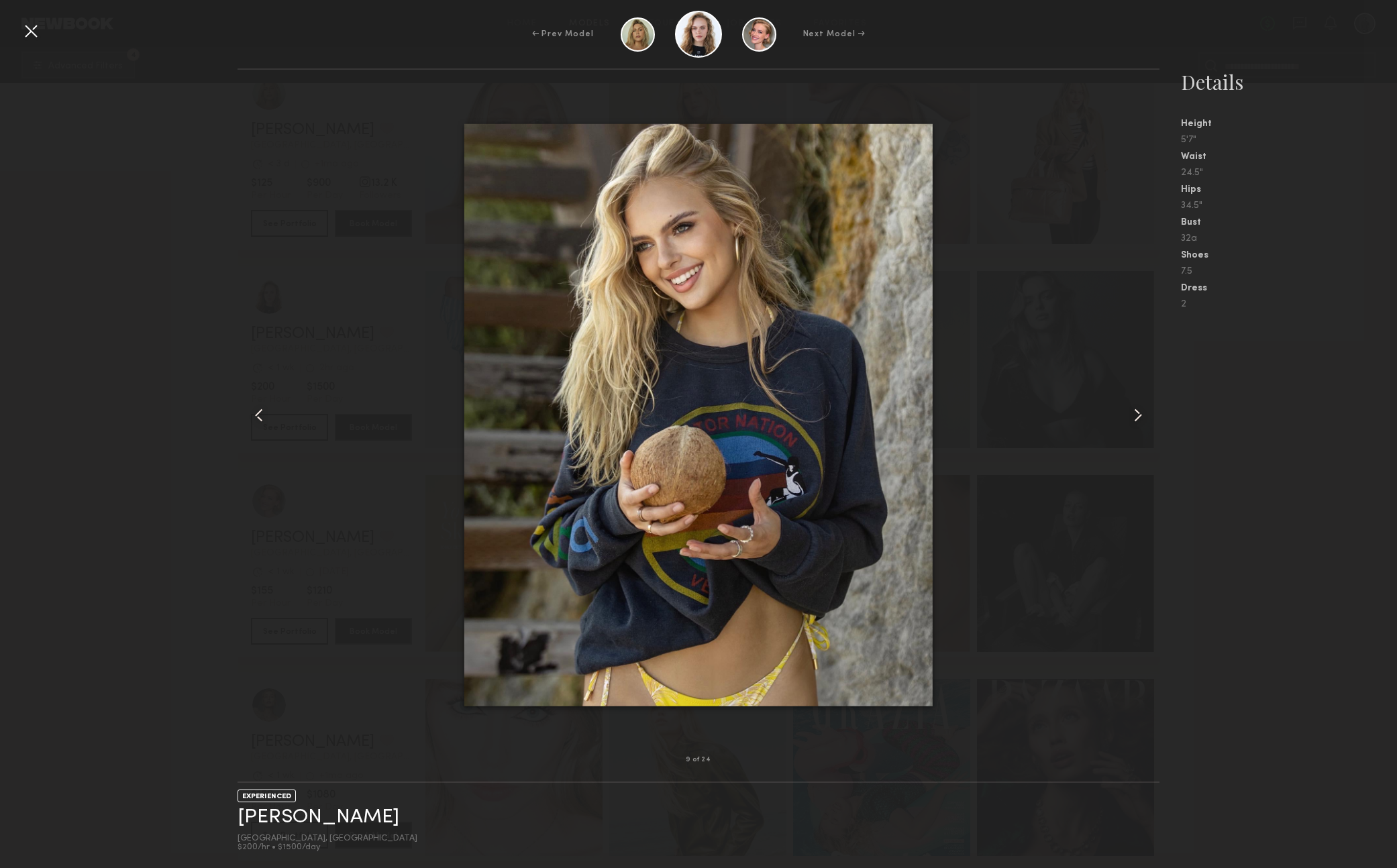
click at [1139, 415] on common-icon at bounding box center [1138, 415] width 21 height 21
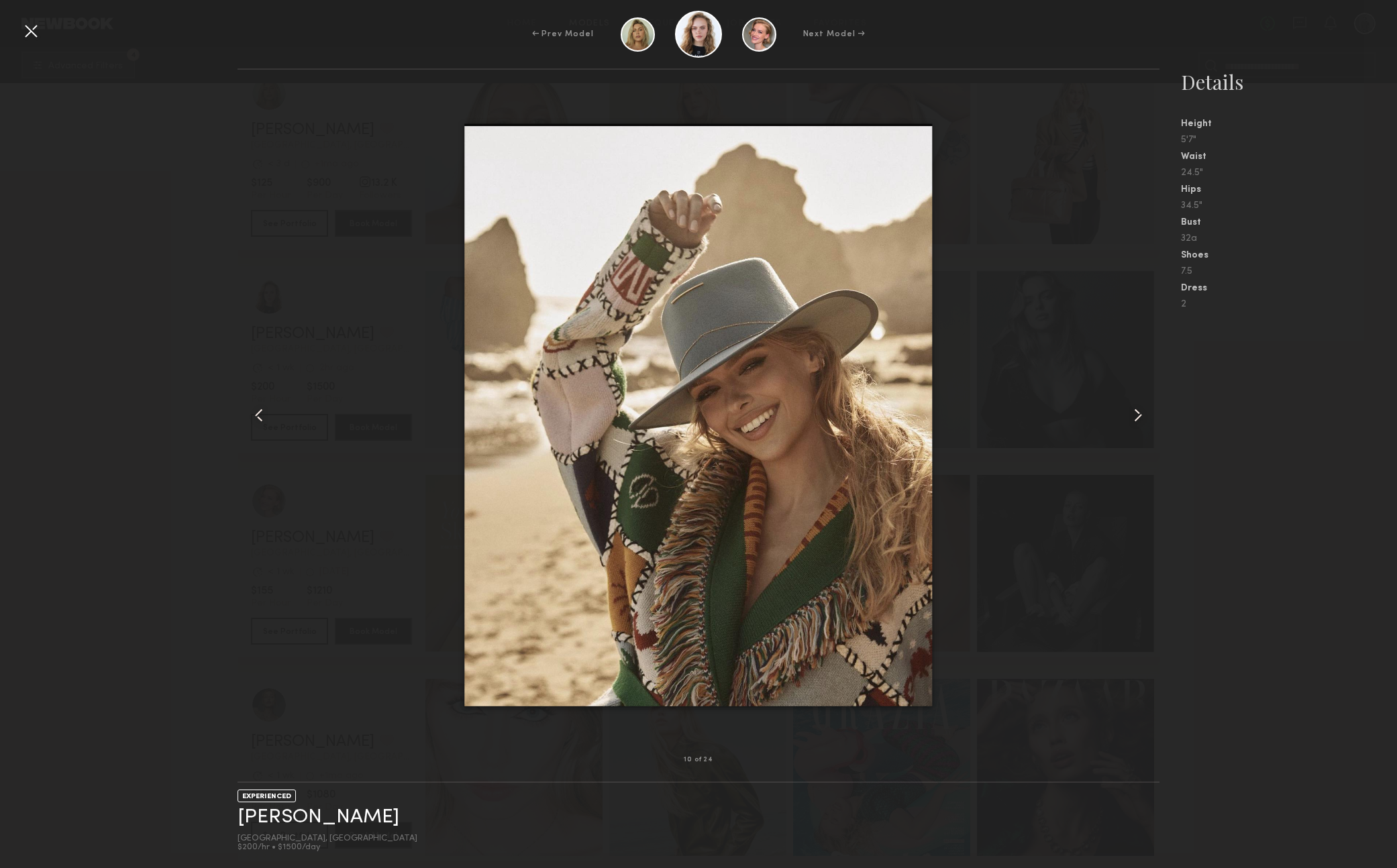
click at [1138, 415] on common-icon at bounding box center [1138, 415] width 21 height 21
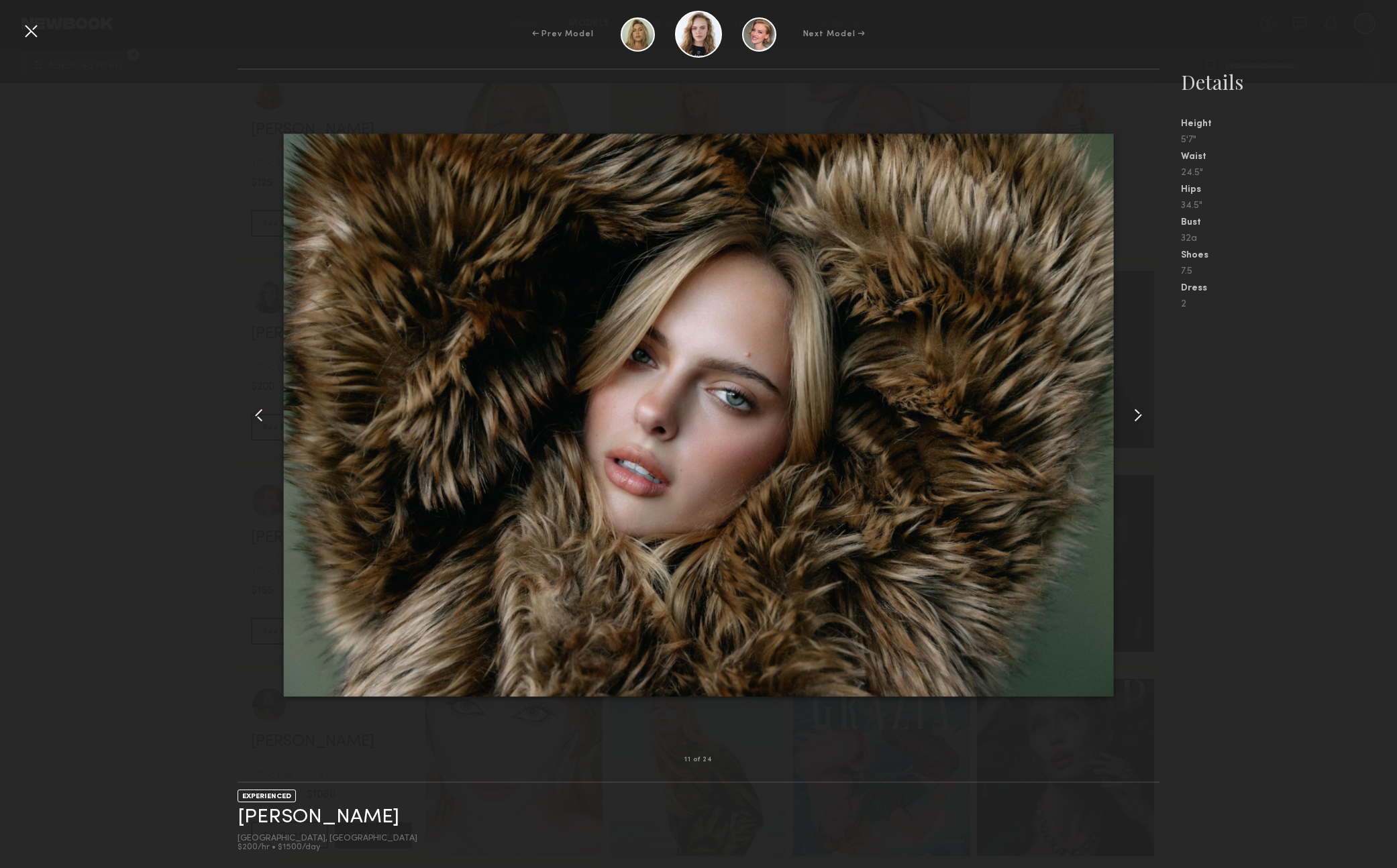
click at [33, 32] on div at bounding box center [31, 31] width 21 height 21
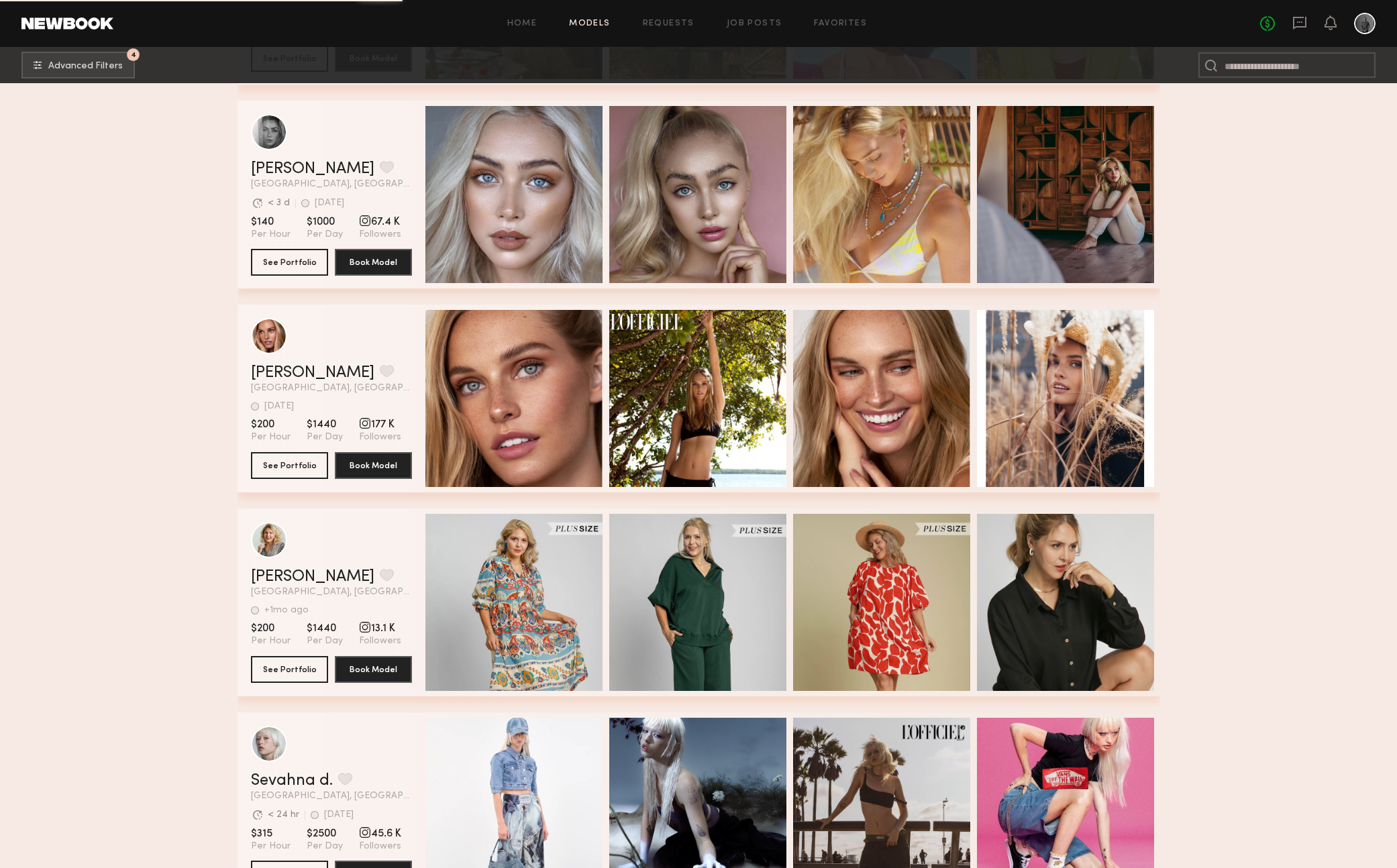
scroll to position [33038, 0]
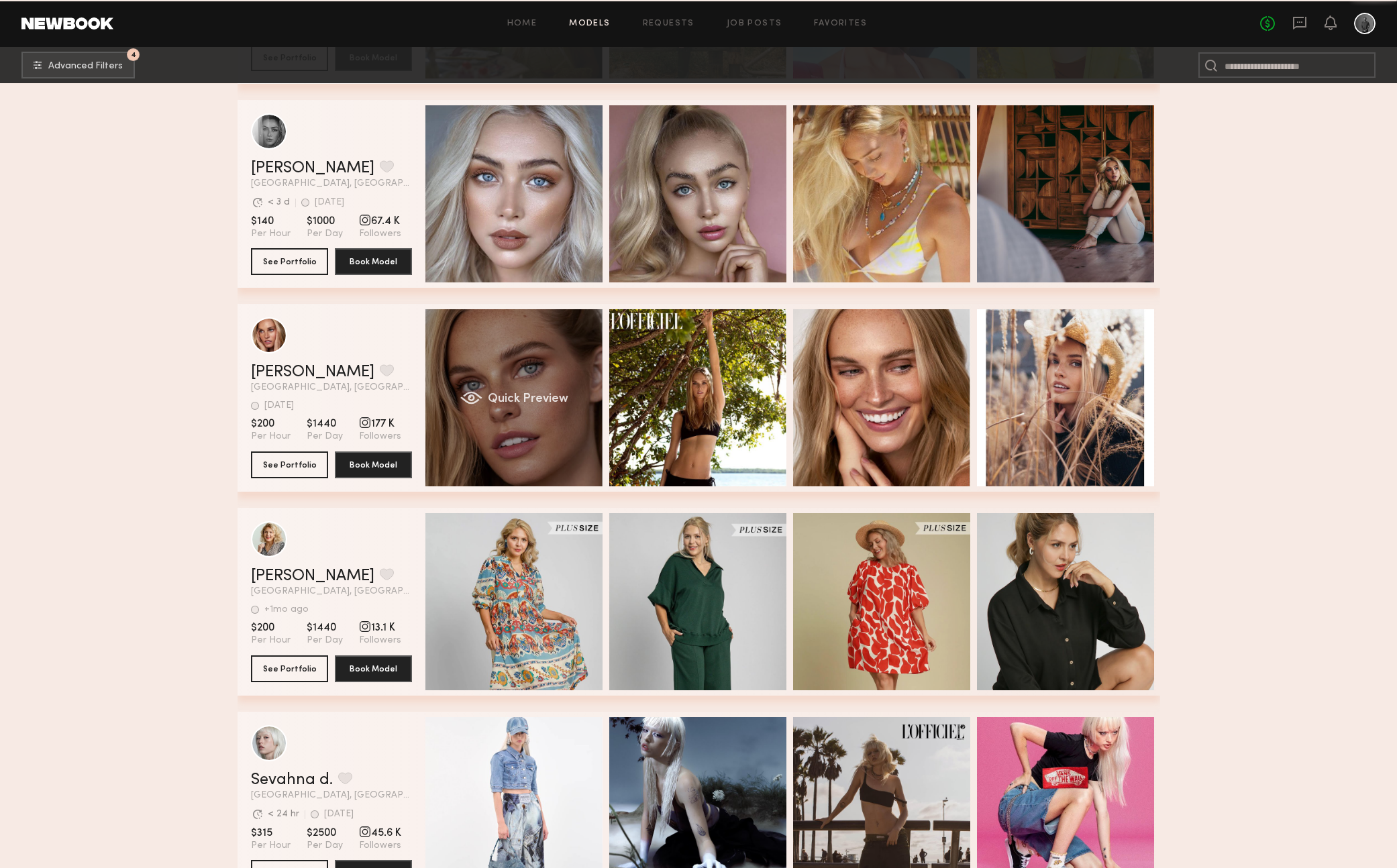
click at [563, 428] on div "Quick Preview" at bounding box center [514, 397] width 177 height 177
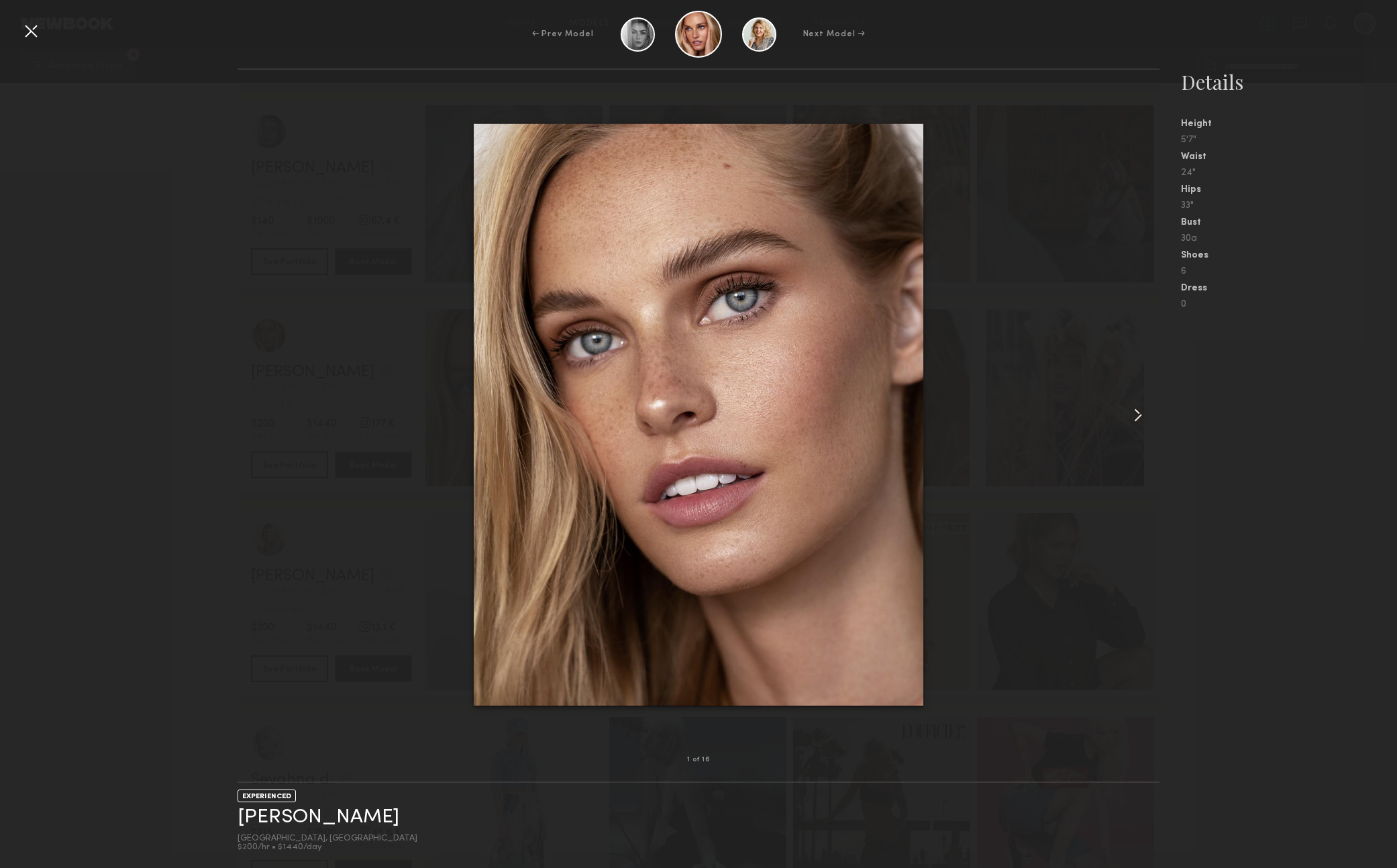
click at [1142, 412] on common-icon at bounding box center [1138, 415] width 21 height 21
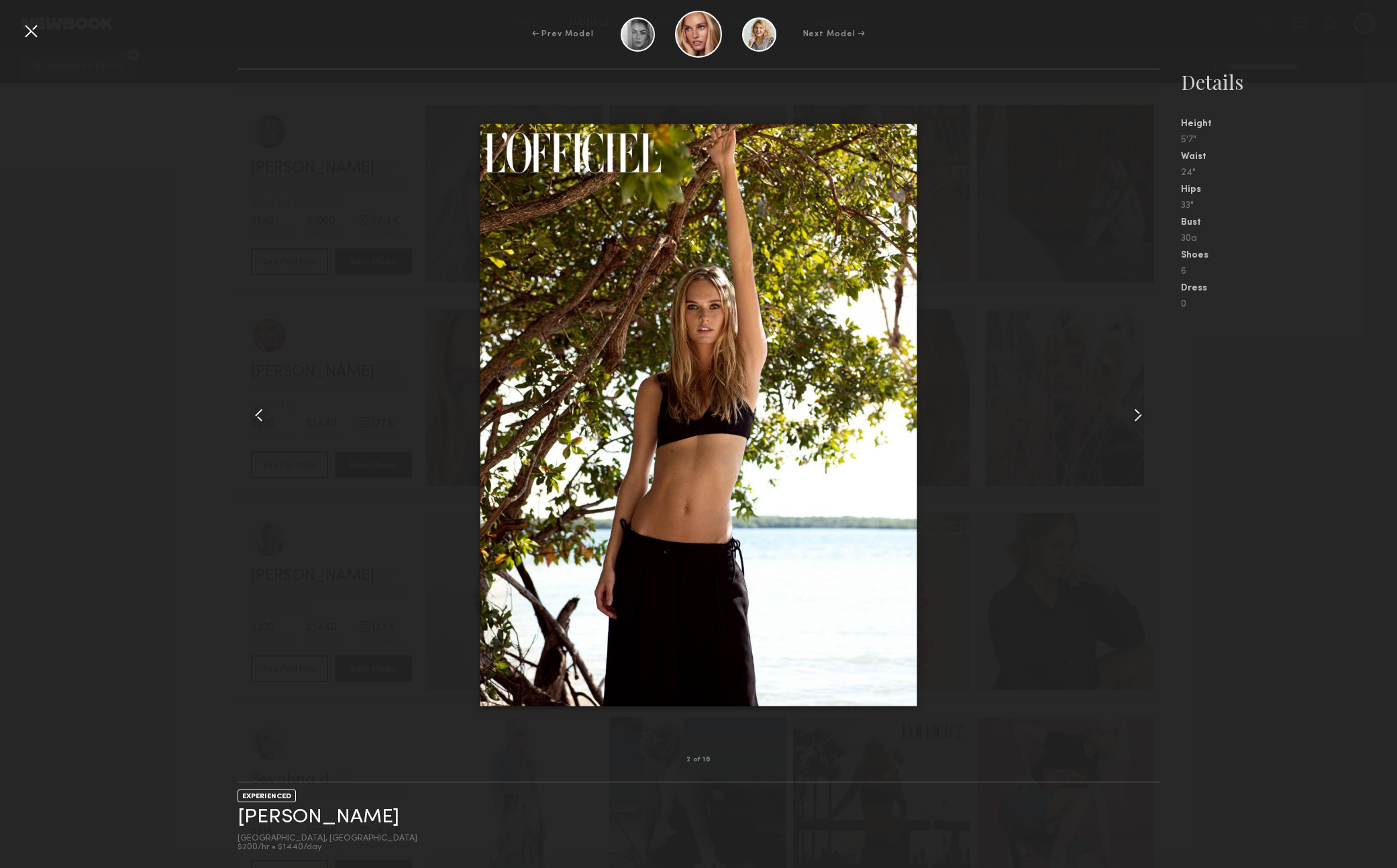
click at [1142, 412] on common-icon at bounding box center [1138, 415] width 21 height 21
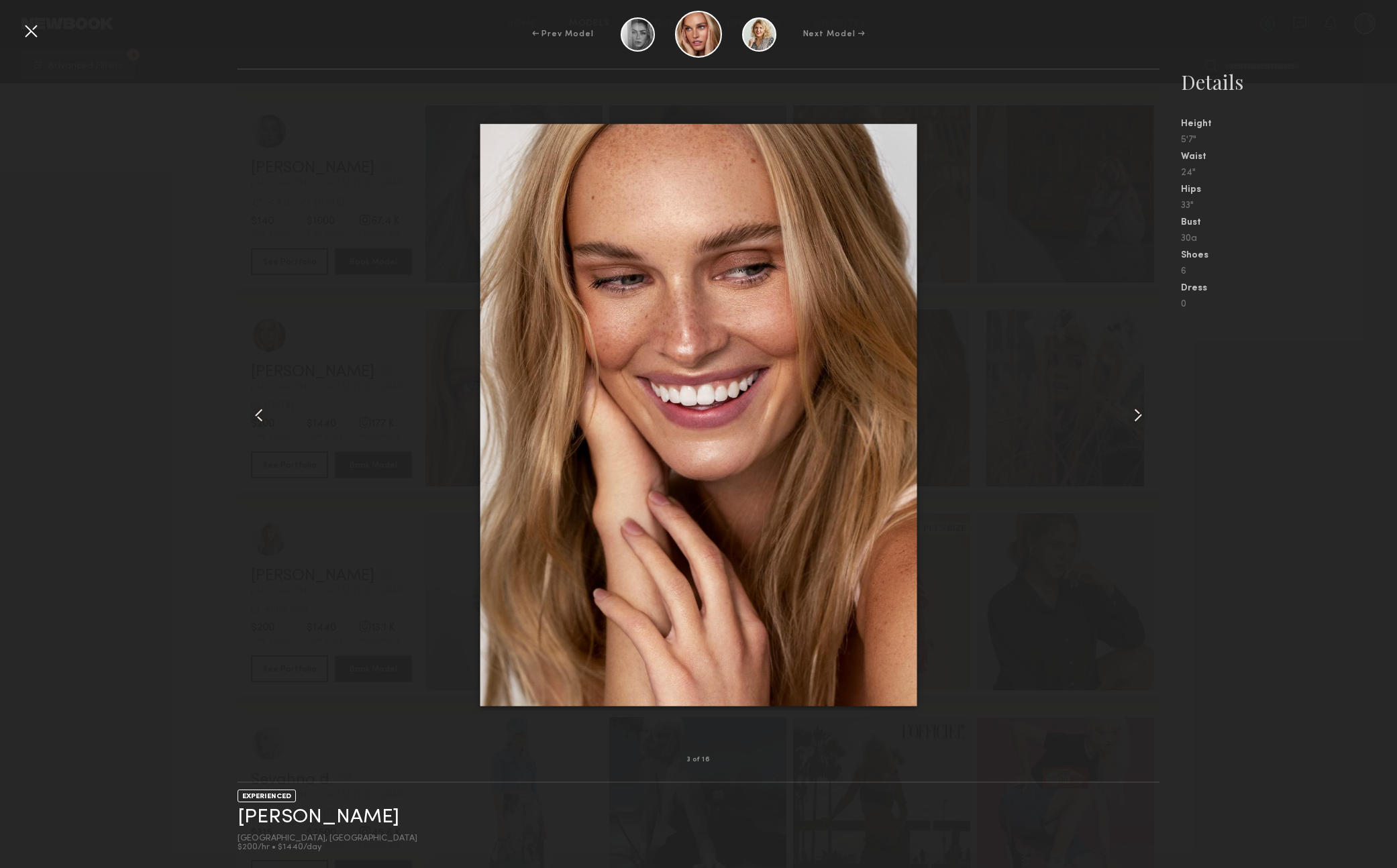
click at [1142, 412] on common-icon at bounding box center [1138, 415] width 21 height 21
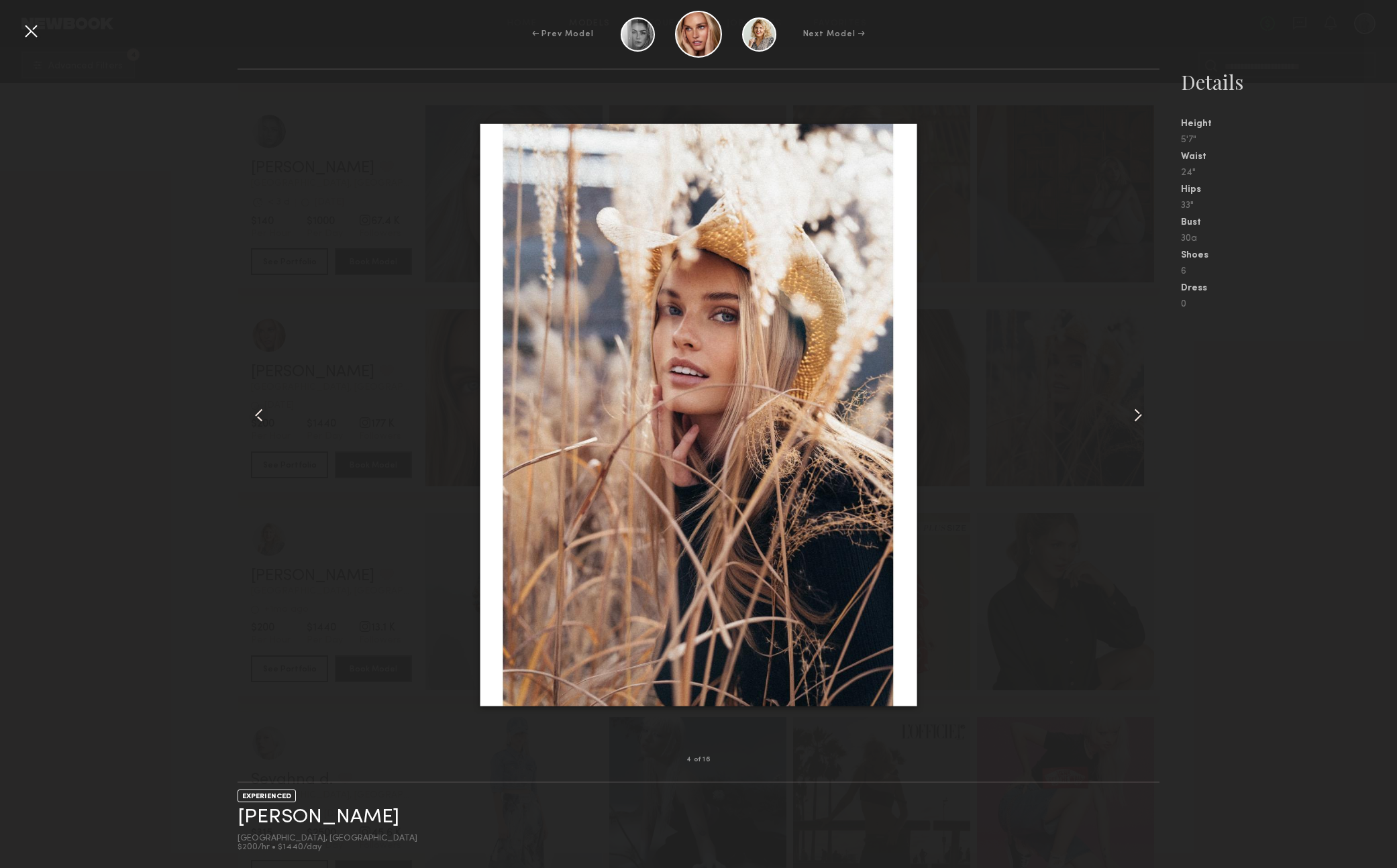
click at [1142, 412] on common-icon at bounding box center [1138, 415] width 21 height 21
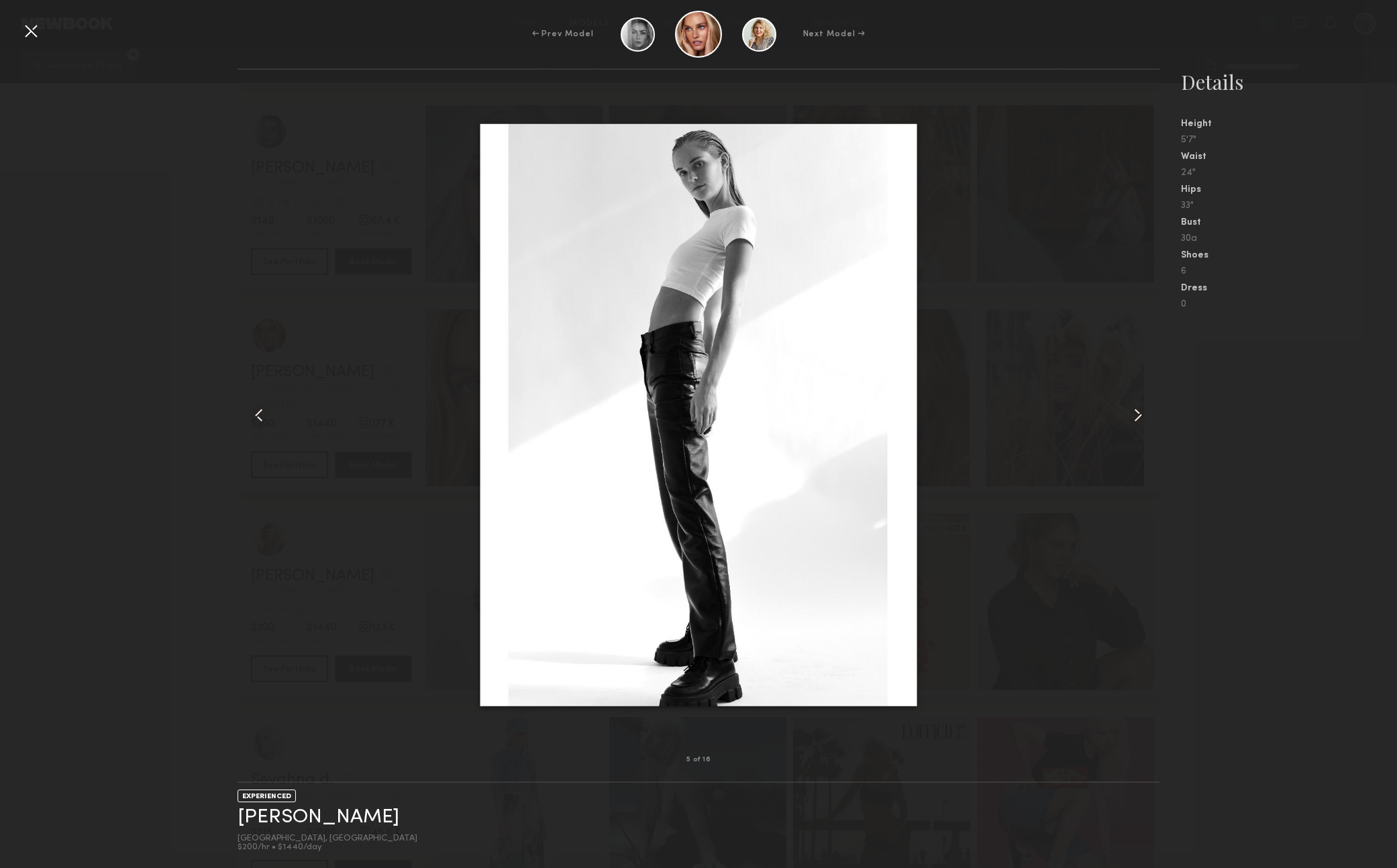
click at [1142, 412] on common-icon at bounding box center [1138, 415] width 21 height 21
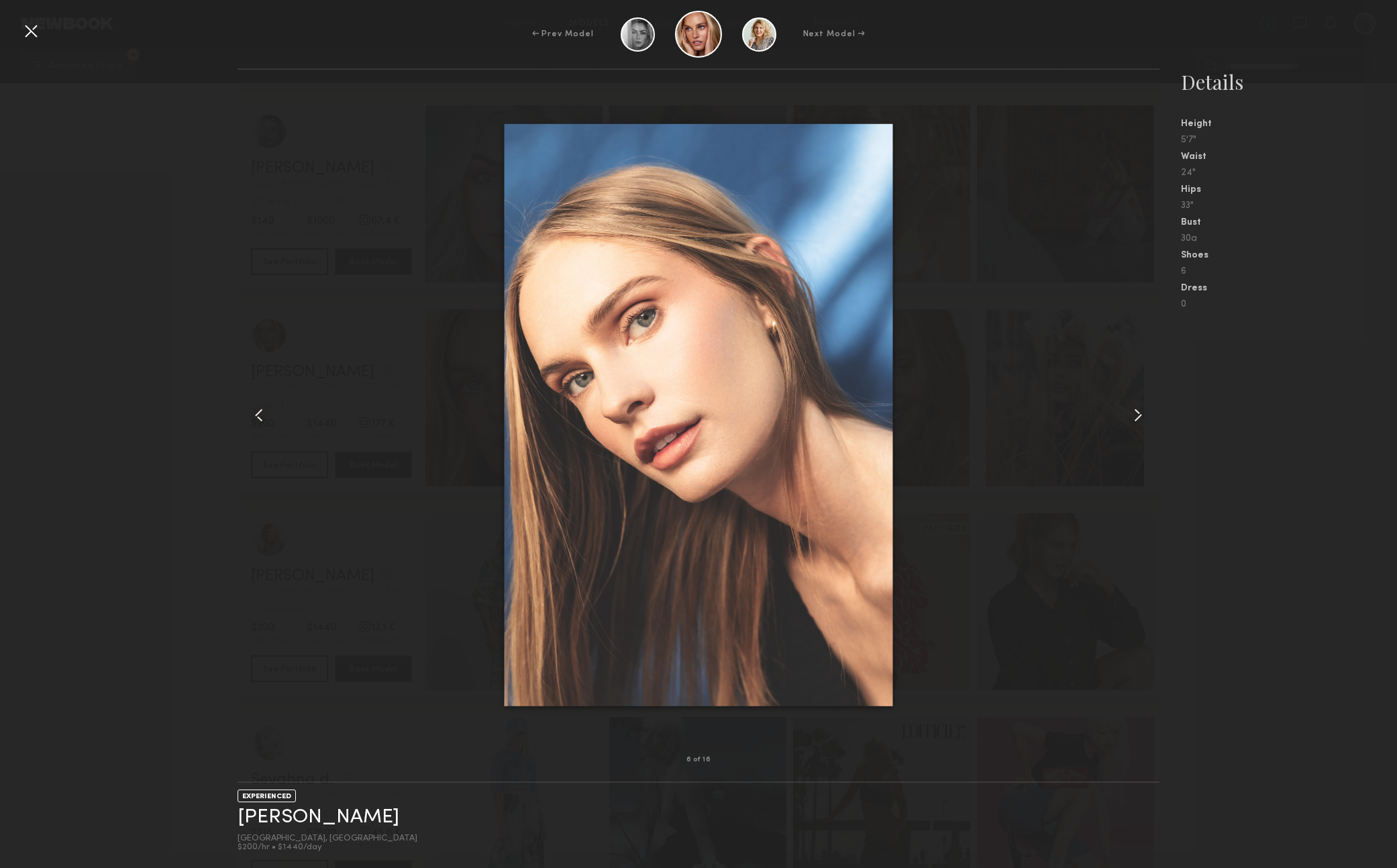
click at [1142, 412] on common-icon at bounding box center [1138, 415] width 21 height 21
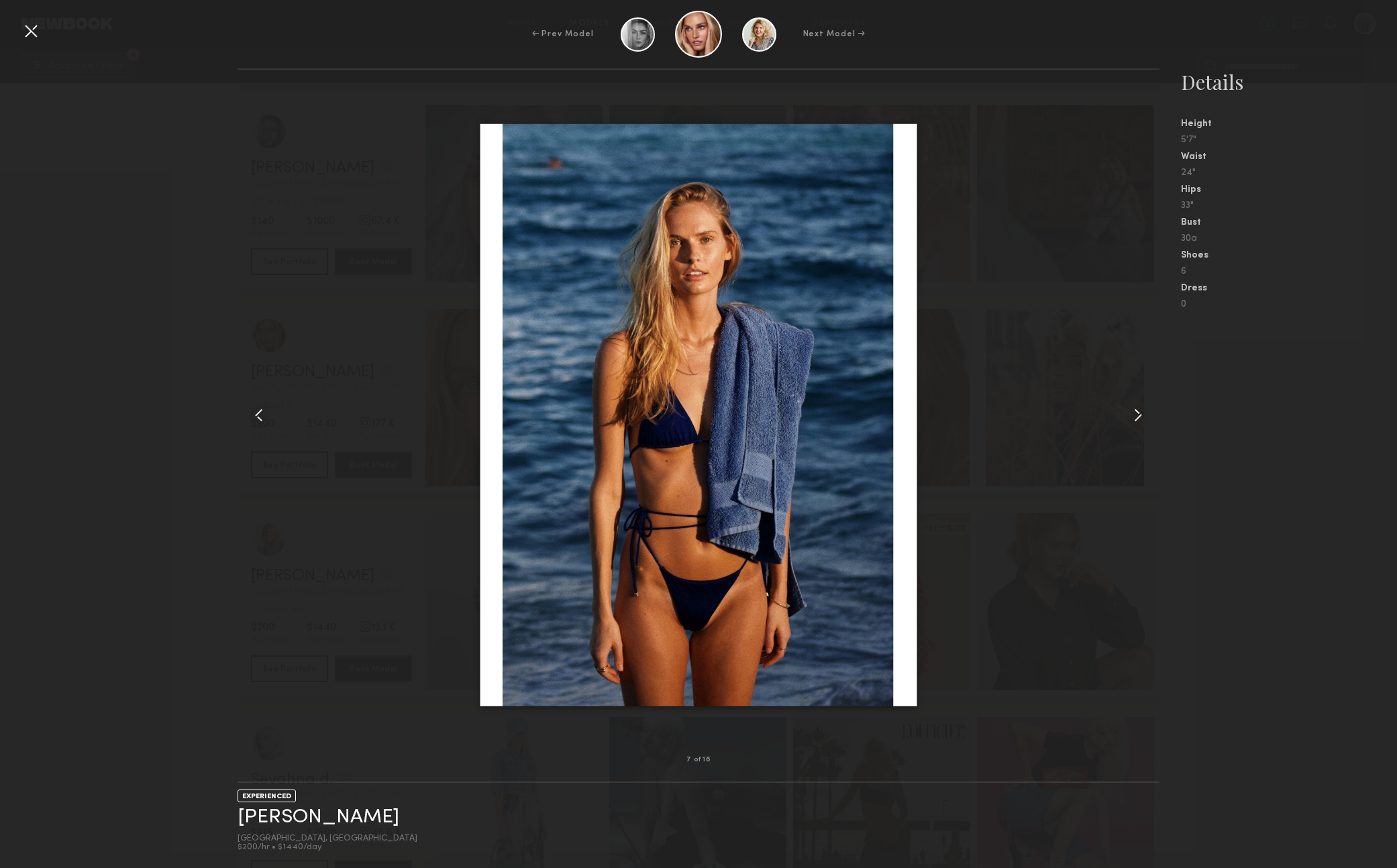
click at [1142, 412] on common-icon at bounding box center [1138, 415] width 21 height 21
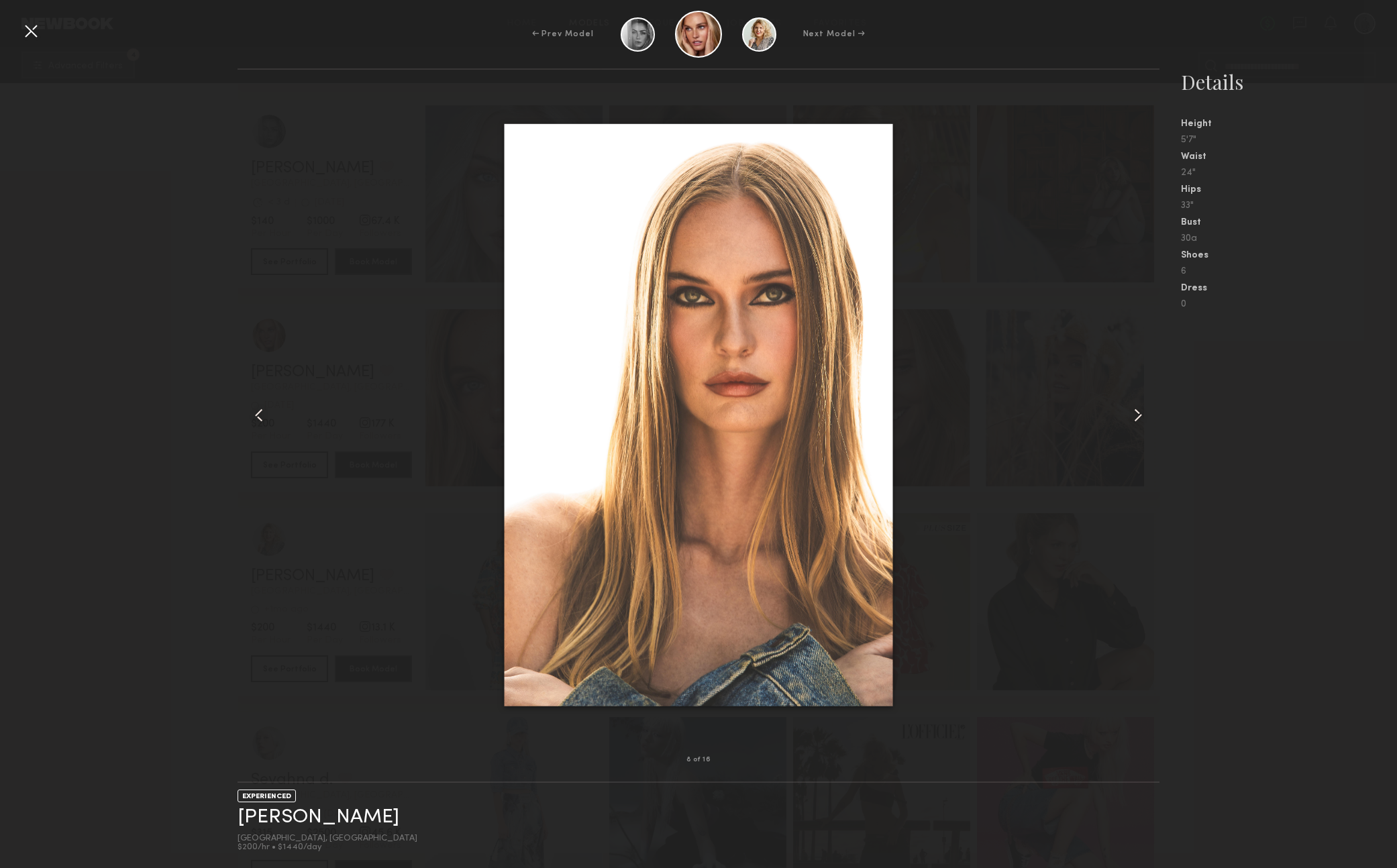
click at [1142, 412] on common-icon at bounding box center [1138, 415] width 21 height 21
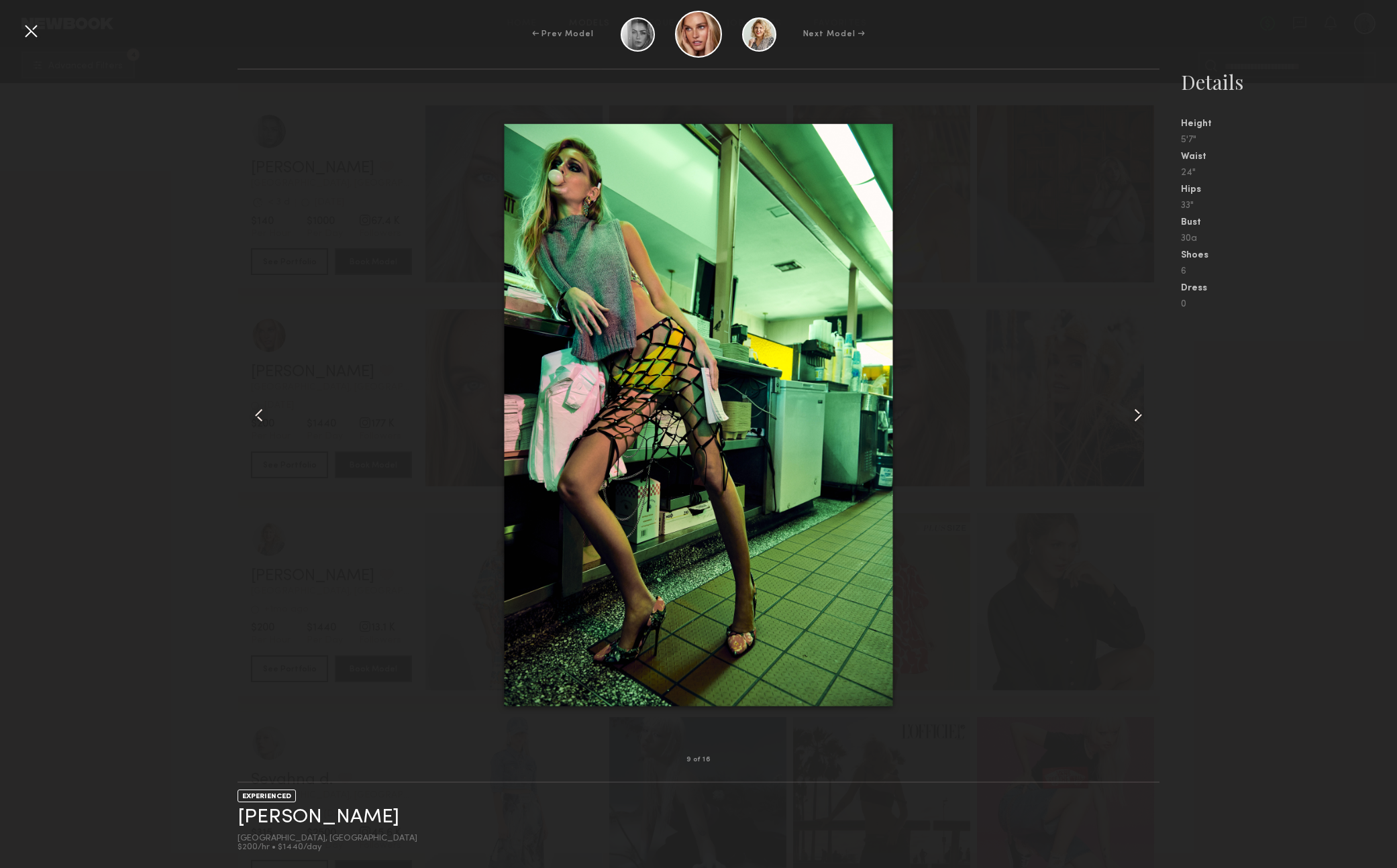
click at [1142, 412] on common-icon at bounding box center [1138, 415] width 21 height 21
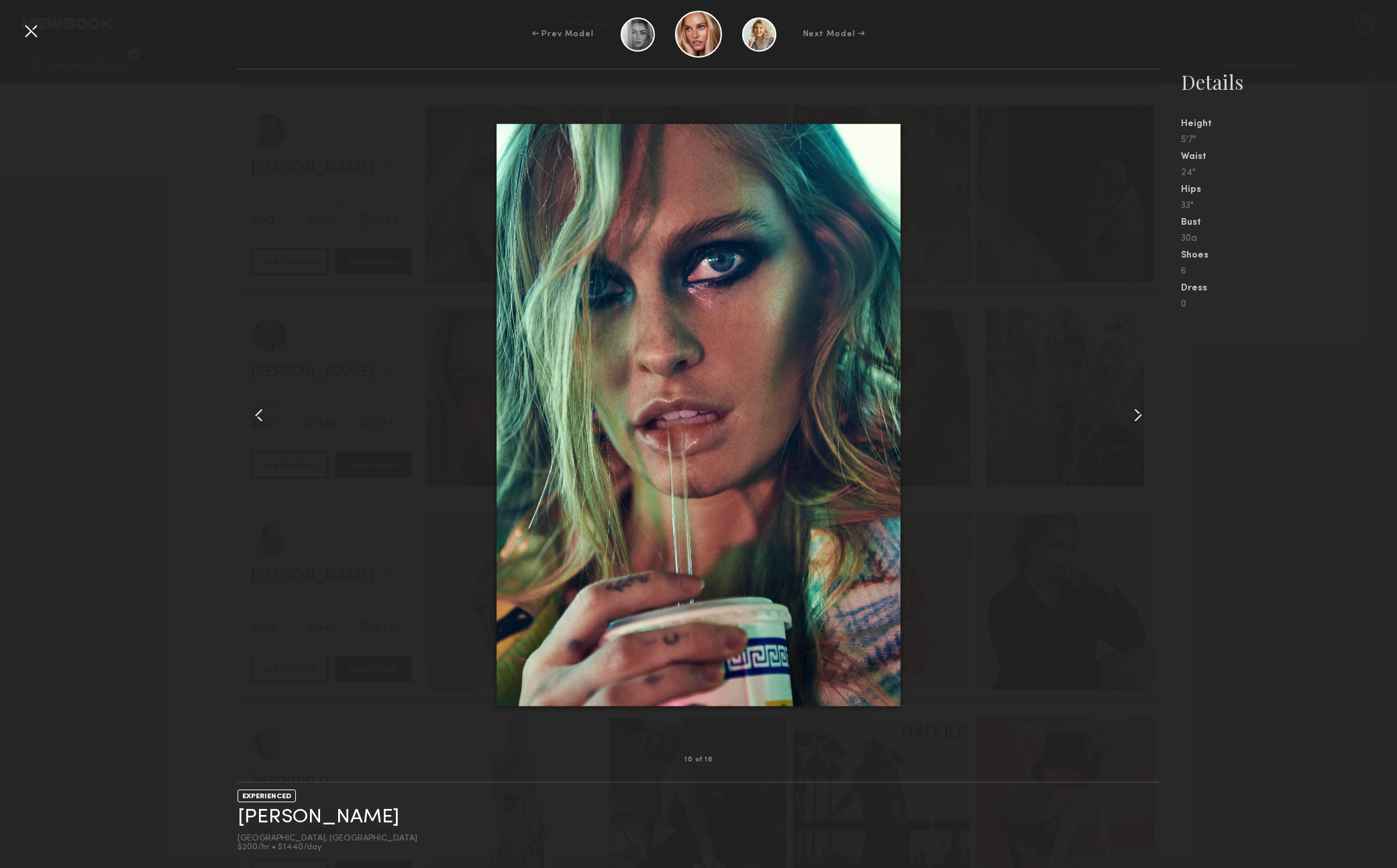
click at [1142, 412] on common-icon at bounding box center [1138, 415] width 21 height 21
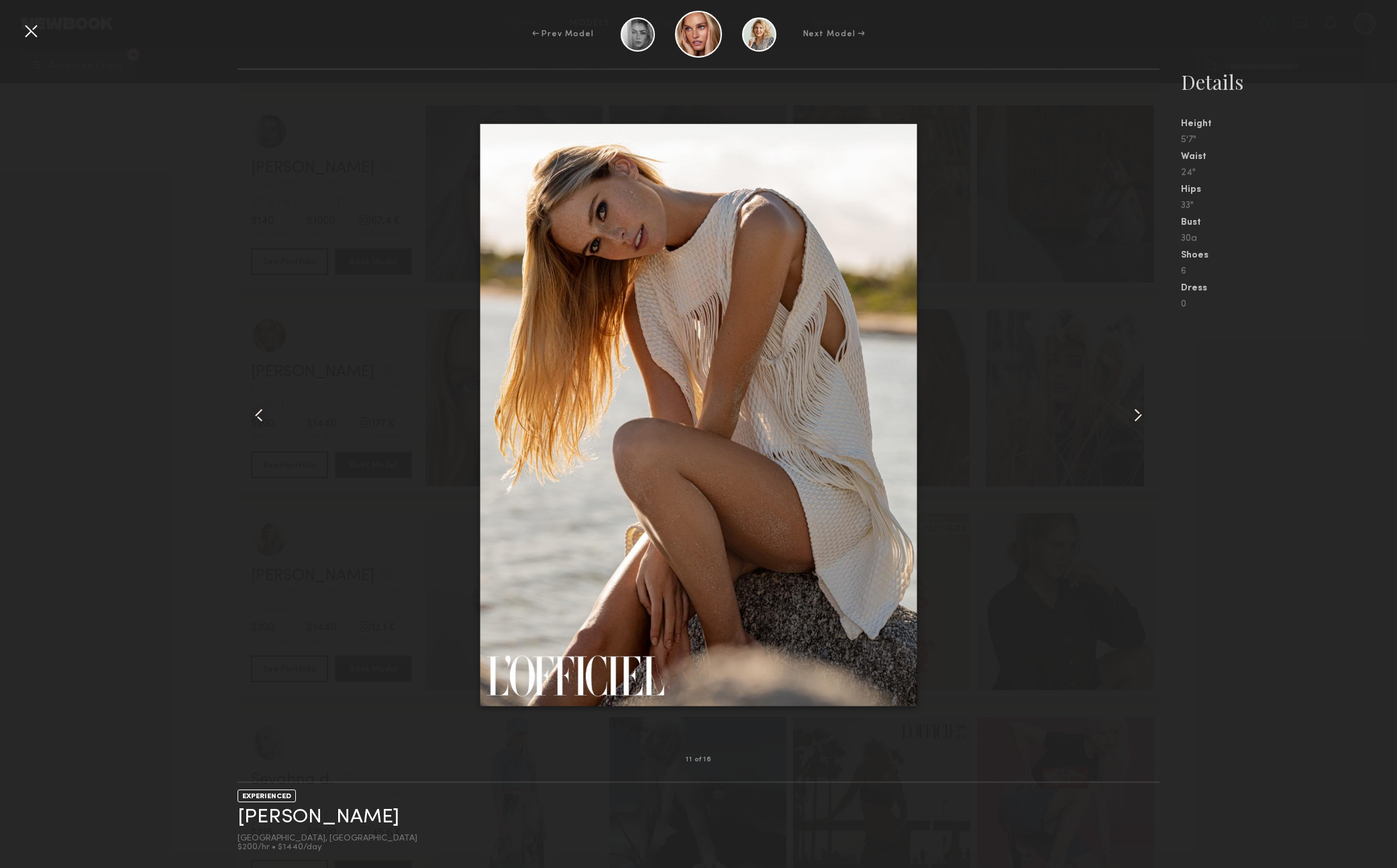
click at [1142, 412] on common-icon at bounding box center [1138, 415] width 21 height 21
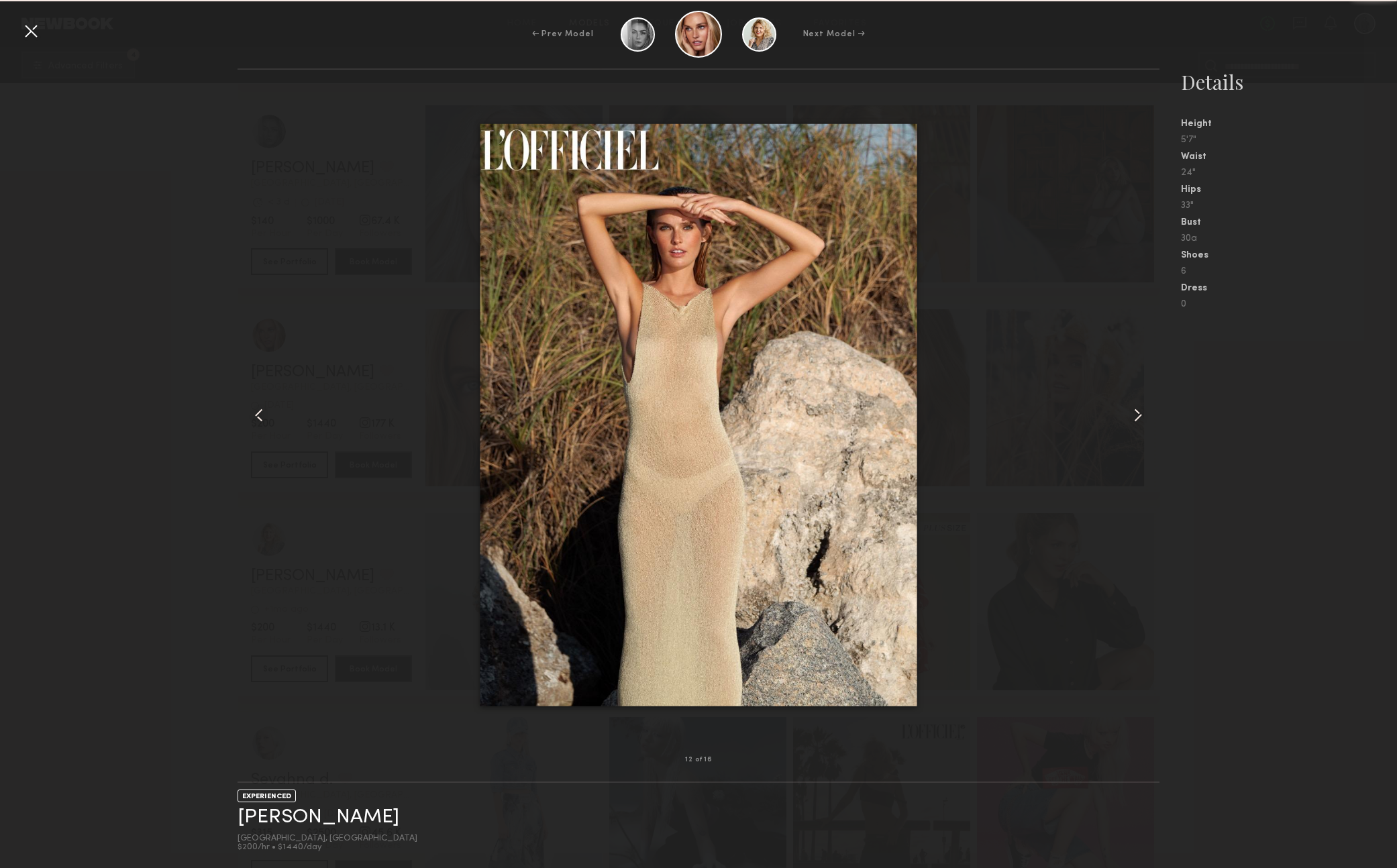
click at [1142, 412] on common-icon at bounding box center [1138, 415] width 21 height 21
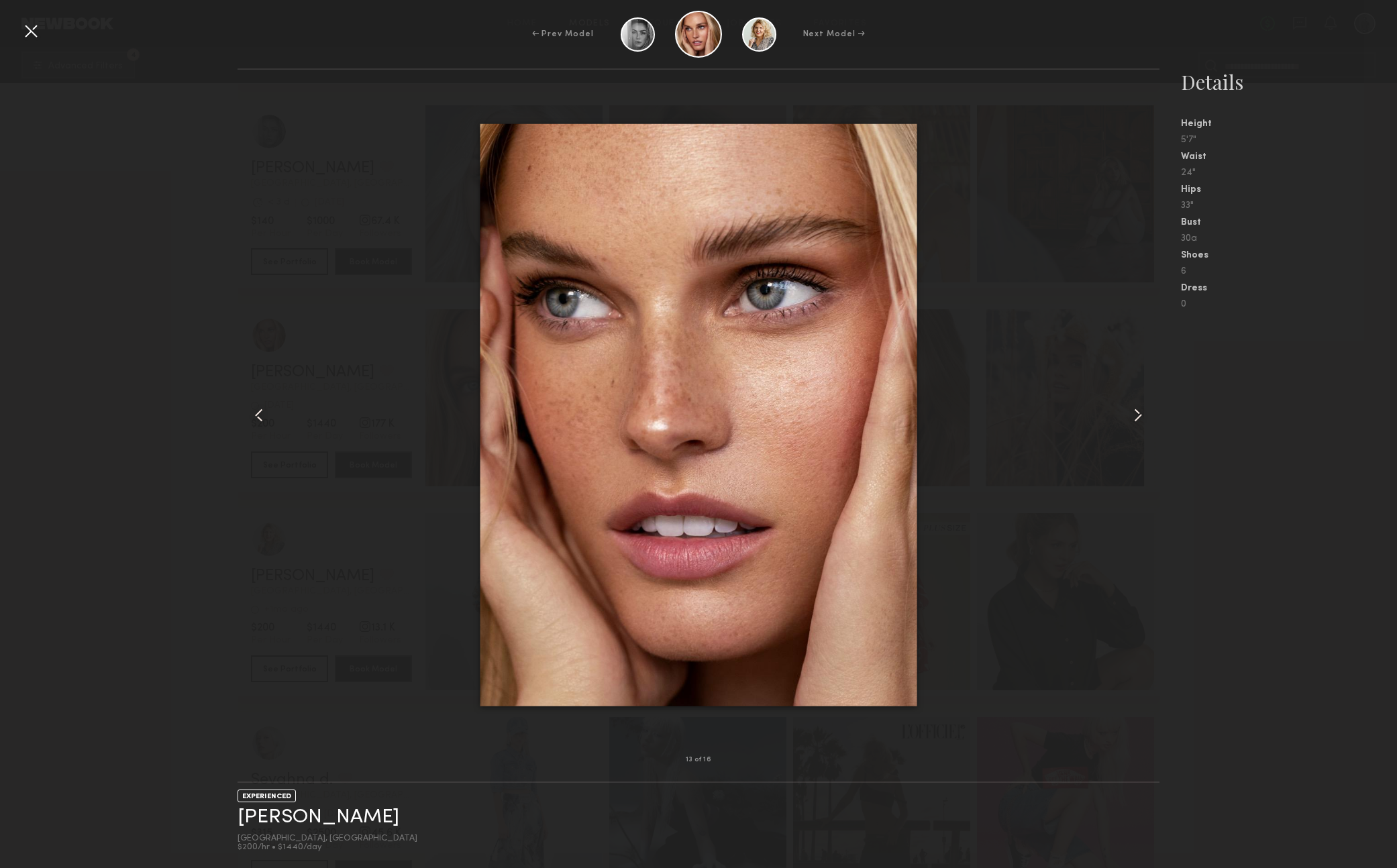
click at [1142, 412] on common-icon at bounding box center [1138, 415] width 21 height 21
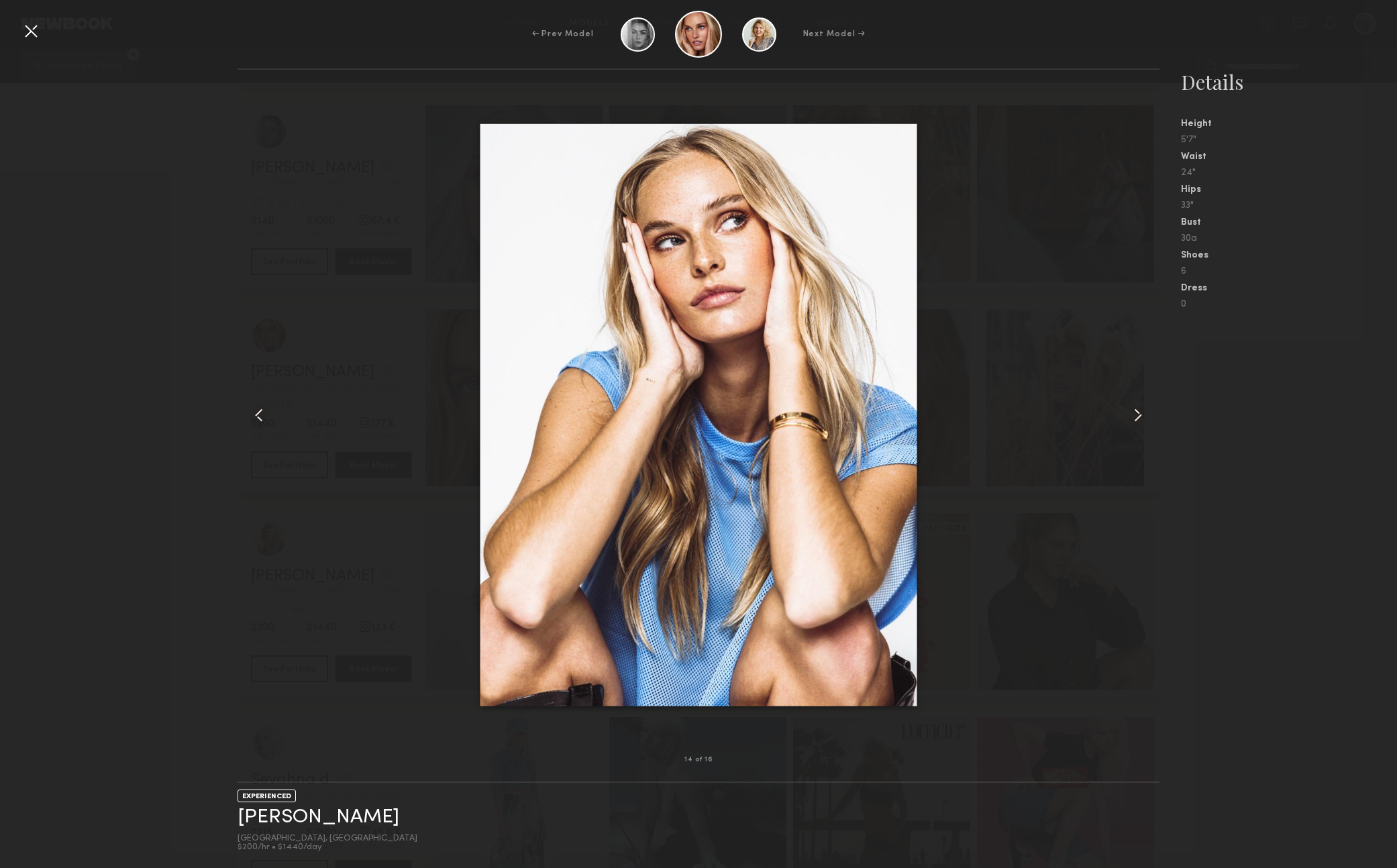
click at [1142, 412] on common-icon at bounding box center [1138, 415] width 21 height 21
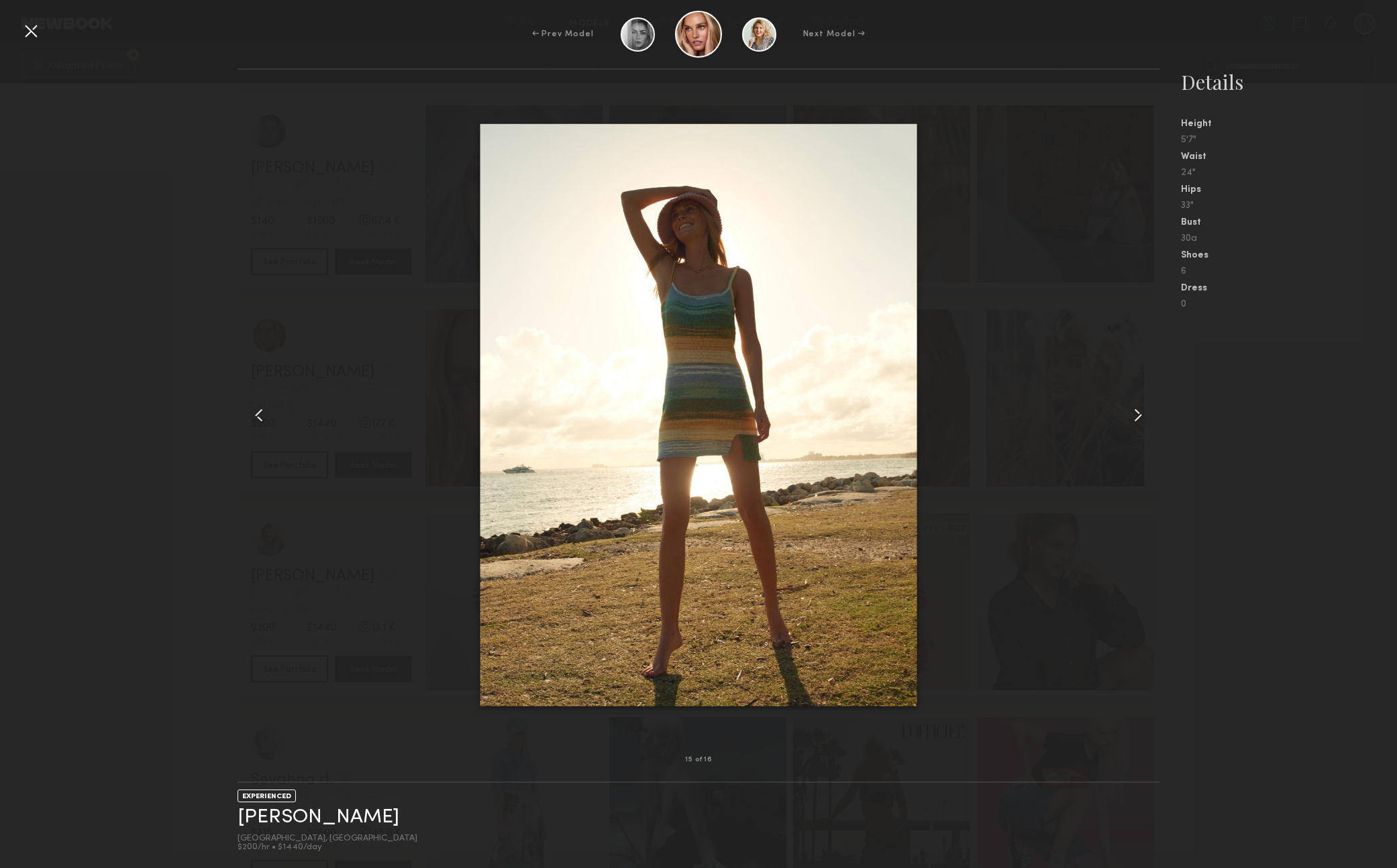
click at [1142, 412] on common-icon at bounding box center [1138, 415] width 21 height 21
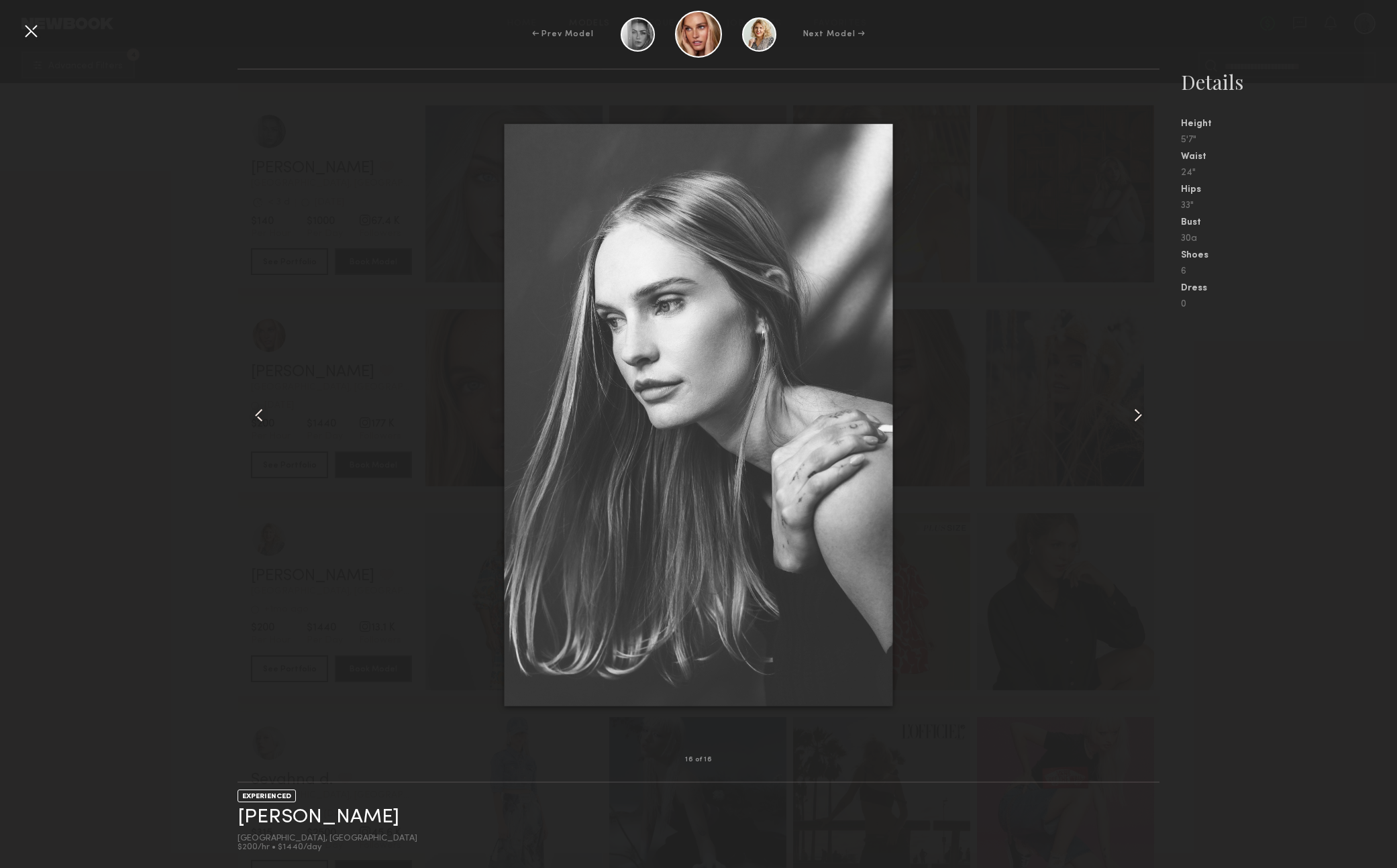
click at [1142, 412] on common-icon at bounding box center [1138, 415] width 21 height 21
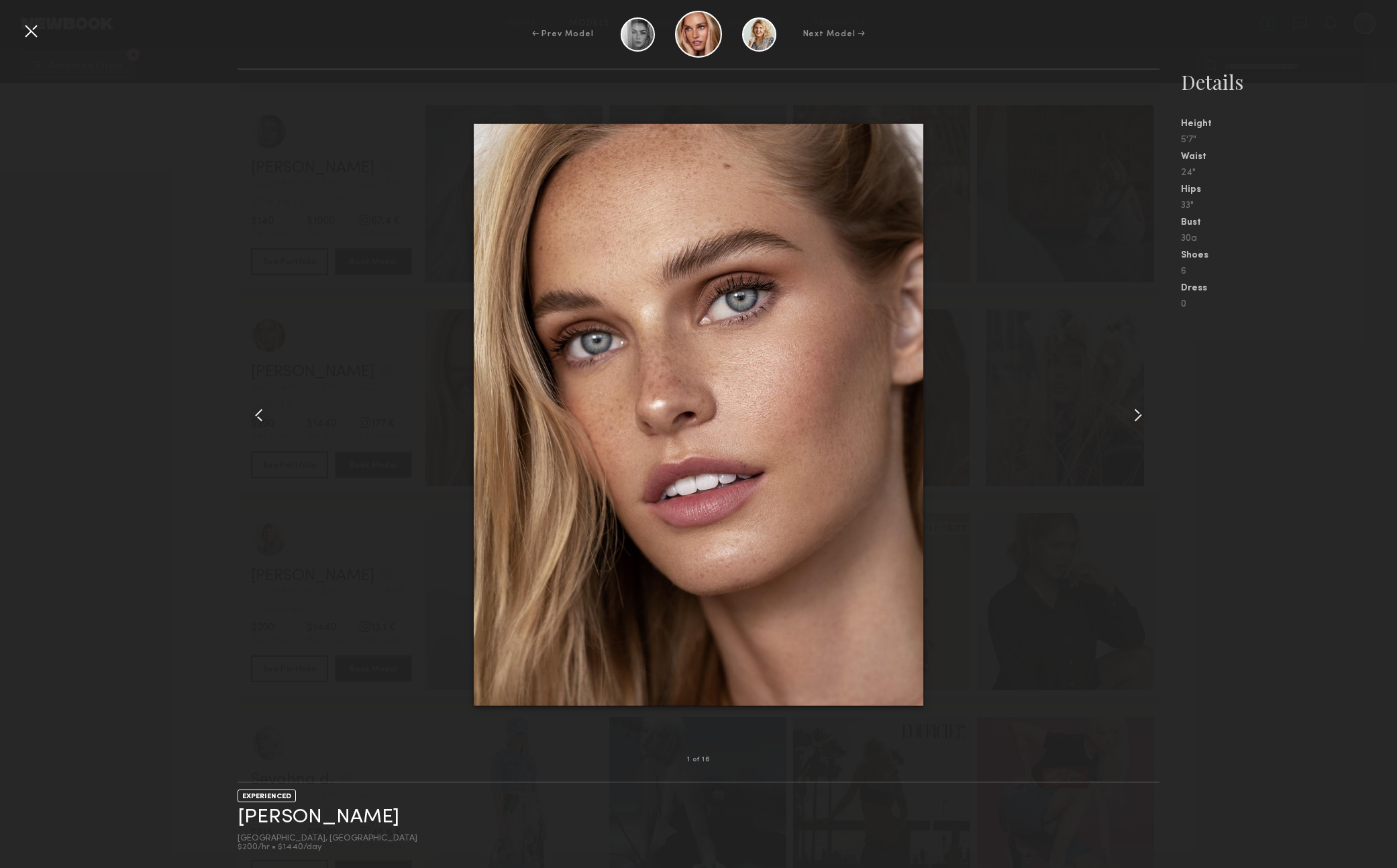
click at [27, 33] on div at bounding box center [31, 31] width 21 height 21
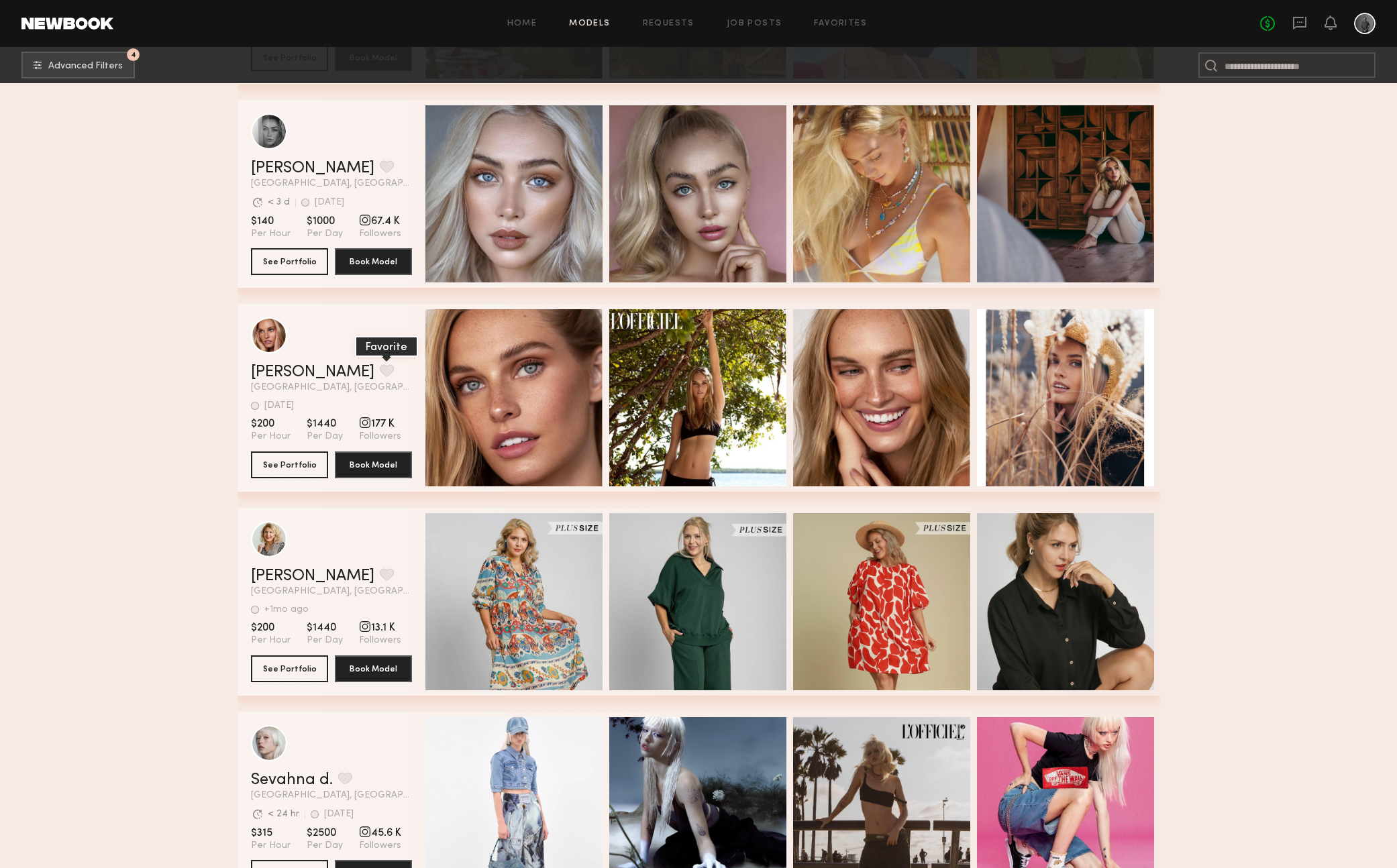
scroll to position [33038, 0]
click at [380, 369] on button "grid" at bounding box center [386, 370] width 14 height 12
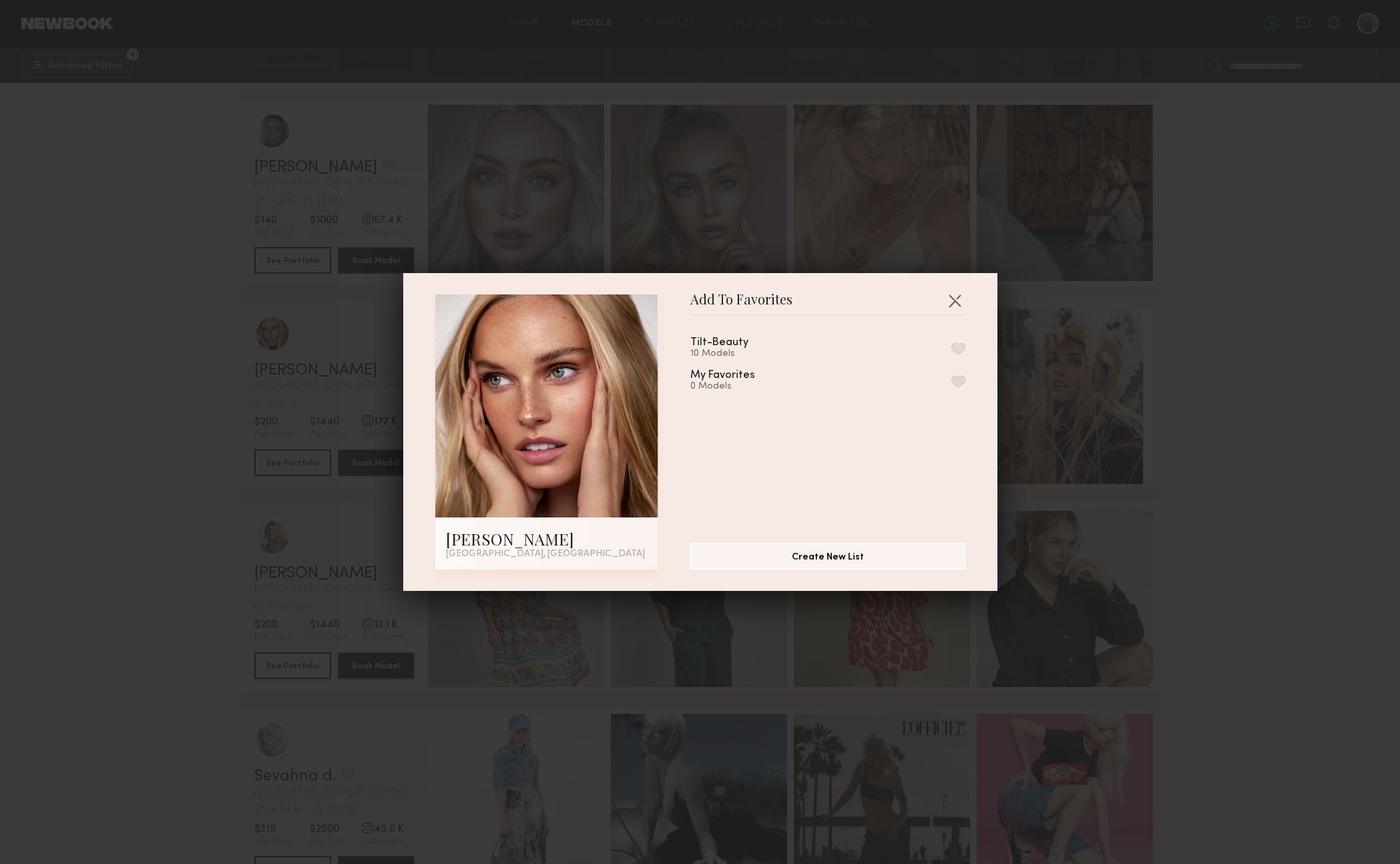
click at [952, 349] on button "button" at bounding box center [958, 348] width 14 height 12
click at [953, 299] on button "button" at bounding box center [955, 300] width 21 height 21
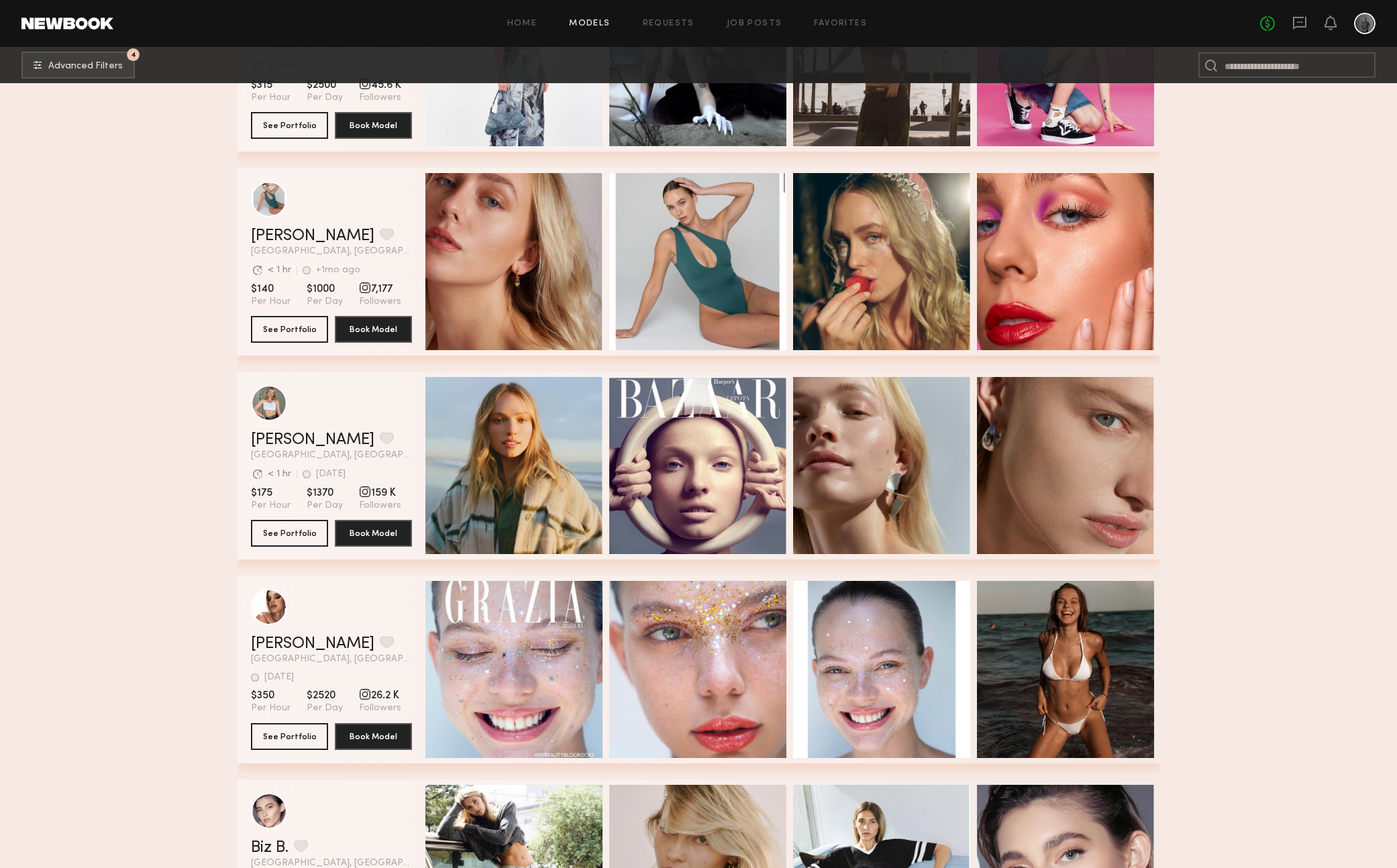
scroll to position [33787, 0]
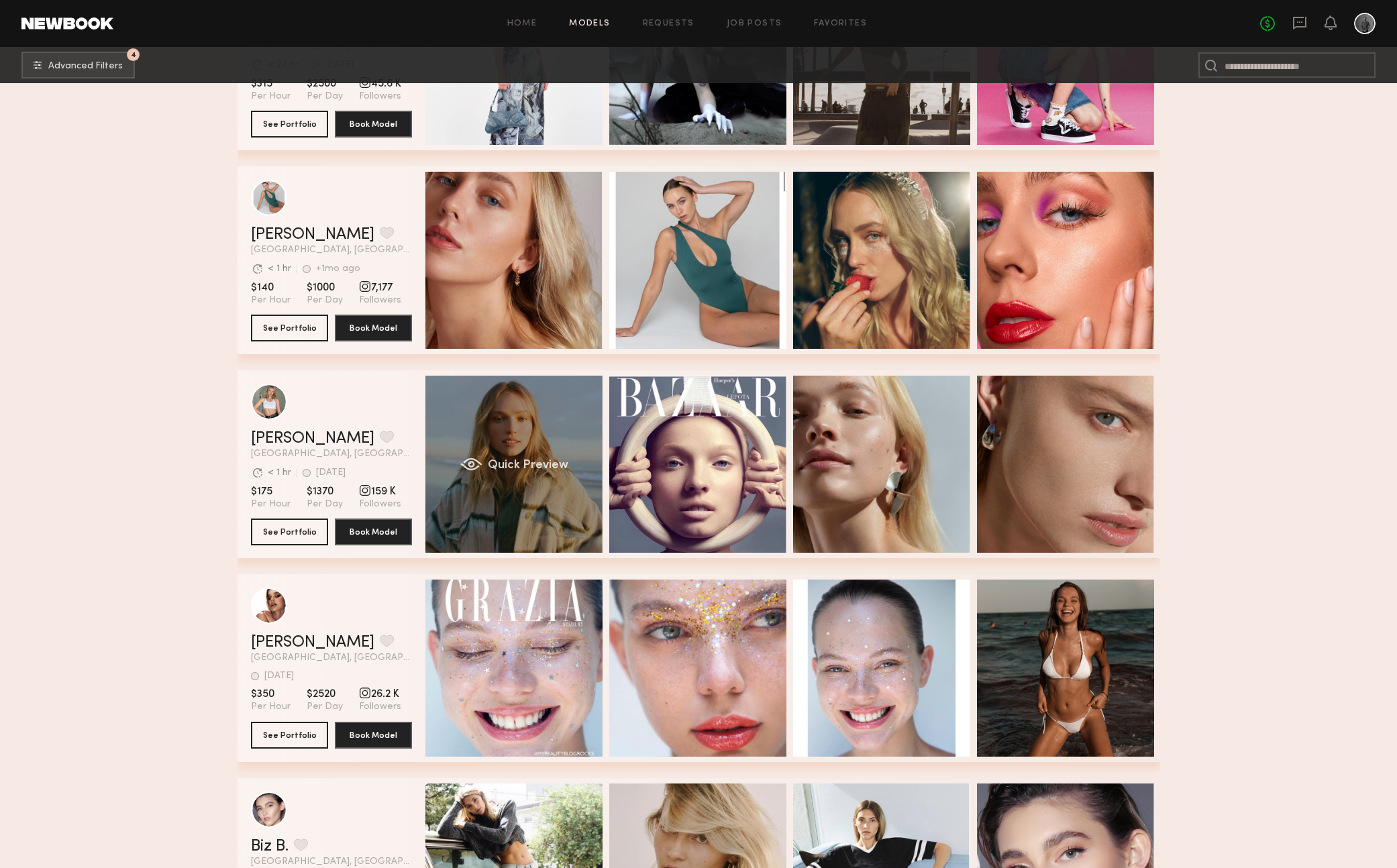
click at [485, 510] on div "Quick Preview" at bounding box center [514, 464] width 177 height 177
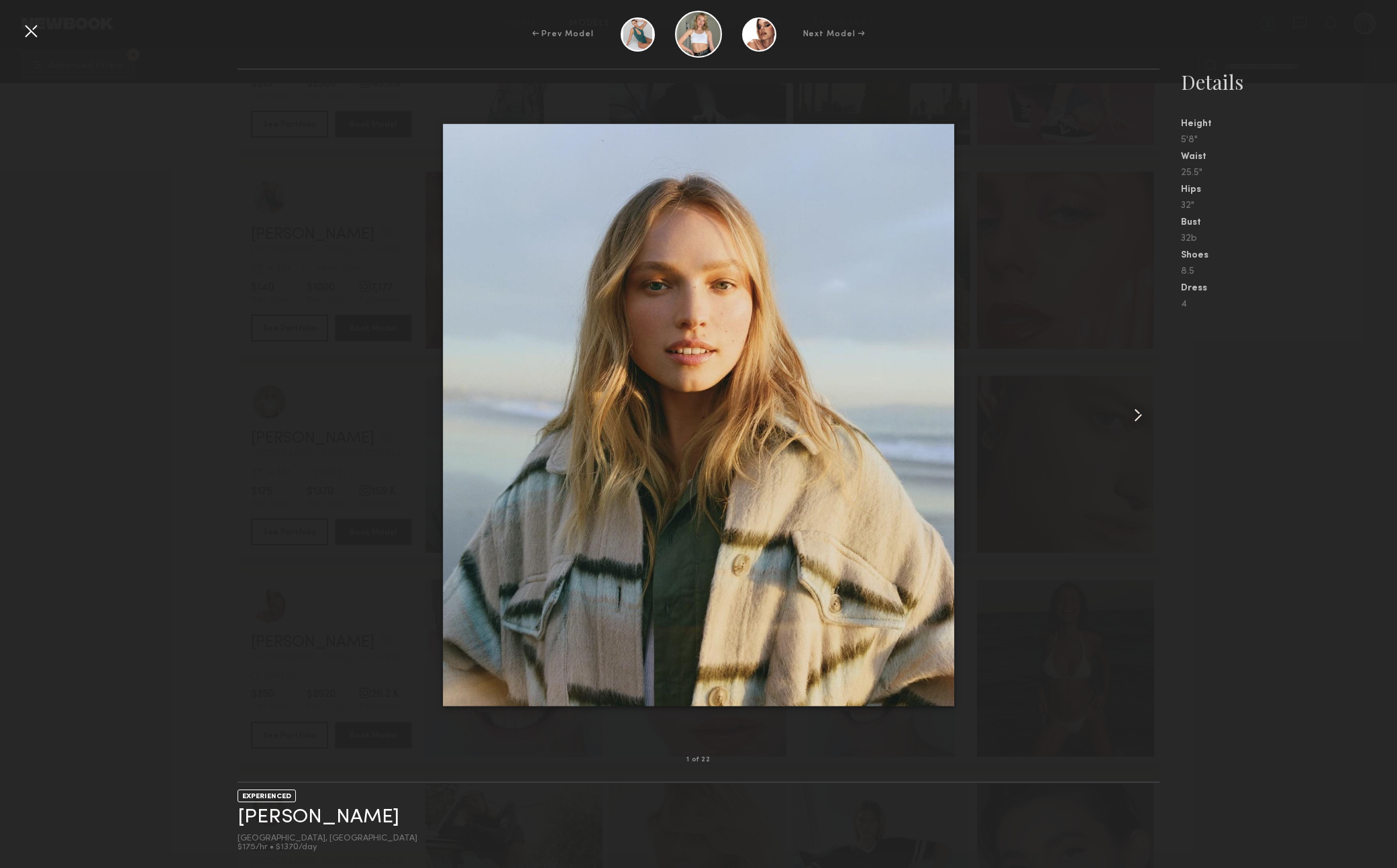
click at [1138, 412] on common-icon at bounding box center [1138, 415] width 21 height 21
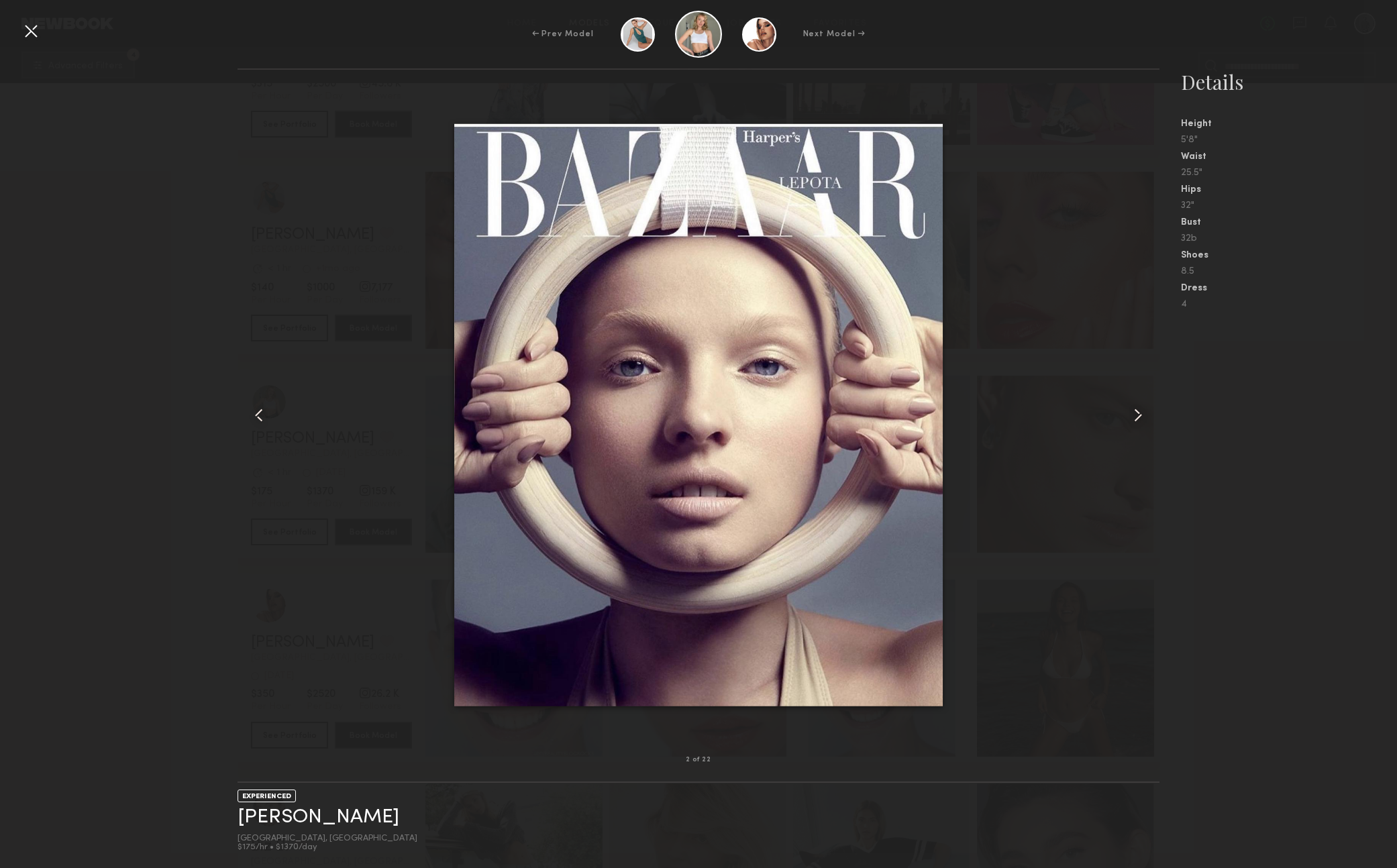
click at [1138, 412] on common-icon at bounding box center [1138, 415] width 21 height 21
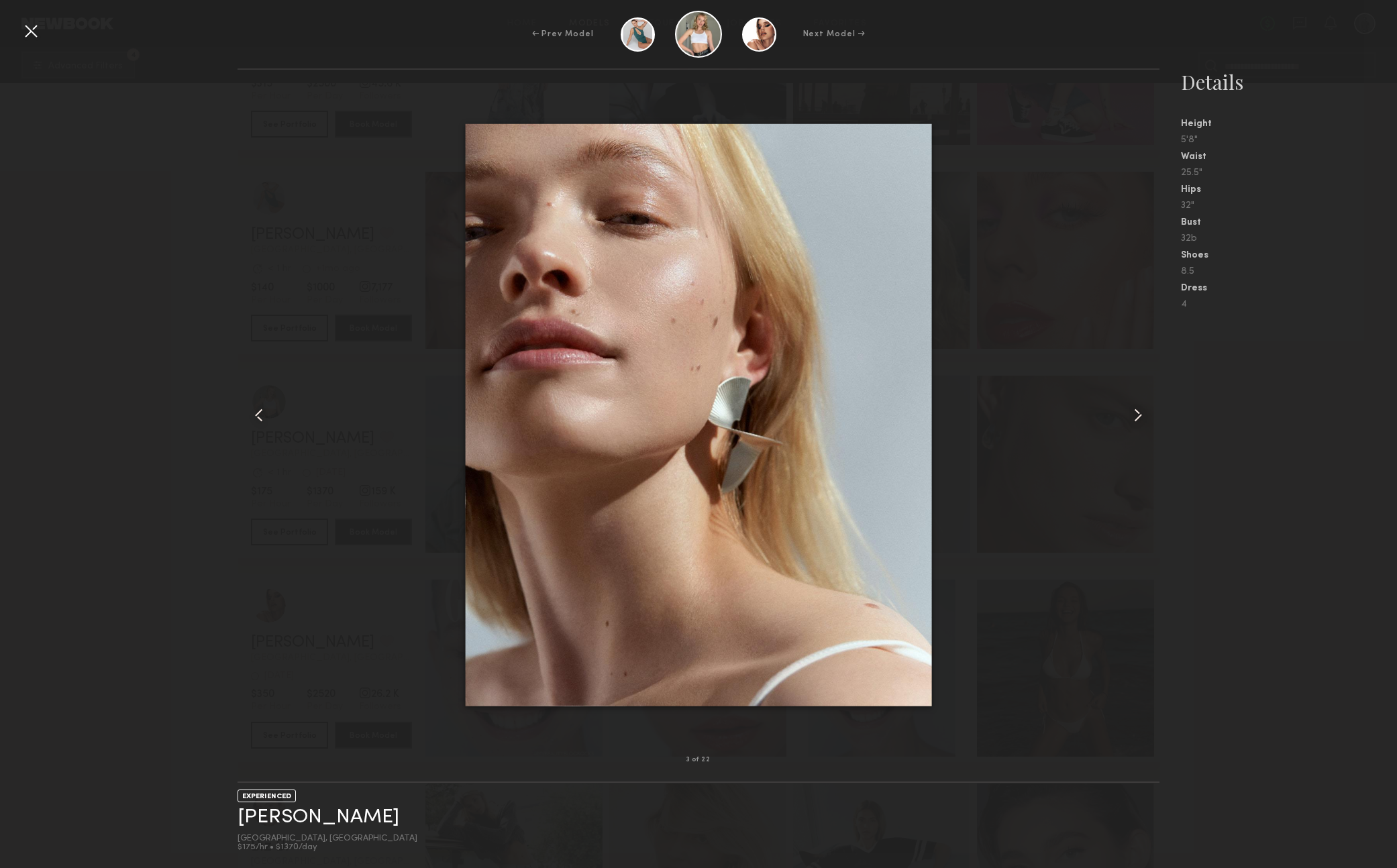
click at [1138, 412] on common-icon at bounding box center [1138, 415] width 21 height 21
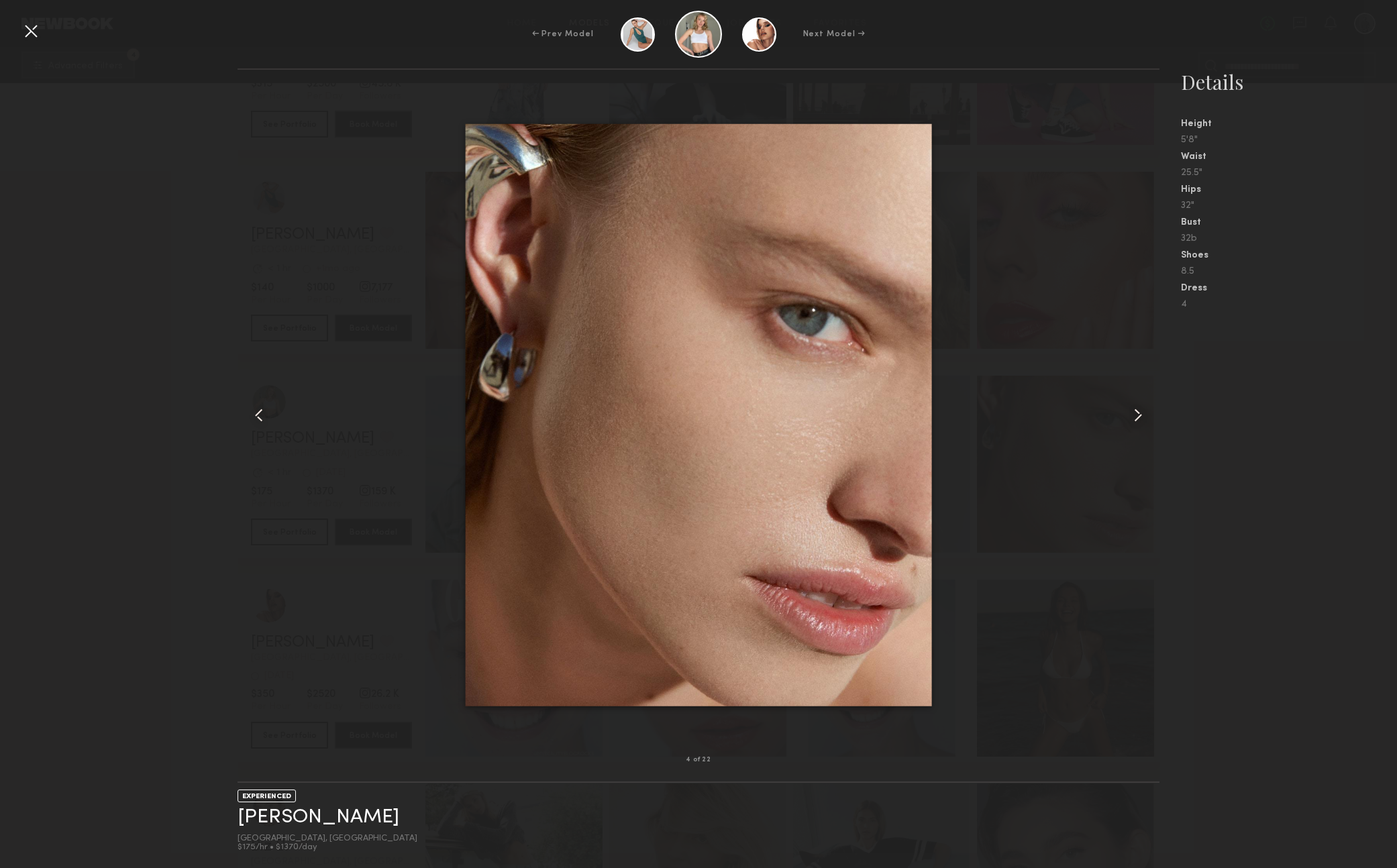
click at [1138, 412] on common-icon at bounding box center [1138, 415] width 21 height 21
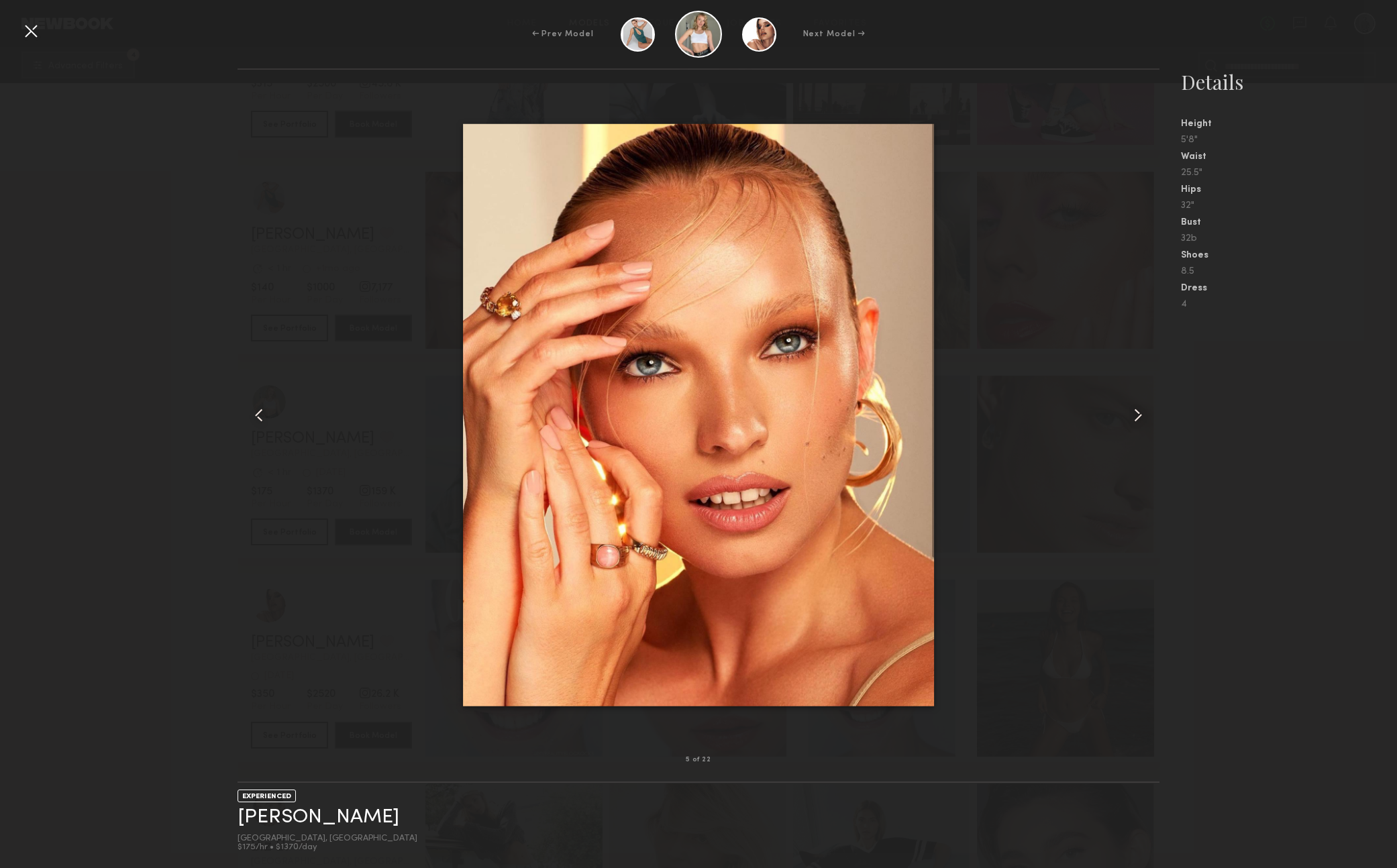
click at [1138, 412] on common-icon at bounding box center [1138, 415] width 21 height 21
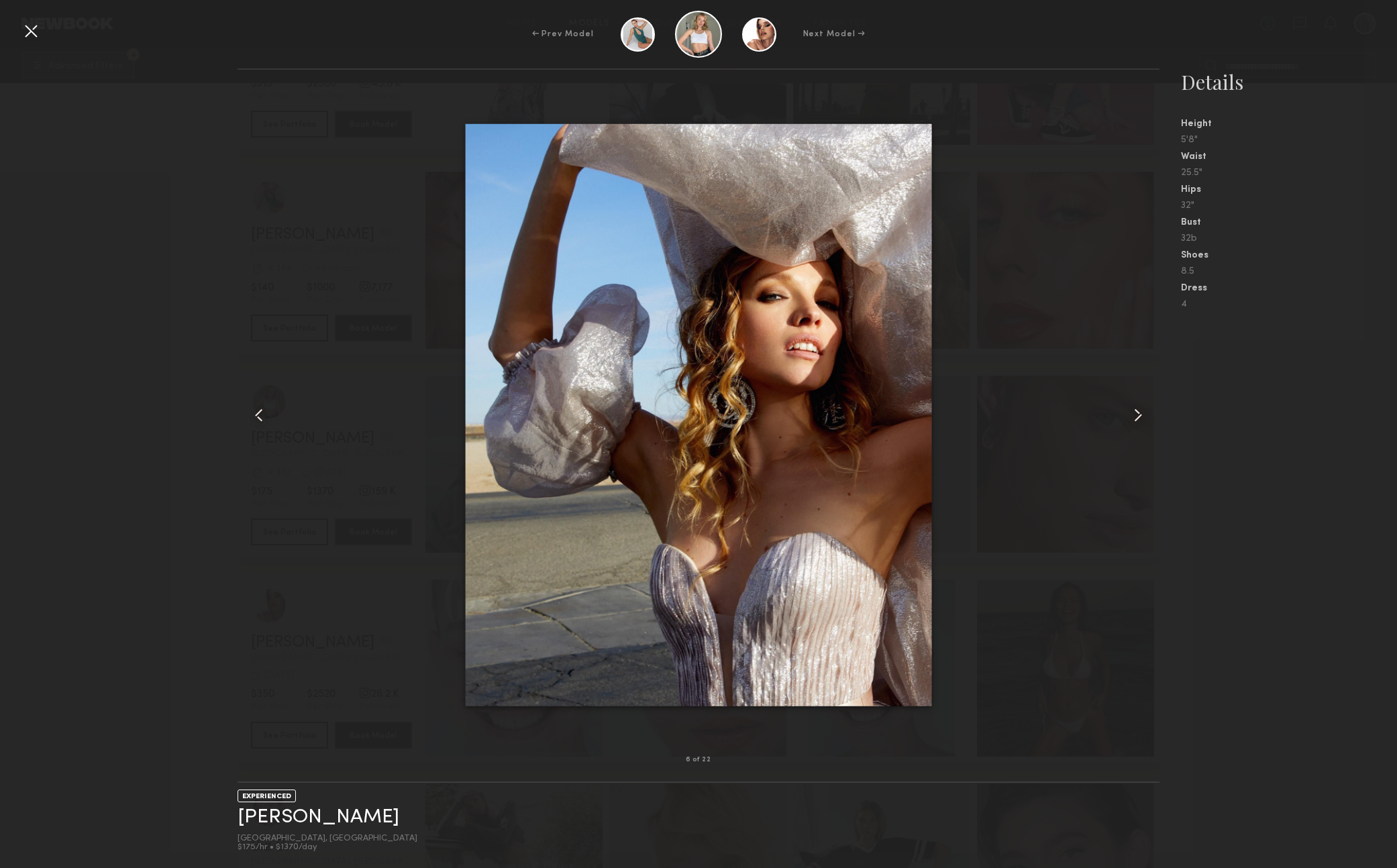
click at [1138, 412] on common-icon at bounding box center [1138, 415] width 21 height 21
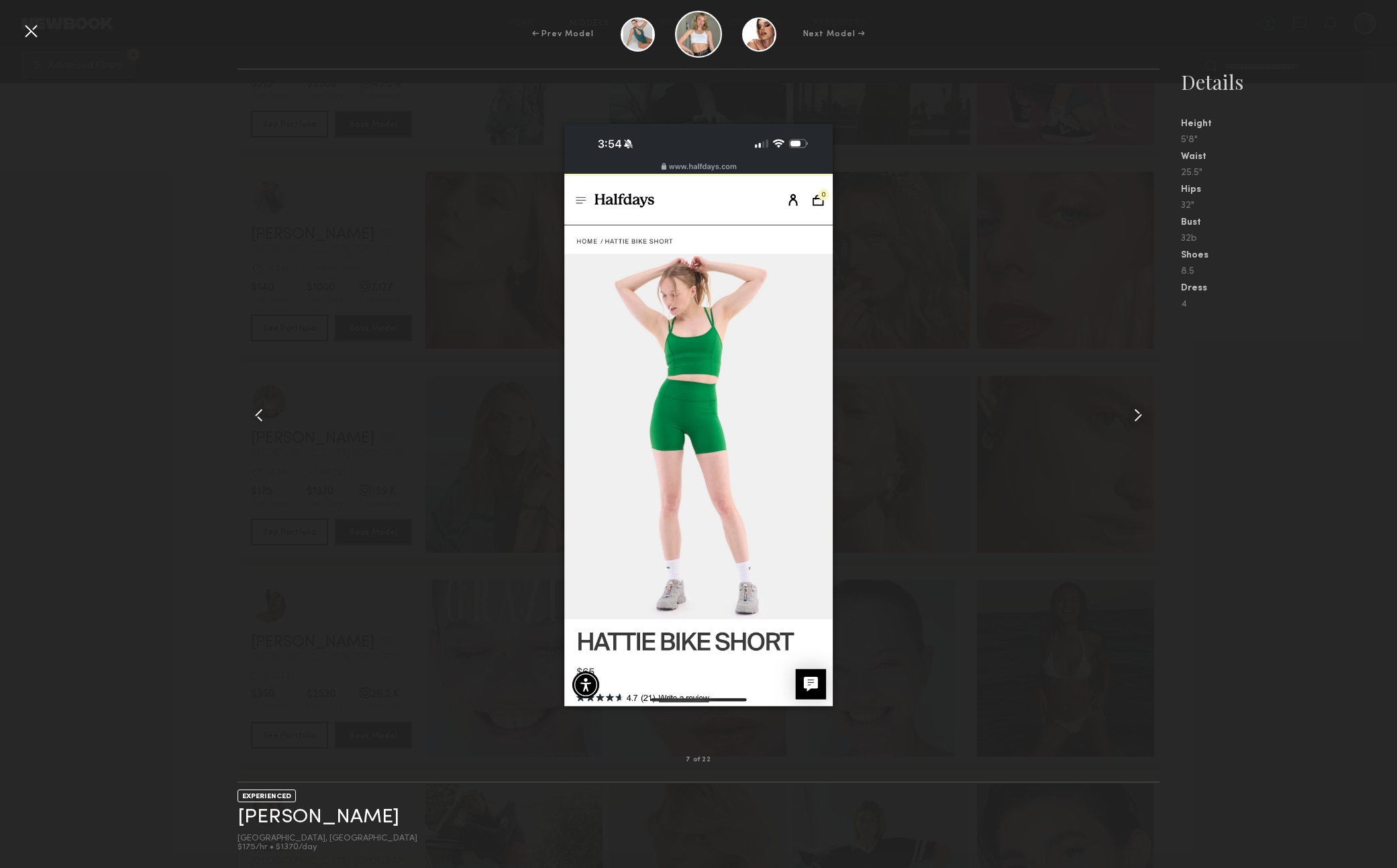
click at [1138, 412] on common-icon at bounding box center [1138, 415] width 21 height 21
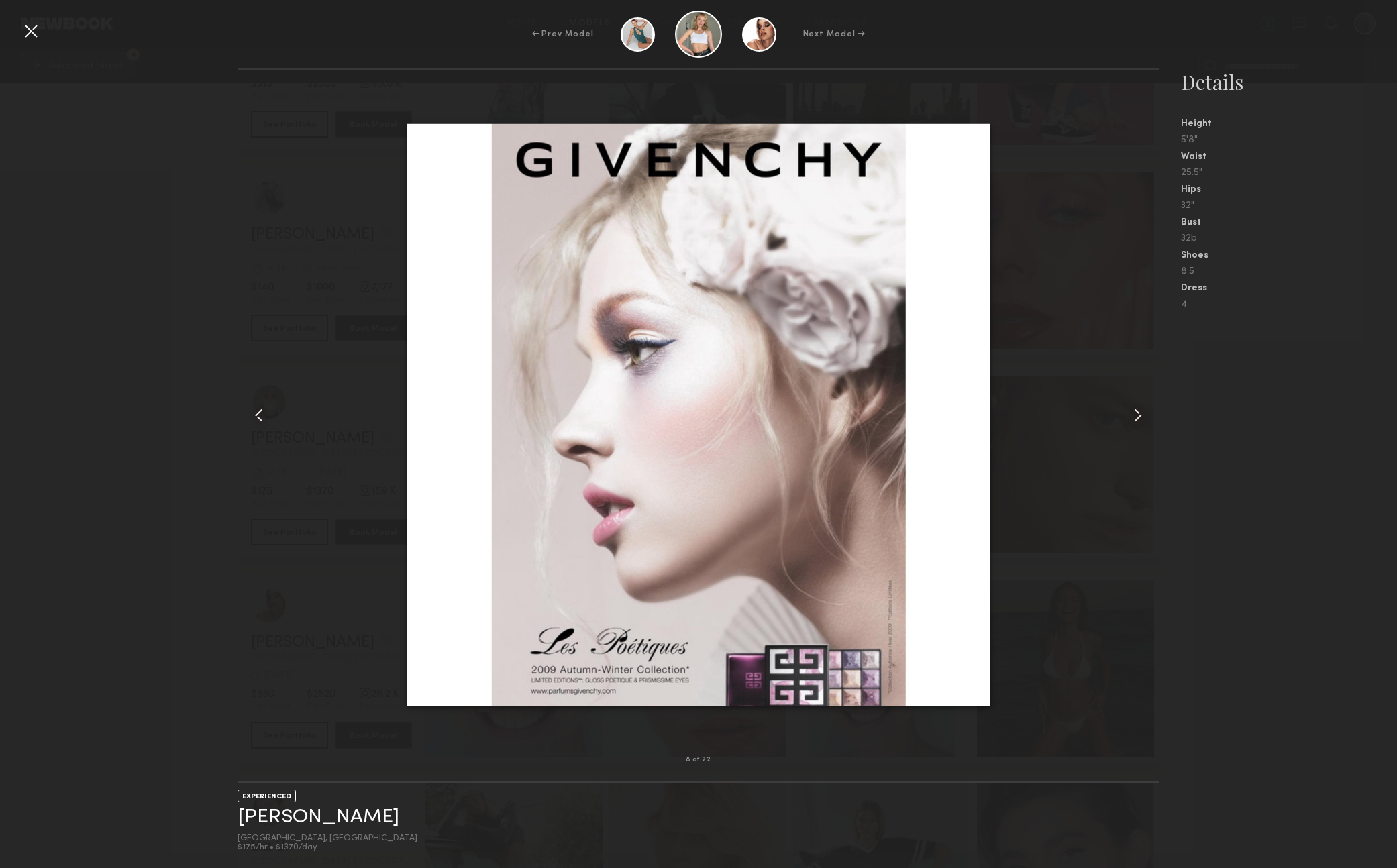
click at [1138, 412] on common-icon at bounding box center [1138, 415] width 21 height 21
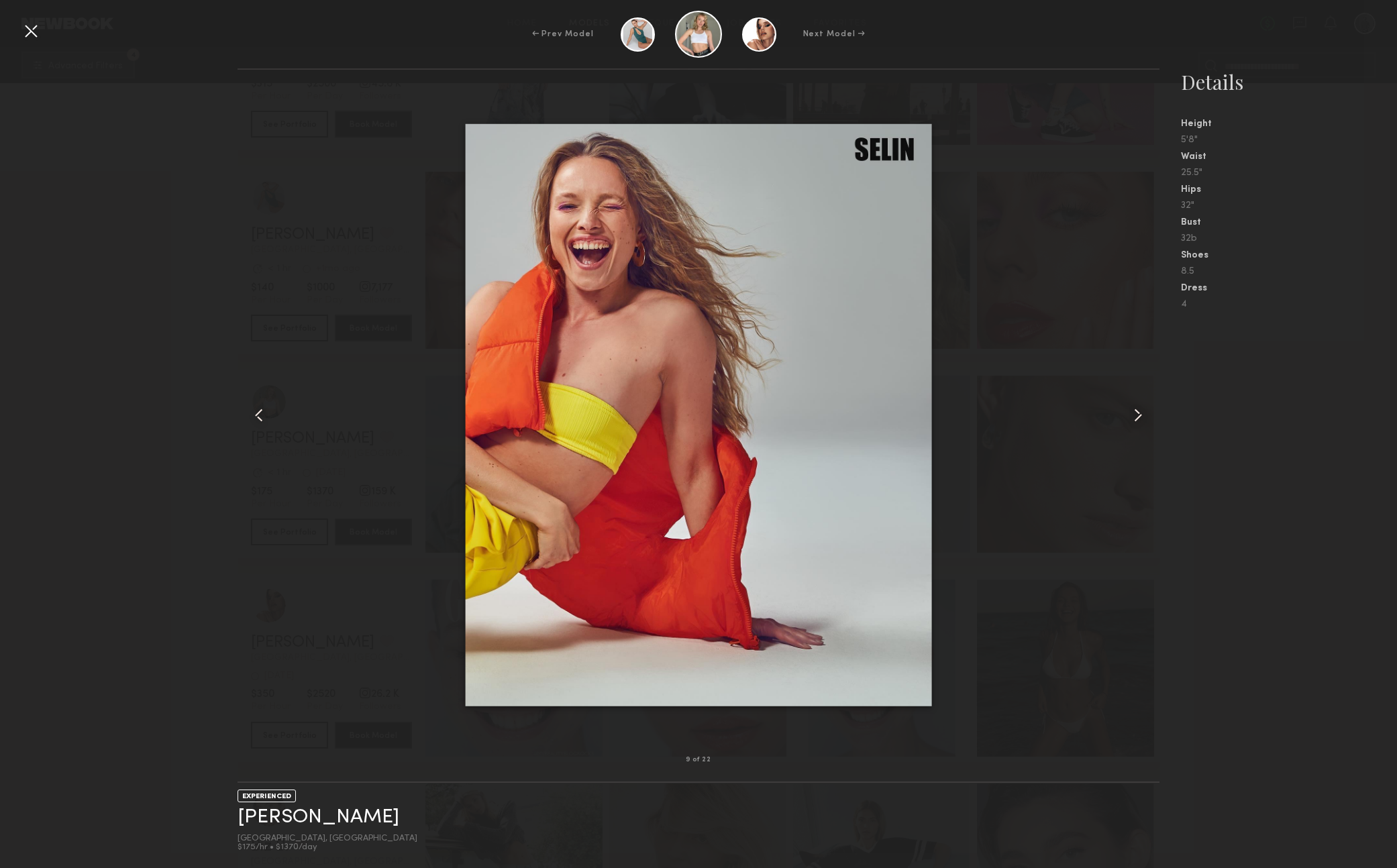
click at [1138, 412] on common-icon at bounding box center [1138, 415] width 21 height 21
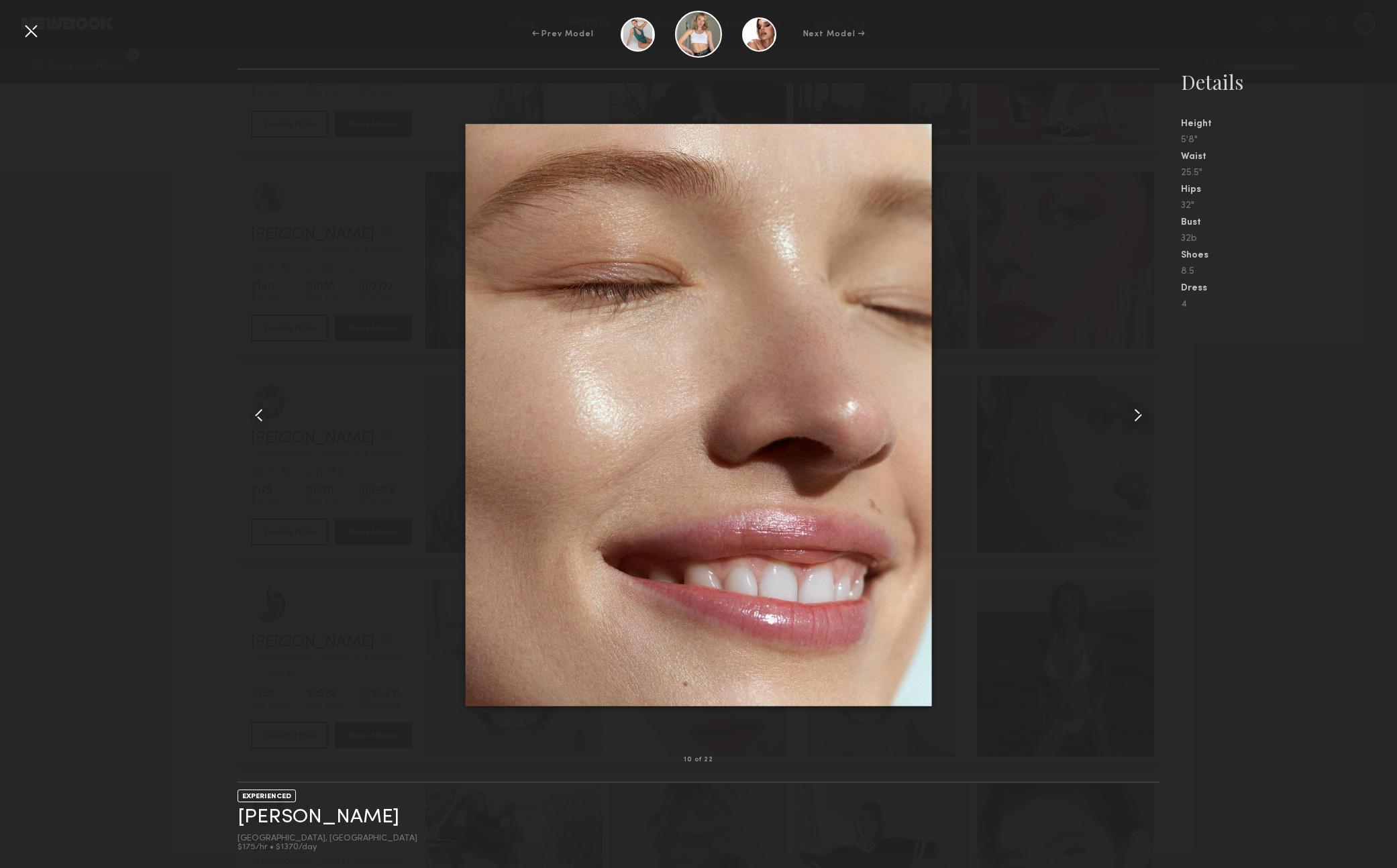
click at [1138, 412] on common-icon at bounding box center [1138, 415] width 21 height 21
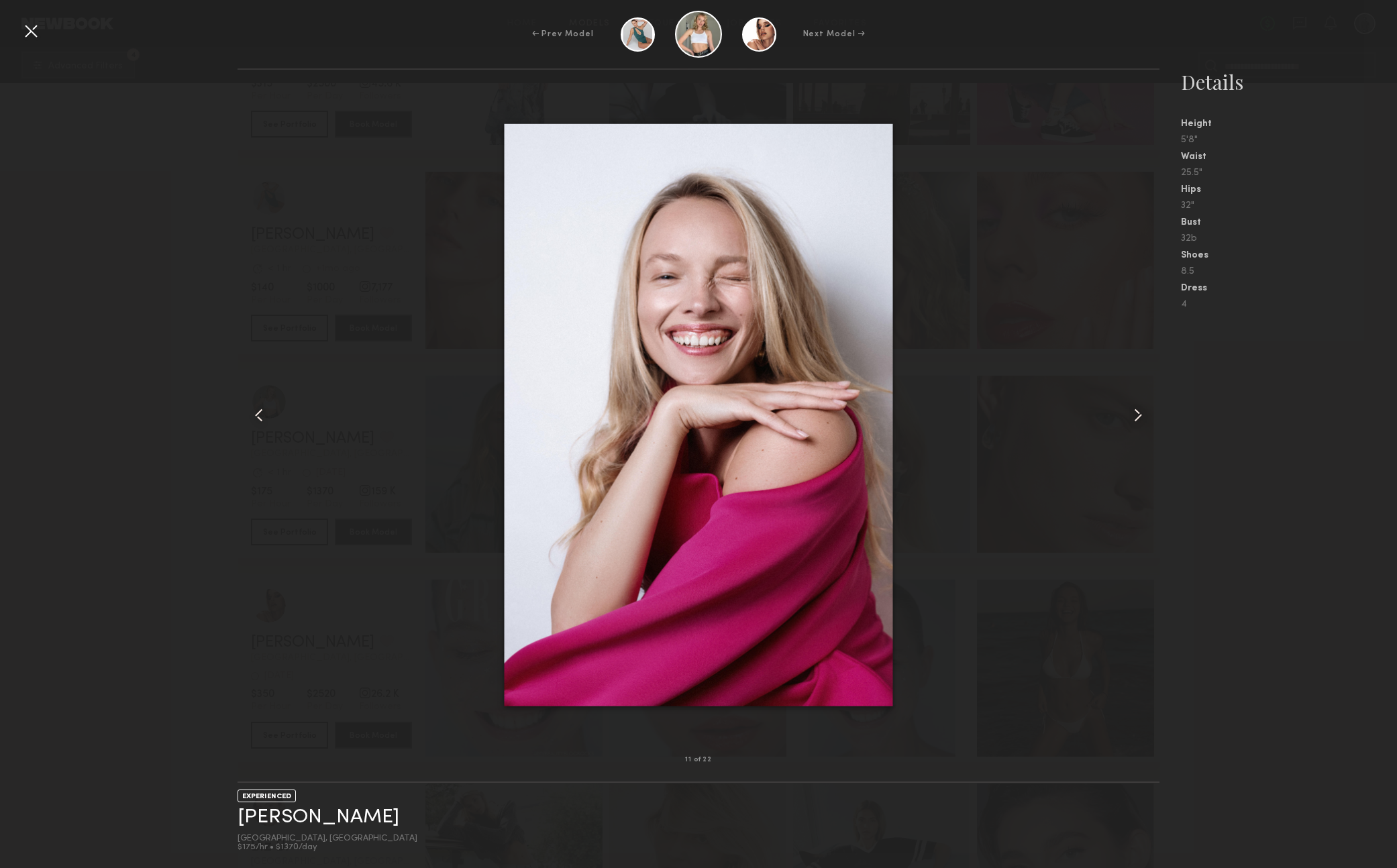
click at [1138, 412] on common-icon at bounding box center [1138, 415] width 21 height 21
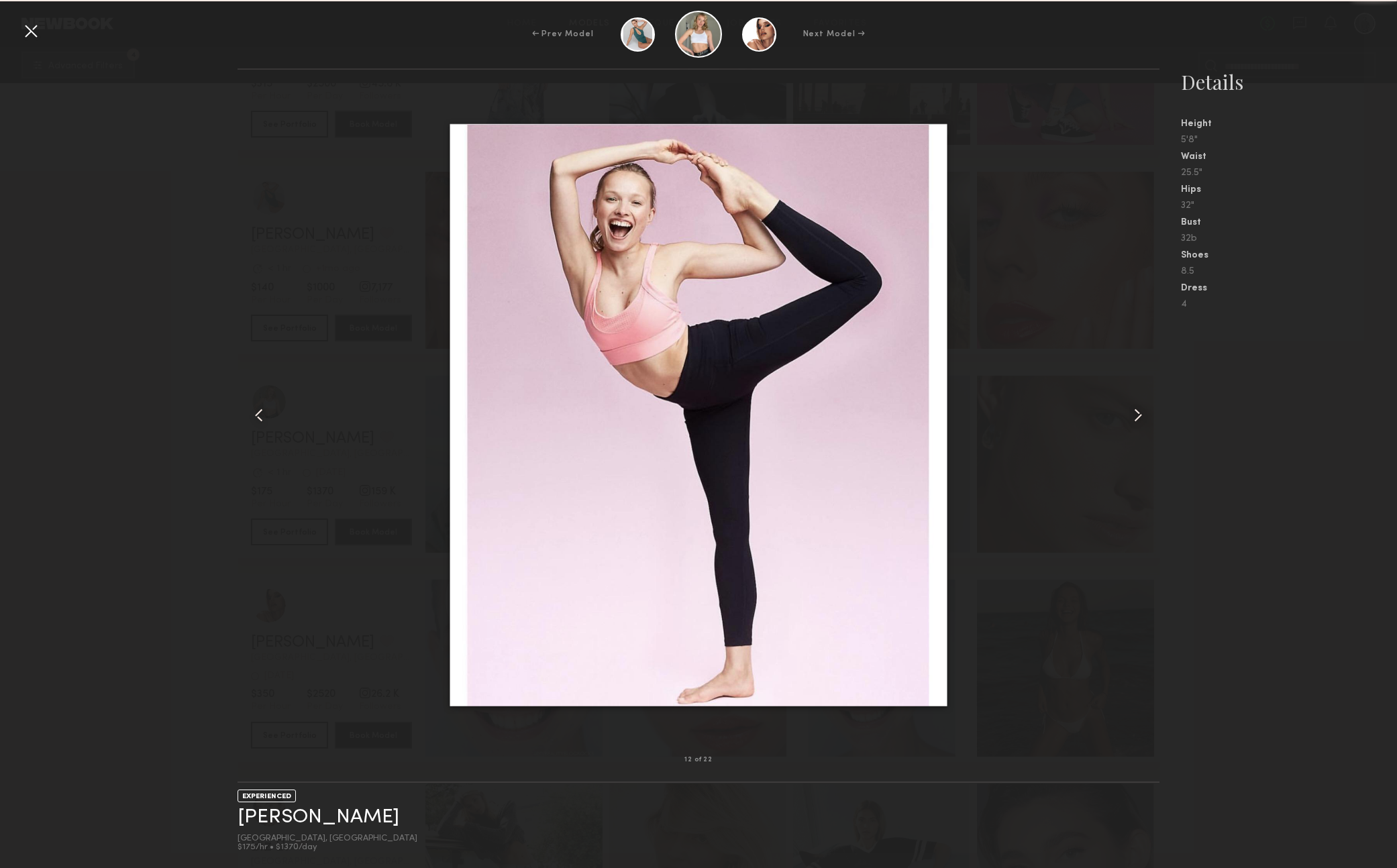
click at [1138, 412] on common-icon at bounding box center [1138, 415] width 21 height 21
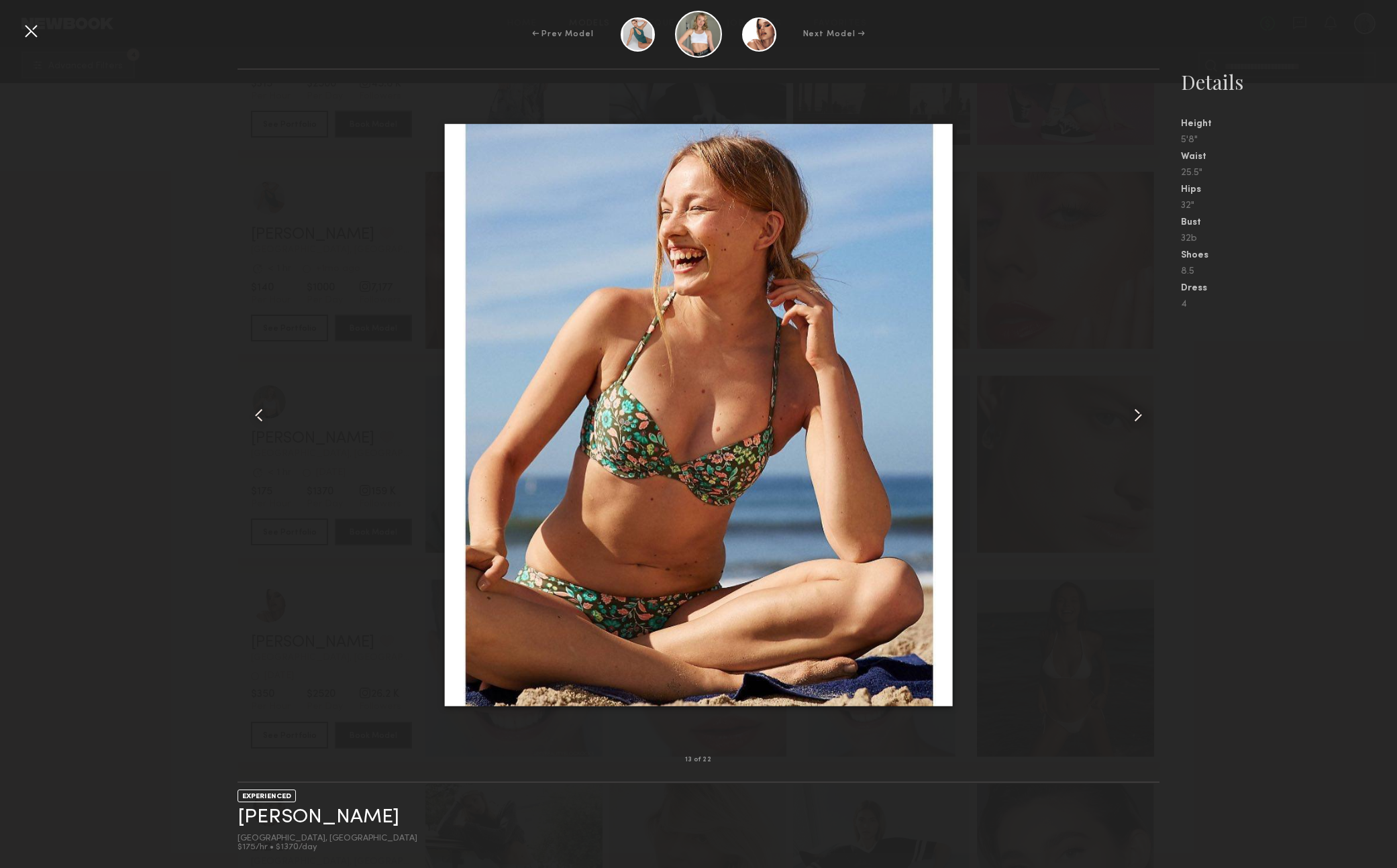
click at [1138, 412] on common-icon at bounding box center [1138, 415] width 21 height 21
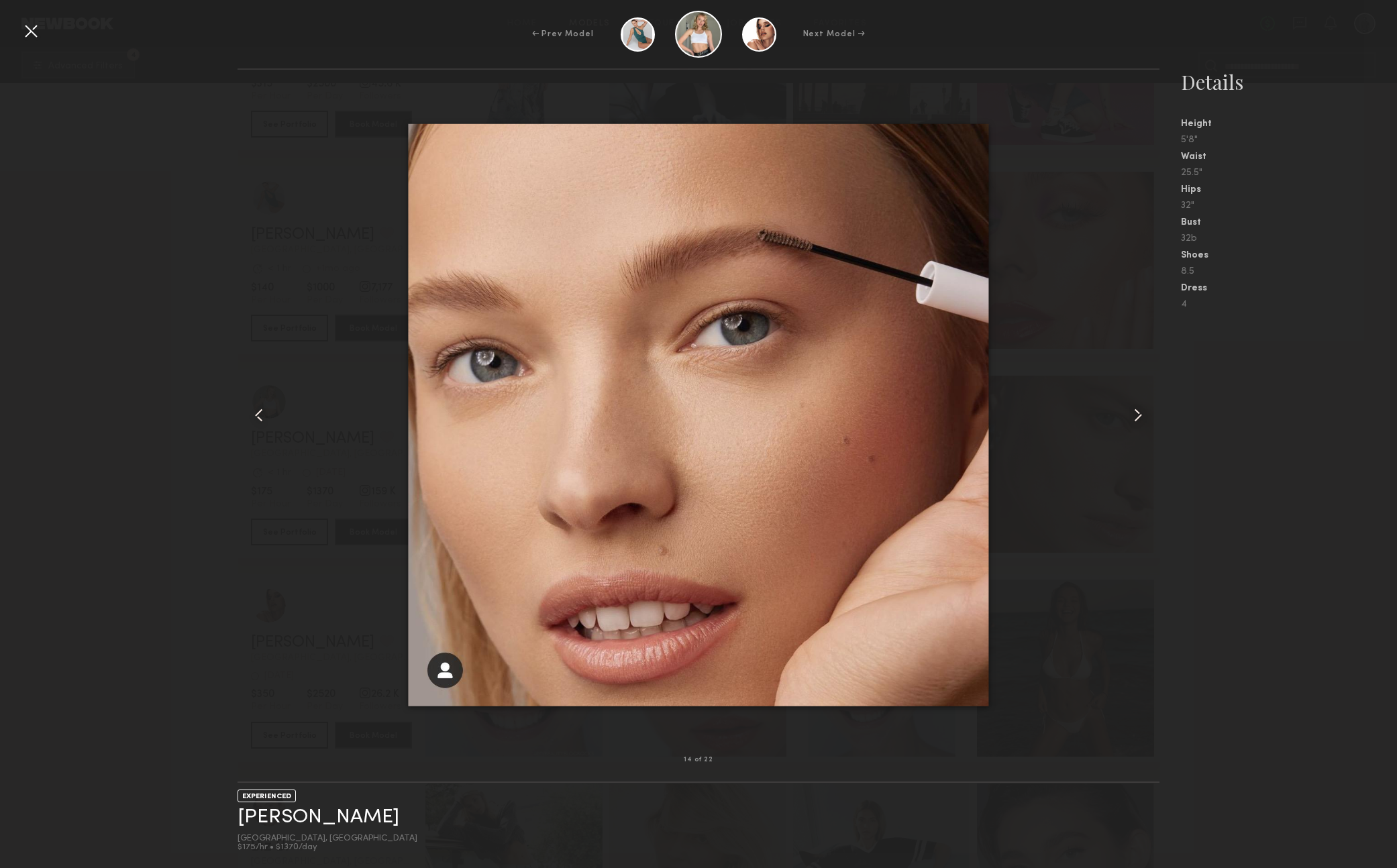
click at [1138, 412] on common-icon at bounding box center [1138, 415] width 21 height 21
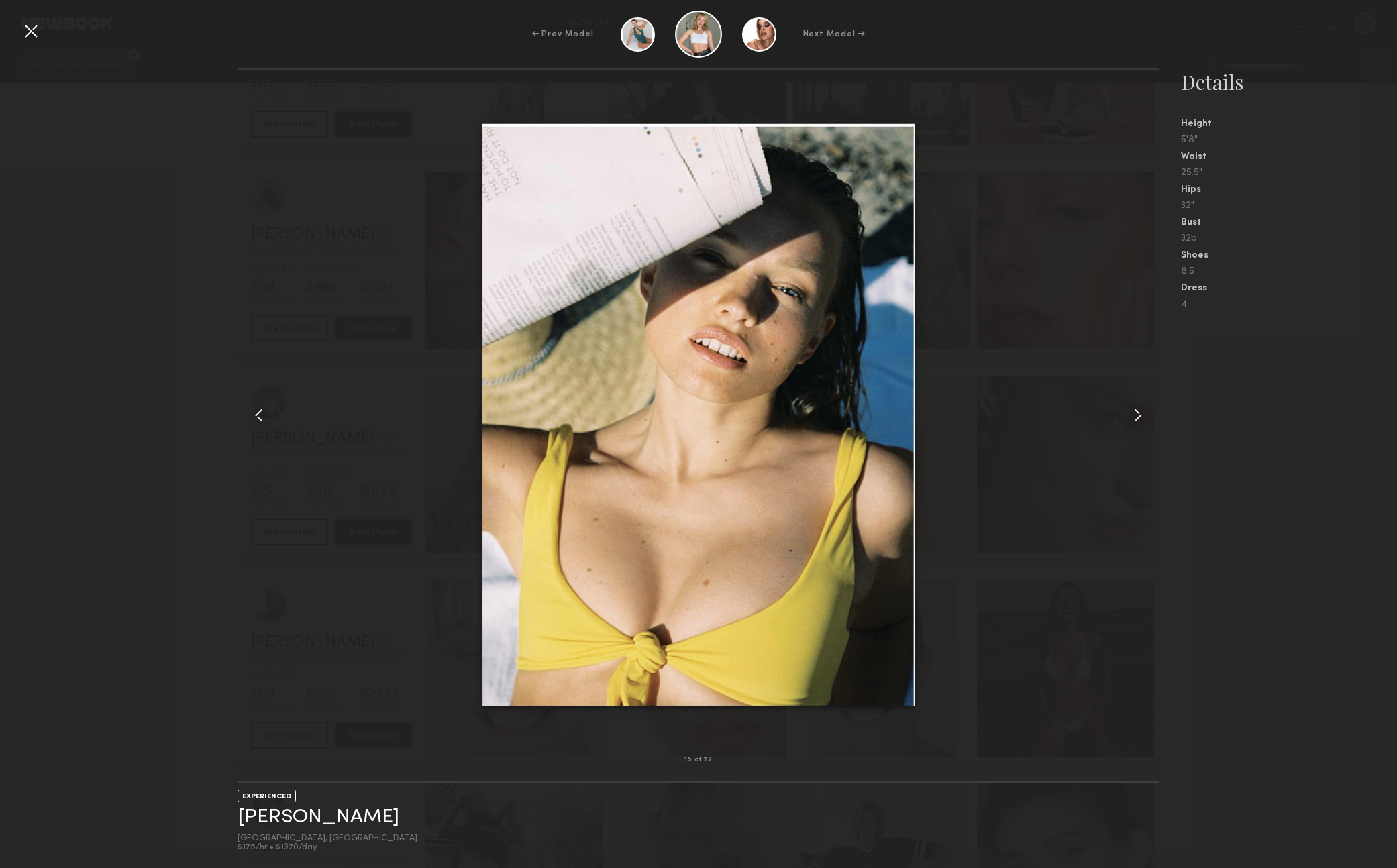
click at [1138, 412] on common-icon at bounding box center [1138, 415] width 21 height 21
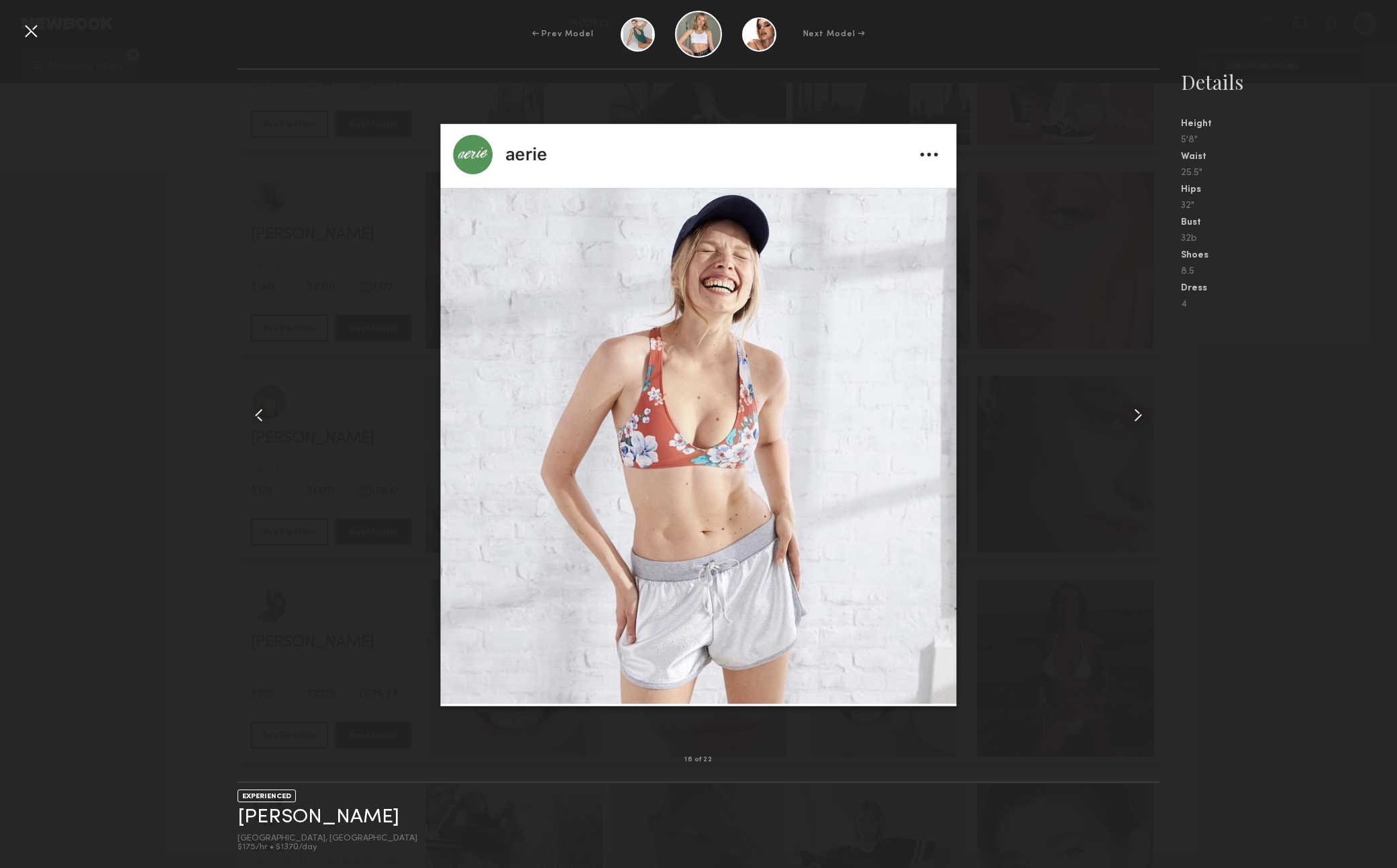
click at [1138, 412] on common-icon at bounding box center [1138, 415] width 21 height 21
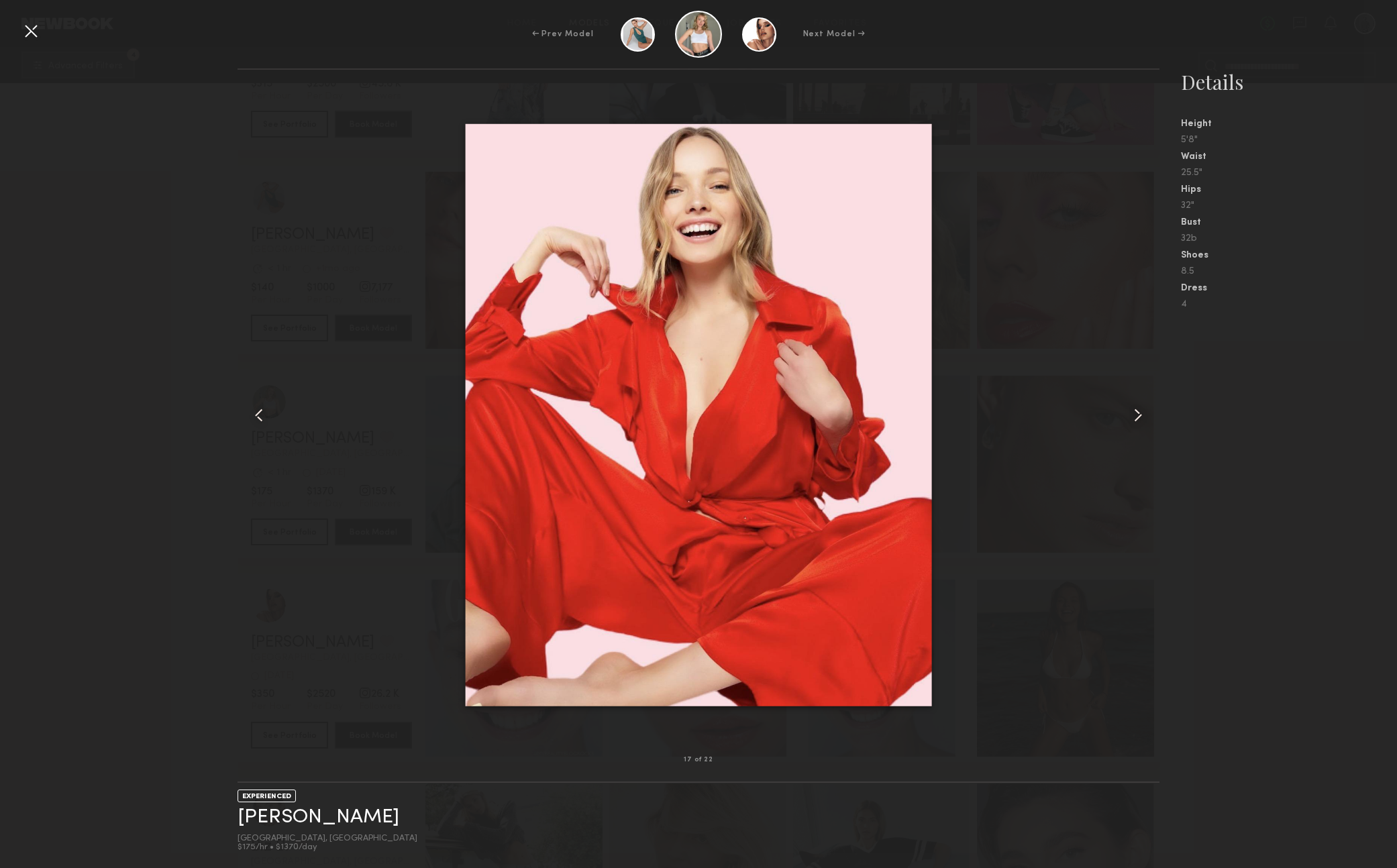
click at [1138, 412] on common-icon at bounding box center [1138, 415] width 21 height 21
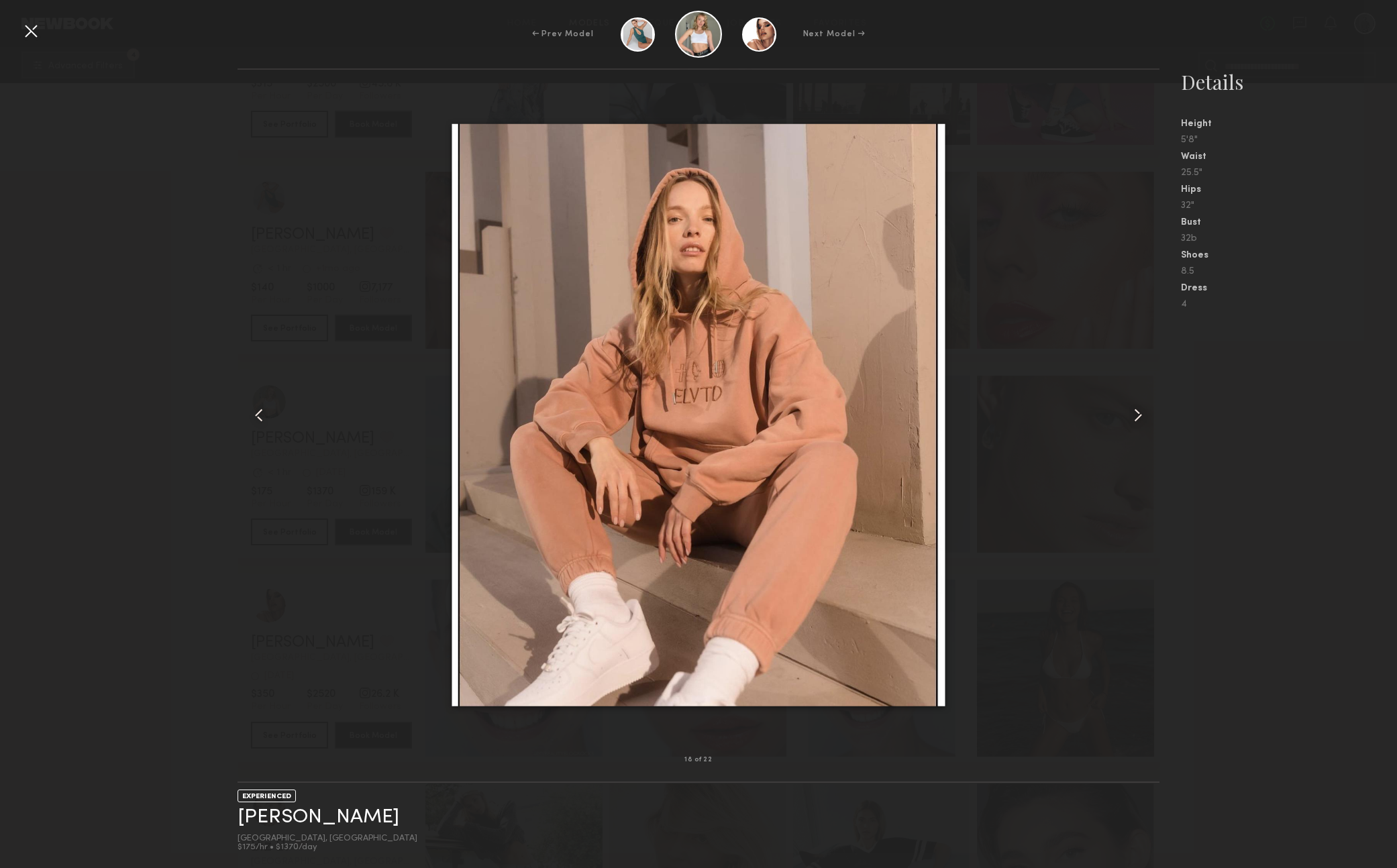
click at [1138, 412] on common-icon at bounding box center [1138, 415] width 21 height 21
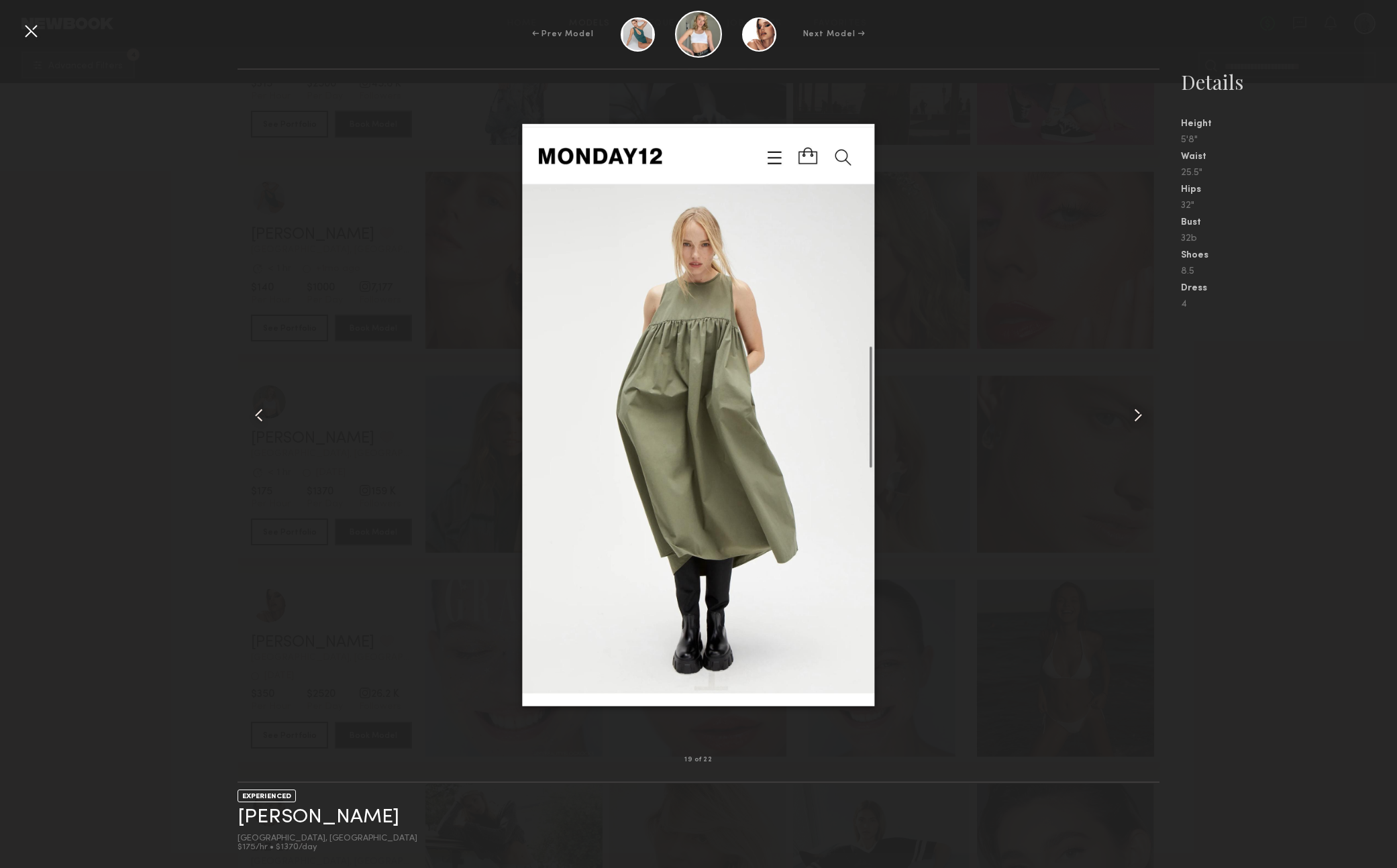
click at [1138, 412] on common-icon at bounding box center [1138, 415] width 21 height 21
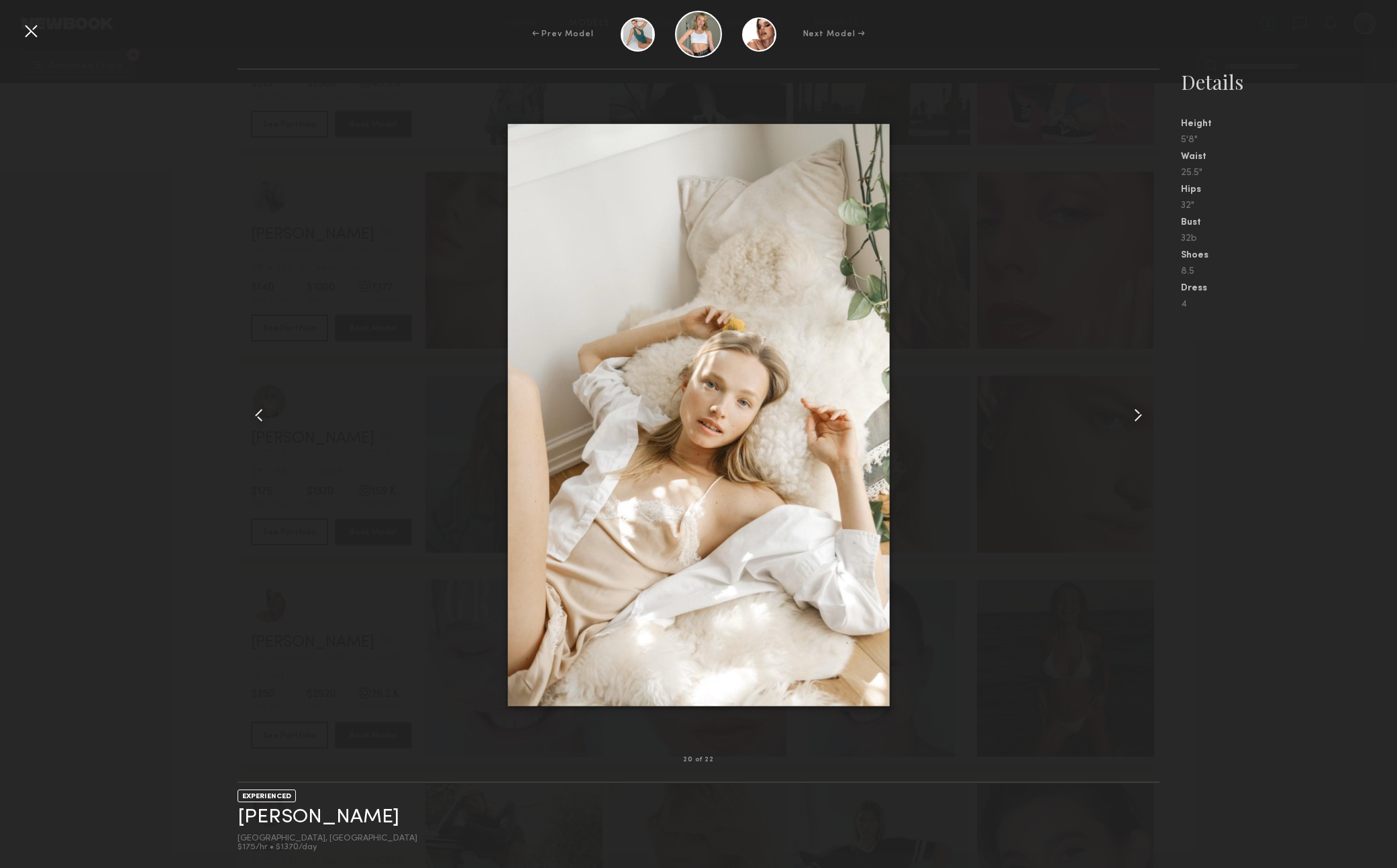
click at [1138, 412] on common-icon at bounding box center [1138, 415] width 21 height 21
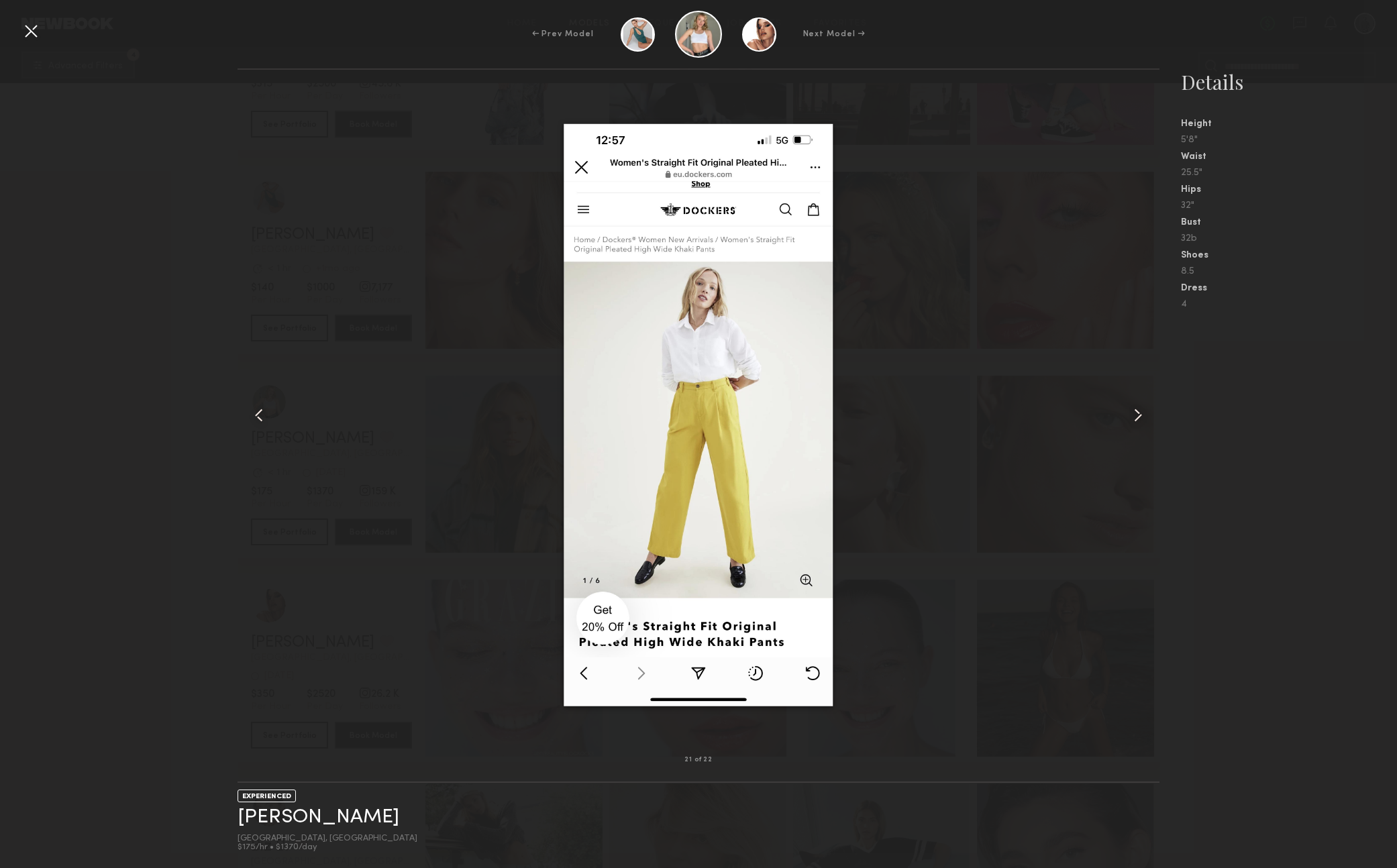
click at [1138, 412] on common-icon at bounding box center [1138, 415] width 21 height 21
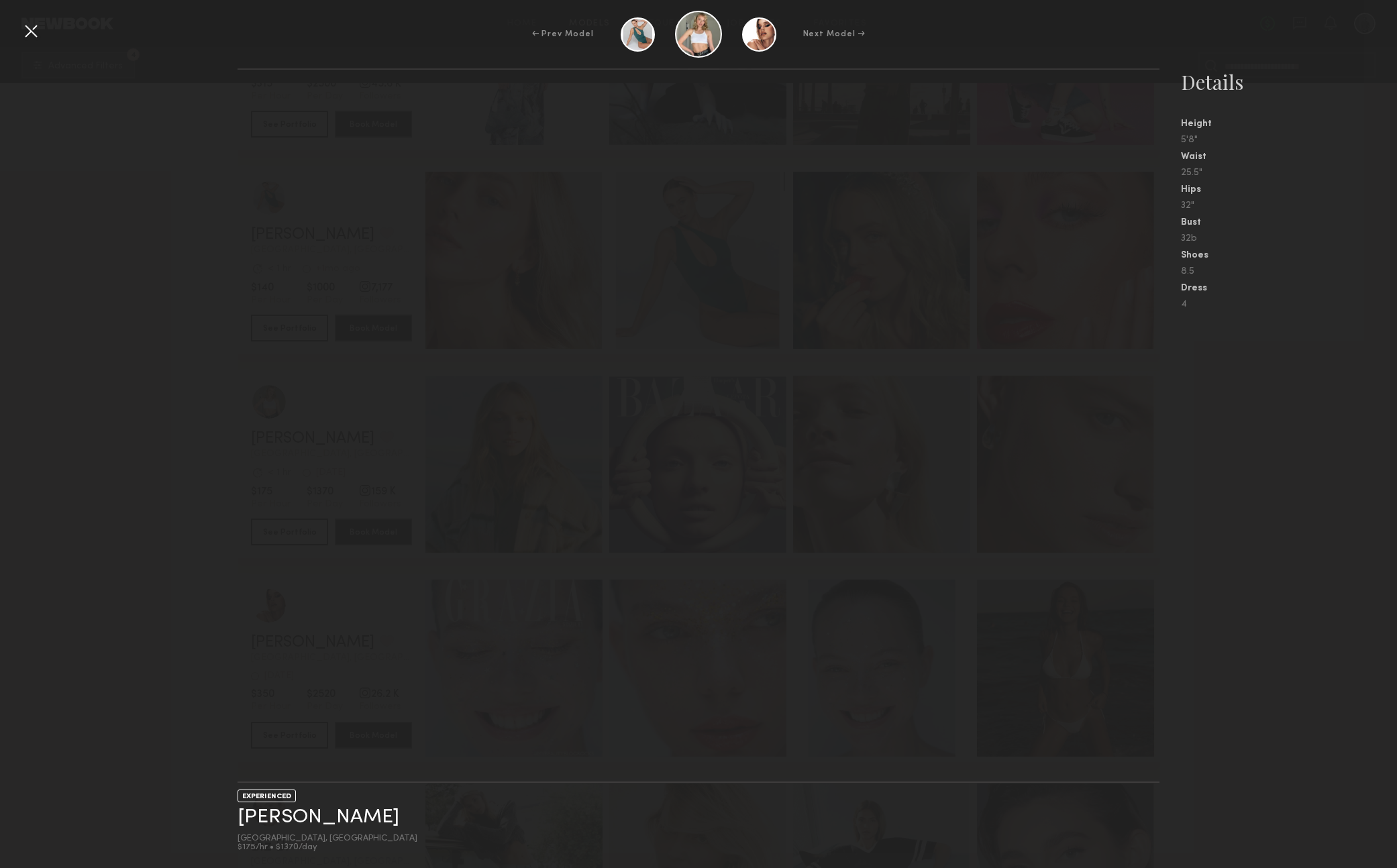
click at [1138, 412] on nb-gallery-light at bounding box center [698, 425] width 922 height 714
click at [29, 28] on div at bounding box center [31, 31] width 21 height 21
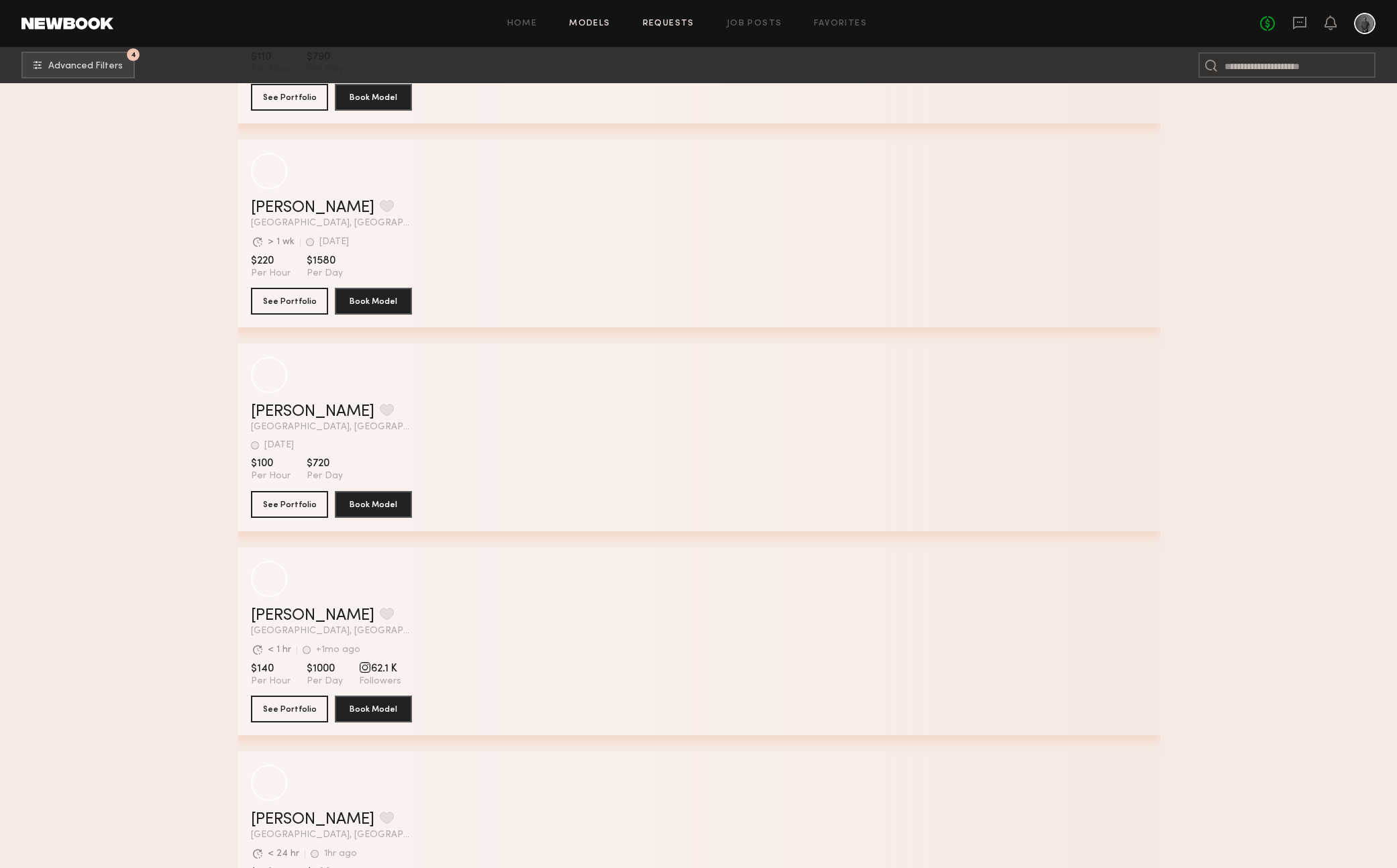
scroll to position [24630, 0]
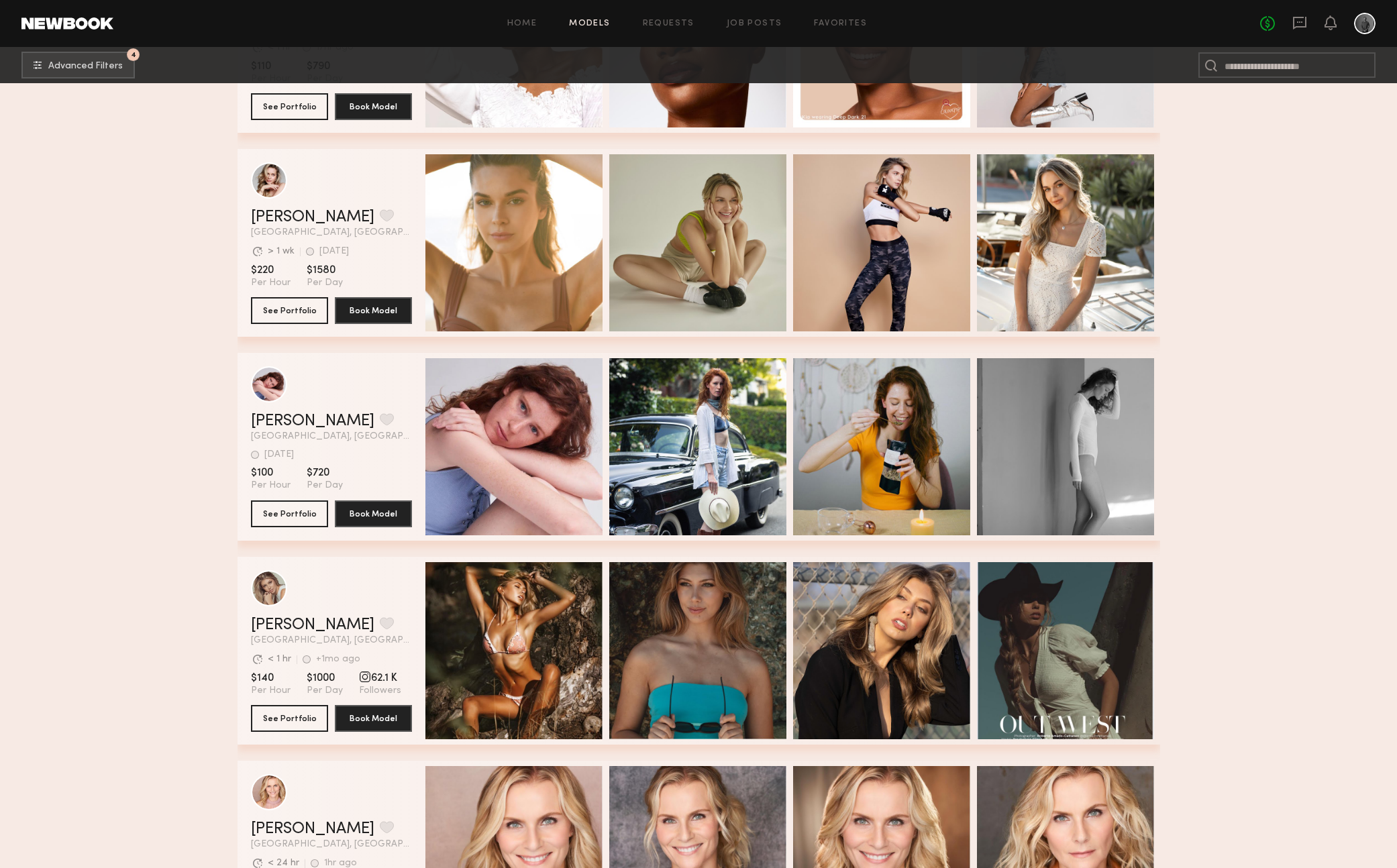
click at [72, 27] on link at bounding box center [67, 23] width 92 height 12
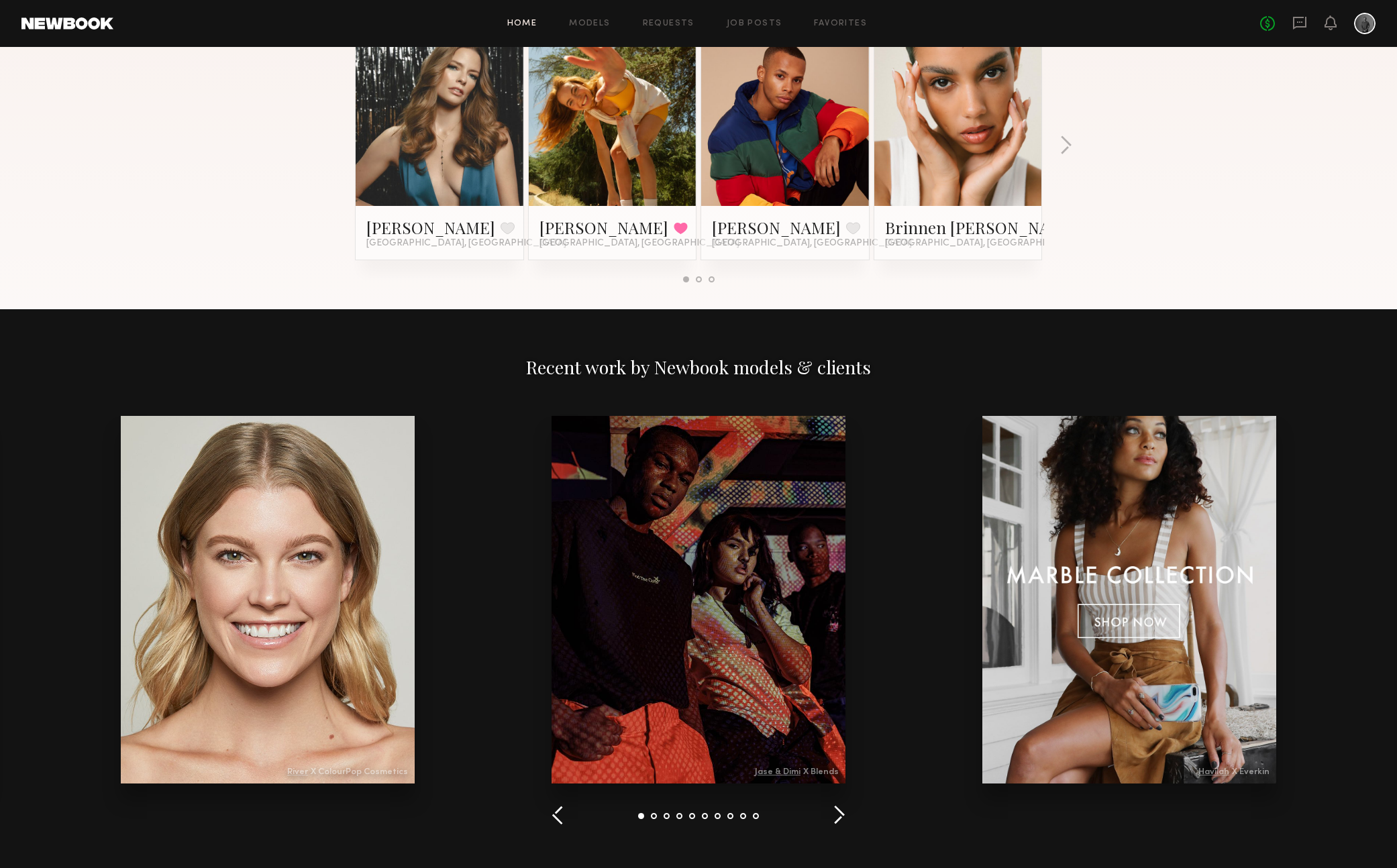
scroll to position [1573, 0]
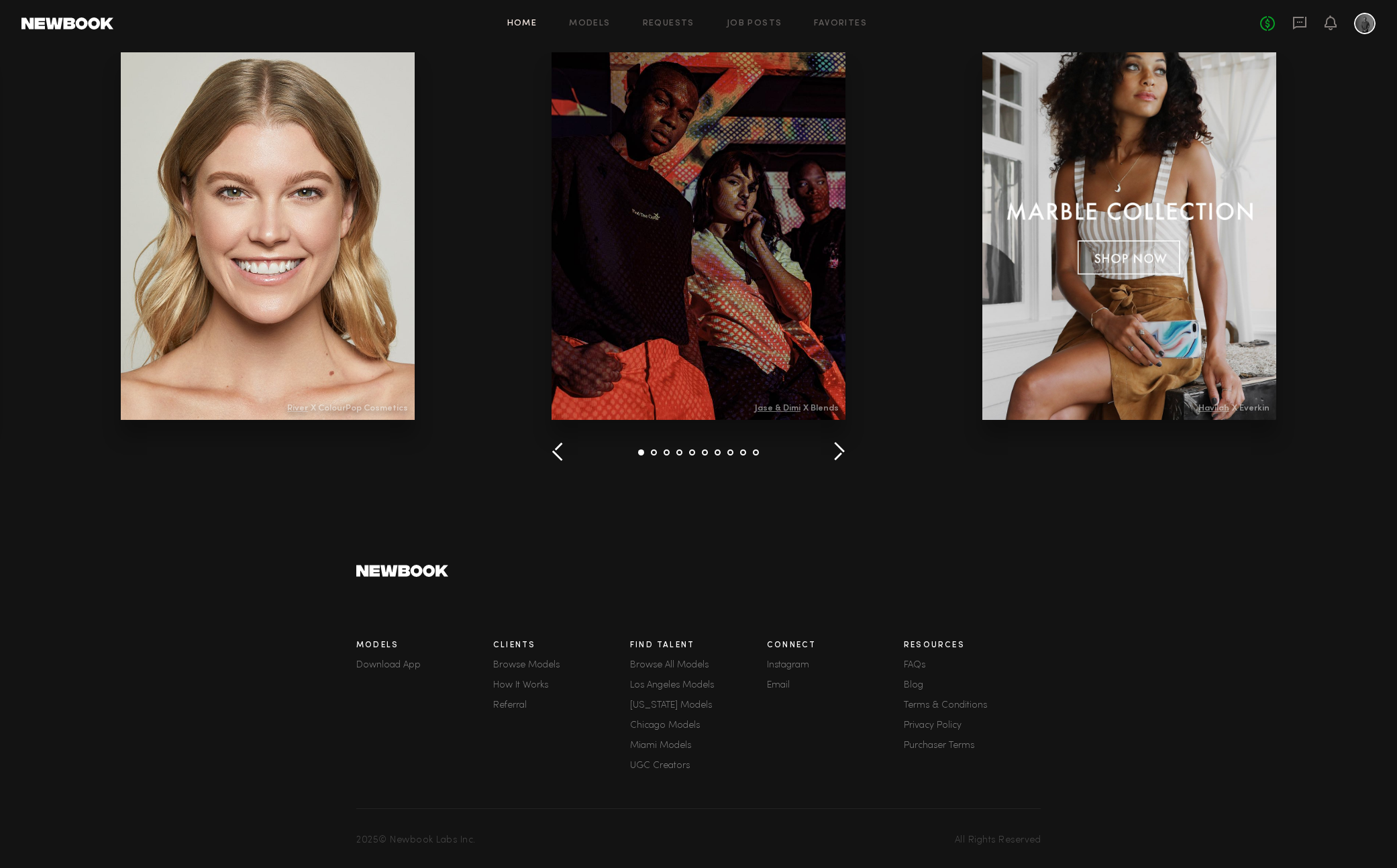
click at [915, 701] on link "Terms & Conditions" at bounding box center [973, 705] width 137 height 10
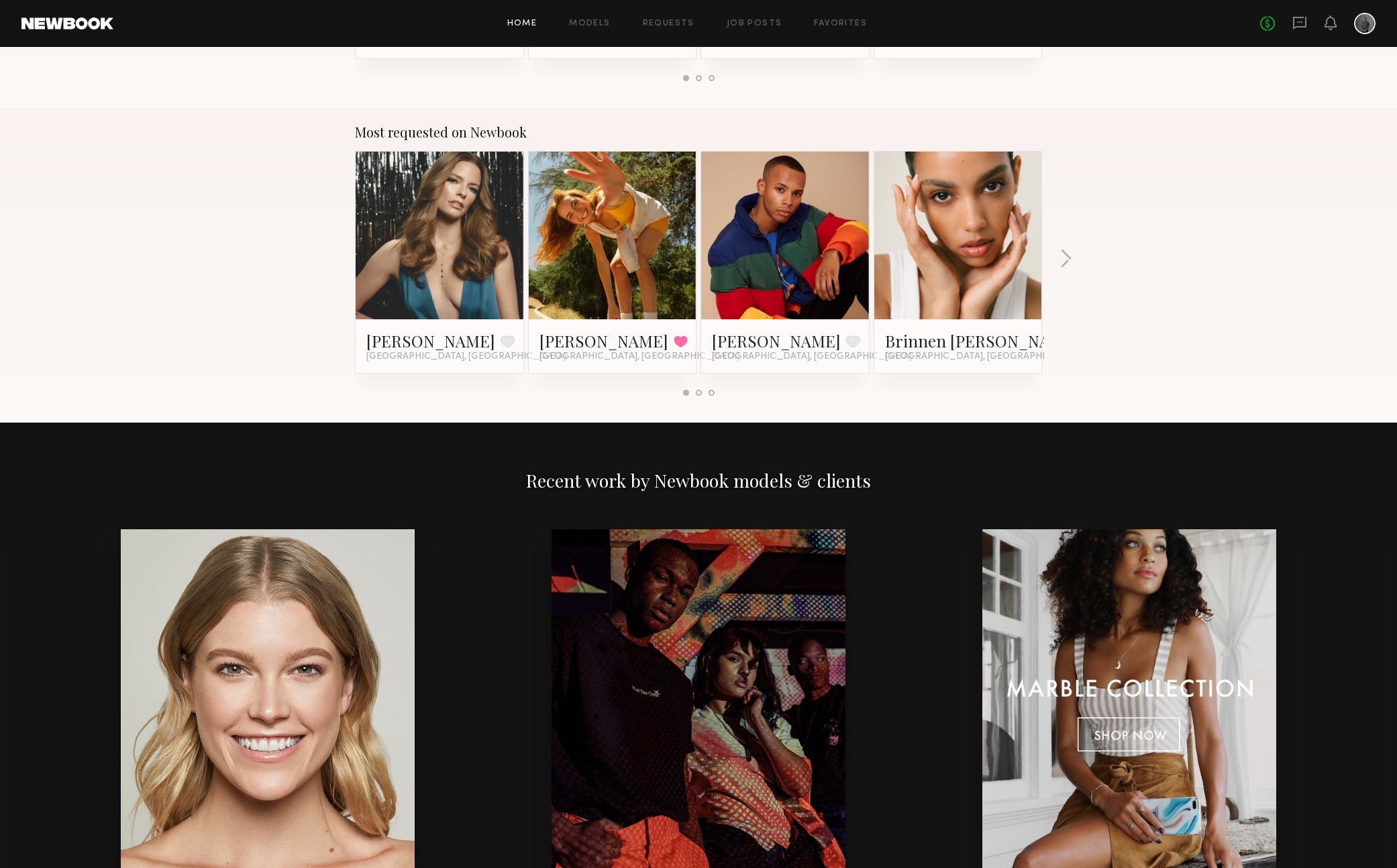
scroll to position [1573, 0]
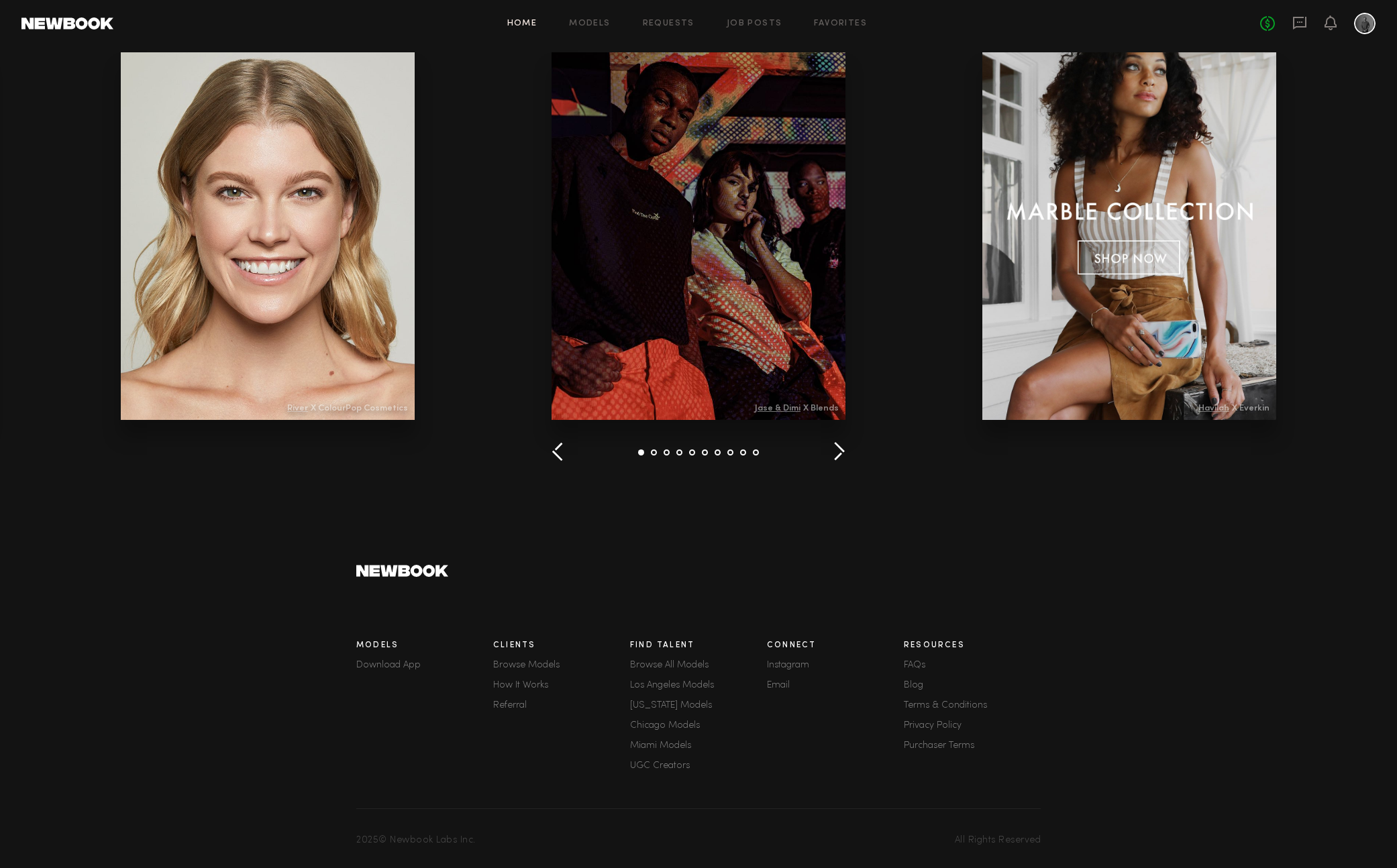
click at [907, 661] on link "FAQs" at bounding box center [973, 666] width 137 height 10
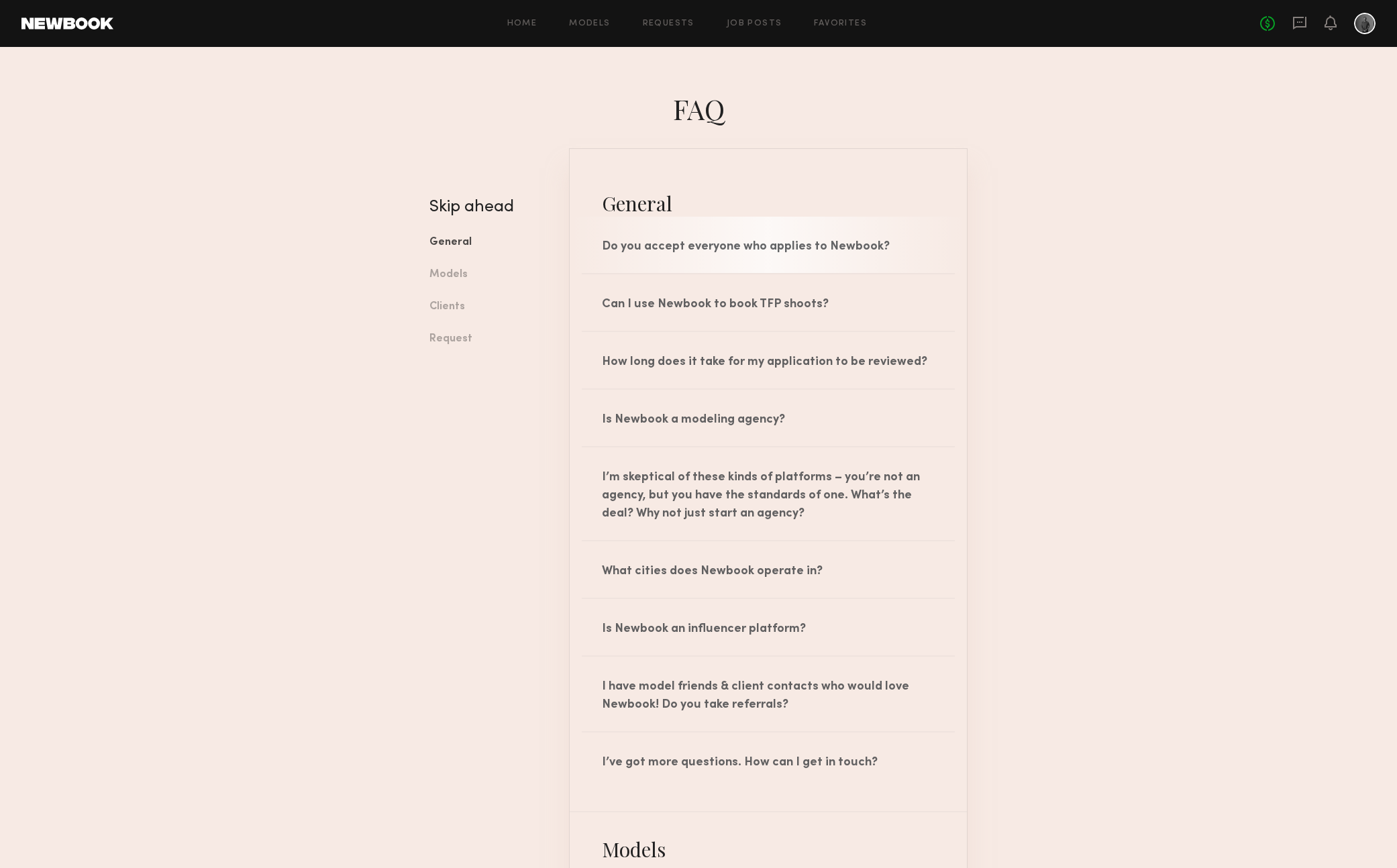
click at [690, 255] on div "Do you accept everyone who applies to Newbook?" at bounding box center [768, 245] width 398 height 56
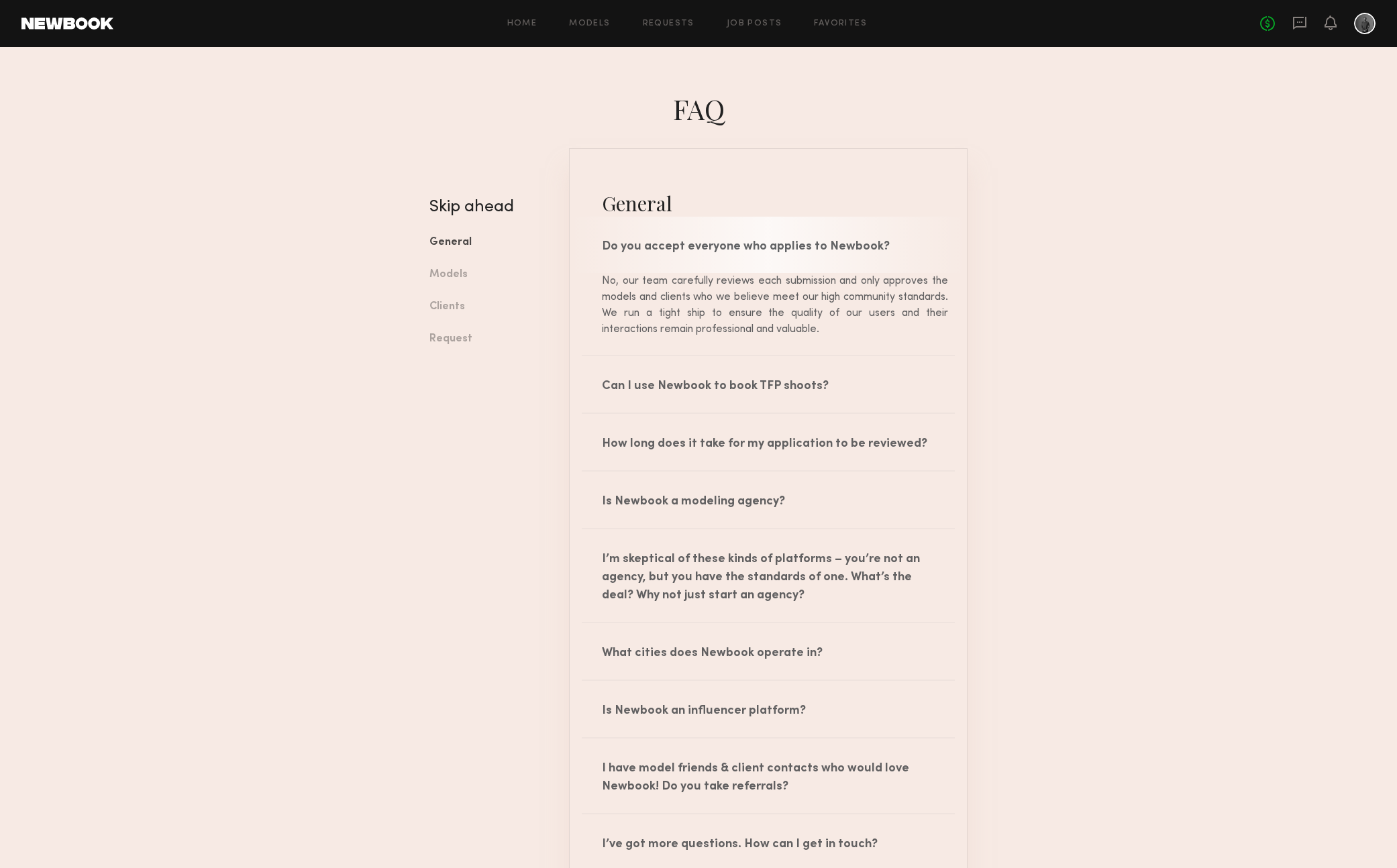
click at [690, 255] on div "Do you accept everyone who applies to Newbook?" at bounding box center [768, 245] width 398 height 56
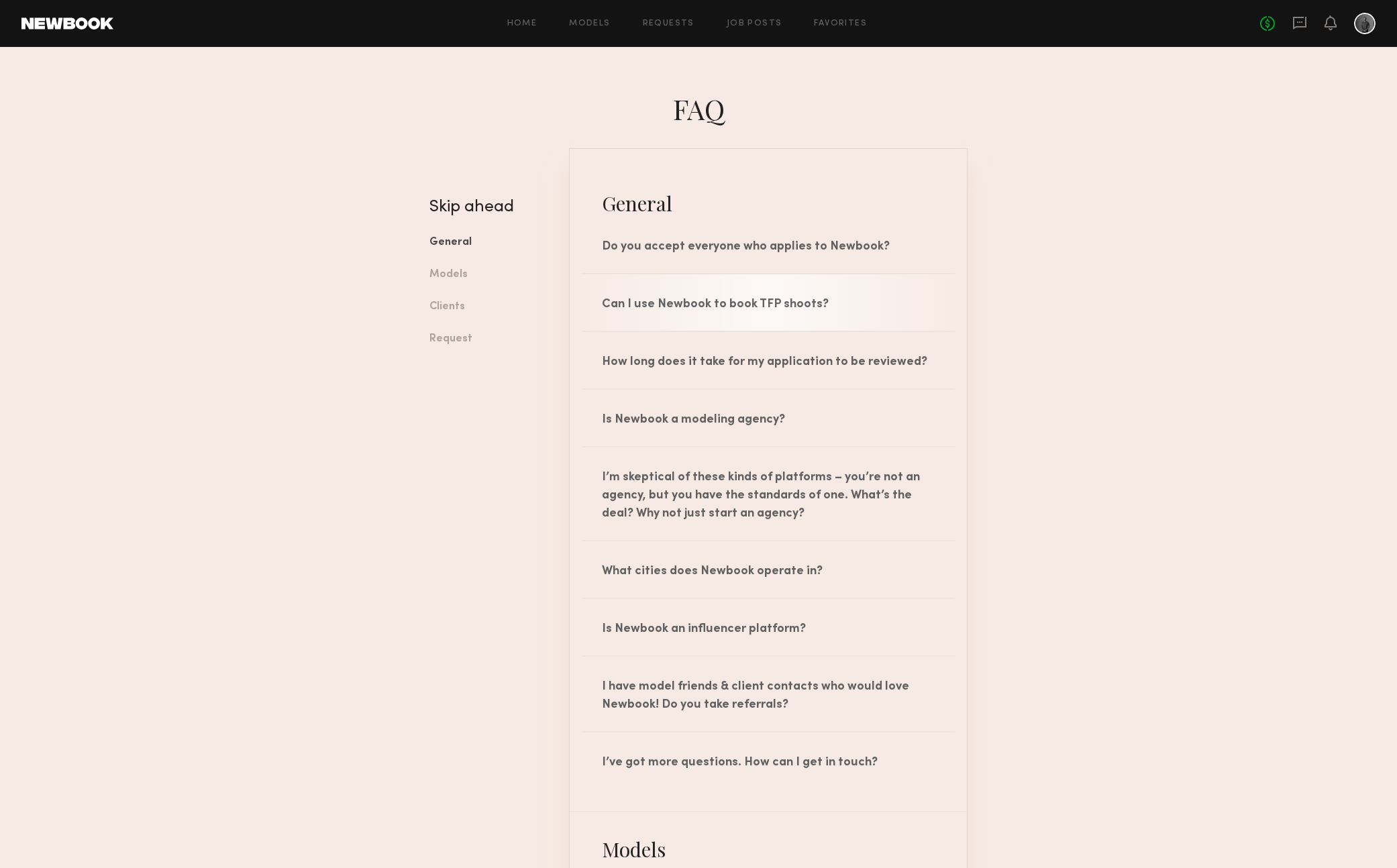
click at [670, 313] on div "Can I use Newbook to book TFP shoots?" at bounding box center [768, 302] width 398 height 56
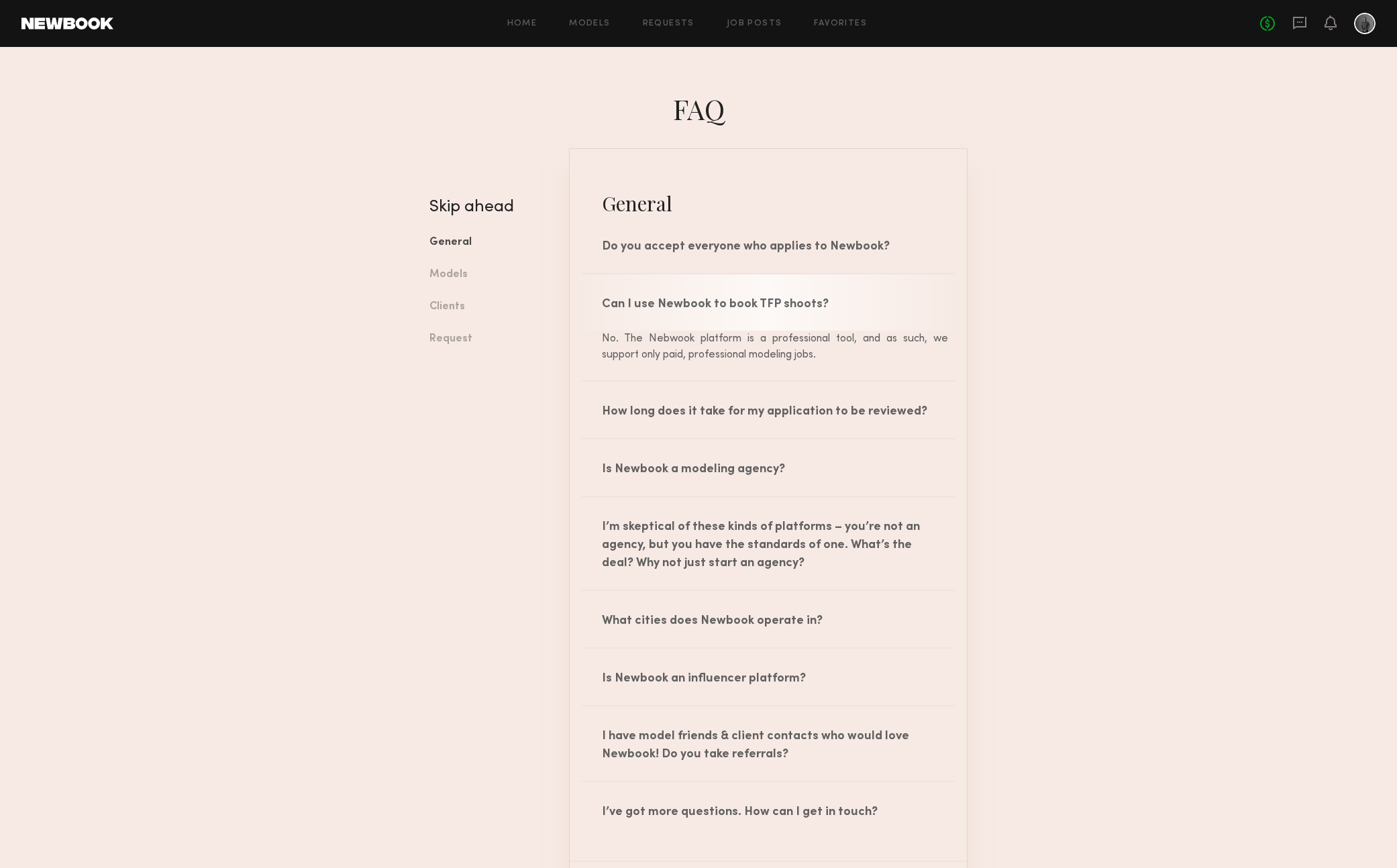
click at [671, 305] on div "Can I use Newbook to book TFP shoots?" at bounding box center [768, 302] width 398 height 56
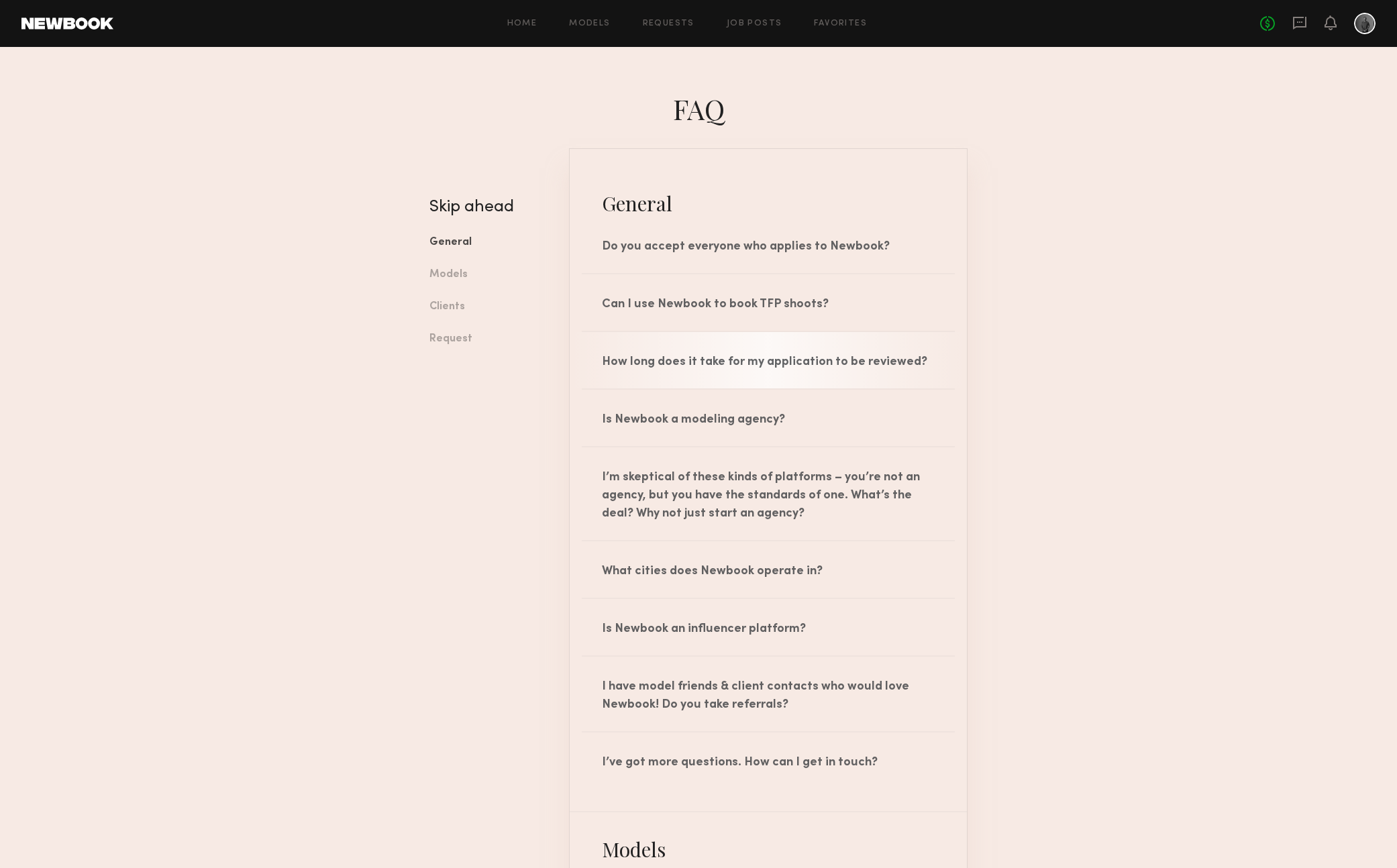
click at [662, 359] on div "How long does it take for my application to be reviewed?" at bounding box center [768, 359] width 398 height 56
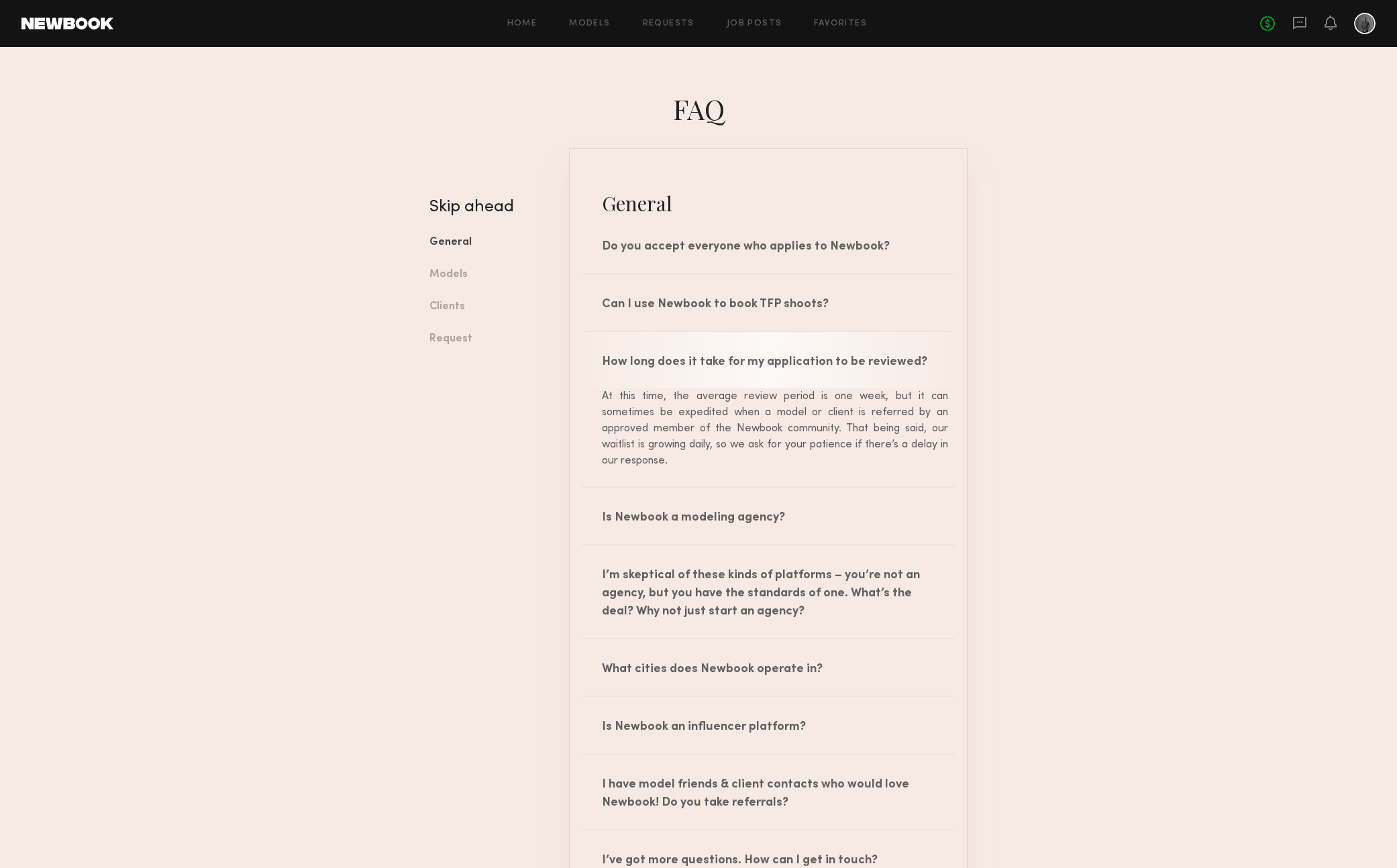
click at [662, 359] on div "How long does it take for my application to be reviewed?" at bounding box center [768, 359] width 398 height 56
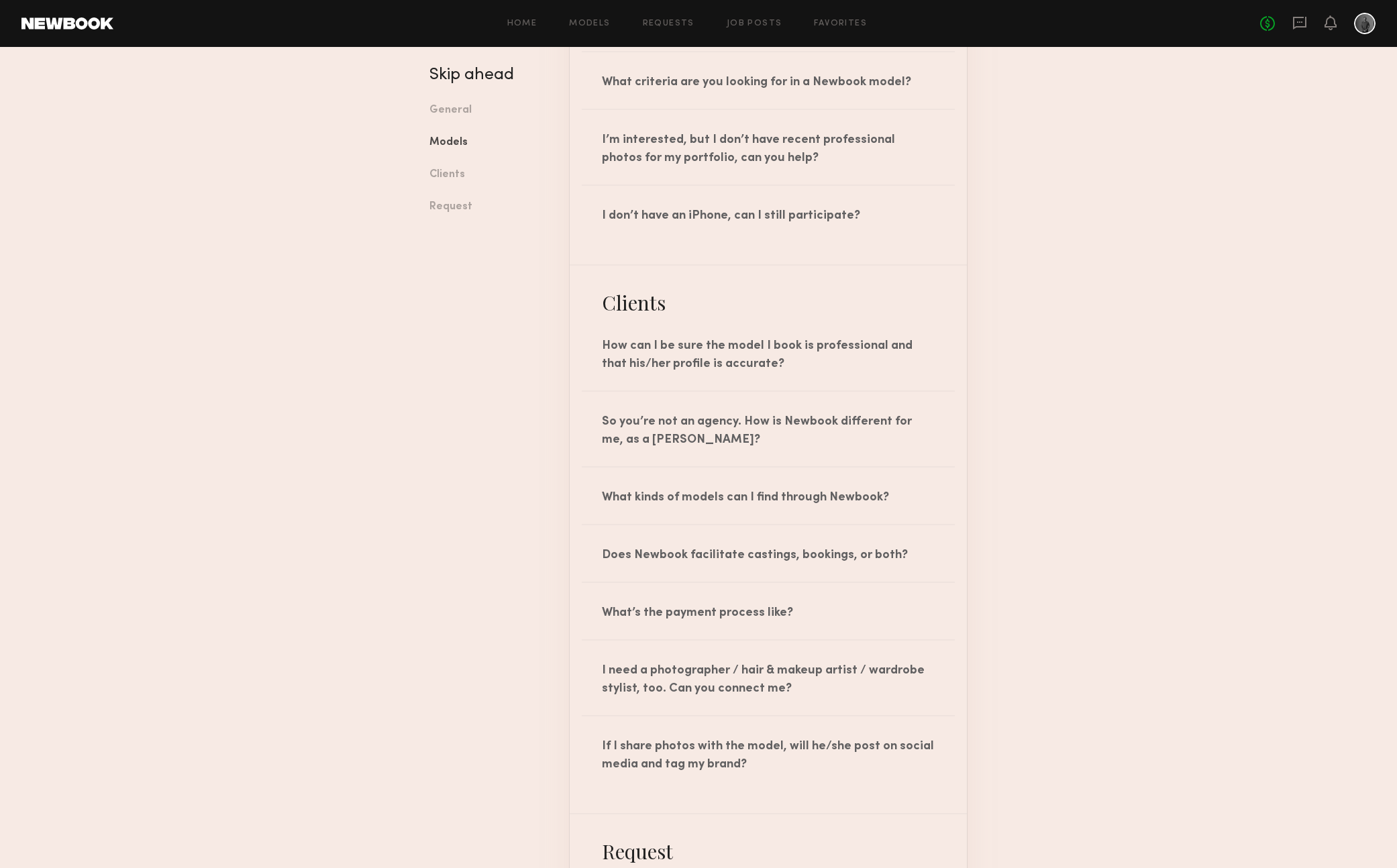
scroll to position [1213, 0]
click at [677, 358] on div "How can I be sure the model I book is professional and that his/her profile is …" at bounding box center [768, 350] width 398 height 75
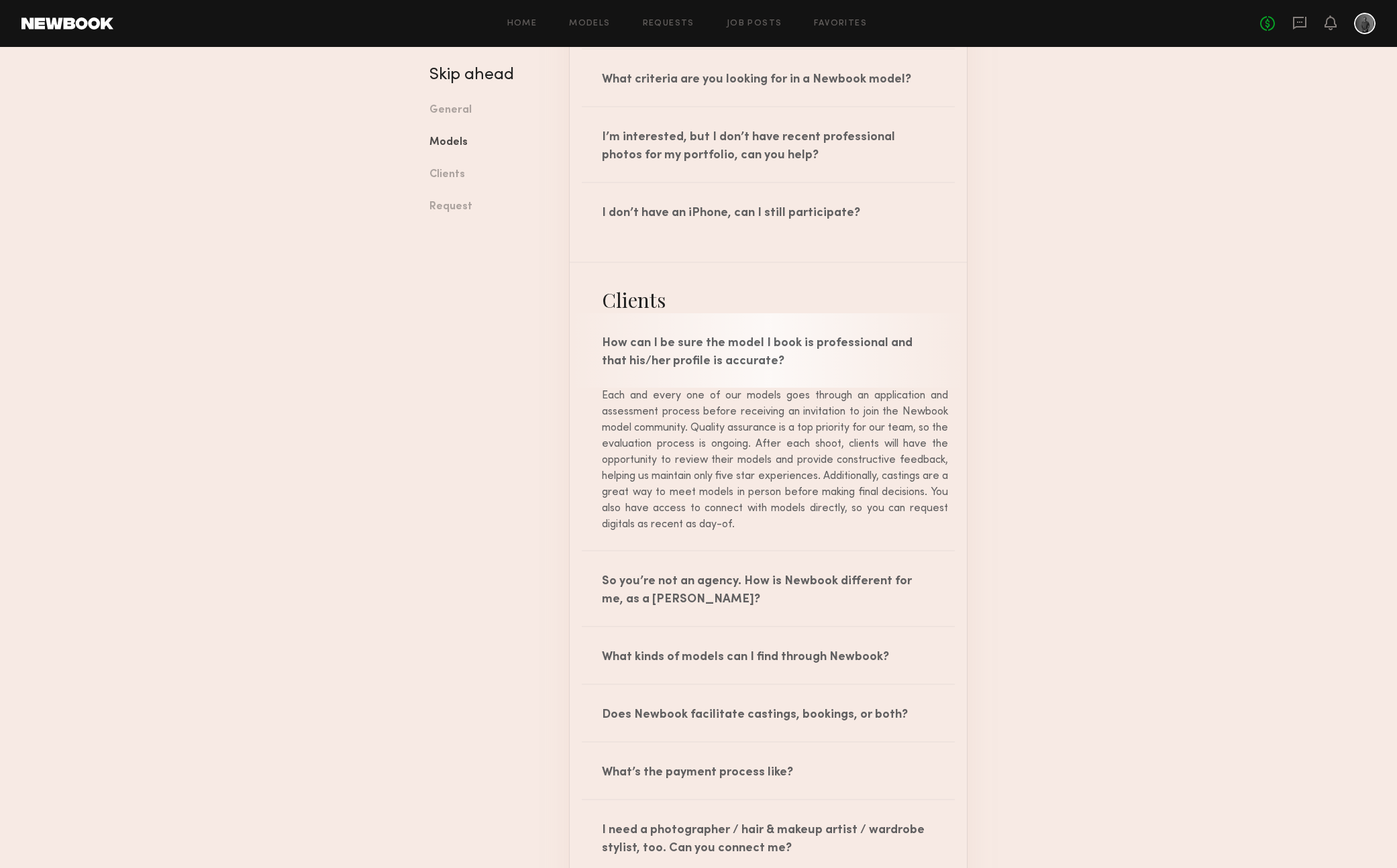
click at [677, 358] on div "How can I be sure the model I book is professional and that his/her profile is …" at bounding box center [768, 350] width 398 height 75
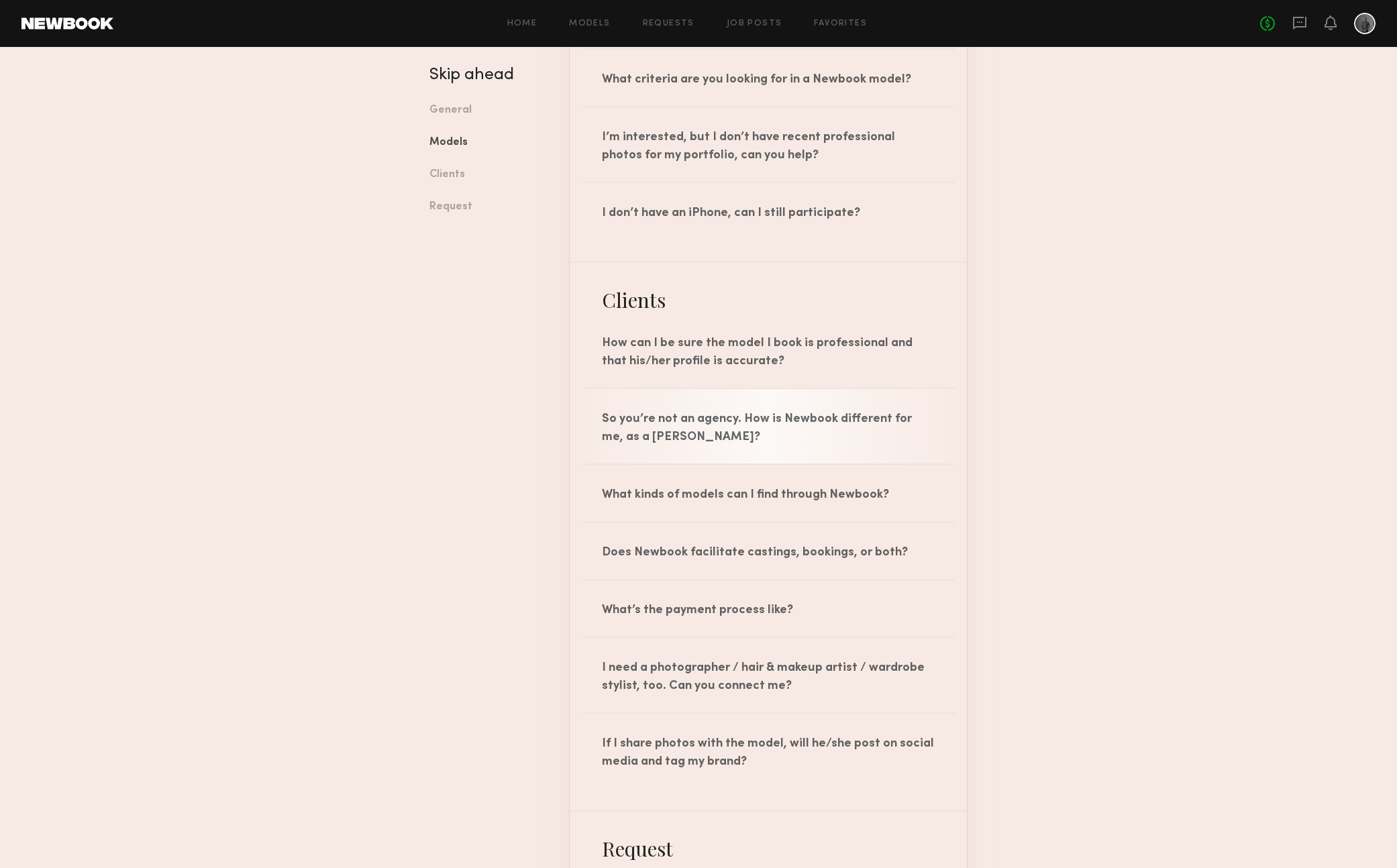
click at [641, 427] on div "So you’re not an agency. How is Newbook different for me, as a booker?" at bounding box center [768, 427] width 398 height 75
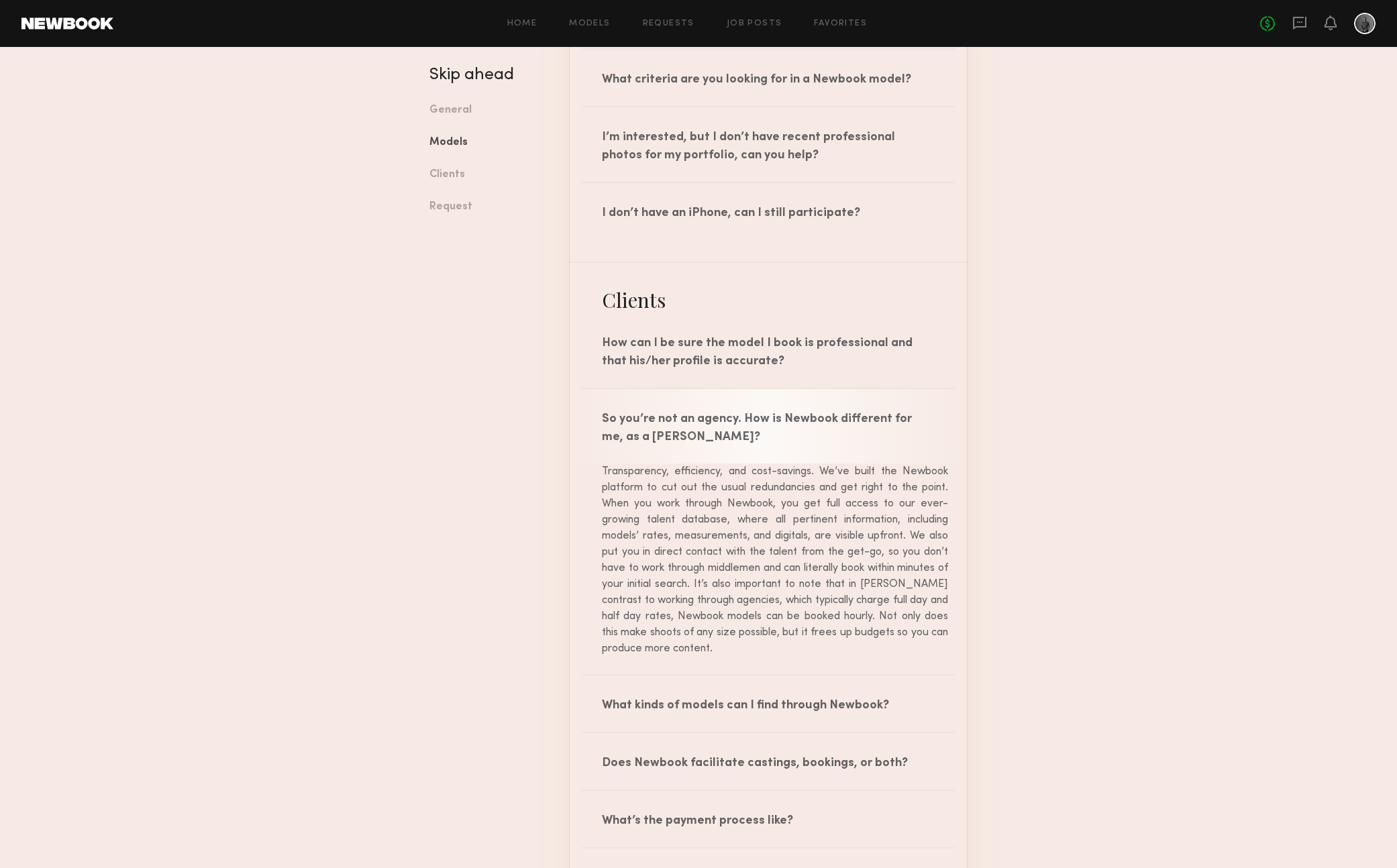
click at [641, 427] on div "So you’re not an agency. How is Newbook different for me, as a booker?" at bounding box center [768, 427] width 398 height 75
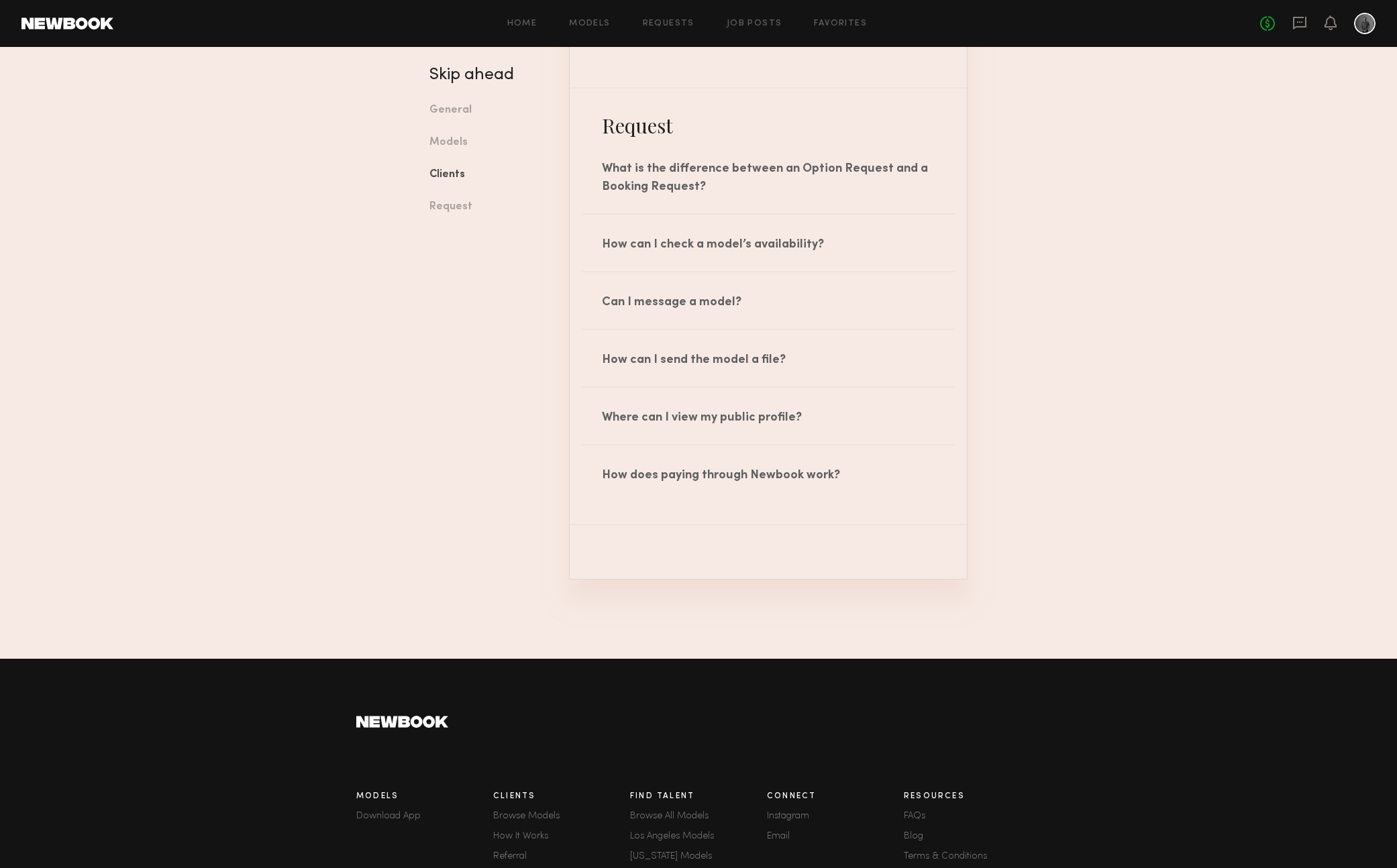
scroll to position [1936, 0]
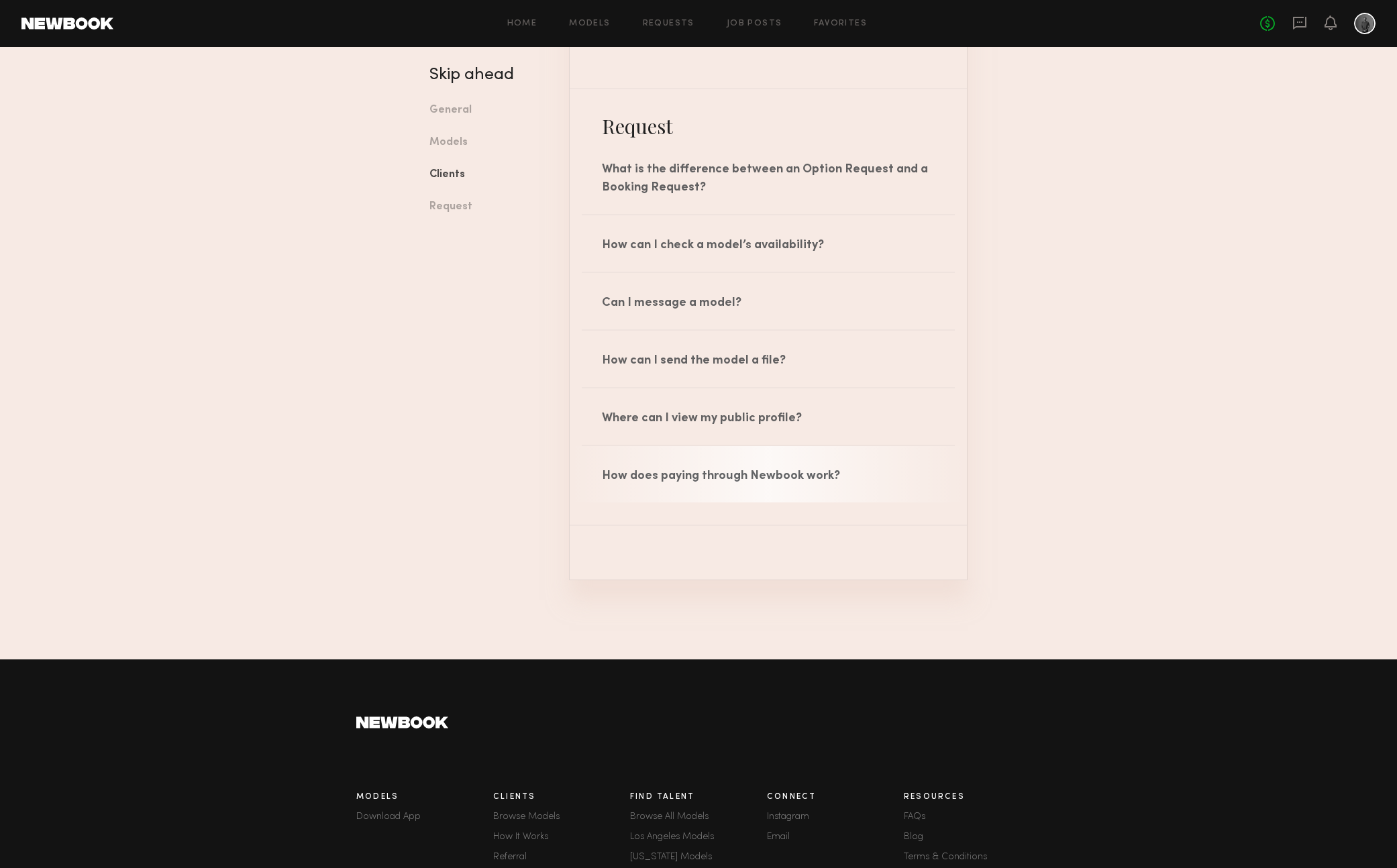
click at [662, 471] on div "How does paying through Newbook work?" at bounding box center [768, 474] width 398 height 56
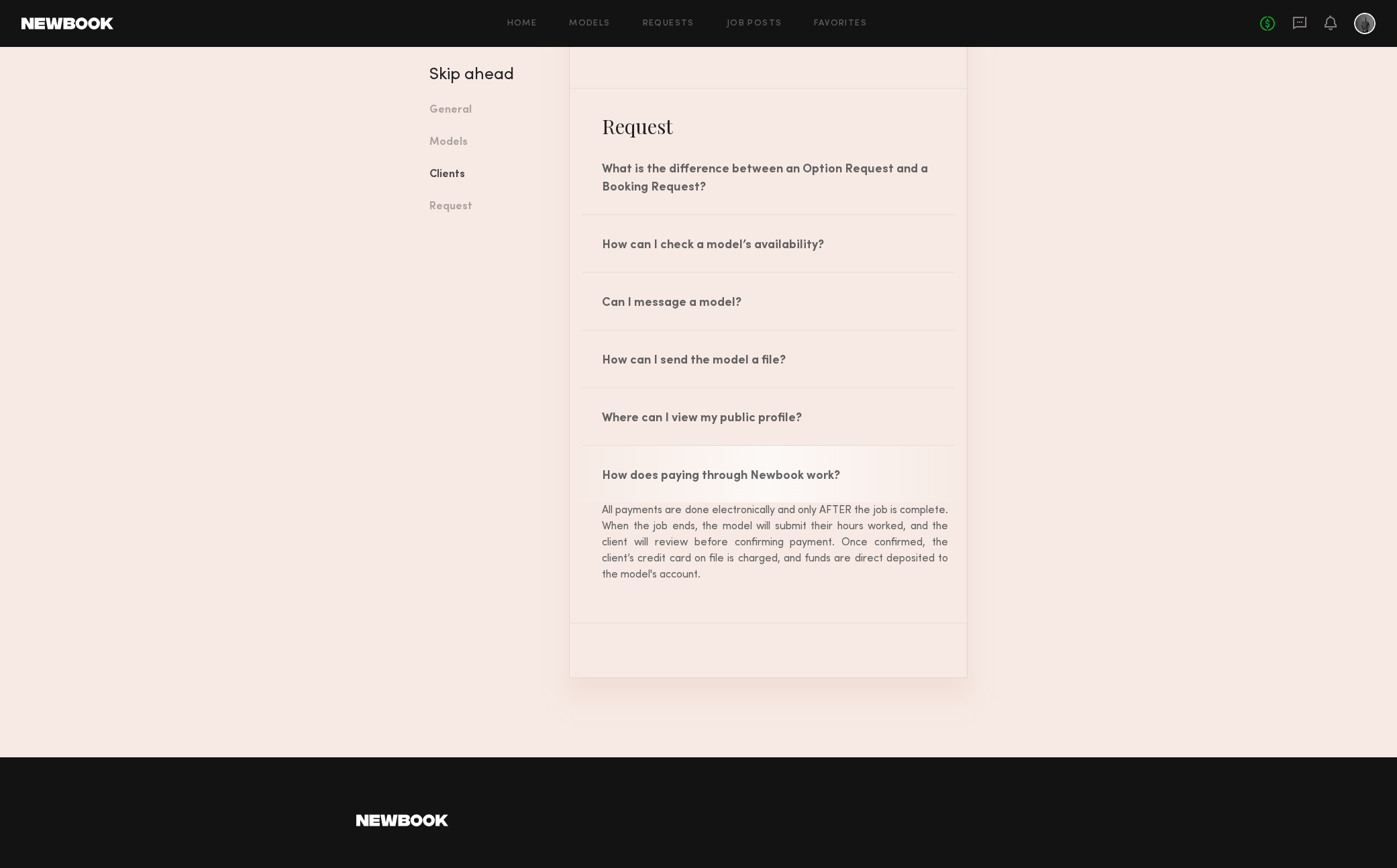
click at [662, 469] on div "How does paying through Newbook work?" at bounding box center [768, 474] width 398 height 56
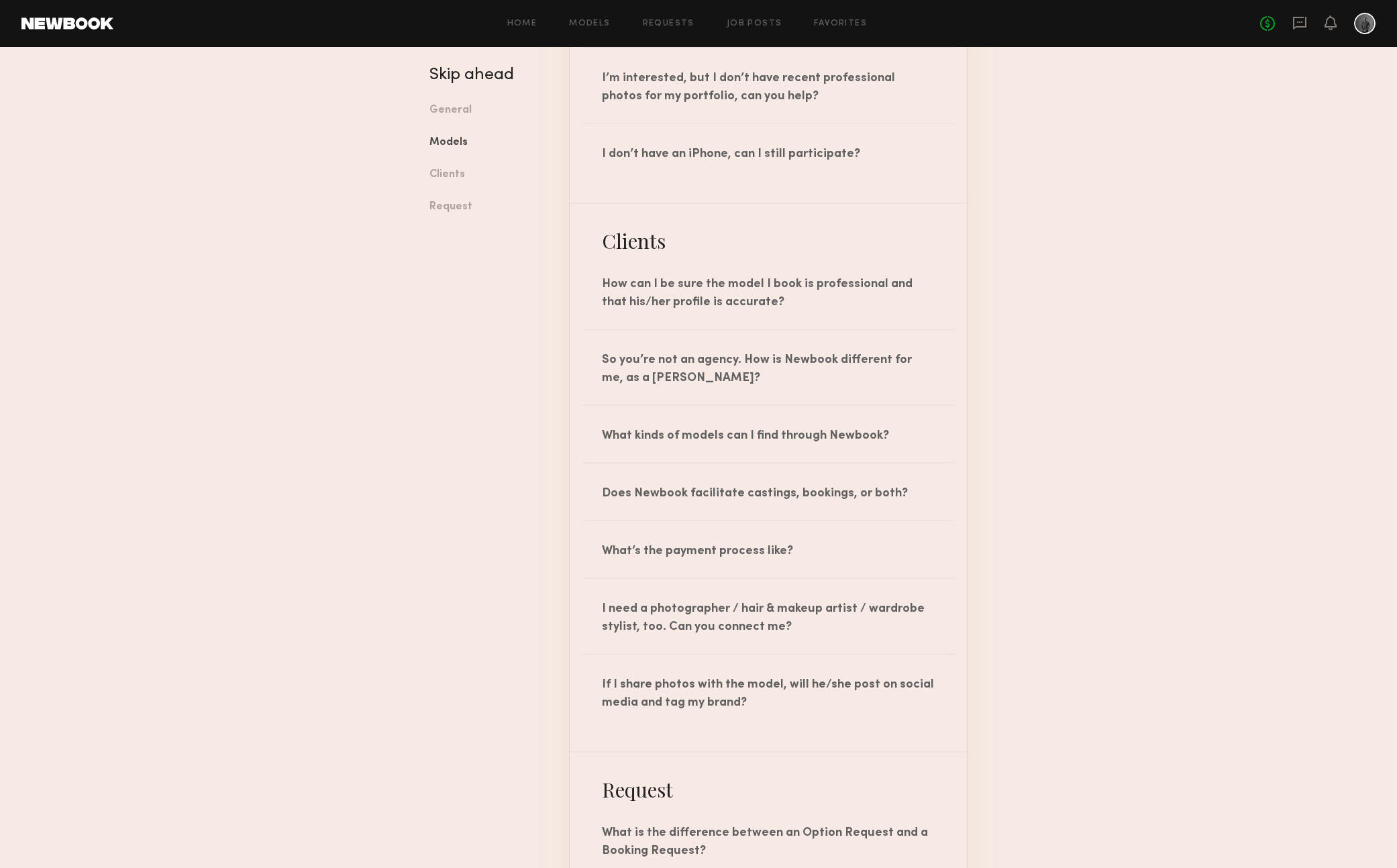
scroll to position [1426, 0]
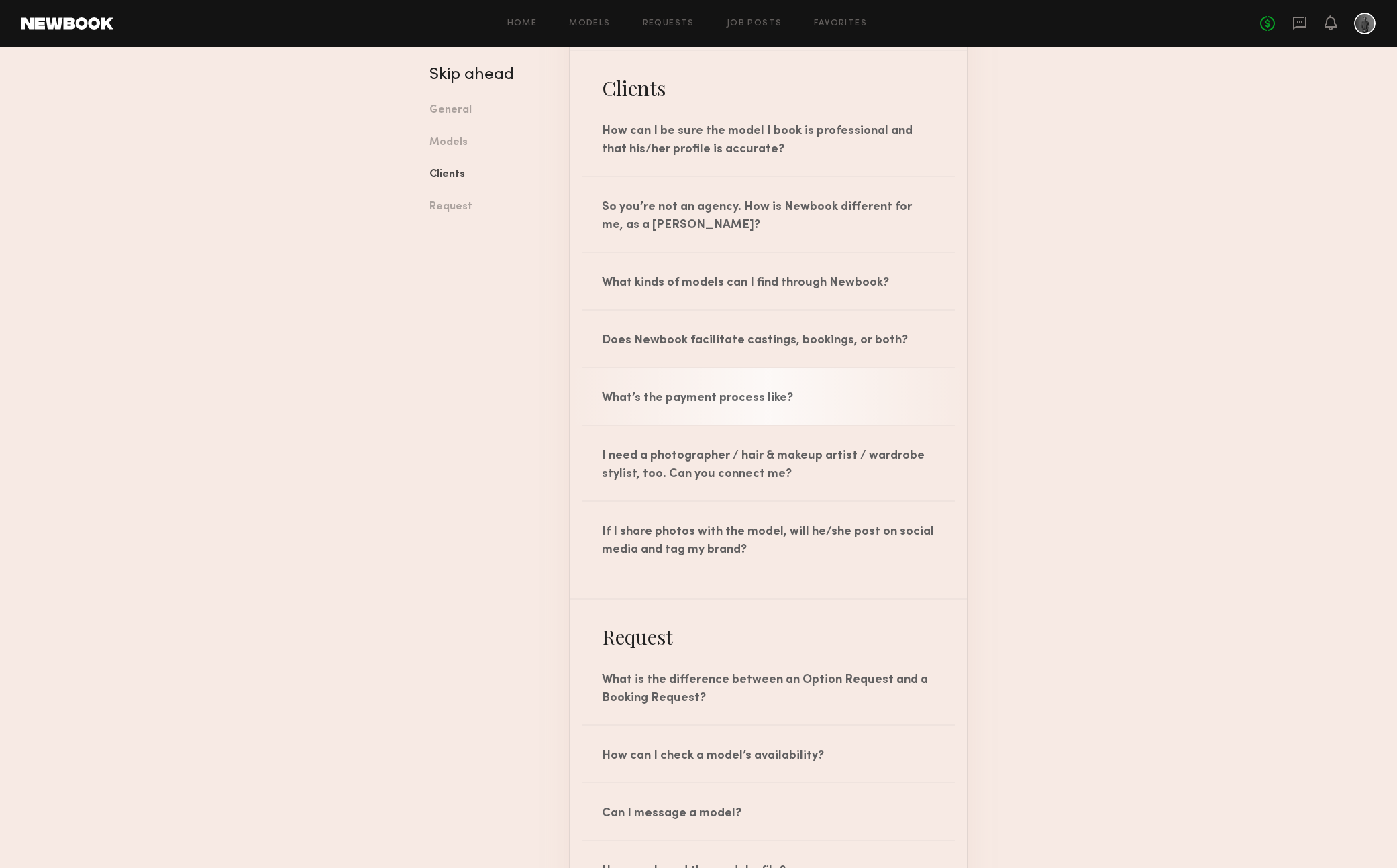
click at [677, 406] on div "What’s the payment process like?" at bounding box center [768, 396] width 398 height 56
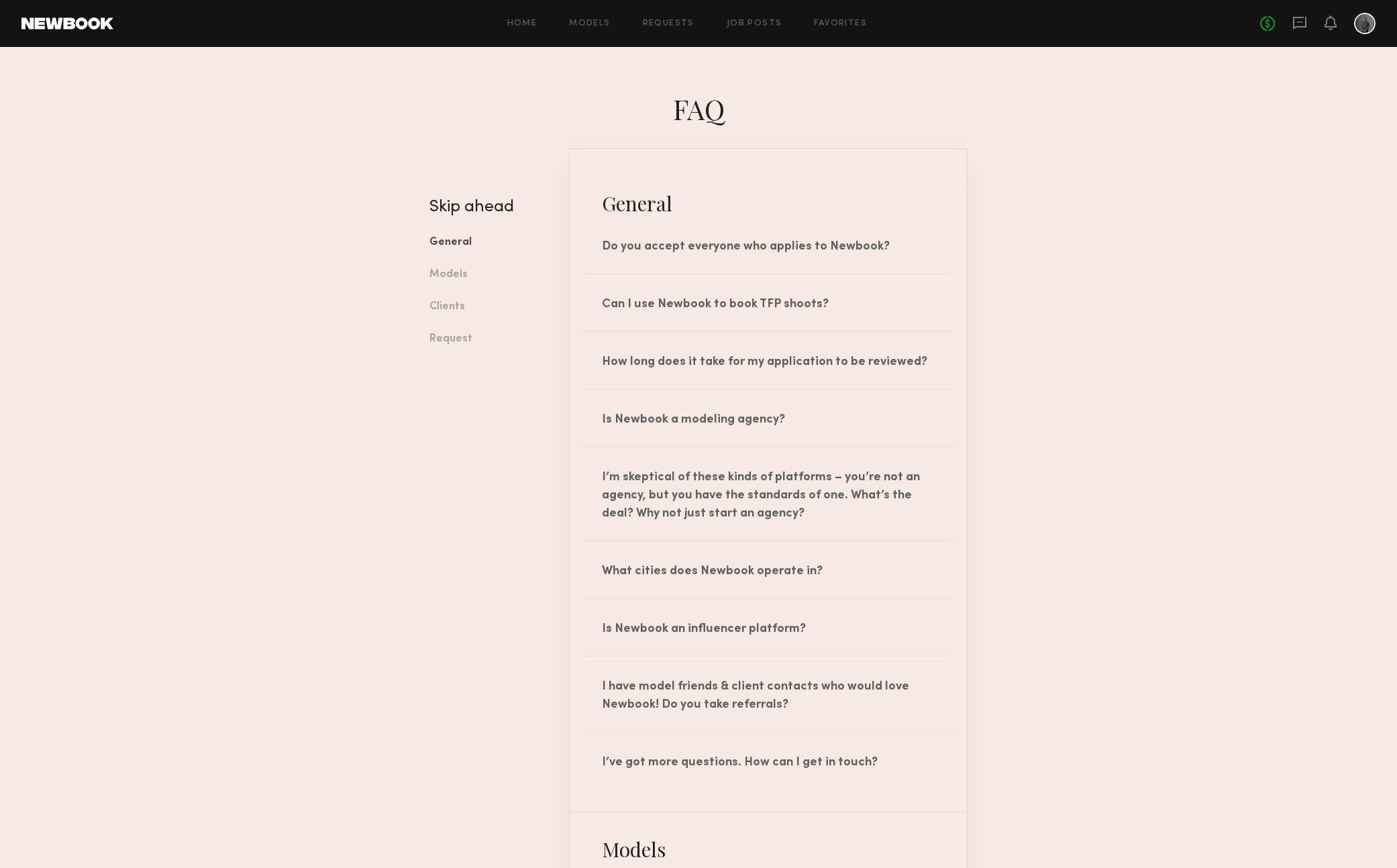
click at [98, 23] on link at bounding box center [67, 23] width 92 height 12
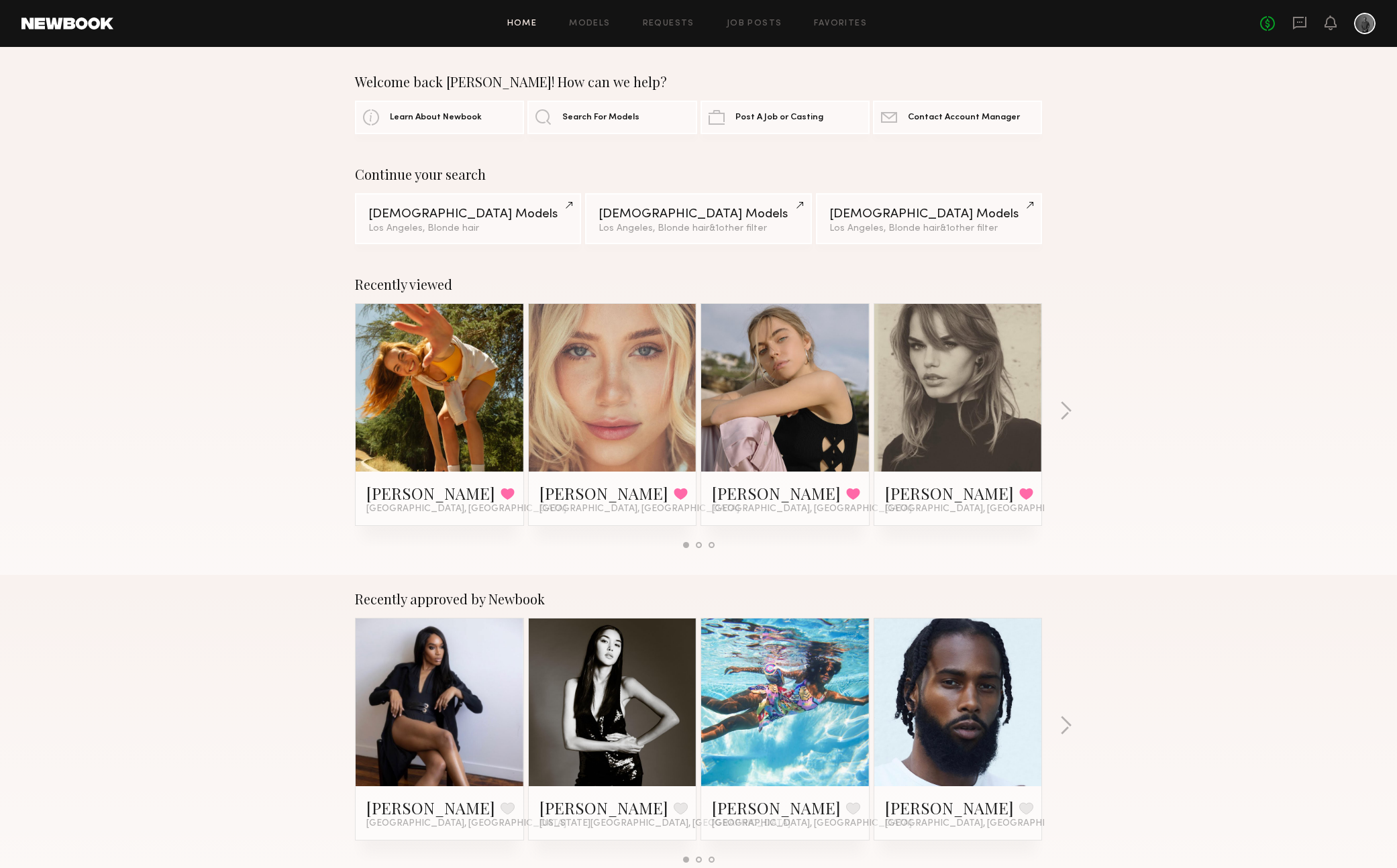
click at [1361, 25] on div at bounding box center [1364, 24] width 21 height 21
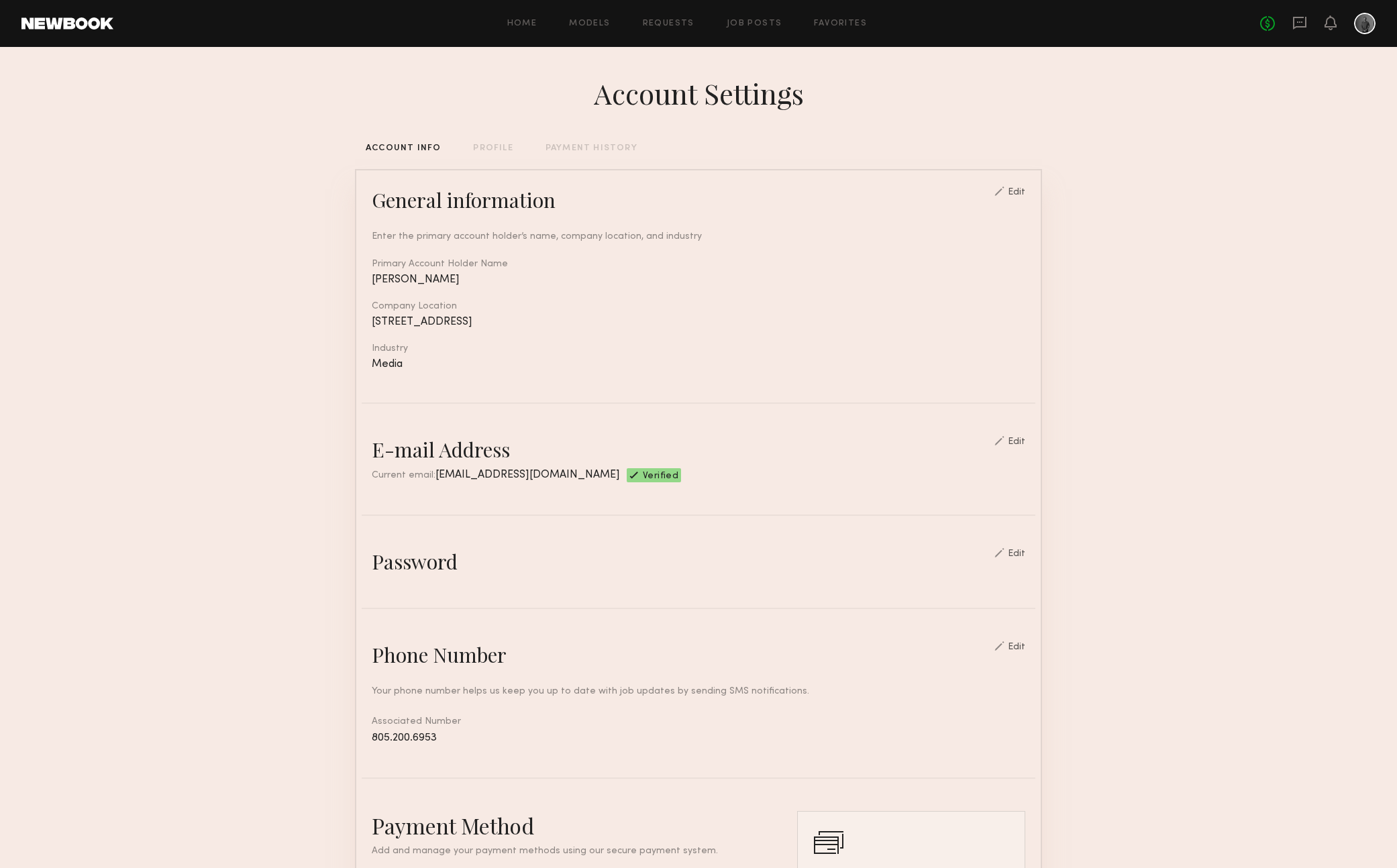
click at [485, 145] on div "PROFILE" at bounding box center [493, 148] width 40 height 9
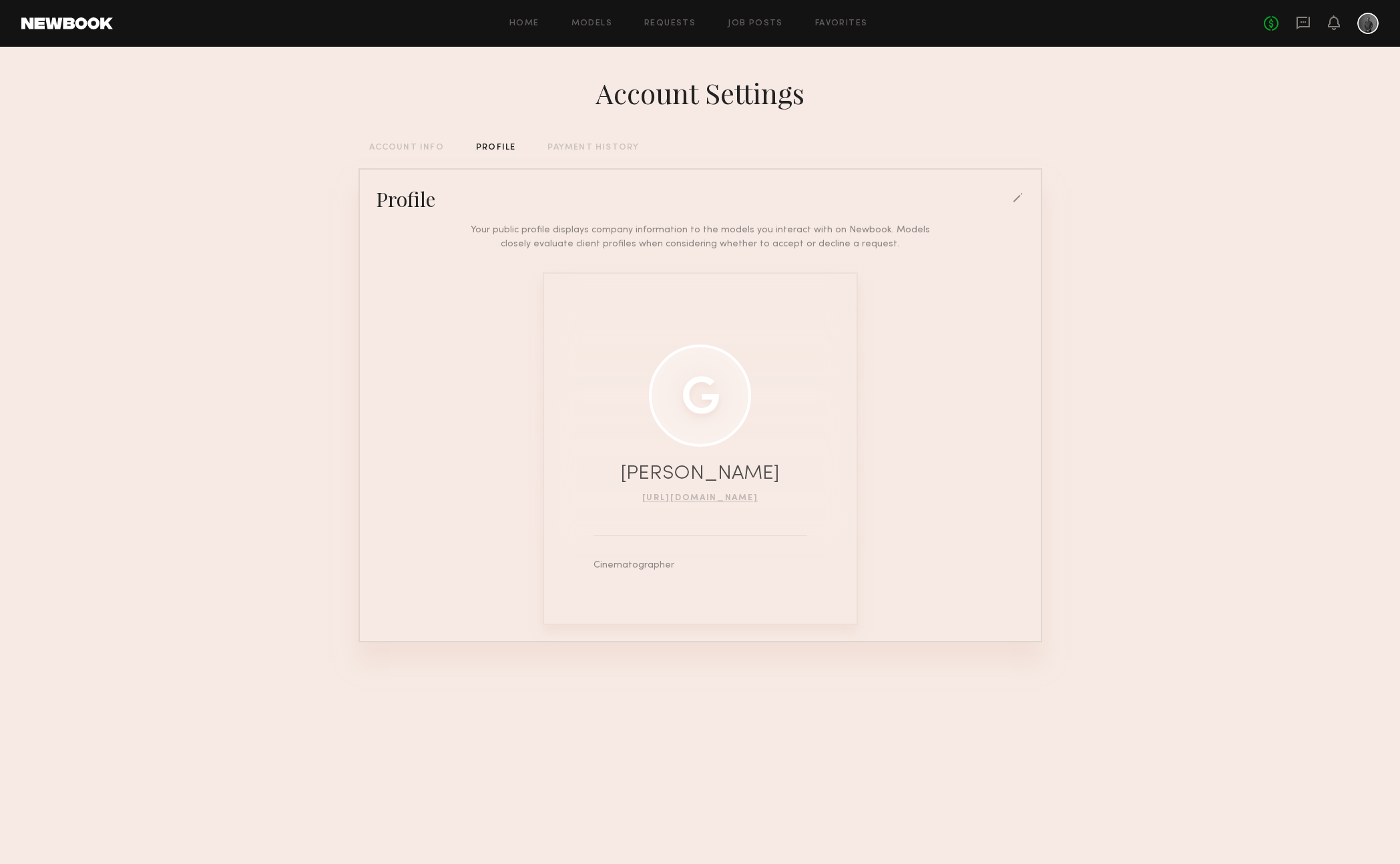
click at [577, 143] on div "PAYMENT HISTORY" at bounding box center [593, 147] width 91 height 9
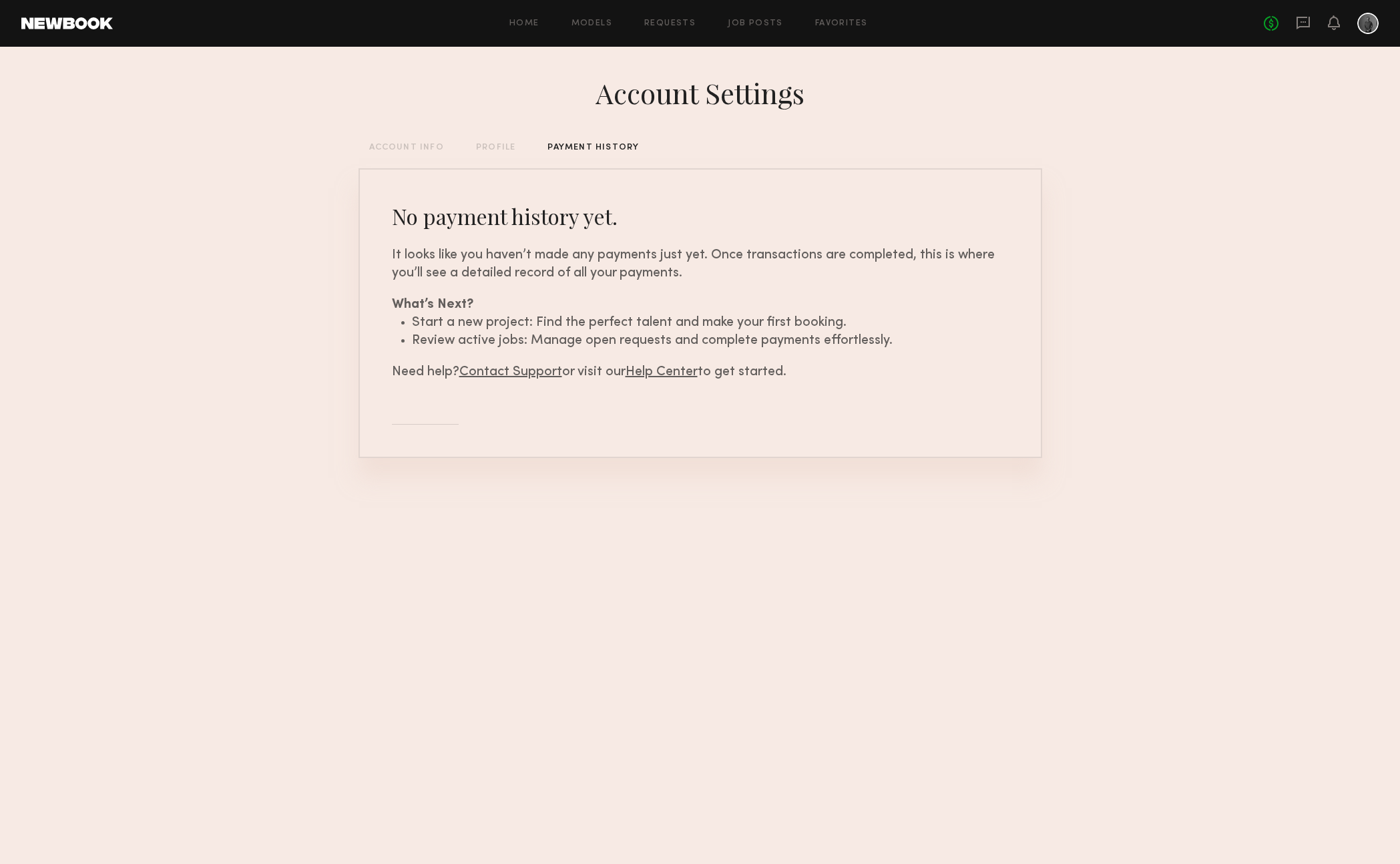
click at [397, 148] on div "ACCOUNT INFO" at bounding box center [406, 147] width 74 height 9
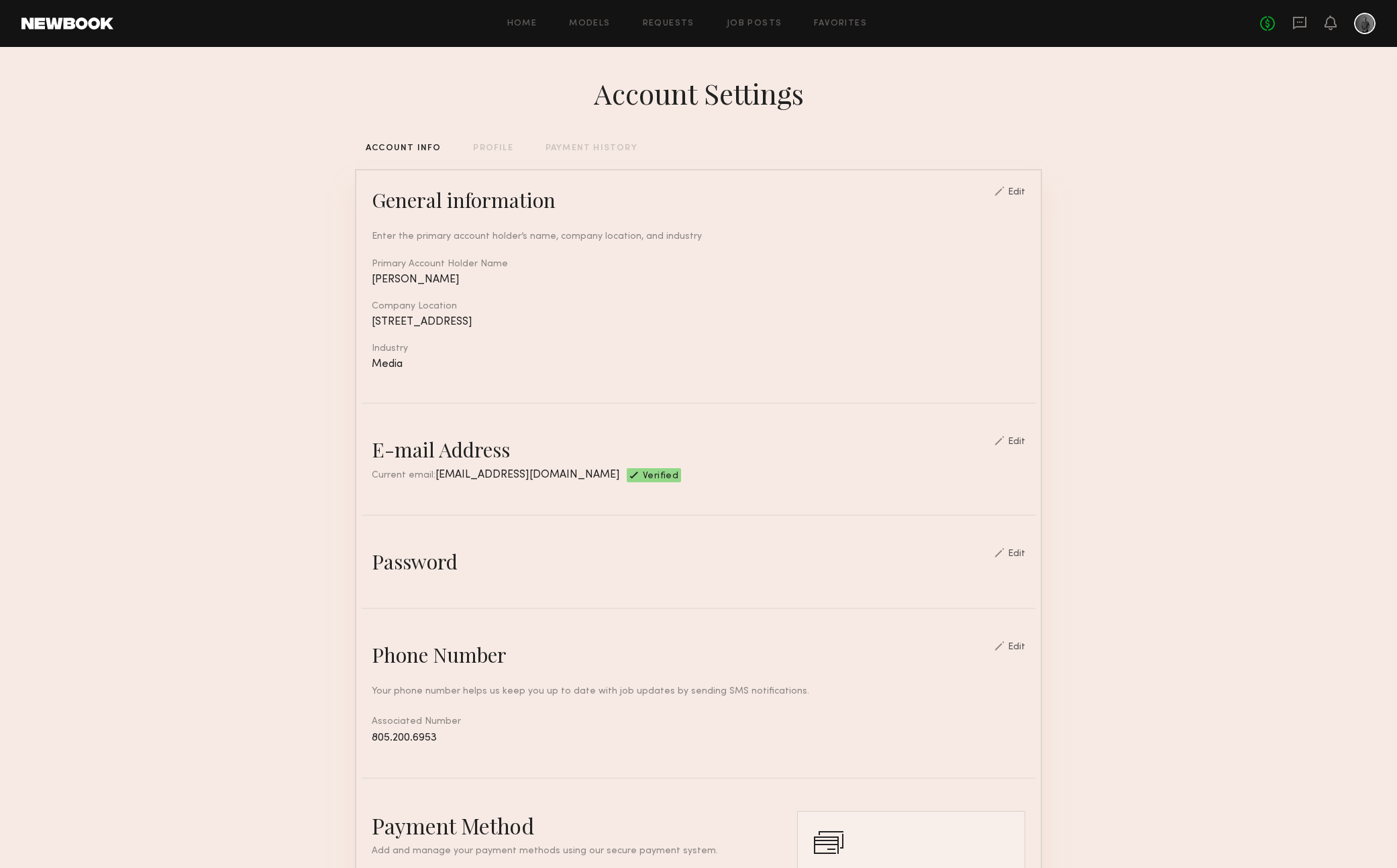
click at [1025, 190] on div "Edit" at bounding box center [1016, 193] width 17 height 10
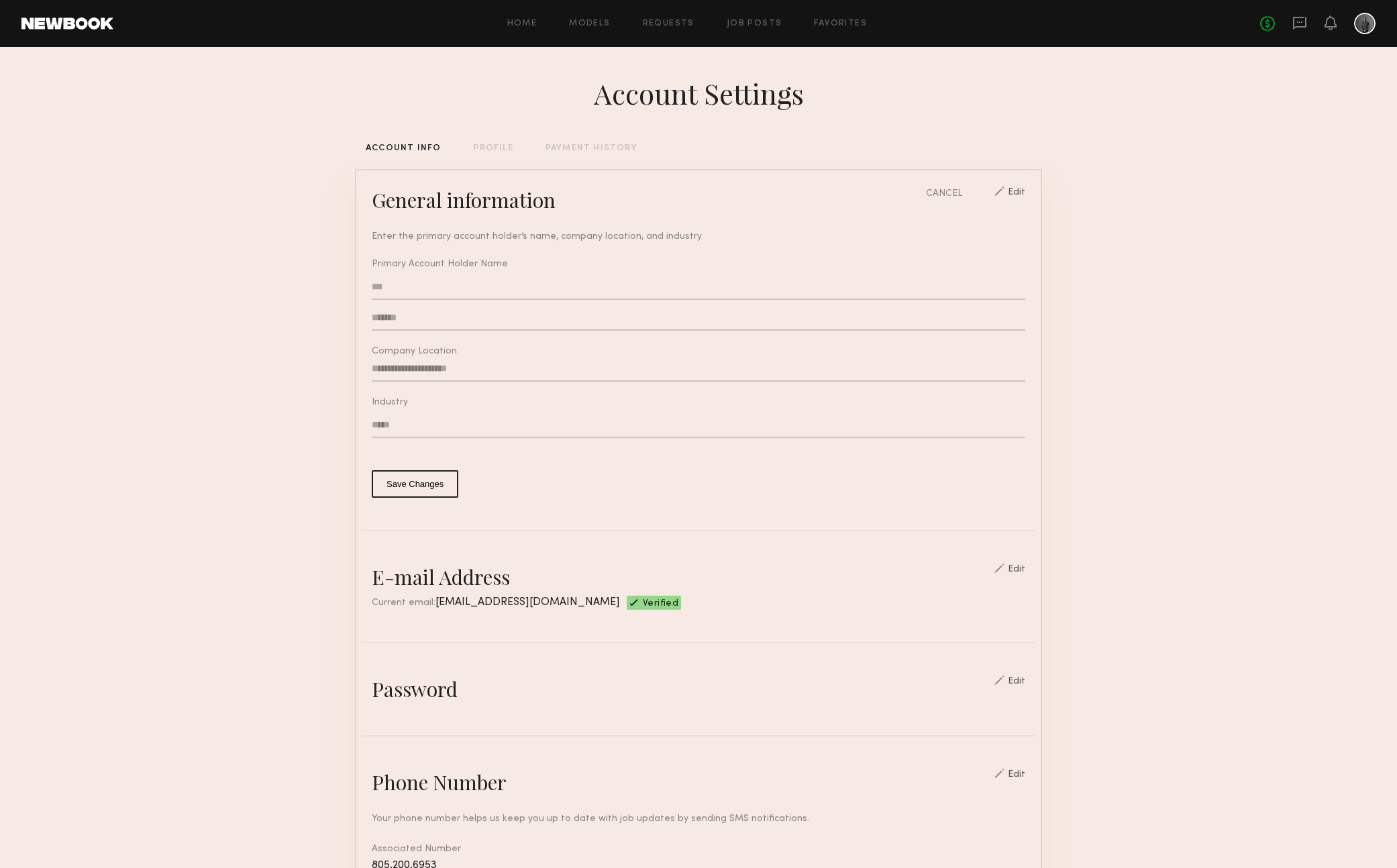
type input "**********"
click at [944, 193] on div "CANCEL" at bounding box center [944, 193] width 37 height 14
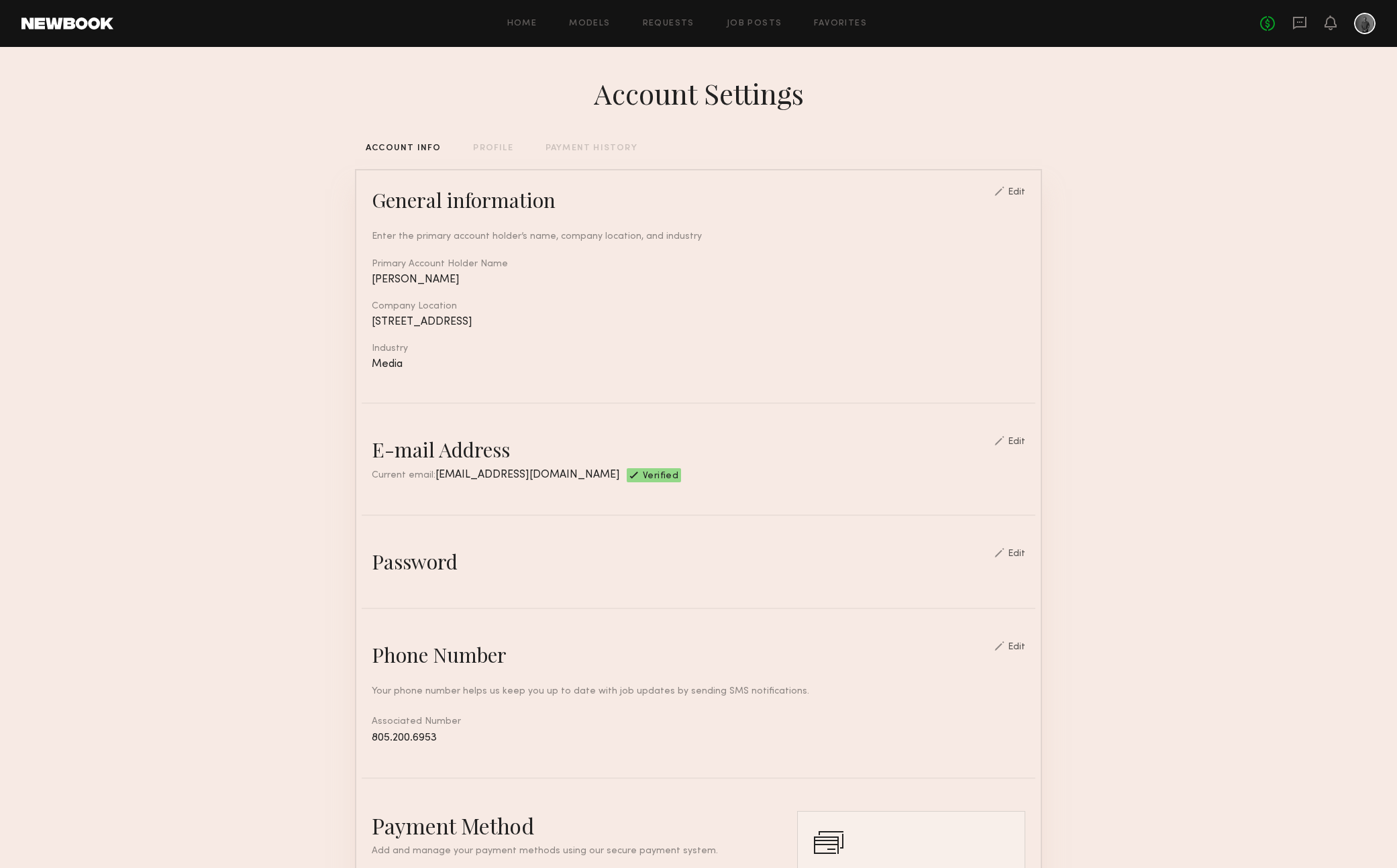
click at [664, 98] on div "Account Settings" at bounding box center [698, 93] width 210 height 37
